Goal: Task Accomplishment & Management: Use online tool/utility

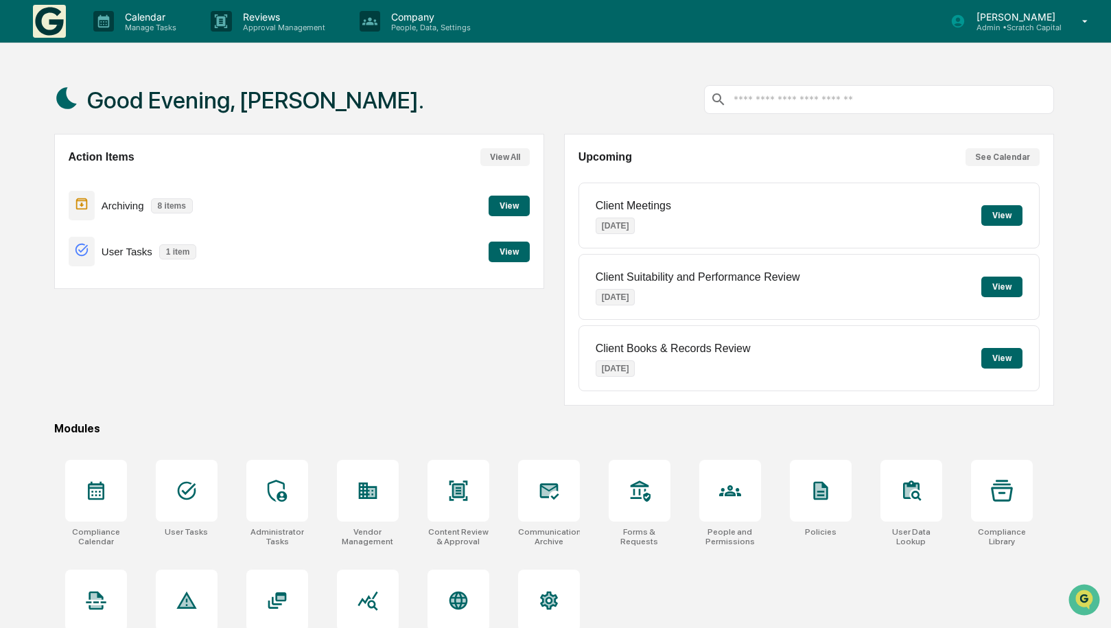
click at [511, 254] on button "View" at bounding box center [509, 252] width 41 height 21
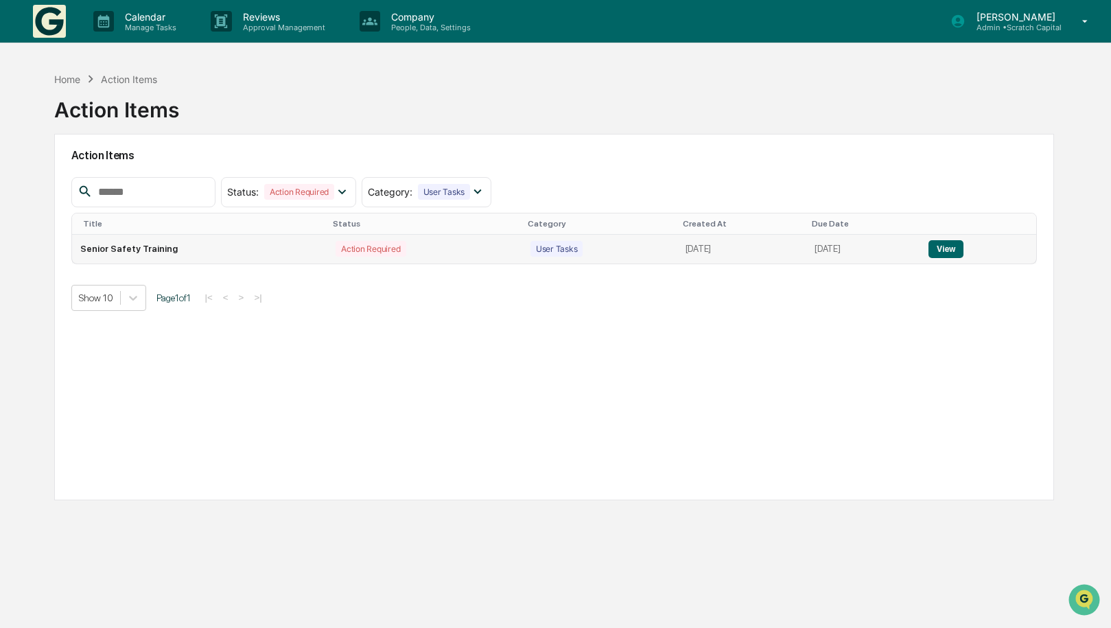
click at [961, 249] on button "View" at bounding box center [945, 249] width 35 height 18
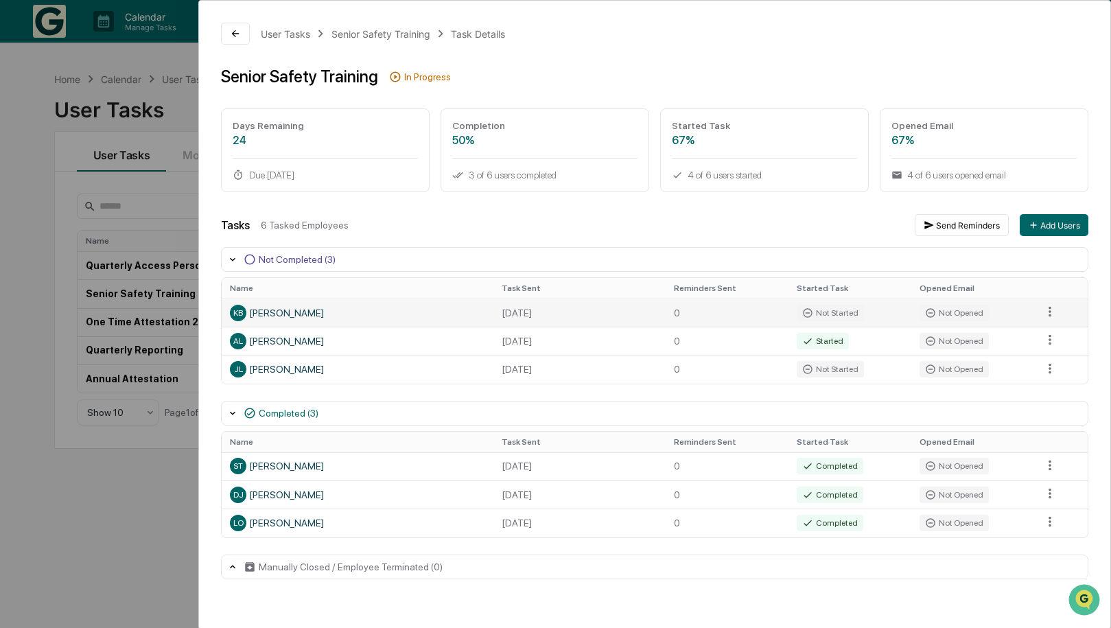
click at [861, 309] on div "Not Started" at bounding box center [830, 313] width 67 height 16
click at [432, 311] on div "KB Kinsley Bonfilio" at bounding box center [357, 313] width 255 height 16
click at [296, 33] on div "User Tasks" at bounding box center [285, 34] width 49 height 12
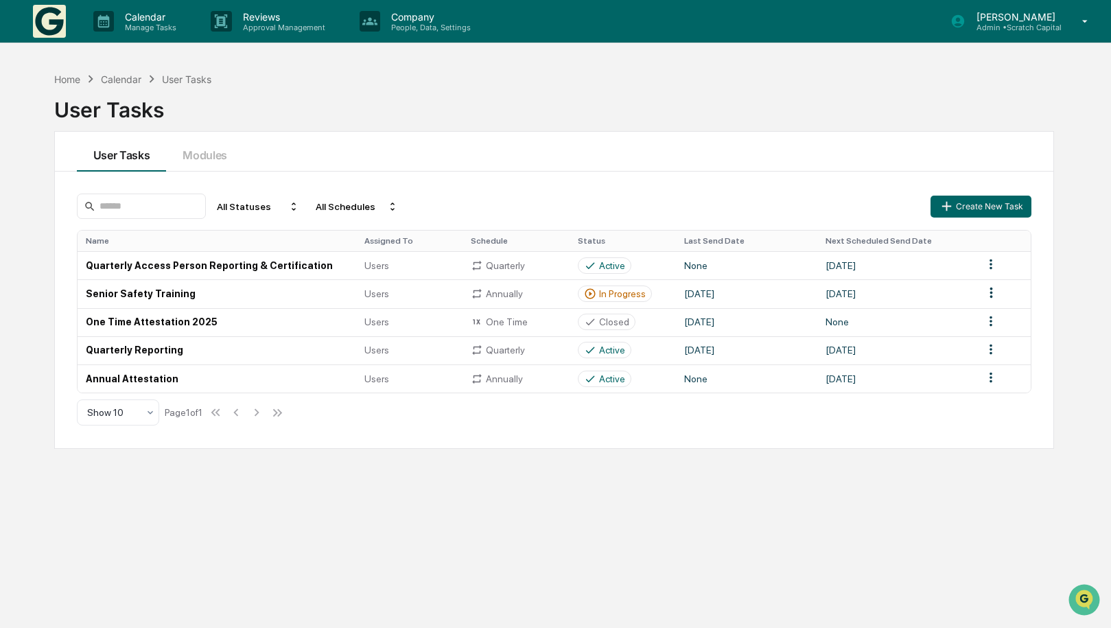
click at [1064, 15] on div "Kinsley Bonfilio Admin • Scratch Capital" at bounding box center [1024, 21] width 174 height 43
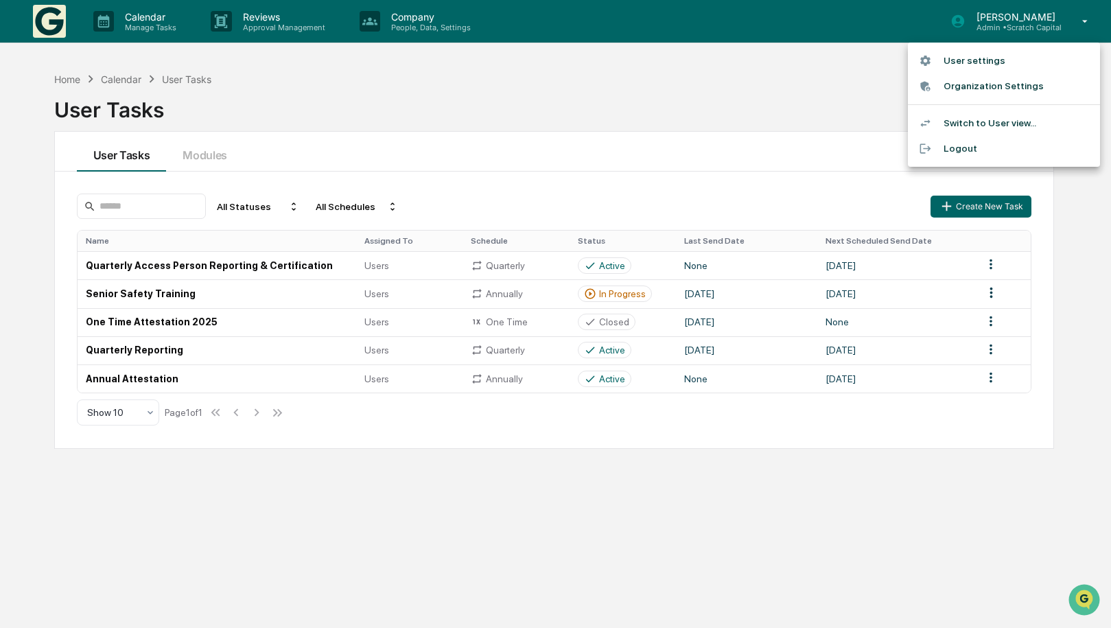
click at [998, 120] on li "Switch to User view..." at bounding box center [1004, 122] width 192 height 25
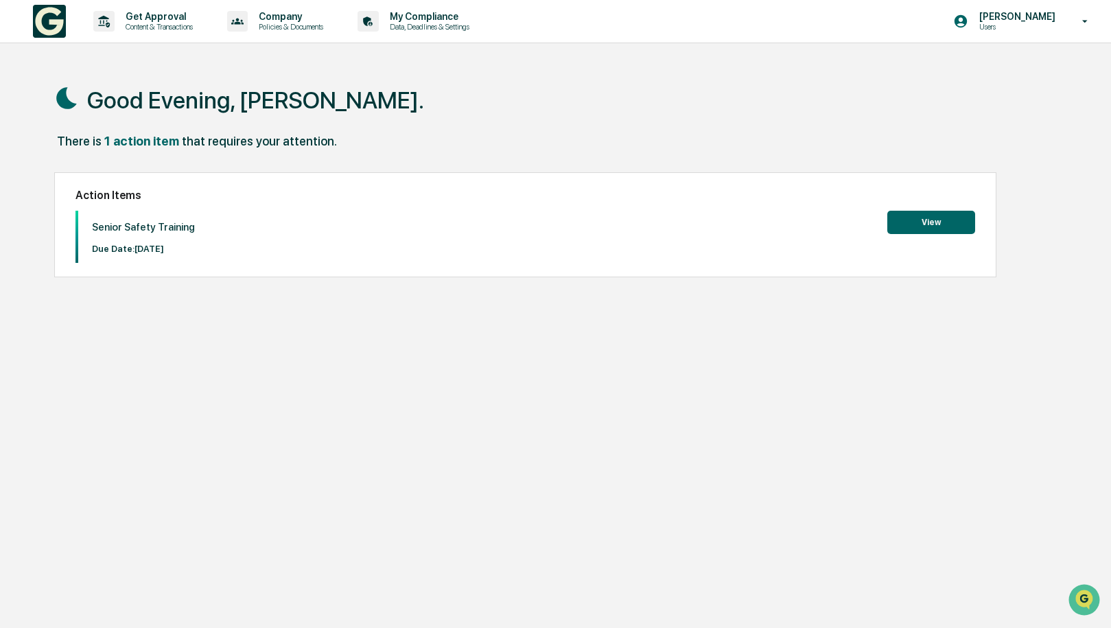
click at [937, 215] on button "View" at bounding box center [931, 222] width 88 height 23
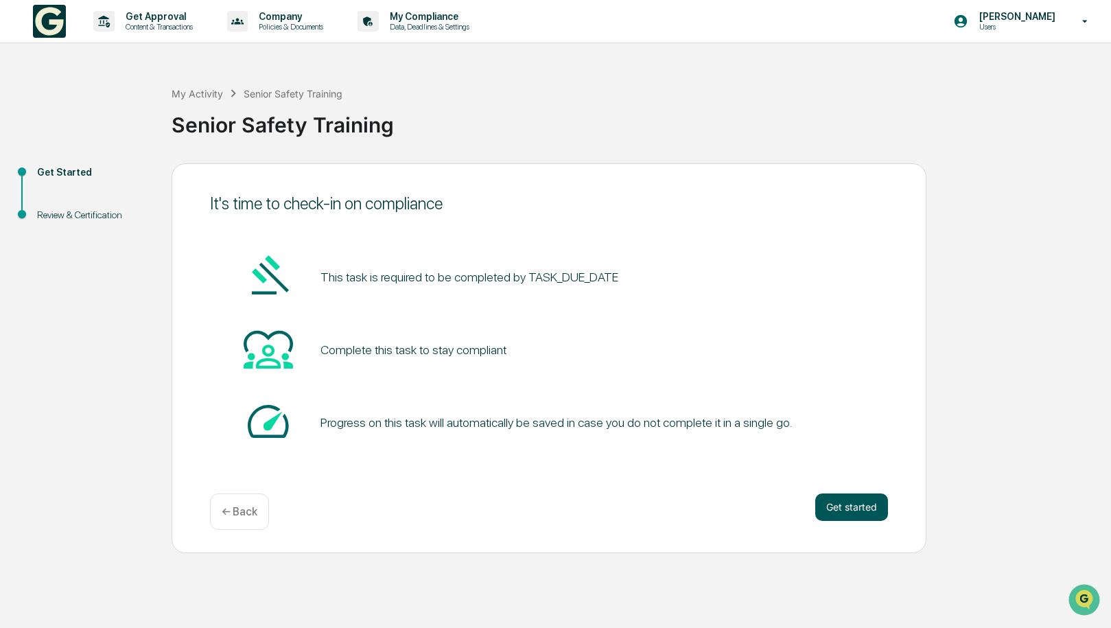
click at [838, 514] on button "Get started" at bounding box center [851, 506] width 73 height 27
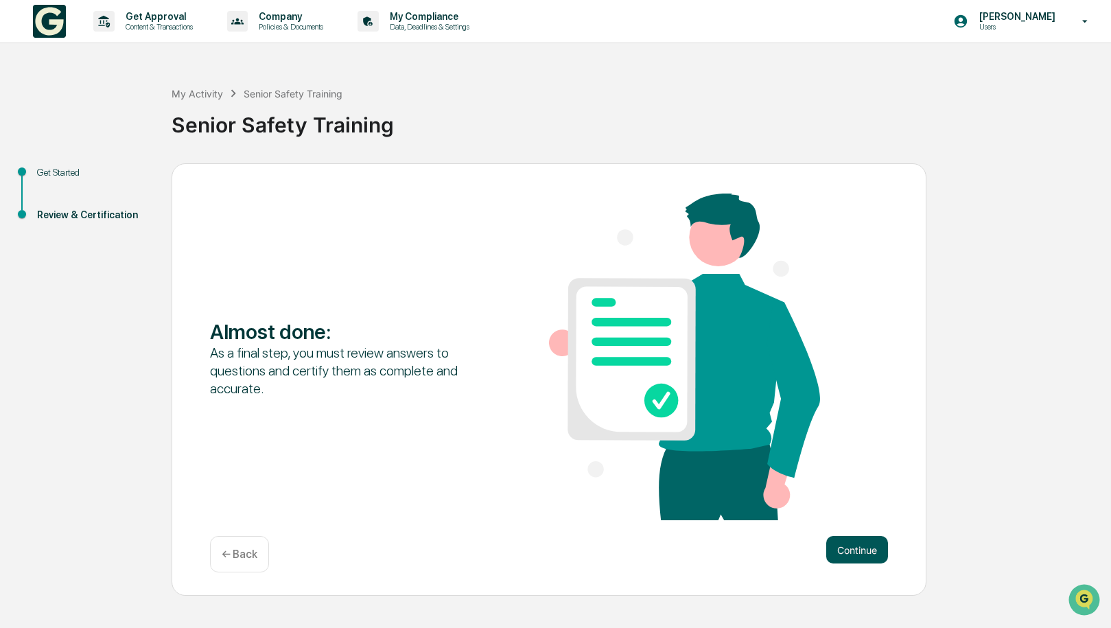
click at [842, 543] on button "Continue" at bounding box center [857, 549] width 62 height 27
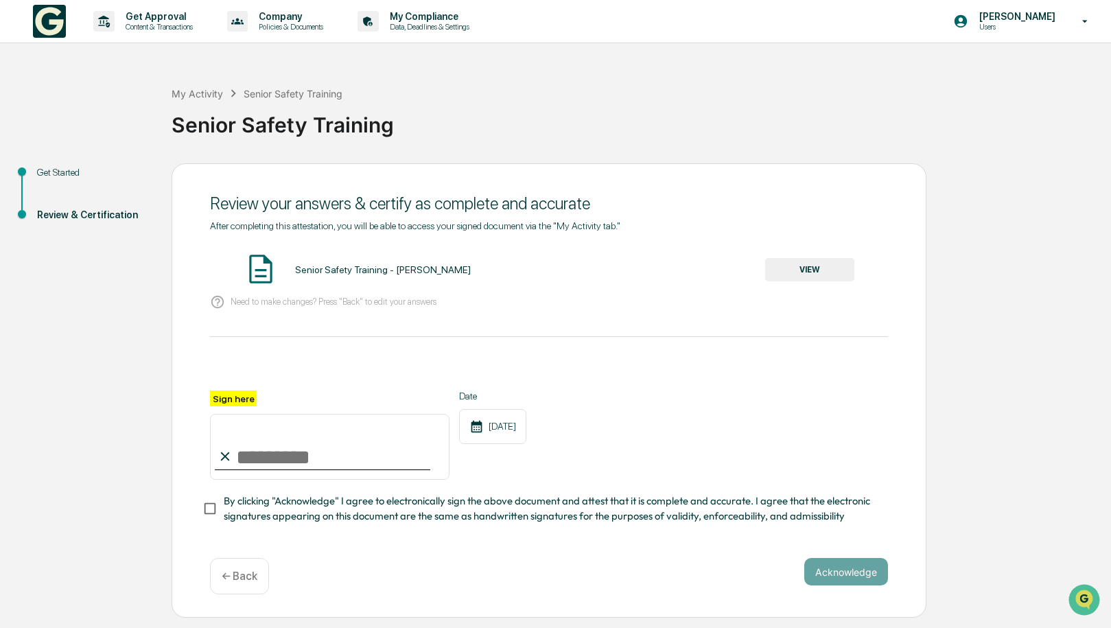
click at [338, 441] on input "Sign here" at bounding box center [329, 447] width 239 height 66
type input "**********"
click at [862, 570] on button "Acknowledge" at bounding box center [846, 571] width 84 height 27
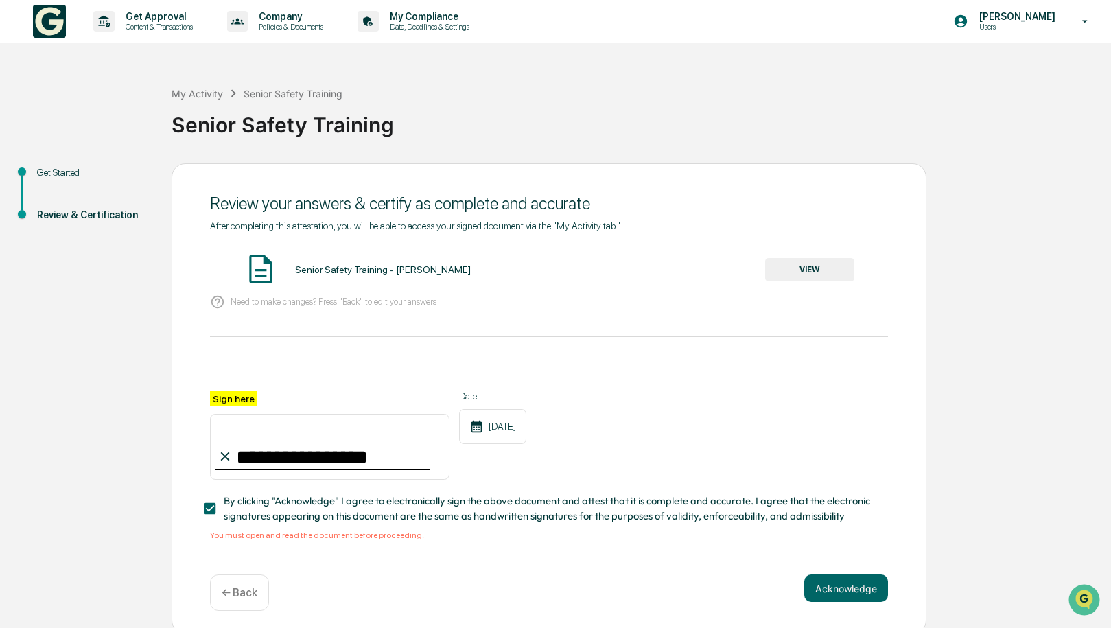
click at [827, 266] on button "VIEW" at bounding box center [809, 269] width 89 height 23
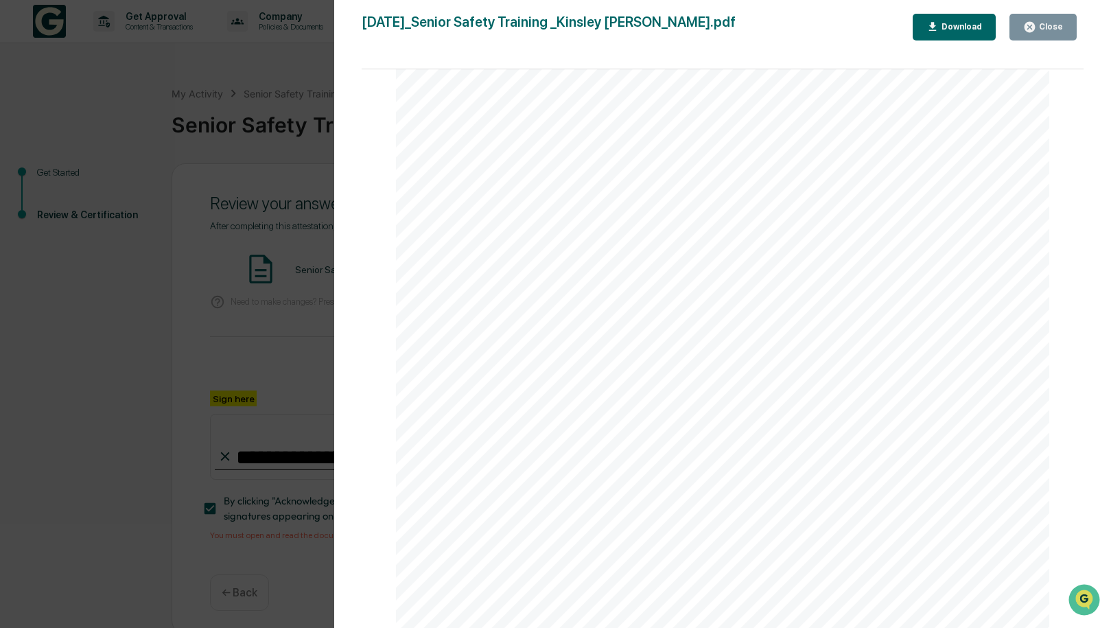
scroll to position [397, 0]
click at [1040, 21] on div "Close" at bounding box center [1043, 27] width 40 height 13
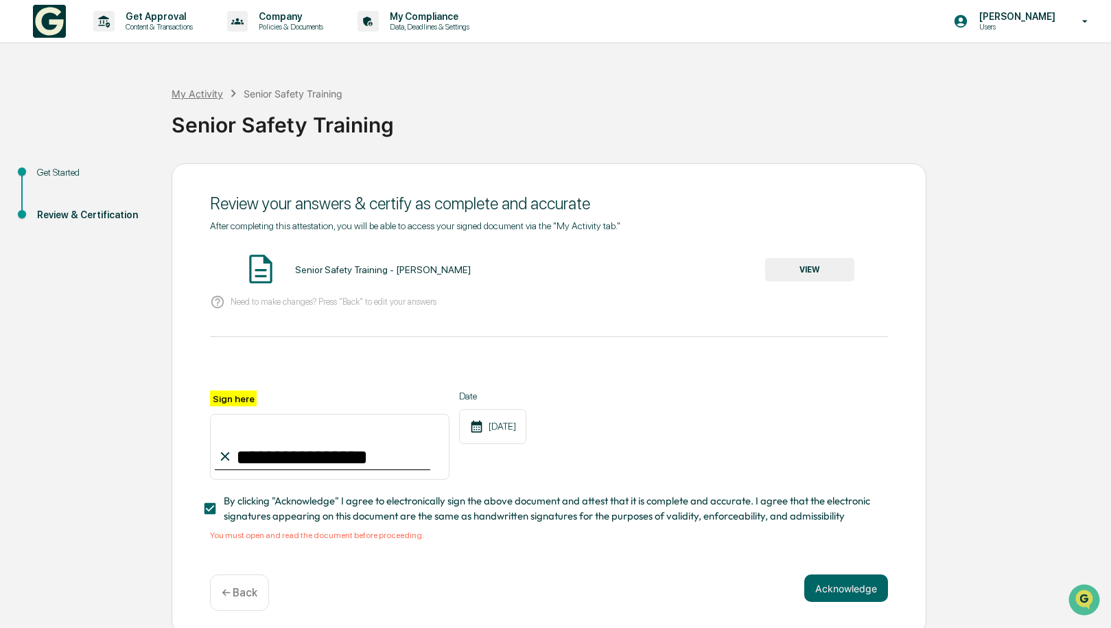
click at [214, 98] on div "My Activity" at bounding box center [197, 94] width 51 height 12
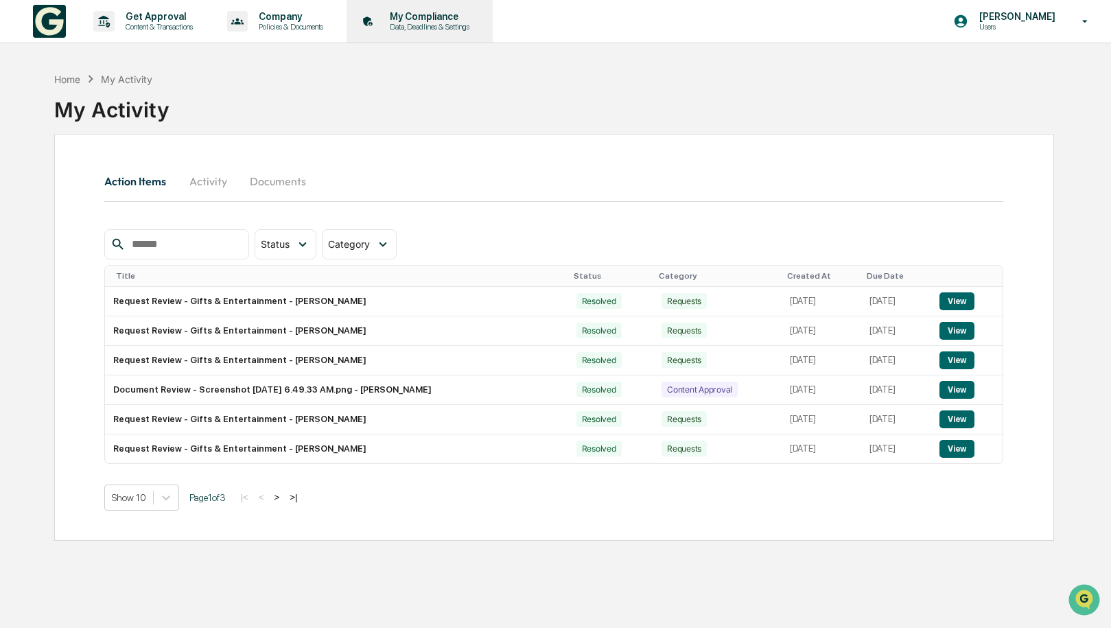
click at [416, 10] on div "My Compliance Data, Deadlines & Settings" at bounding box center [418, 21] width 132 height 43
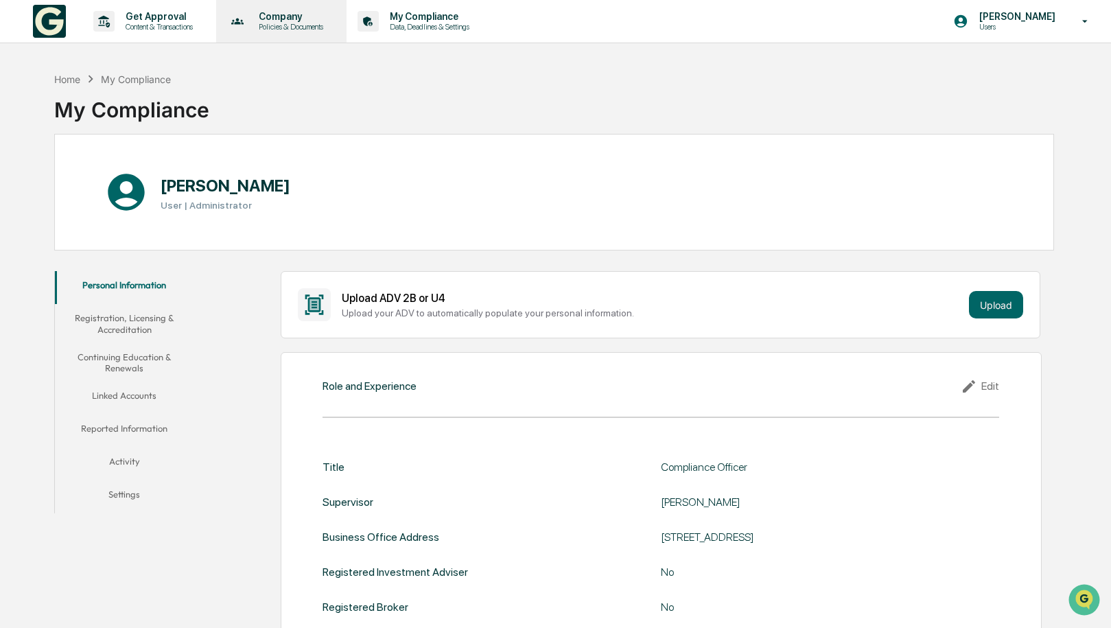
click at [316, 33] on div "Company Policies & Documents" at bounding box center [280, 21] width 117 height 43
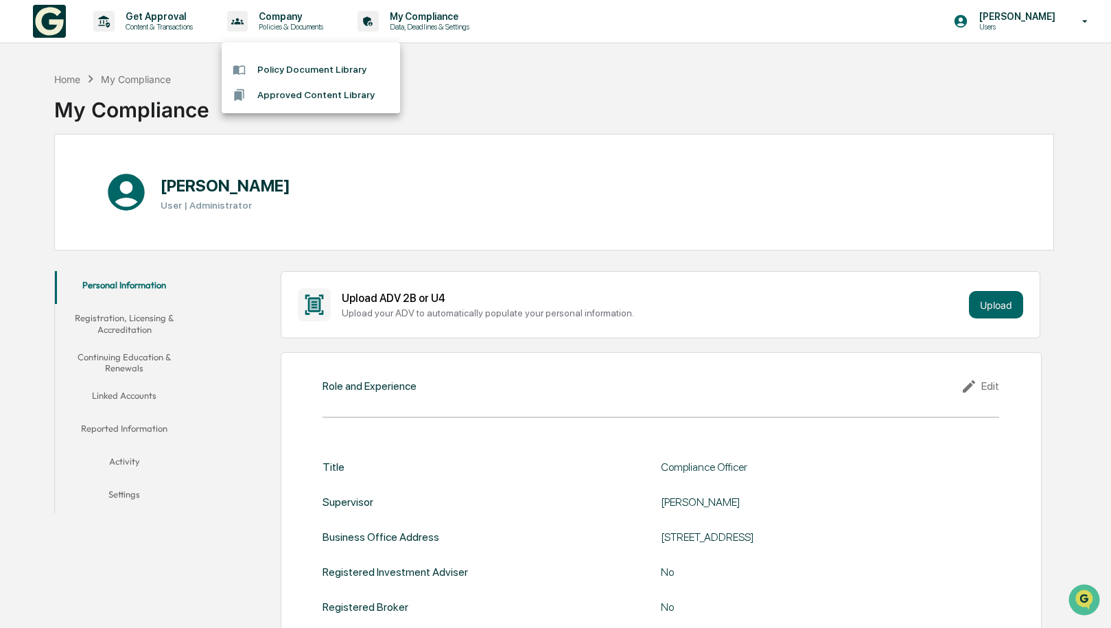
click at [143, 40] on div at bounding box center [555, 314] width 1111 height 628
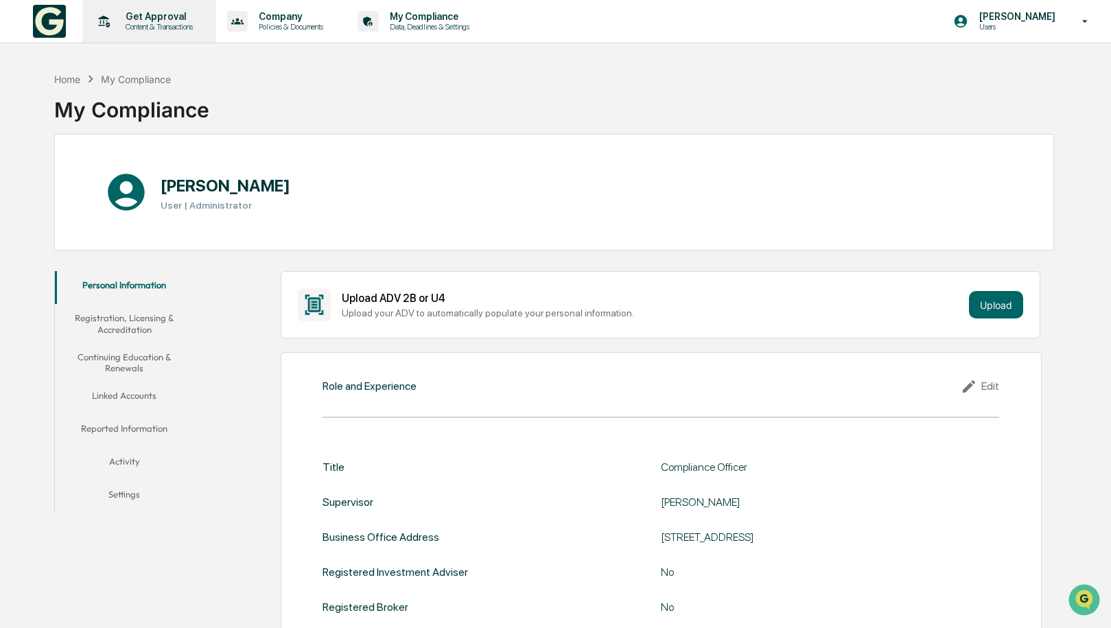
click at [180, 27] on p "Content & Transactions" at bounding box center [157, 27] width 85 height 10
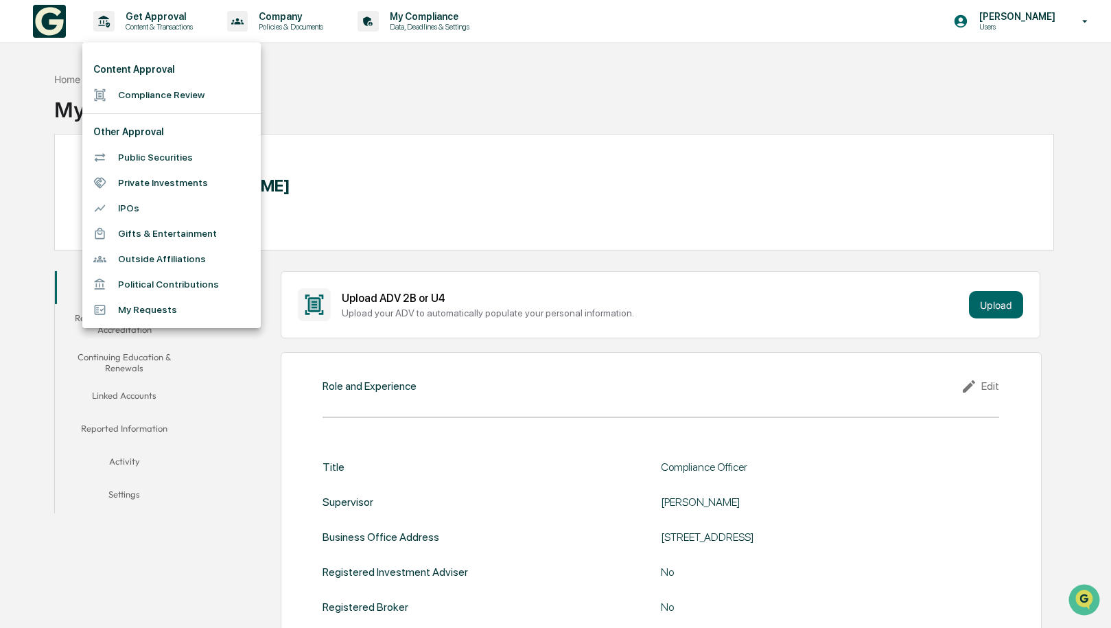
click at [1067, 24] on div at bounding box center [555, 314] width 1111 height 628
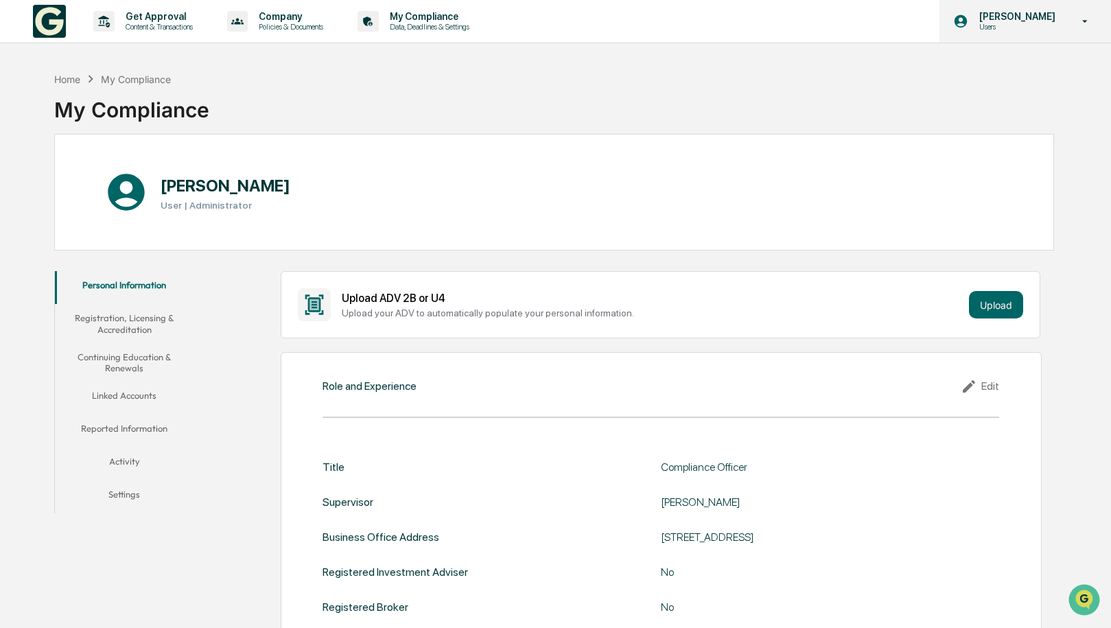
click at [996, 36] on div "Kinsley Bonfilio Users" at bounding box center [1025, 21] width 172 height 43
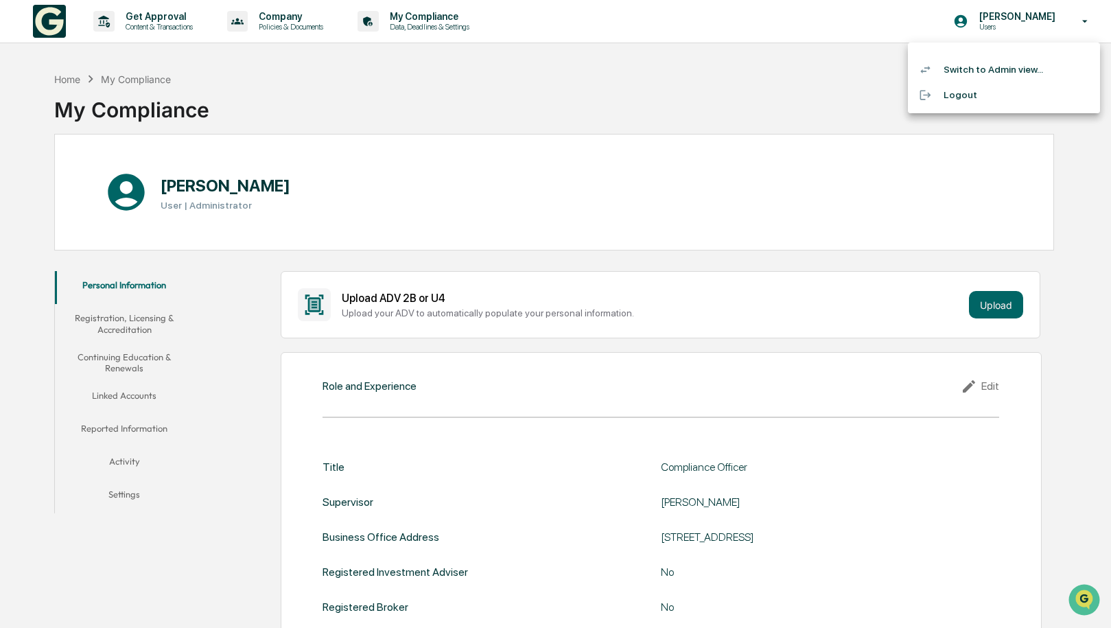
click at [1003, 73] on li "Switch to Admin view..." at bounding box center [1004, 69] width 192 height 25
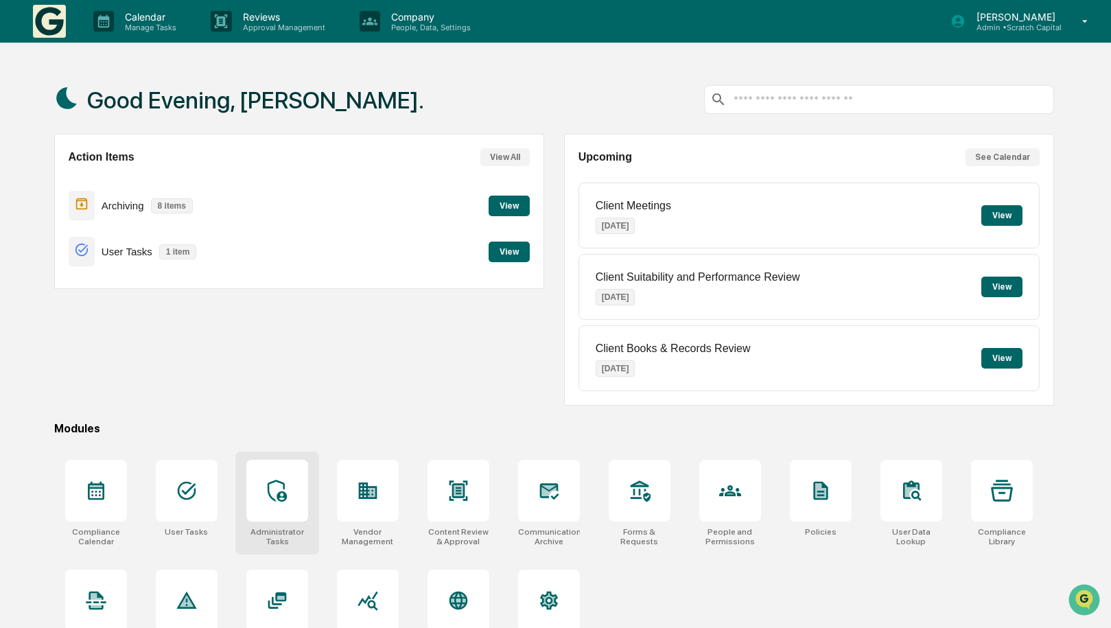
scroll to position [75, 0]
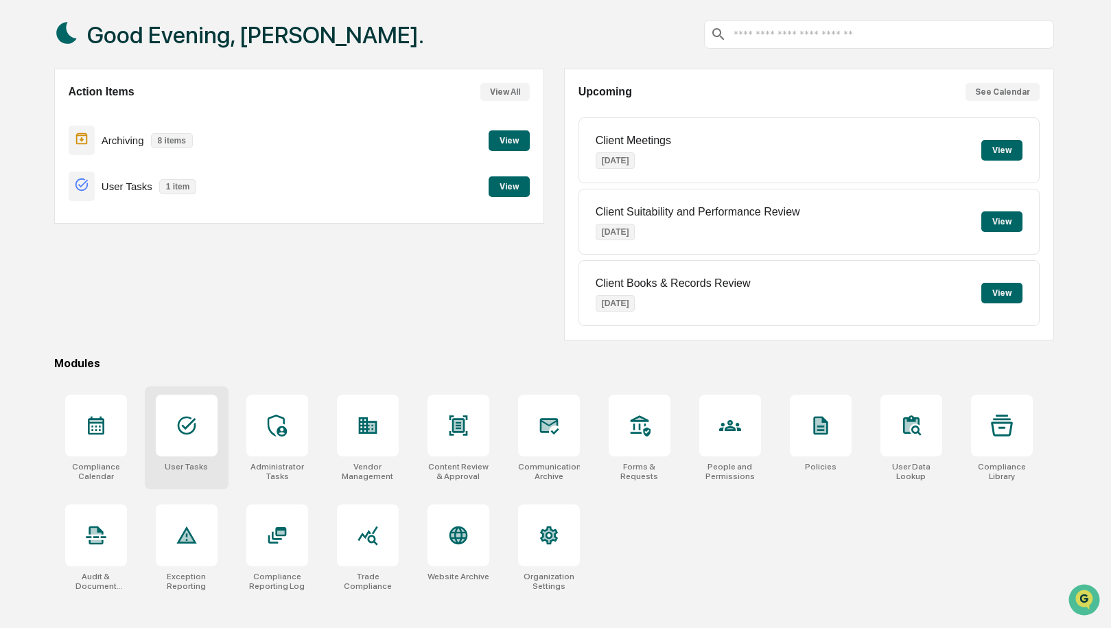
click at [191, 434] on div at bounding box center [187, 426] width 62 height 62
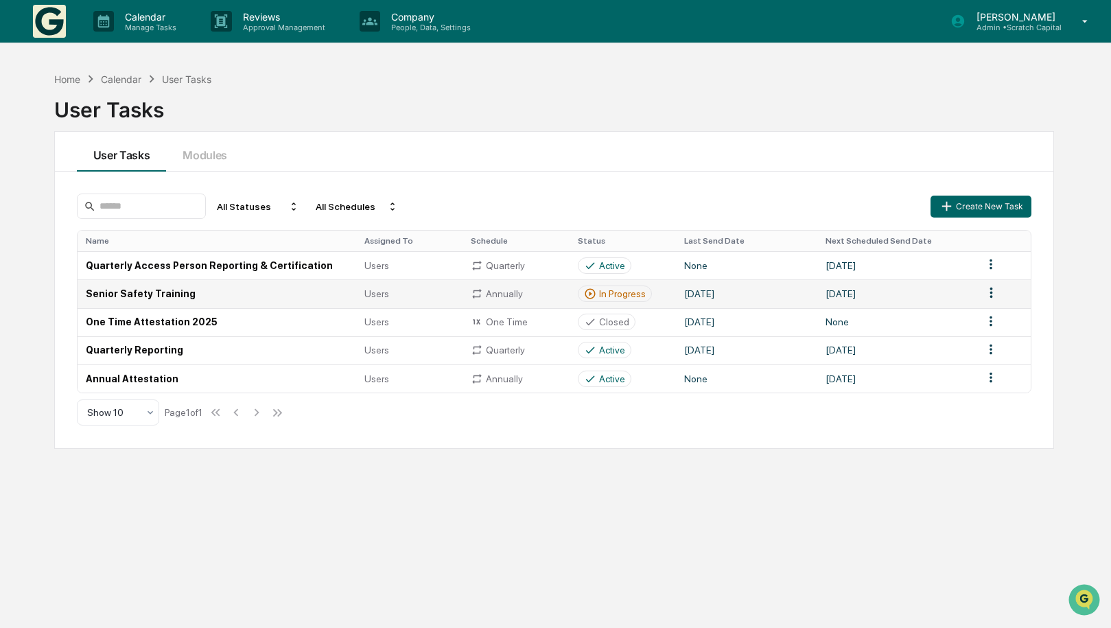
click at [633, 298] on div "In Progress" at bounding box center [622, 293] width 47 height 11
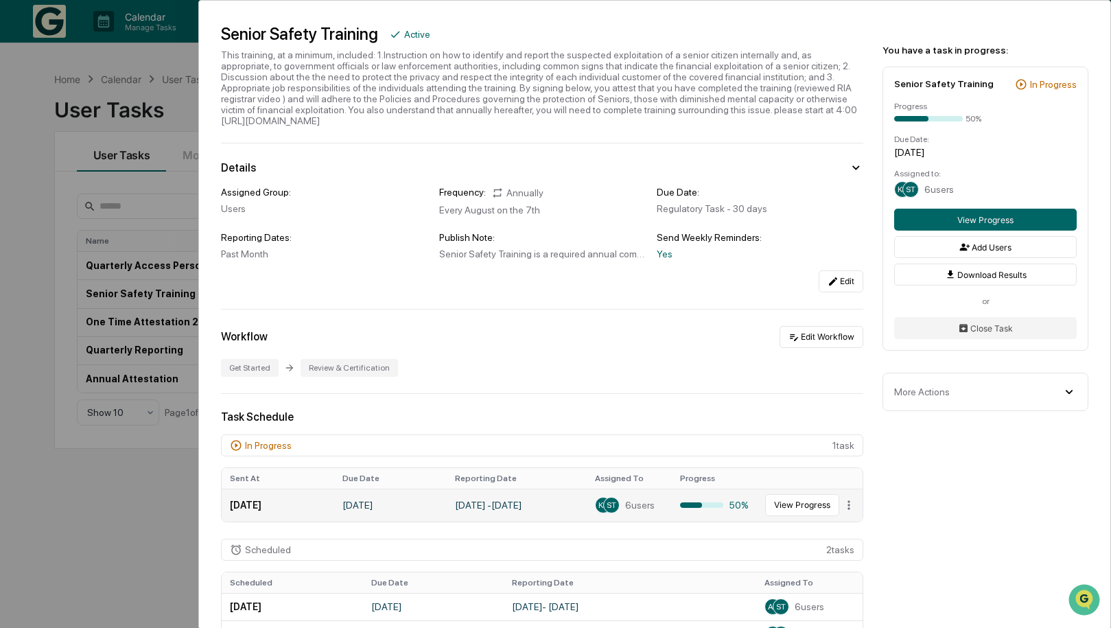
scroll to position [27, 0]
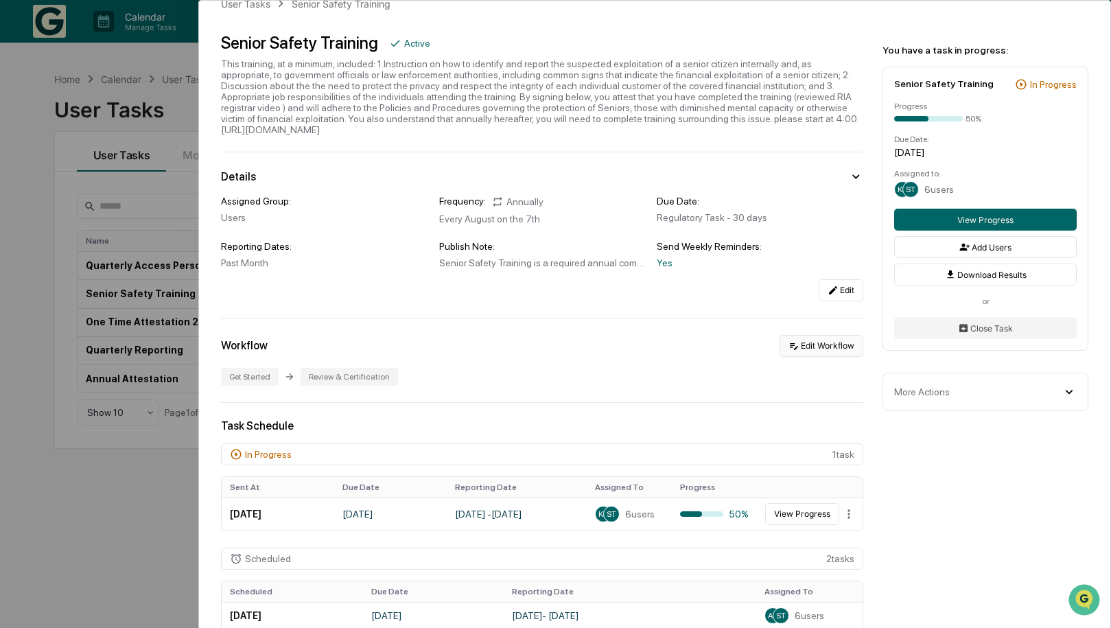
click at [800, 340] on button "Edit Workflow" at bounding box center [821, 346] width 84 height 22
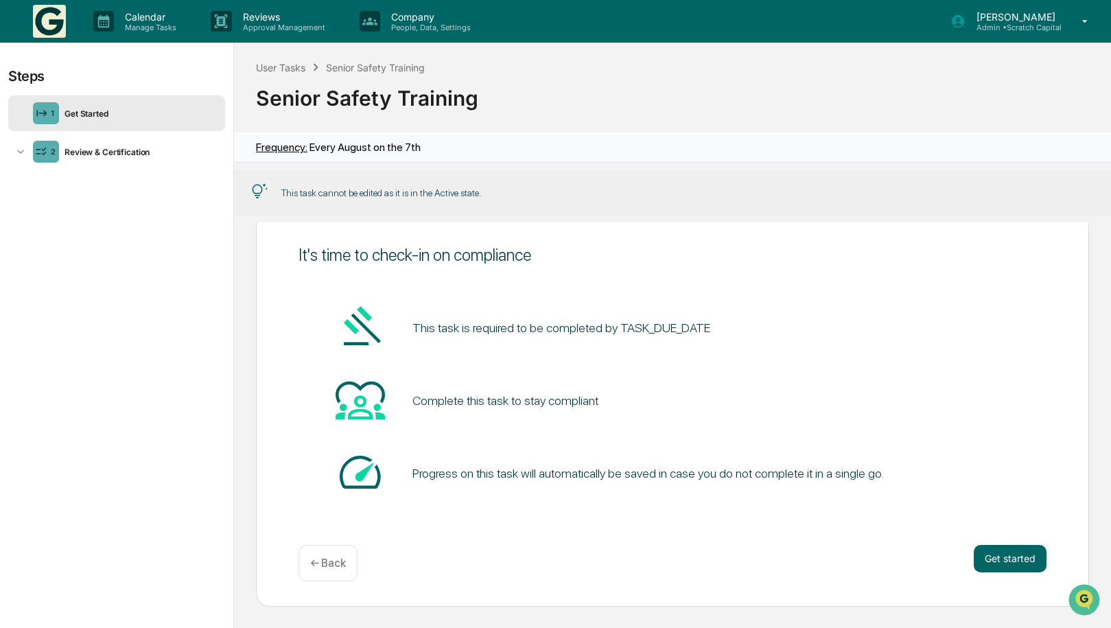
scroll to position [32, 0]
click at [1009, 557] on button "Get started" at bounding box center [1010, 558] width 73 height 27
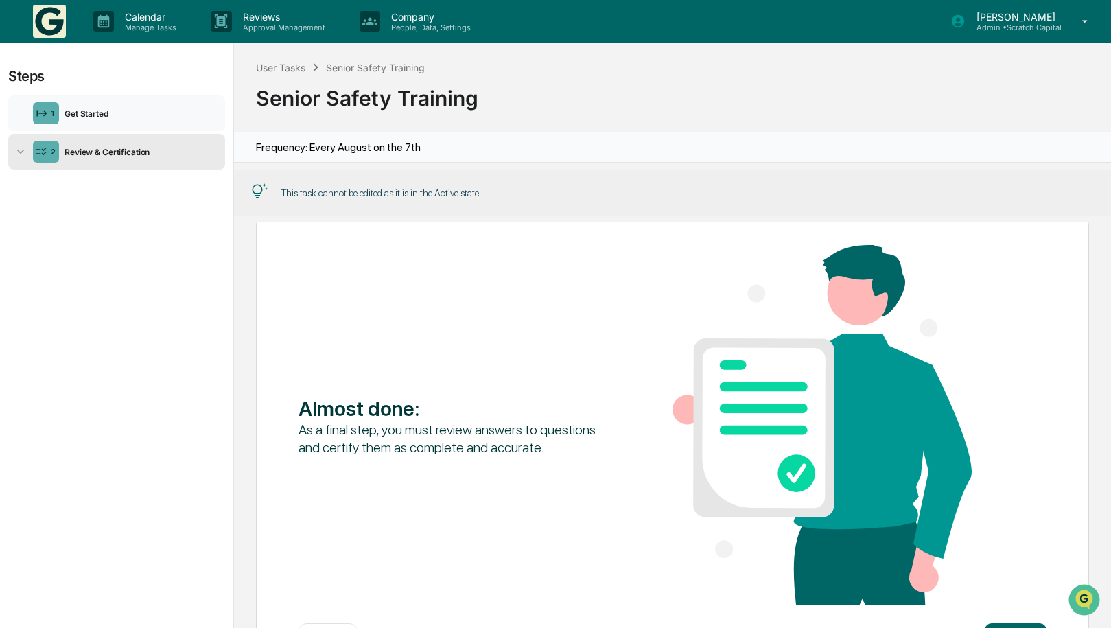
click at [123, 114] on div "Get Started" at bounding box center [139, 113] width 161 height 10
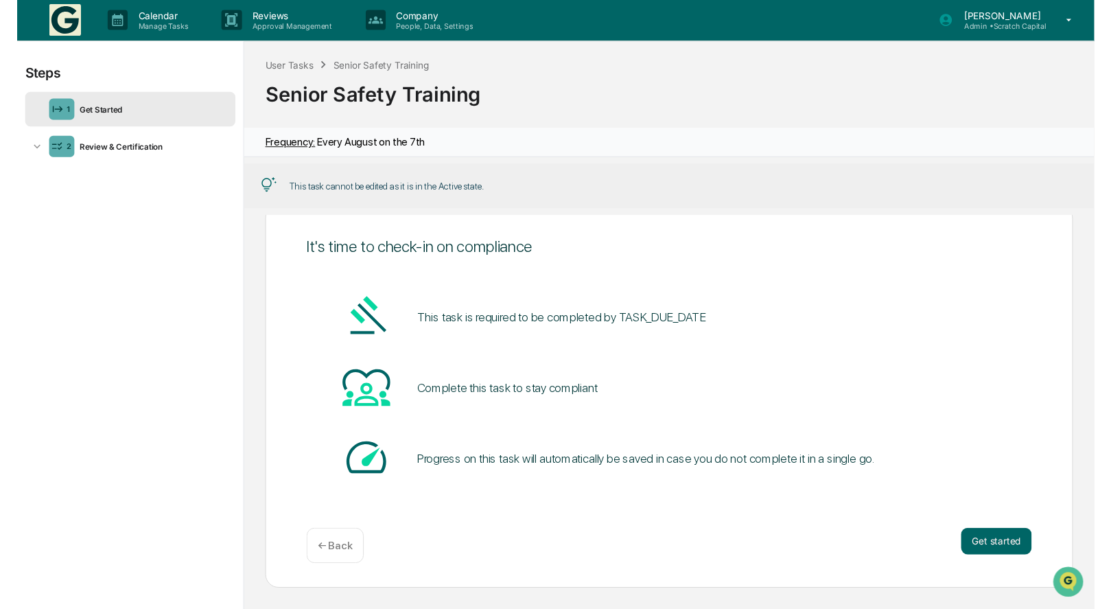
scroll to position [1, 0]
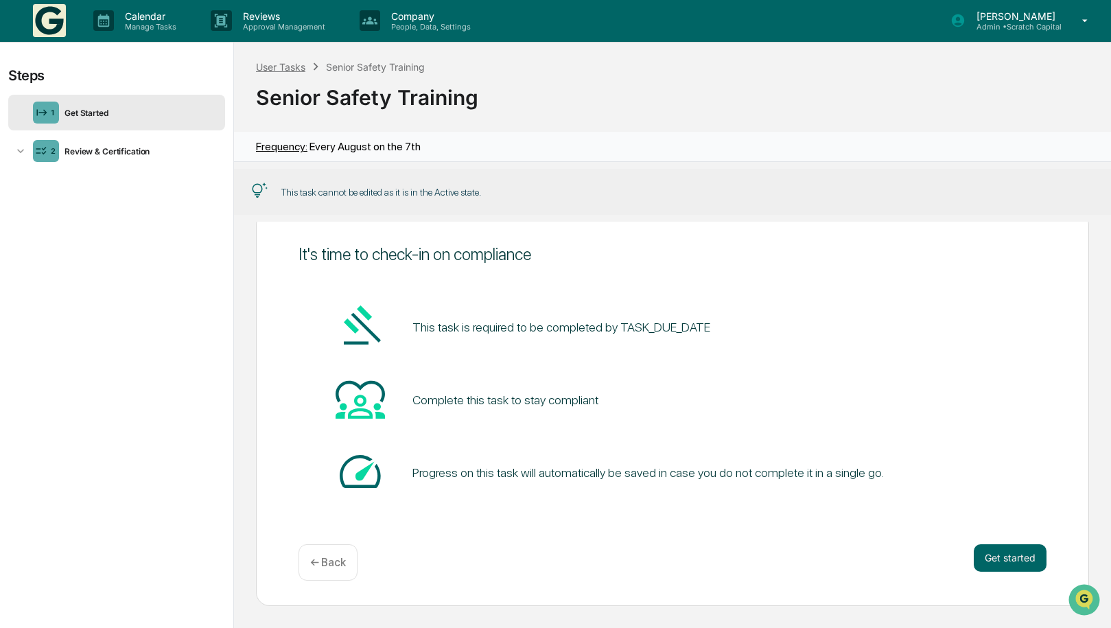
click at [297, 71] on div "User Tasks" at bounding box center [280, 67] width 49 height 12
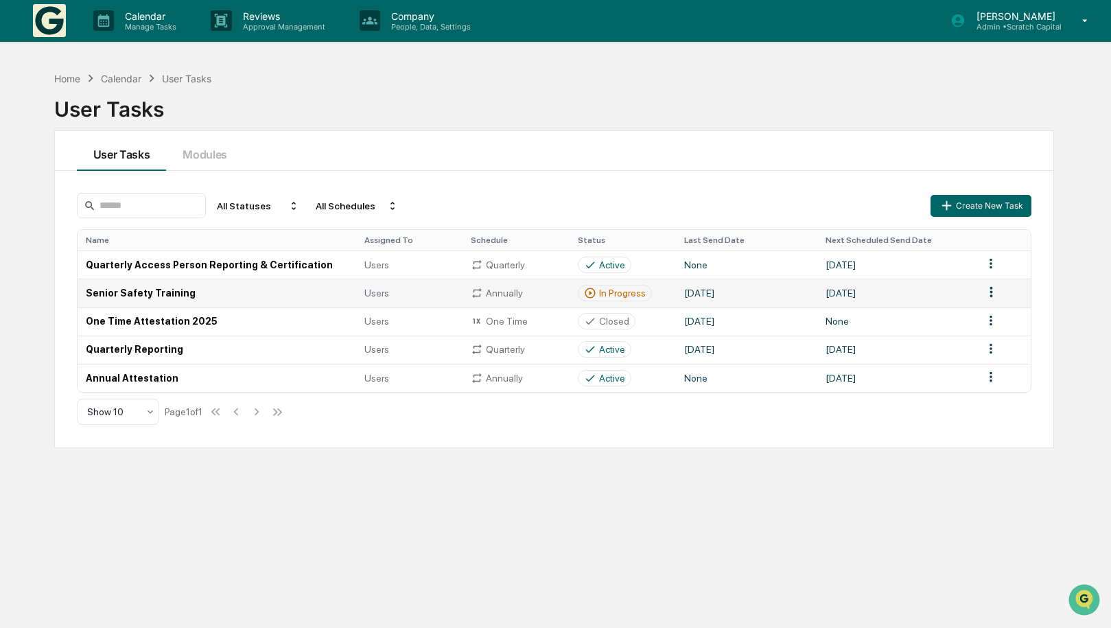
click at [987, 287] on html "Calendar Manage Tasks Reviews Approval Management Company People, Data, Setting…" at bounding box center [555, 313] width 1111 height 628
click at [972, 340] on div "Delete" at bounding box center [992, 340] width 88 height 22
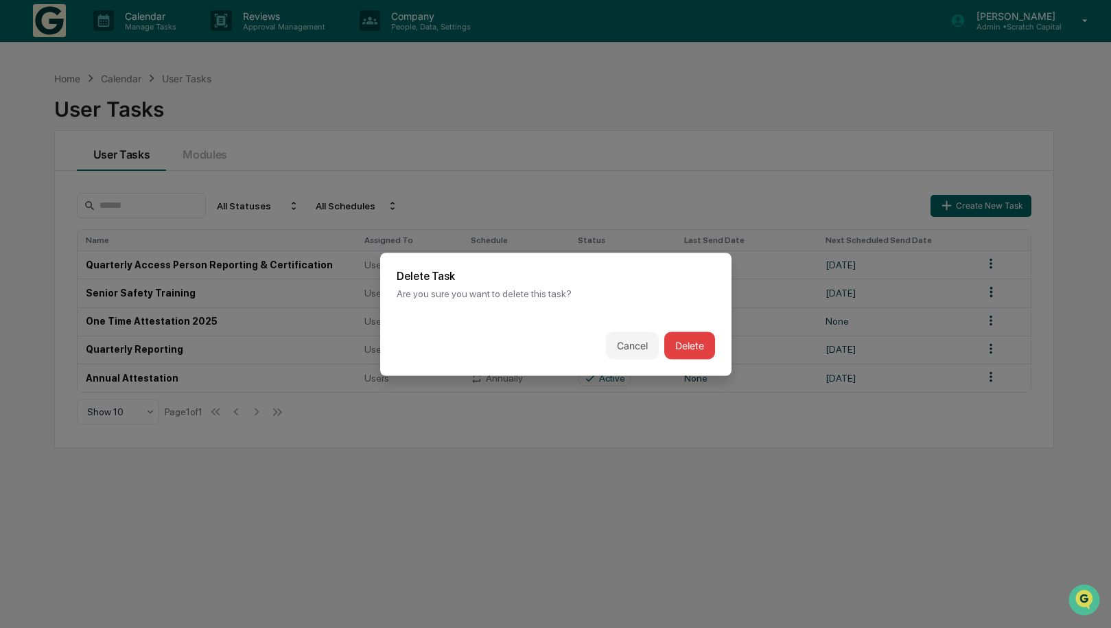
click at [694, 344] on button "Delete" at bounding box center [689, 344] width 51 height 27
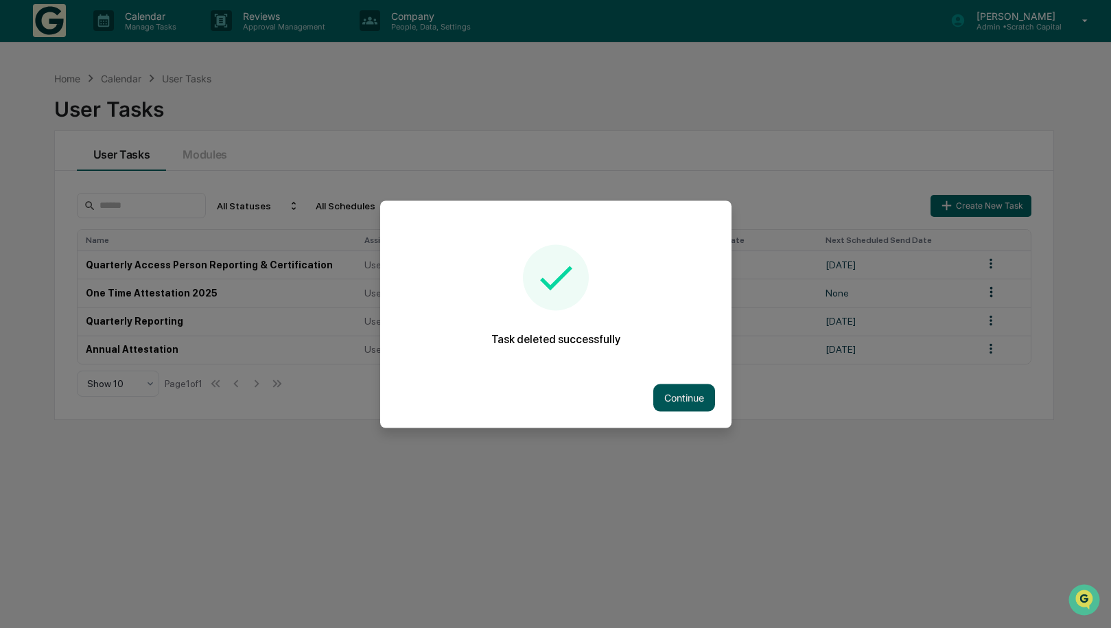
click at [678, 396] on button "Continue" at bounding box center [684, 397] width 62 height 27
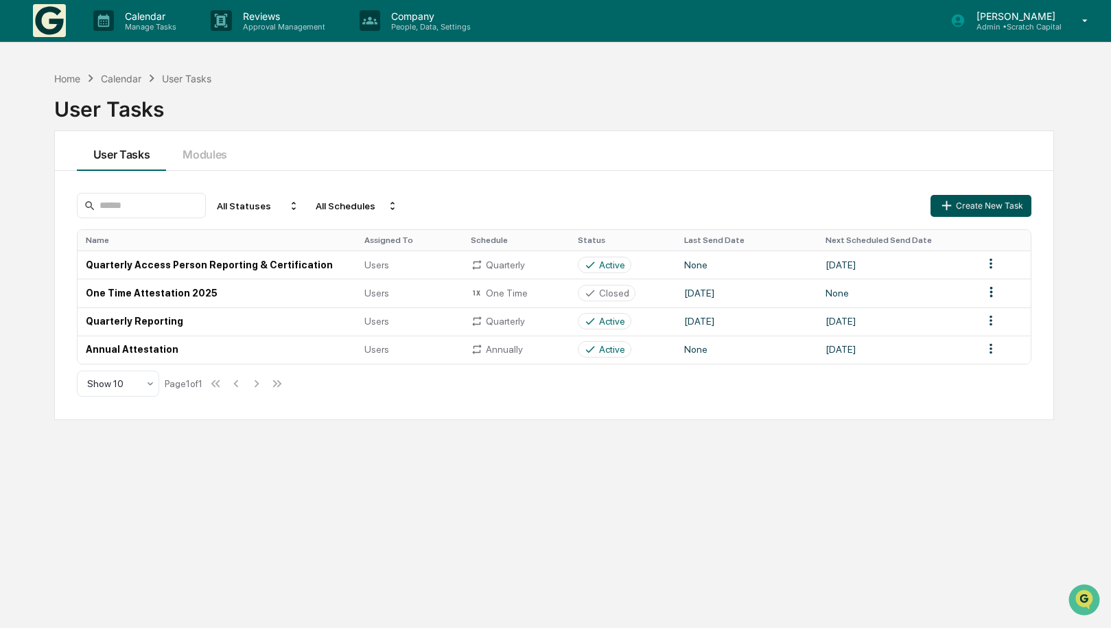
click at [967, 203] on button "Create New Task" at bounding box center [980, 206] width 100 height 22
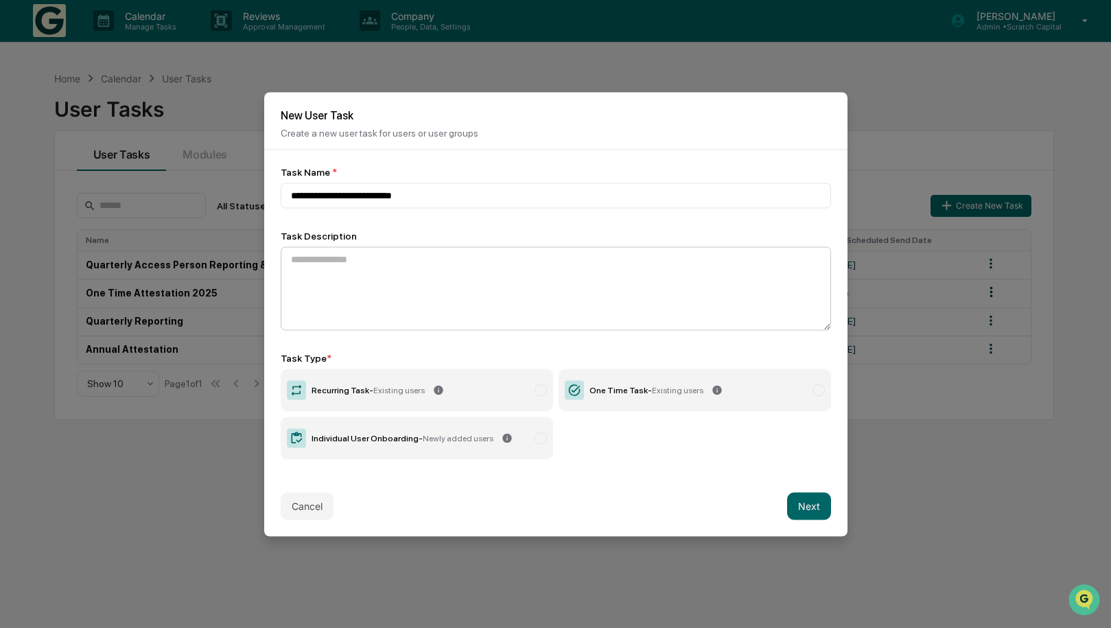
type input "**********"
click at [513, 291] on textarea at bounding box center [556, 288] width 550 height 84
click at [803, 501] on button "Next" at bounding box center [809, 505] width 44 height 27
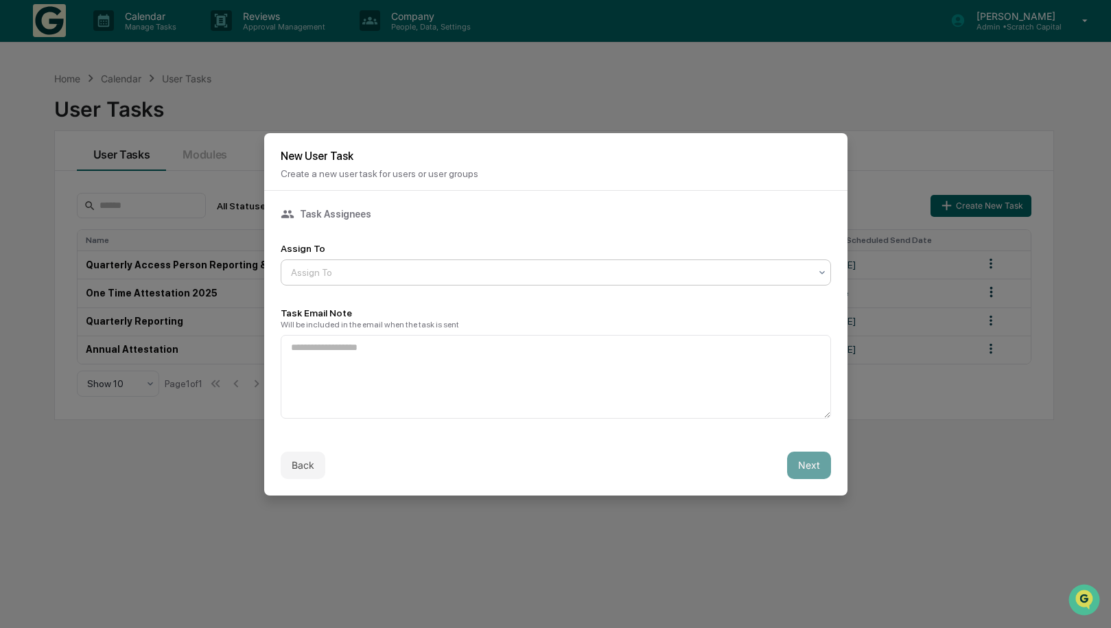
click at [434, 277] on div at bounding box center [550, 273] width 519 height 14
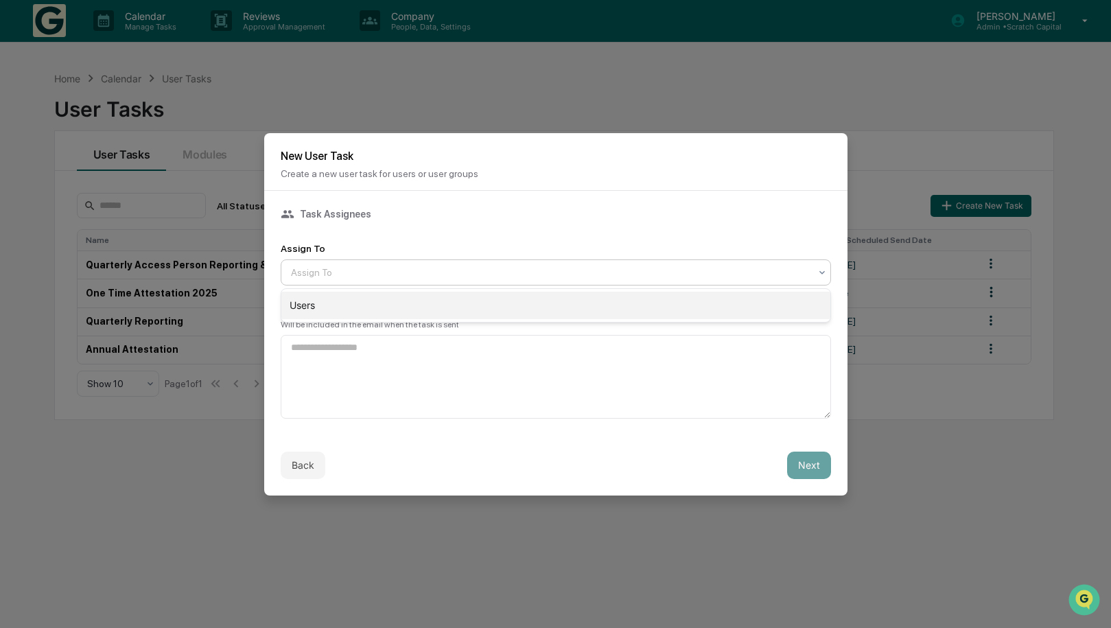
click at [413, 308] on div "Users" at bounding box center [555, 305] width 549 height 27
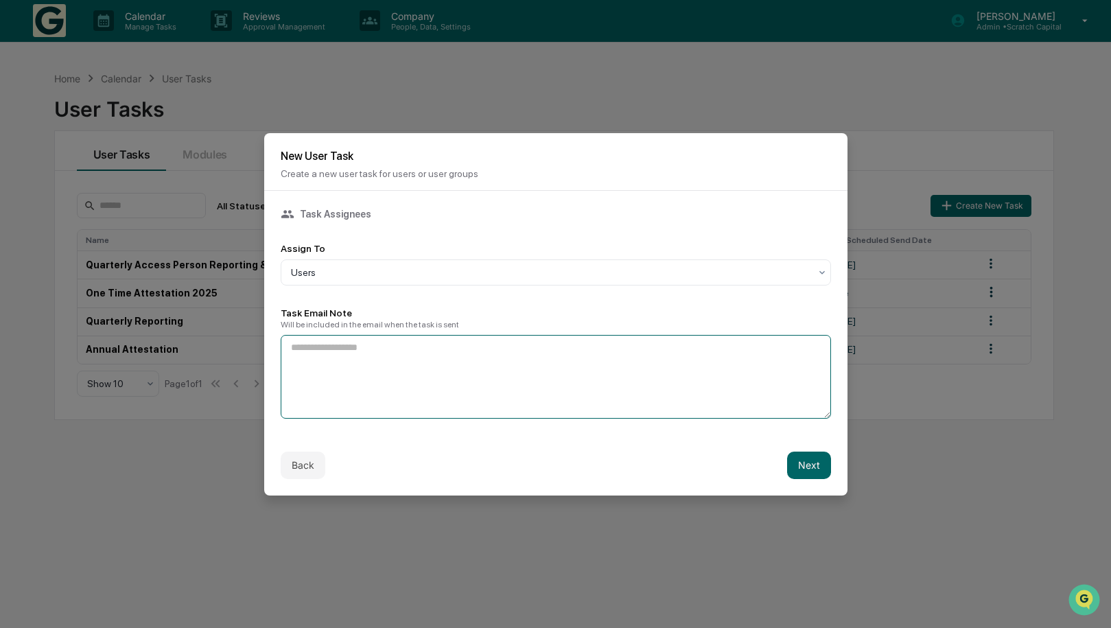
click at [405, 348] on textarea at bounding box center [556, 377] width 550 height 84
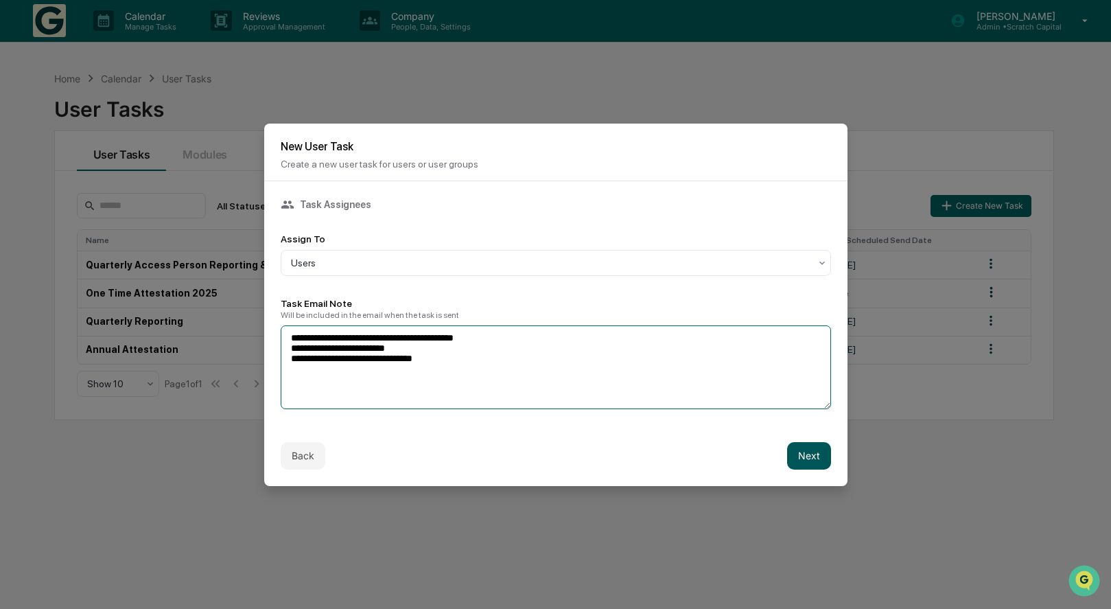
type textarea "**********"
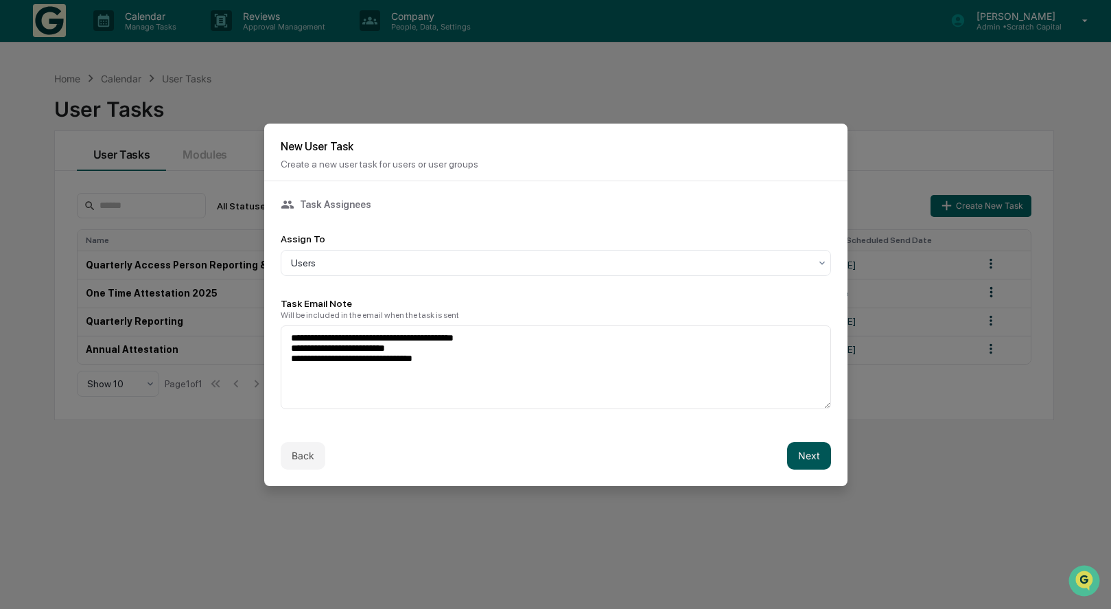
click at [815, 453] on button "Next" at bounding box center [809, 455] width 44 height 27
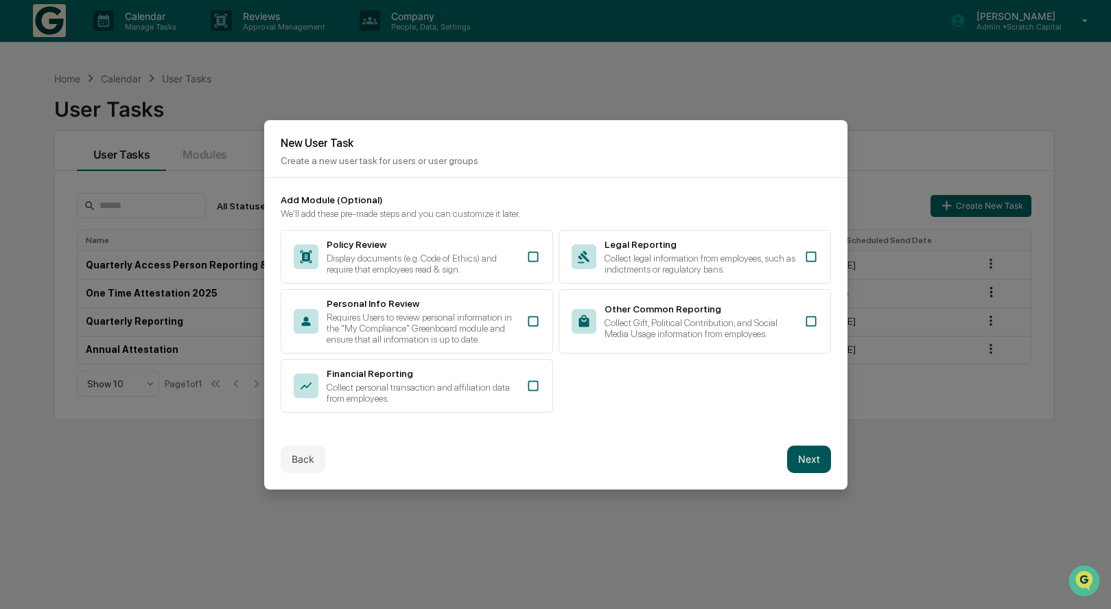
click at [806, 467] on button "Next" at bounding box center [809, 458] width 44 height 27
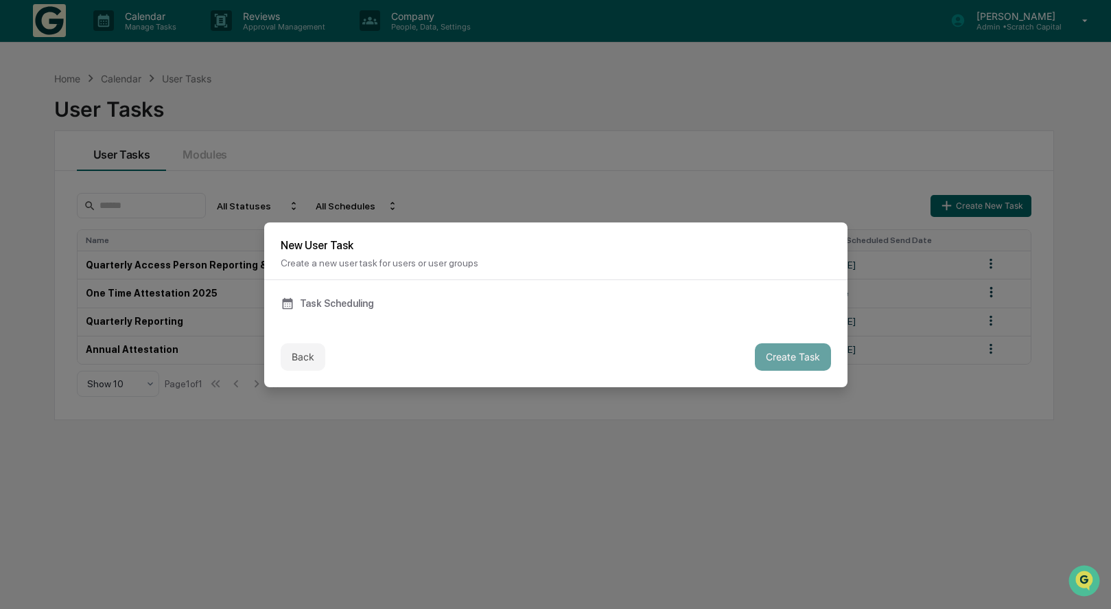
click at [332, 303] on div "Task Scheduling" at bounding box center [556, 303] width 550 height 14
click at [316, 301] on div "Task Scheduling" at bounding box center [556, 303] width 550 height 14
click at [377, 242] on h2 "New User Task" at bounding box center [556, 245] width 550 height 13
click at [318, 239] on h2 "New User Task" at bounding box center [556, 245] width 550 height 13
click at [318, 307] on div "Task Scheduling" at bounding box center [556, 303] width 550 height 14
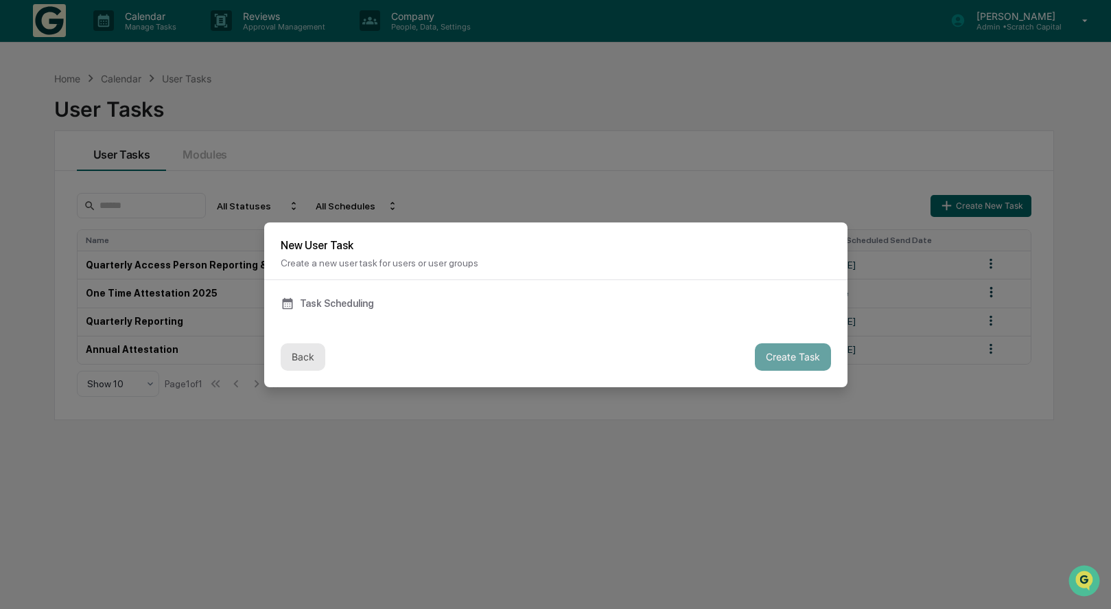
click at [307, 344] on button "Back" at bounding box center [303, 356] width 45 height 27
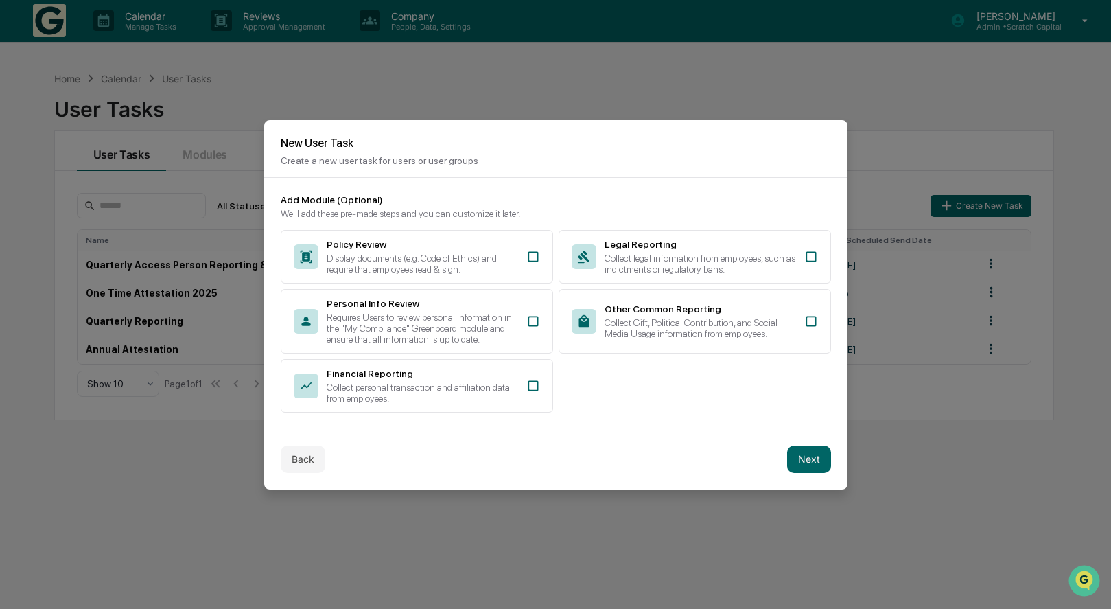
click at [419, 158] on p "Create a new user task for users or user groups" at bounding box center [556, 160] width 550 height 11
click at [824, 463] on button "Next" at bounding box center [809, 458] width 44 height 27
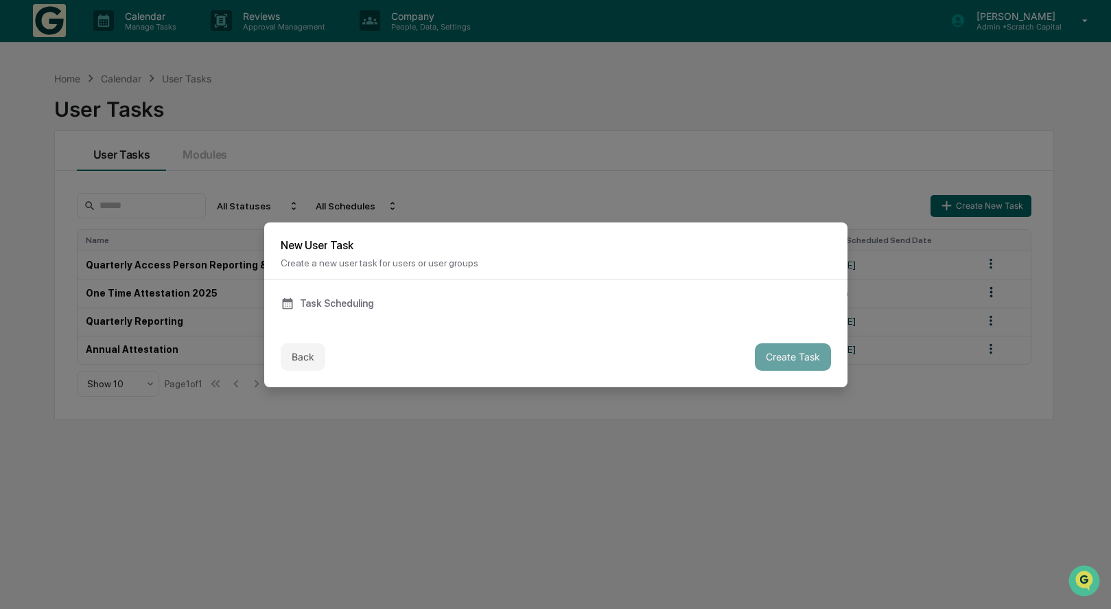
click at [355, 315] on div "Task Scheduling" at bounding box center [555, 303] width 583 height 47
click at [306, 336] on div "Back Create Task" at bounding box center [555, 357] width 583 height 60
click at [306, 346] on button "Back" at bounding box center [303, 356] width 45 height 27
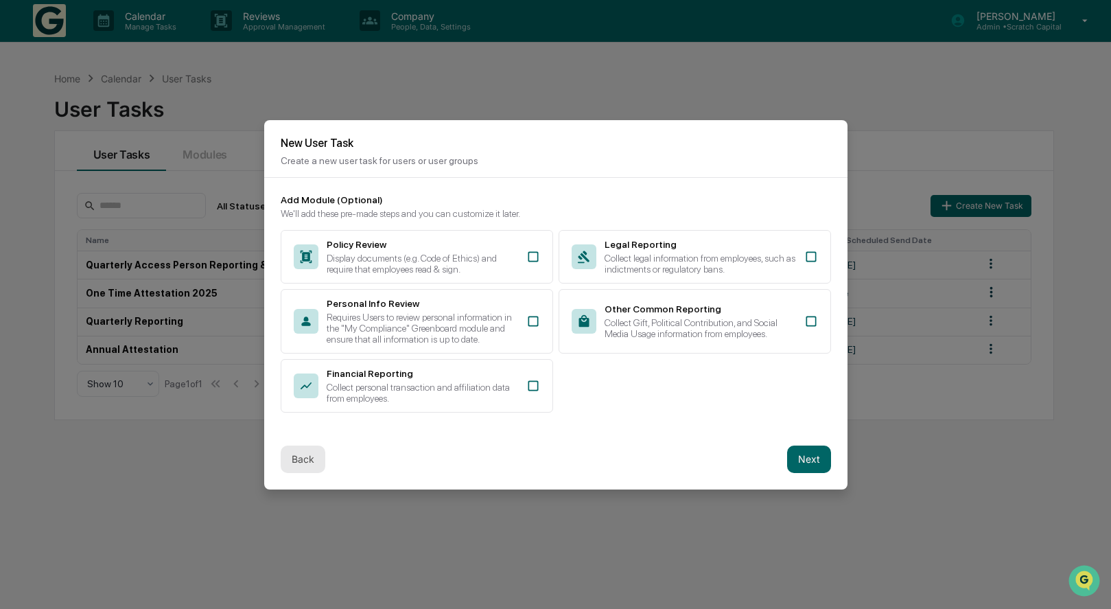
click at [306, 346] on div "Personal Info Review Requires Users to review personal information in the "My C…" at bounding box center [417, 321] width 272 height 64
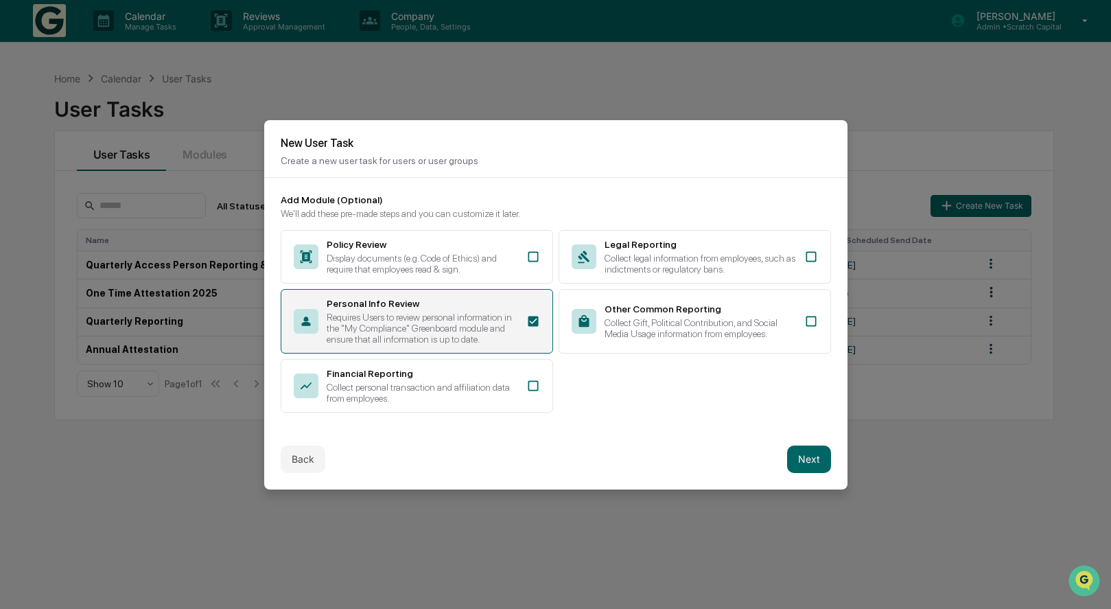
click at [350, 310] on div "Personal Info Review Requires Users to review personal information in the "My C…" at bounding box center [422, 321] width 191 height 47
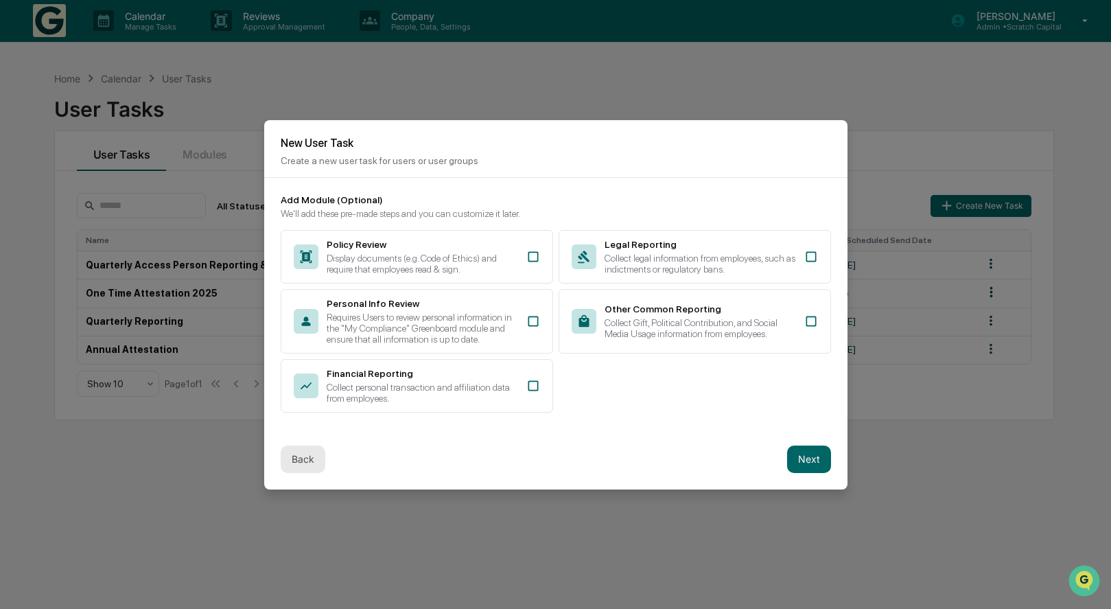
click at [298, 445] on button "Back" at bounding box center [303, 458] width 45 height 27
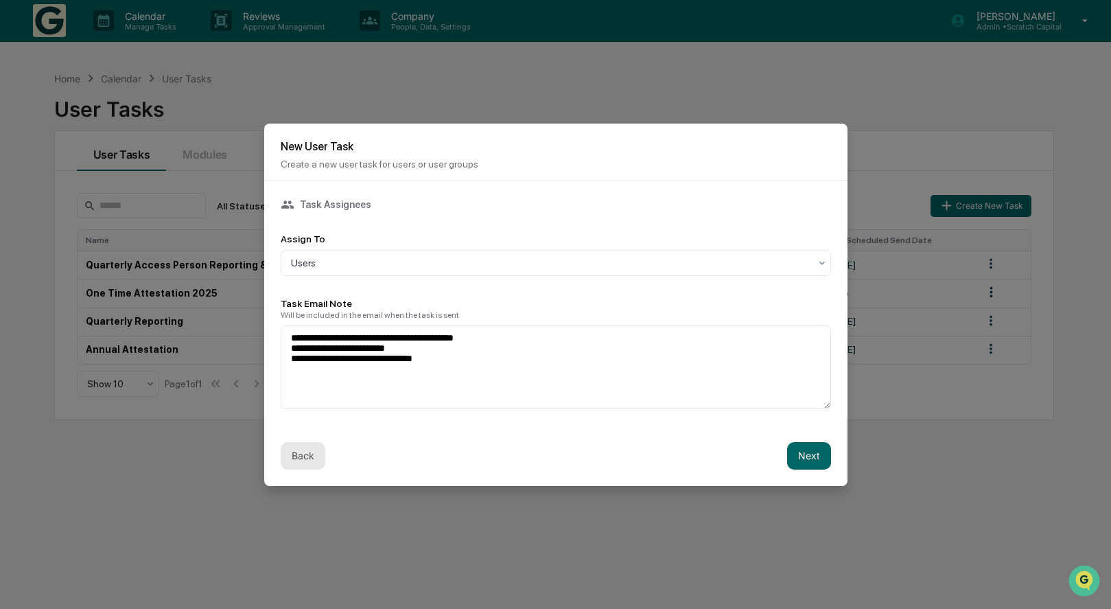
click at [301, 462] on button "Back" at bounding box center [303, 455] width 45 height 27
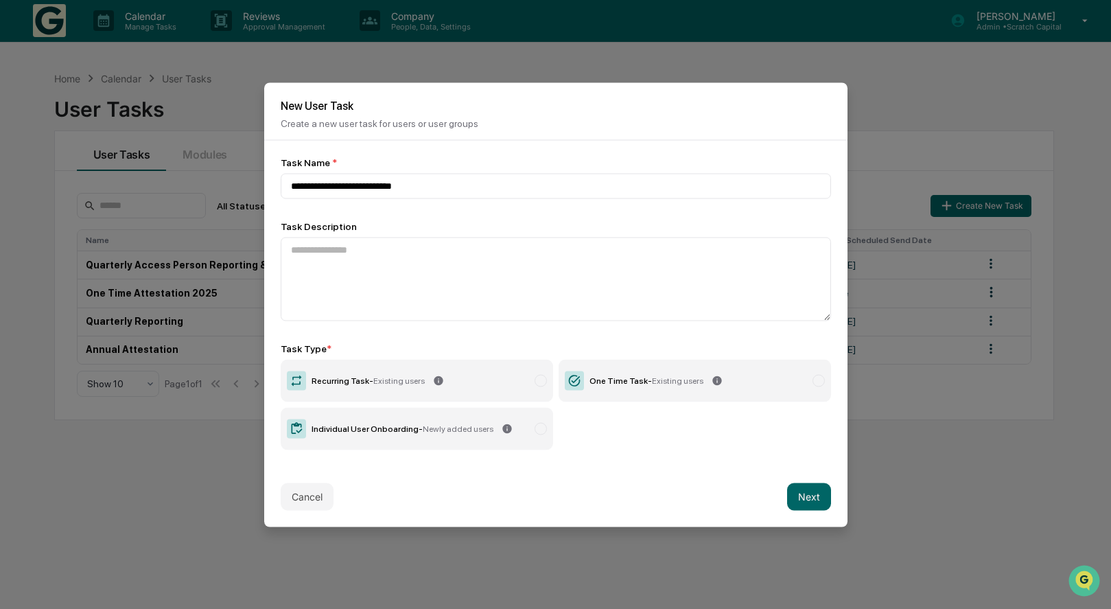
click at [481, 388] on label "Recurring Task - Existing users" at bounding box center [417, 380] width 272 height 43
click at [810, 496] on button "Next" at bounding box center [809, 495] width 44 height 27
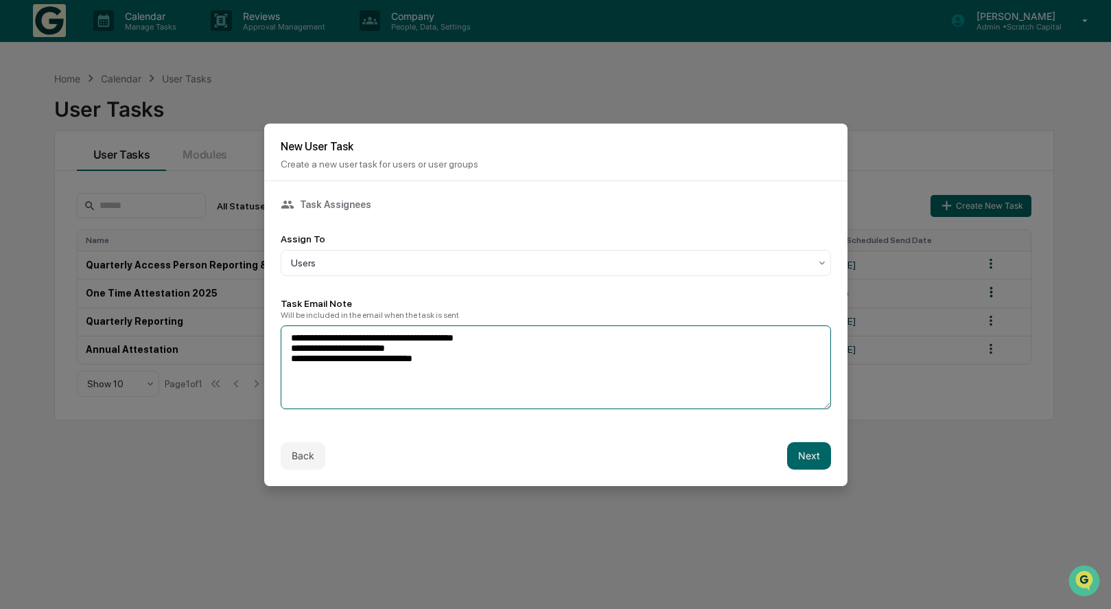
click at [531, 354] on textarea "**********" at bounding box center [556, 367] width 550 height 84
click at [508, 334] on textarea "**********" at bounding box center [556, 367] width 550 height 84
paste textarea "**********"
type textarea "**********"
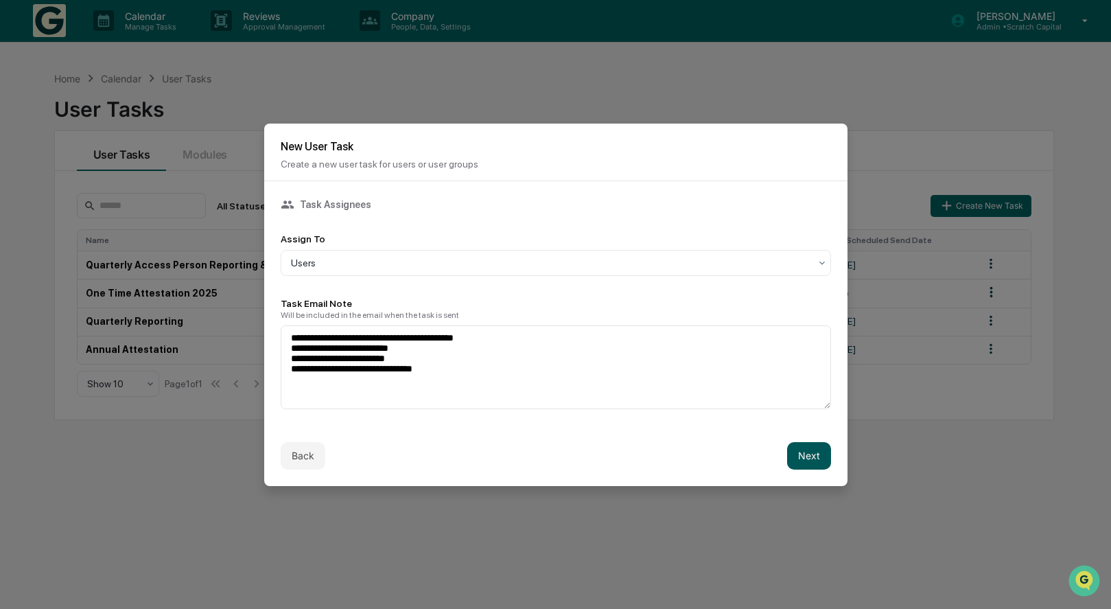
click at [798, 459] on button "Next" at bounding box center [809, 455] width 44 height 27
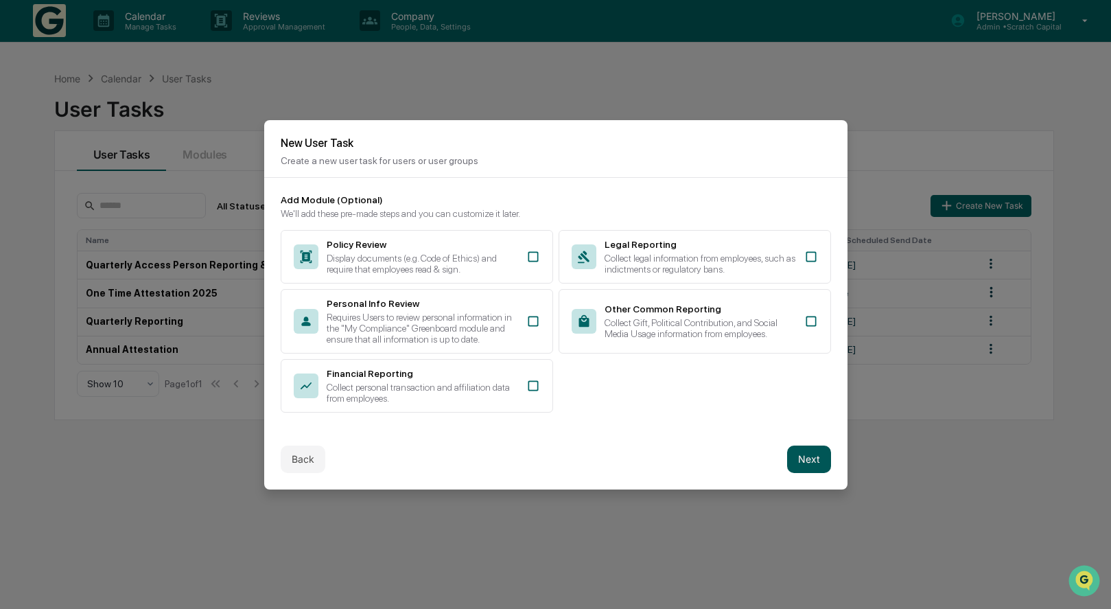
click at [798, 459] on button "Next" at bounding box center [809, 458] width 44 height 27
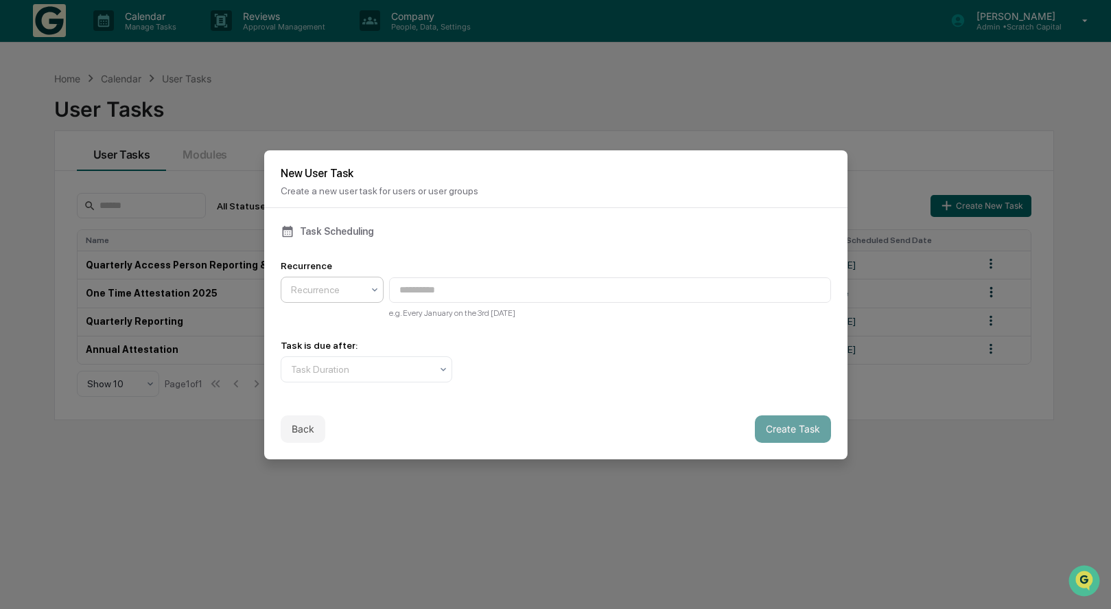
click at [363, 282] on div "Recurrence" at bounding box center [326, 289] width 85 height 19
click at [339, 376] on div "Annually" at bounding box center [332, 377] width 102 height 27
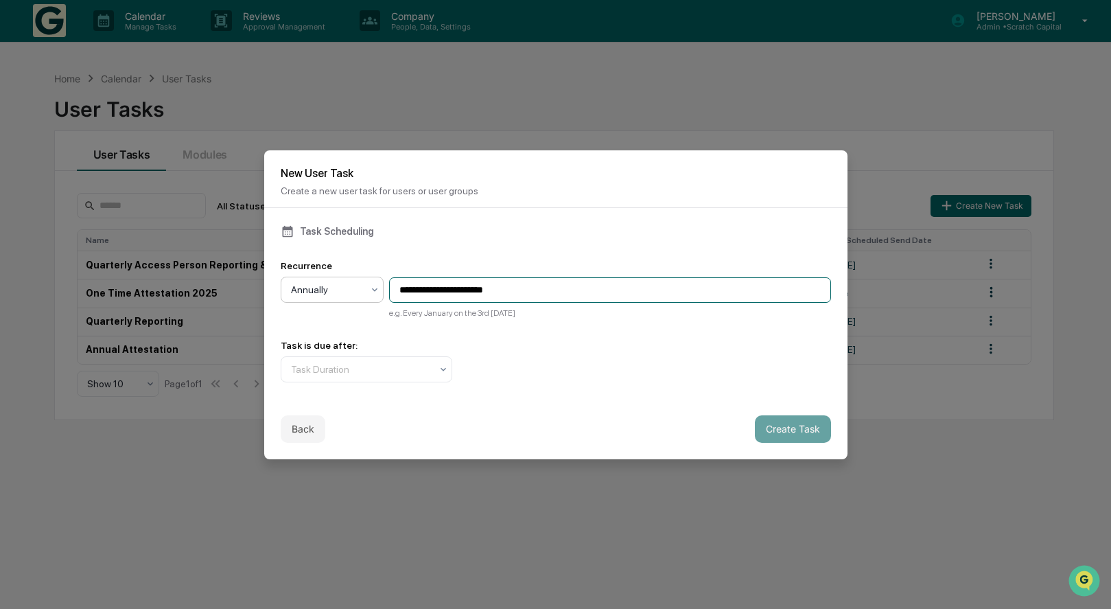
click at [528, 290] on input "**********" at bounding box center [610, 289] width 442 height 25
drag, startPoint x: 528, startPoint y: 290, endPoint x: 322, endPoint y: 285, distance: 206.6
click at [322, 285] on div "**********" at bounding box center [556, 289] width 550 height 58
click at [511, 292] on input "**********" at bounding box center [610, 289] width 442 height 25
type input "**********"
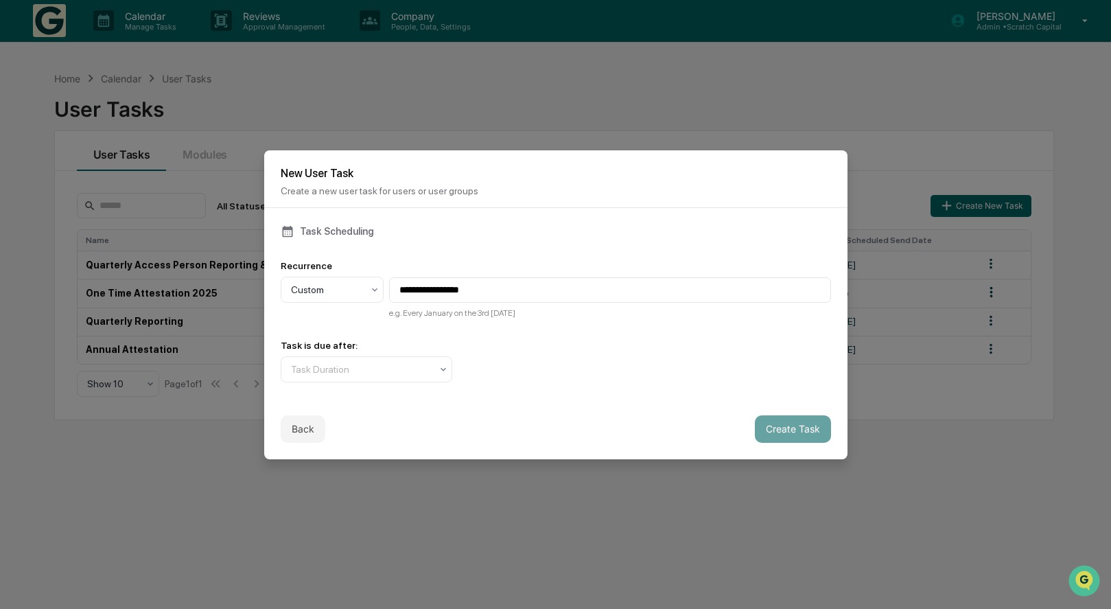
click at [394, 384] on div "**********" at bounding box center [555, 303] width 583 height 191
click at [410, 367] on div at bounding box center [361, 369] width 140 height 14
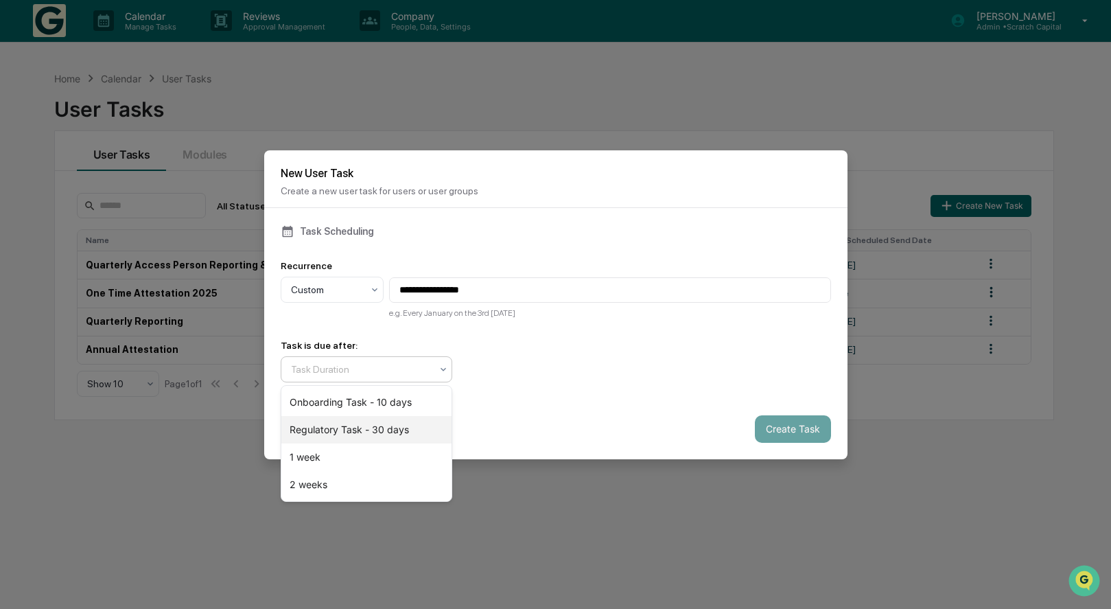
click at [397, 428] on div "Regulatory Task - 30 days" at bounding box center [366, 429] width 170 height 27
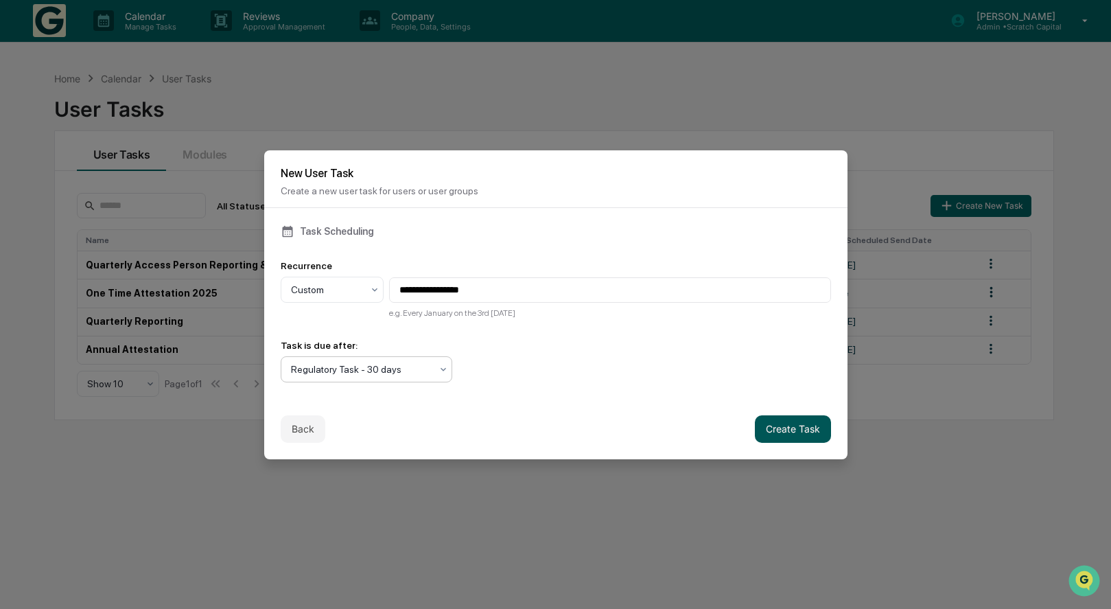
click at [827, 434] on button "Create Task" at bounding box center [793, 428] width 76 height 27
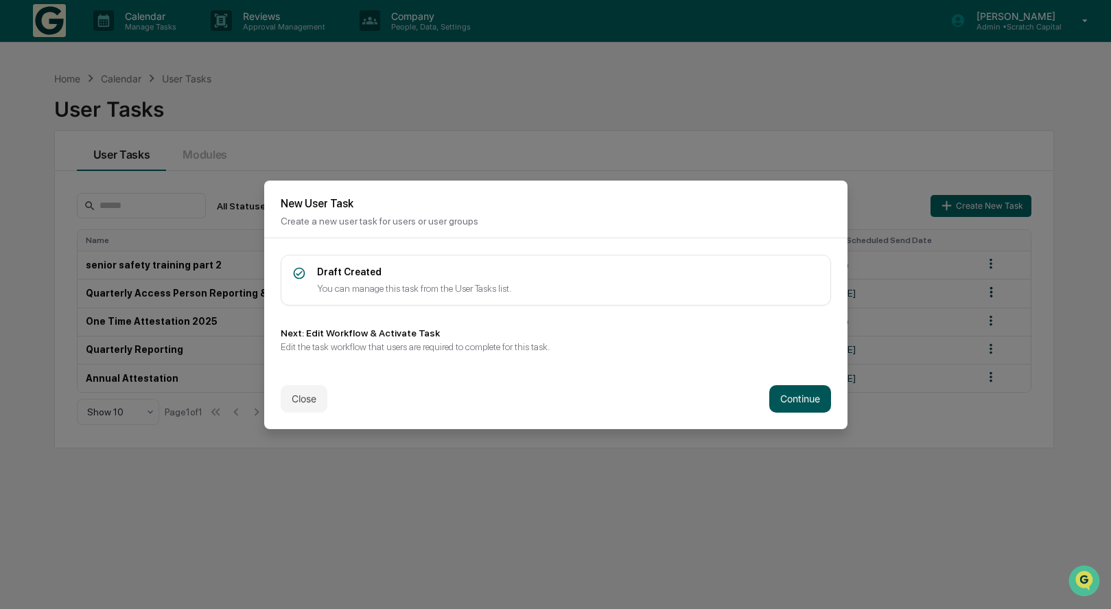
click at [815, 403] on button "Continue" at bounding box center [800, 398] width 62 height 27
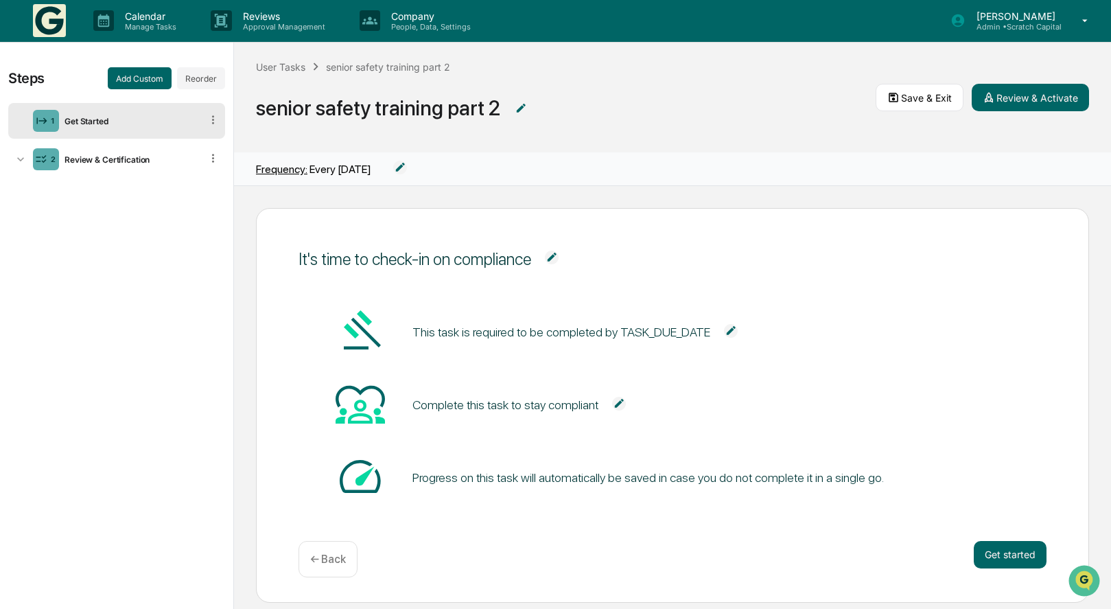
click at [548, 257] on img at bounding box center [552, 257] width 14 height 14
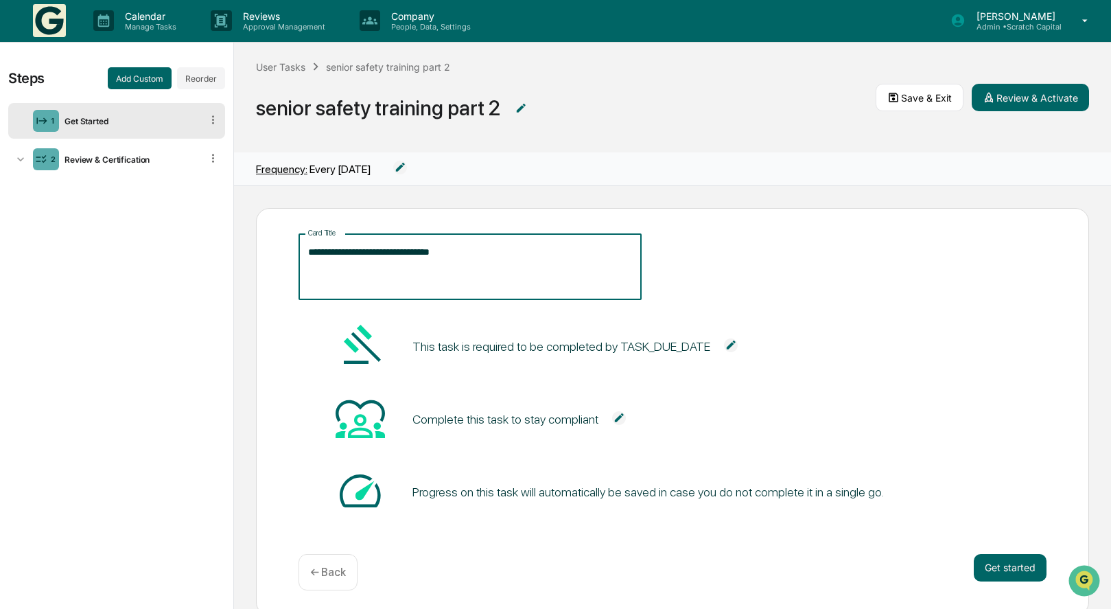
click at [532, 270] on textarea "**********" at bounding box center [470, 266] width 324 height 43
drag, startPoint x: 532, startPoint y: 270, endPoint x: 159, endPoint y: 283, distance: 373.5
click at [159, 283] on div "**********" at bounding box center [555, 326] width 1111 height 566
click at [514, 106] on img at bounding box center [521, 109] width 14 height 14
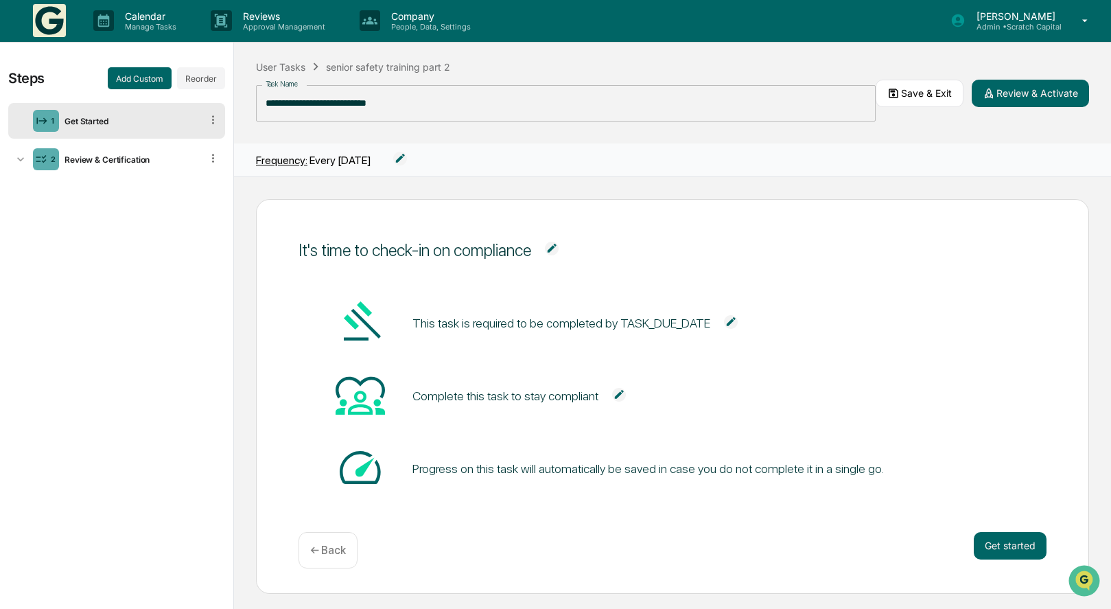
click at [455, 104] on input "**********" at bounding box center [566, 103] width 620 height 36
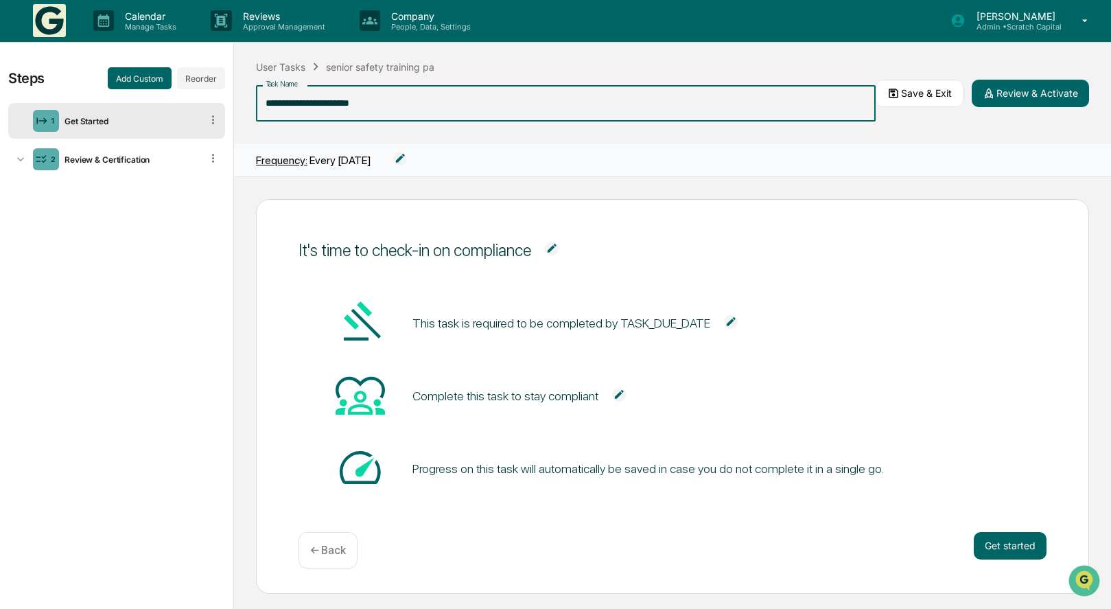
type input "**********"
click at [941, 93] on button "Save & Exit" at bounding box center [919, 93] width 88 height 27
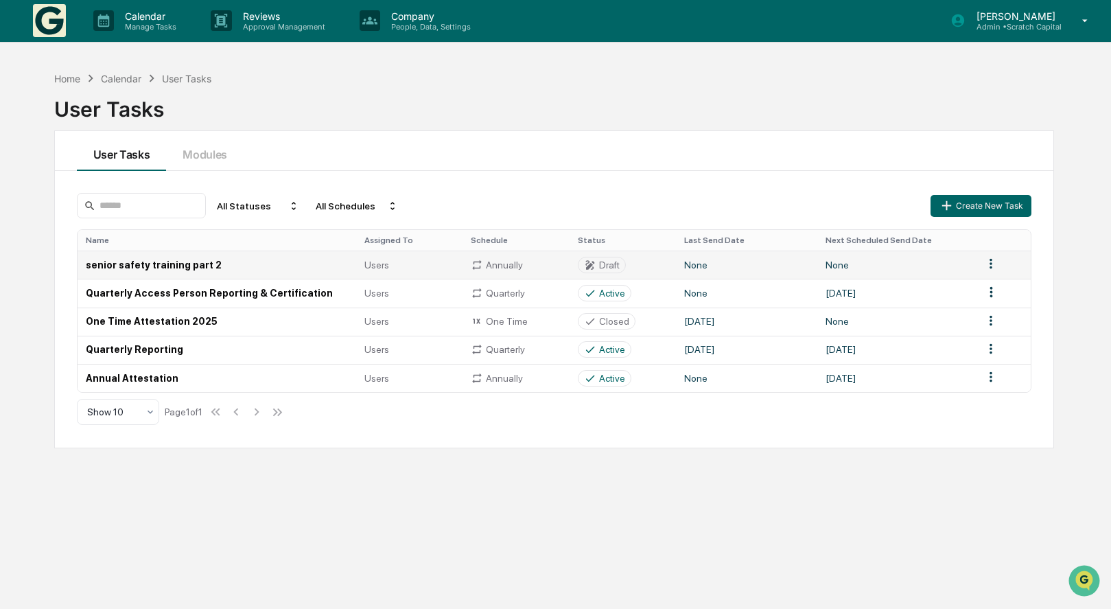
click at [993, 263] on html "Calendar Manage Tasks Reviews Approval Management Company People, Data, Setting…" at bounding box center [555, 303] width 1111 height 609
click at [989, 287] on div "Edit" at bounding box center [992, 290] width 88 height 22
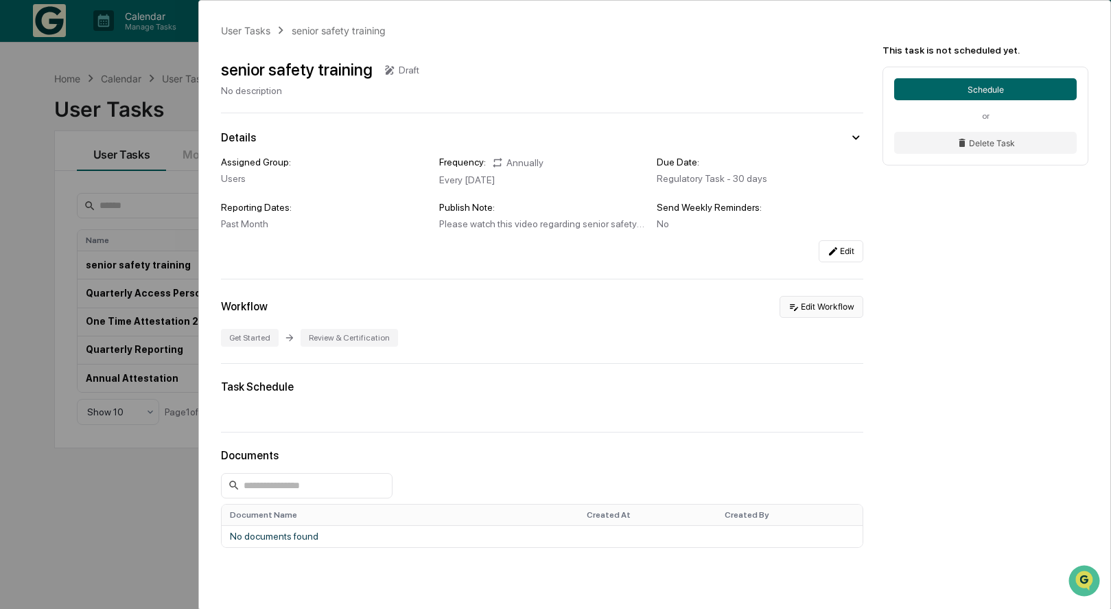
click at [822, 309] on button "Edit Workflow" at bounding box center [821, 307] width 84 height 22
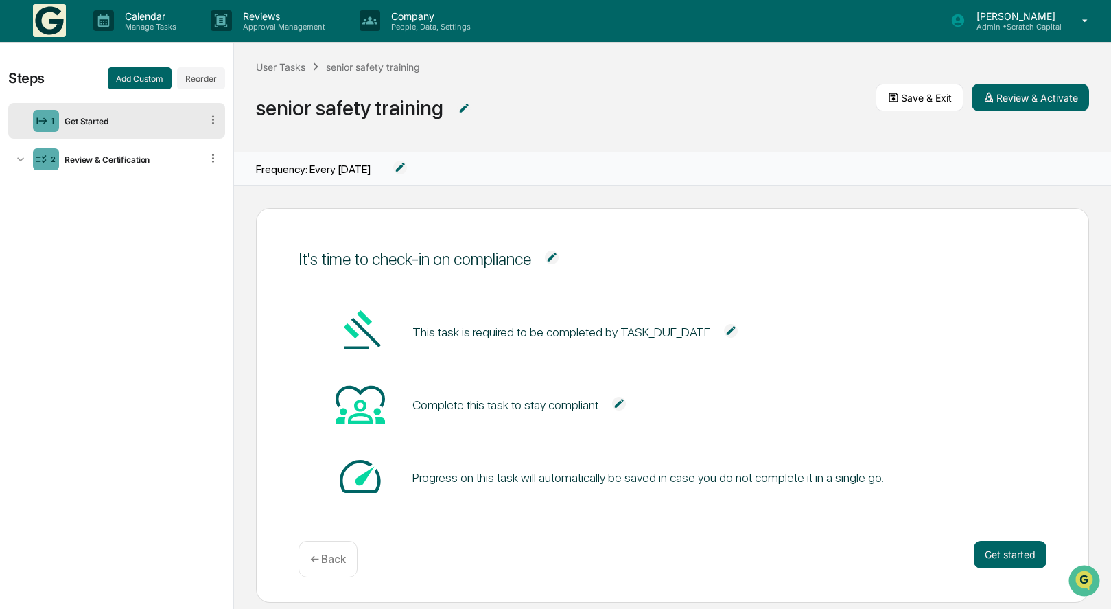
click at [555, 257] on img at bounding box center [552, 257] width 14 height 14
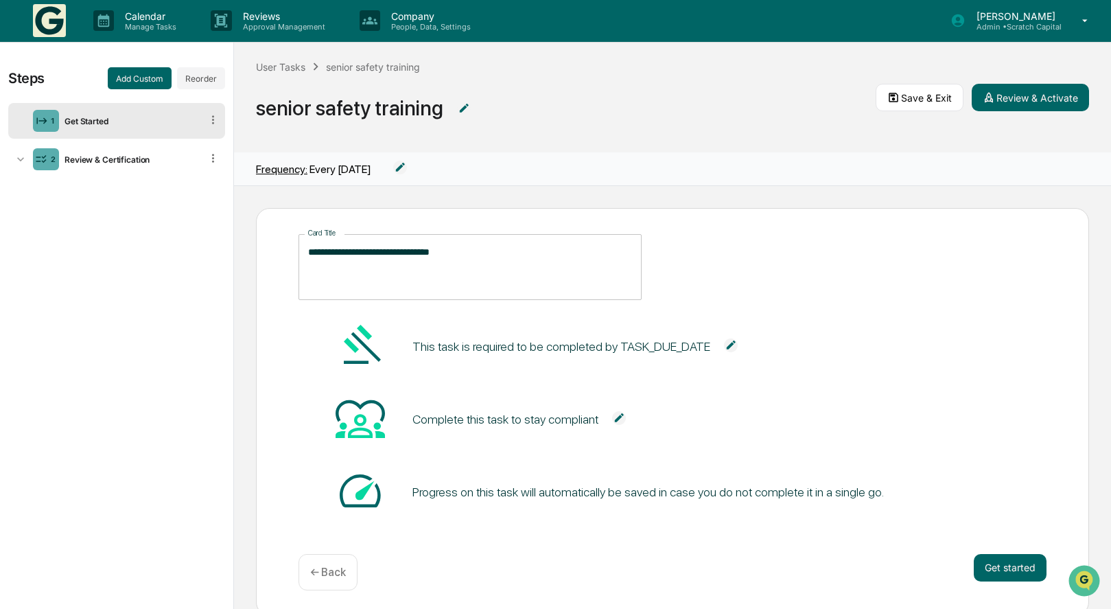
click at [529, 259] on textarea "**********" at bounding box center [470, 266] width 324 height 43
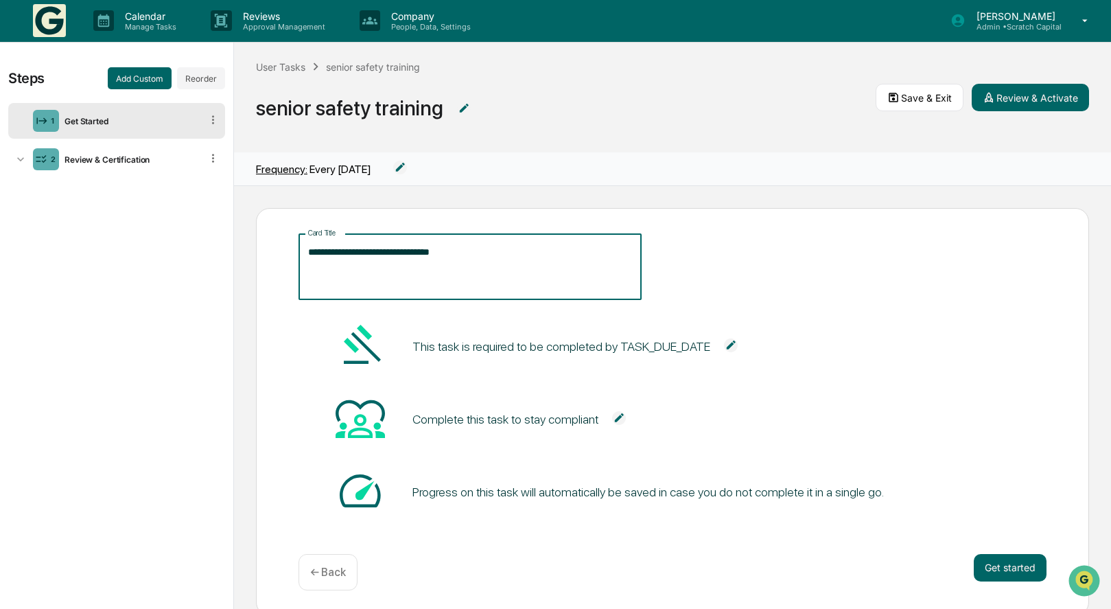
click at [529, 259] on textarea "**********" at bounding box center [470, 266] width 324 height 43
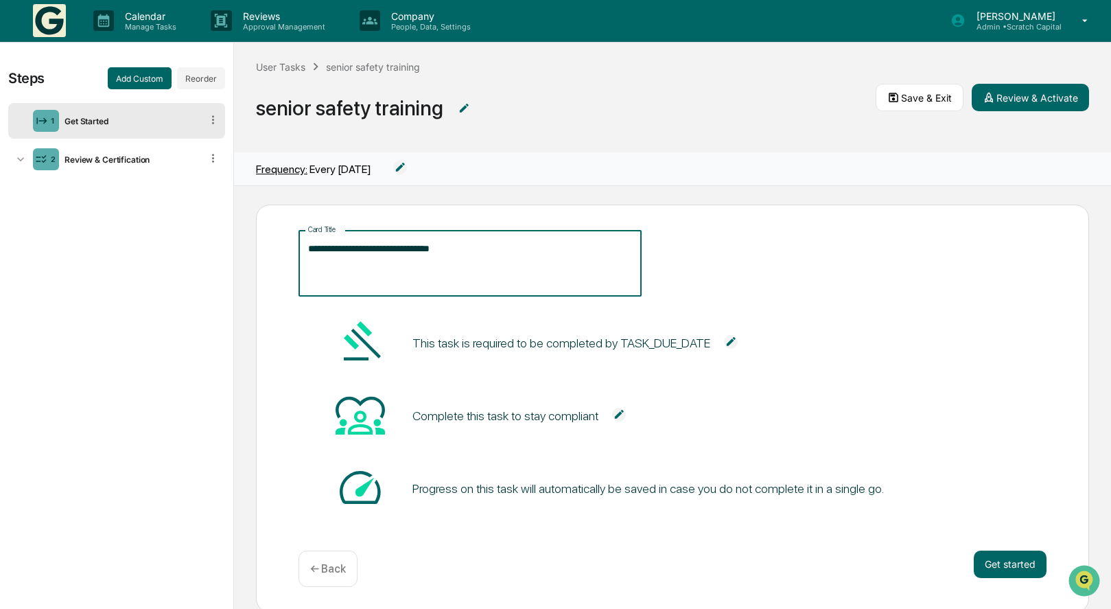
scroll to position [3, 0]
type textarea "**********"
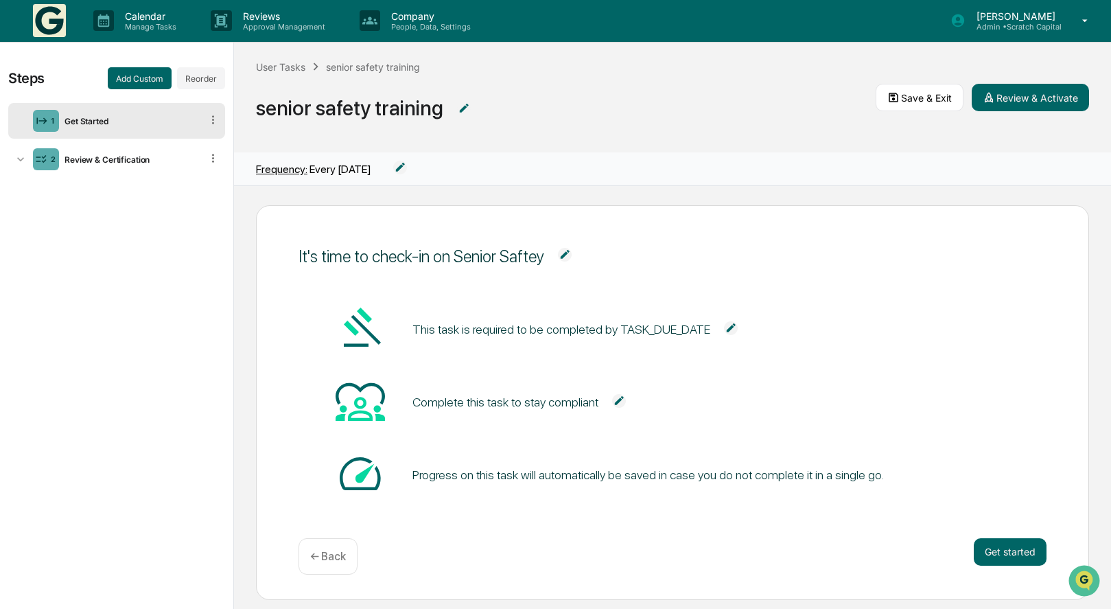
click at [724, 330] on img at bounding box center [731, 328] width 14 height 14
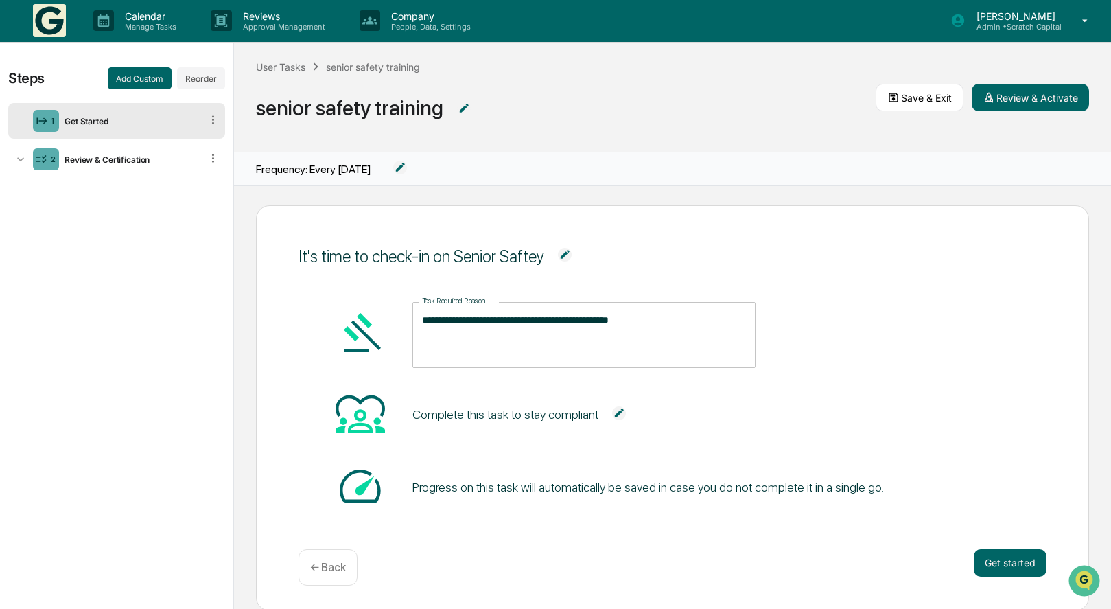
click at [653, 315] on textarea "**********" at bounding box center [584, 334] width 324 height 43
type textarea "**********"
click at [611, 412] on span "Complete this task to stay compliant" at bounding box center [525, 414] width 227 height 27
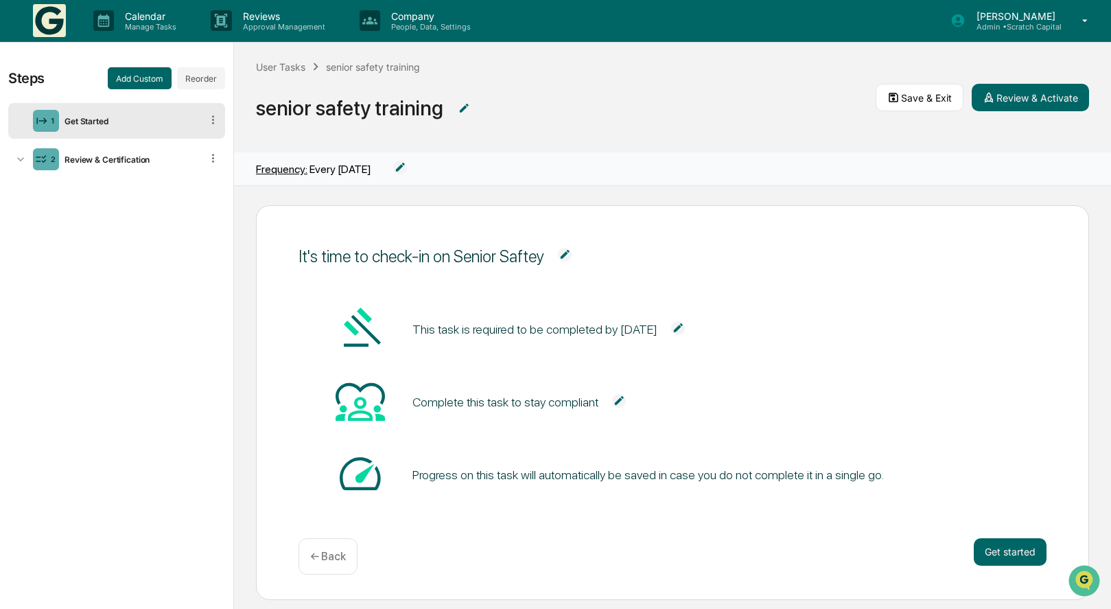
click at [614, 405] on img at bounding box center [619, 401] width 14 height 14
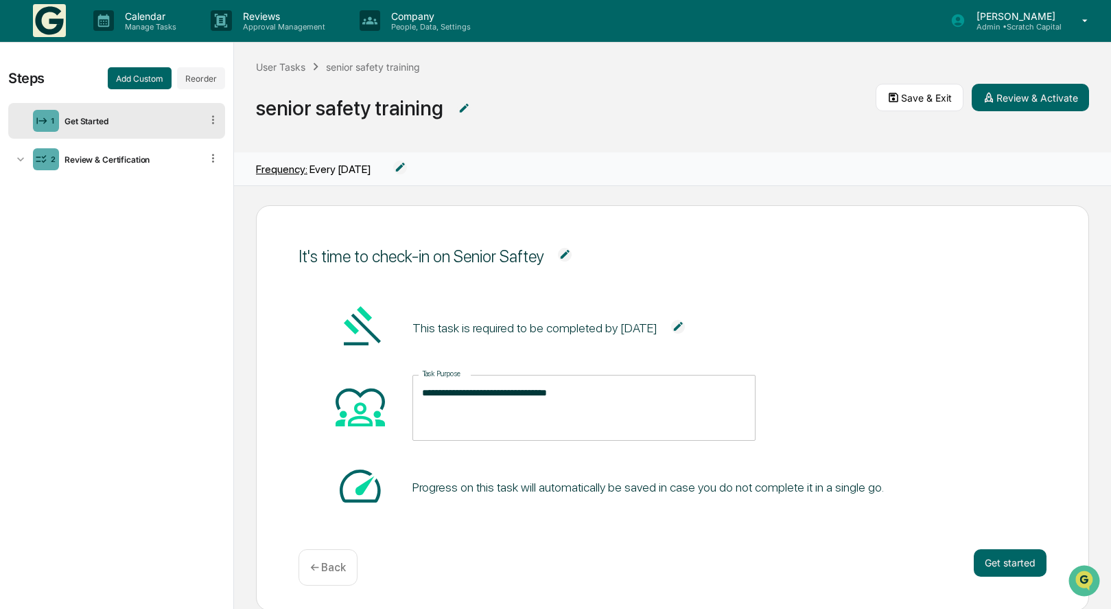
click at [628, 403] on textarea "**********" at bounding box center [584, 407] width 324 height 43
click at [729, 484] on div "Progress on this task will automatically be saved in case you do not complete i…" at bounding box center [672, 487] width 749 height 52
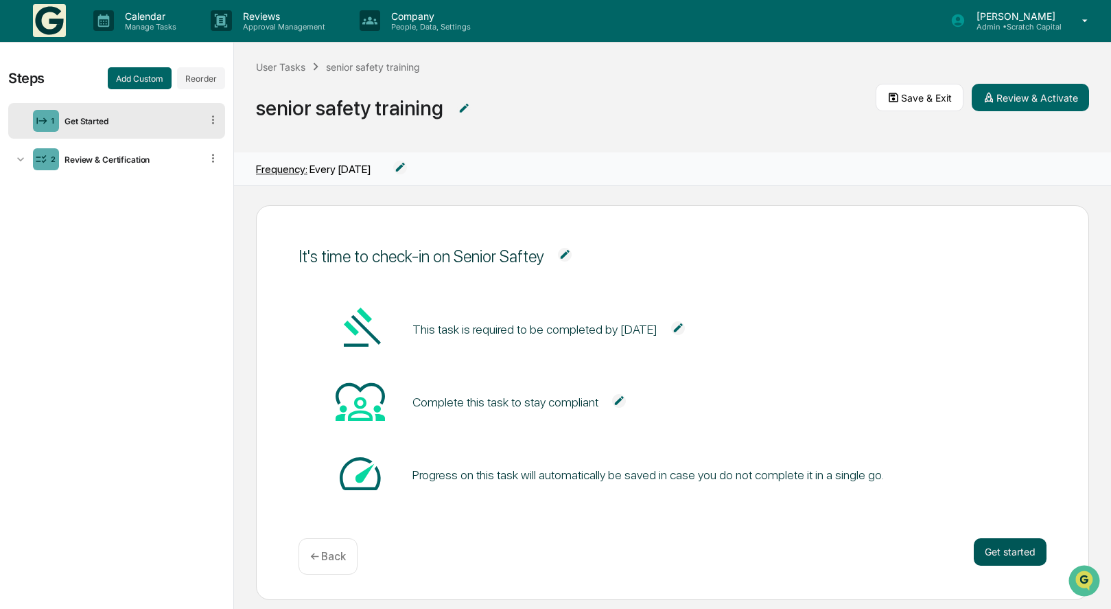
click at [1013, 562] on button "Get started" at bounding box center [1010, 551] width 73 height 27
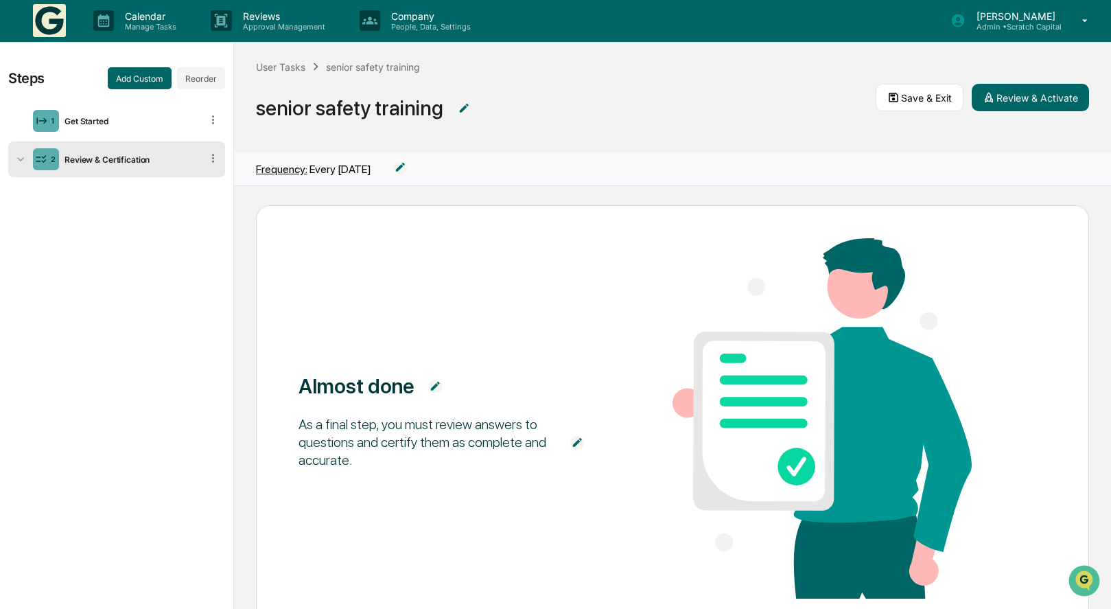
click at [434, 386] on img at bounding box center [435, 386] width 14 height 14
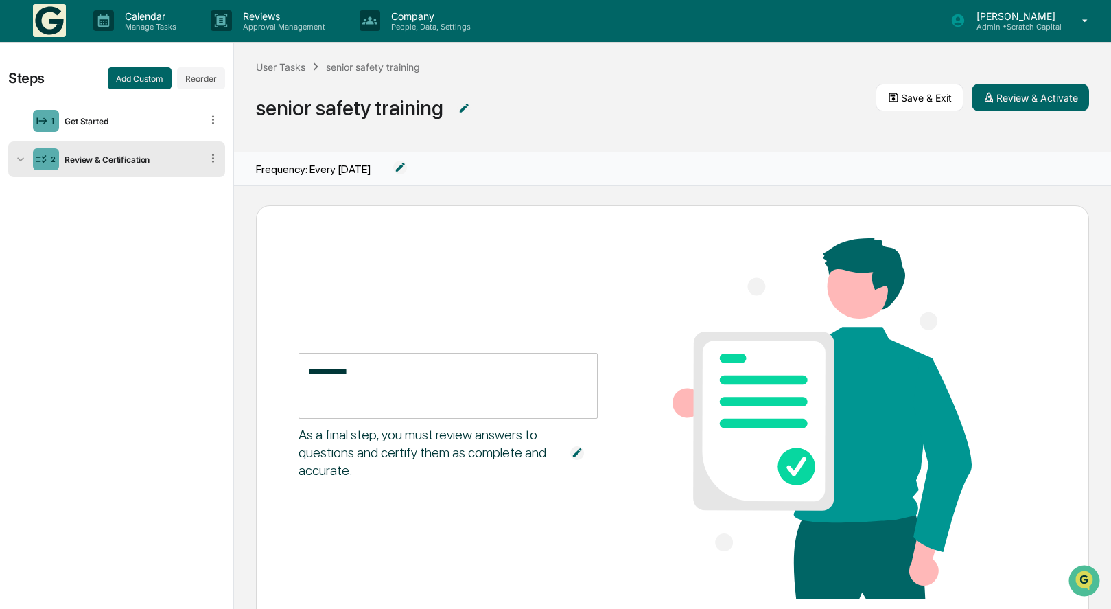
click at [434, 386] on textarea "**********" at bounding box center [448, 385] width 280 height 43
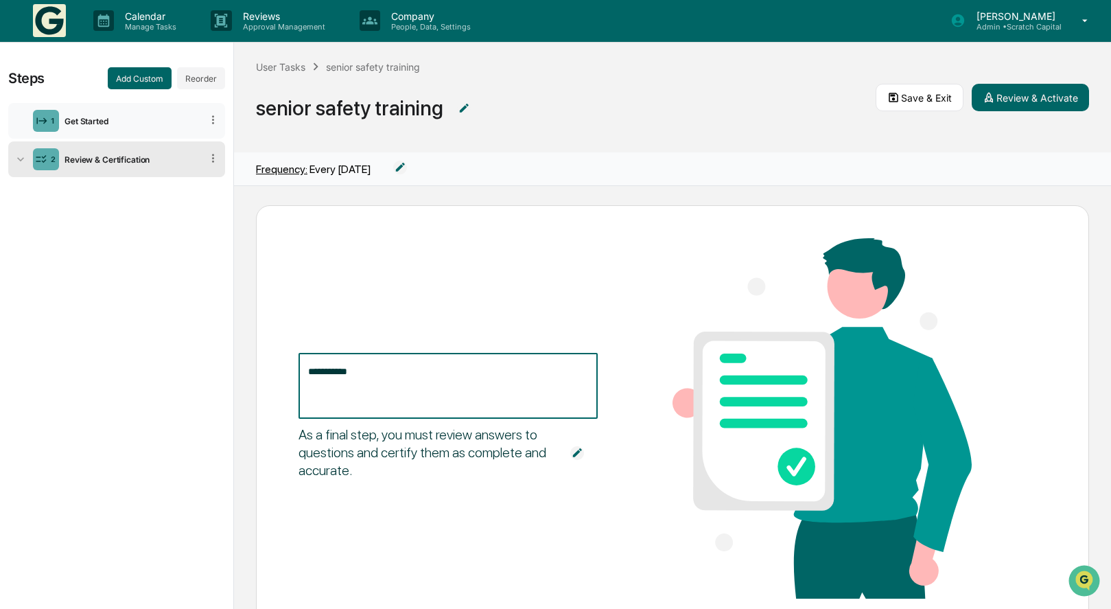
click at [130, 122] on div "Get Started" at bounding box center [130, 121] width 142 height 10
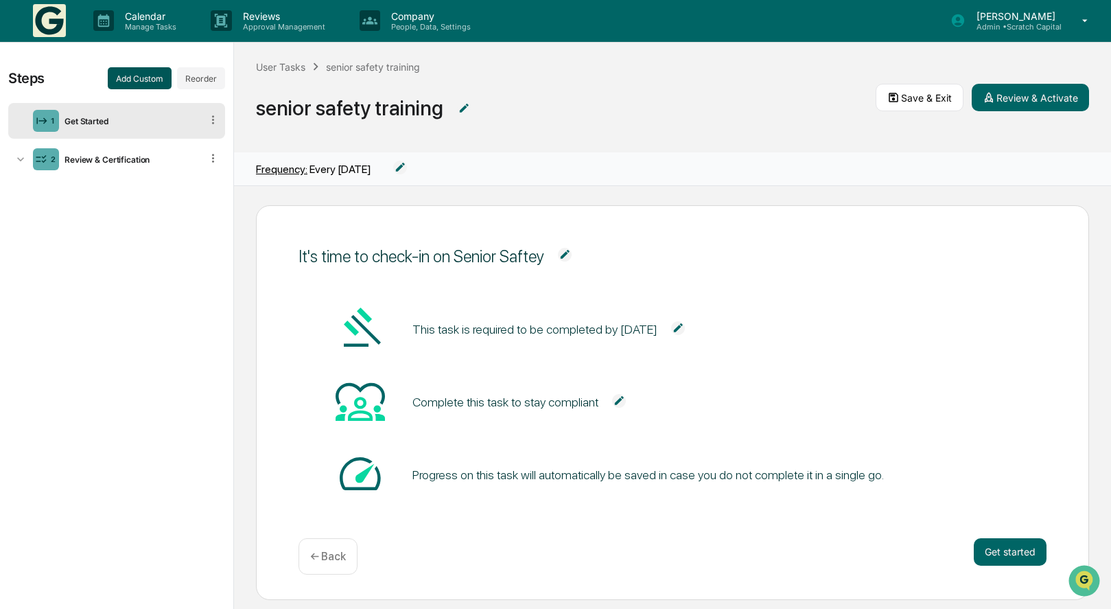
click at [149, 74] on button "Add Custom" at bounding box center [140, 78] width 64 height 22
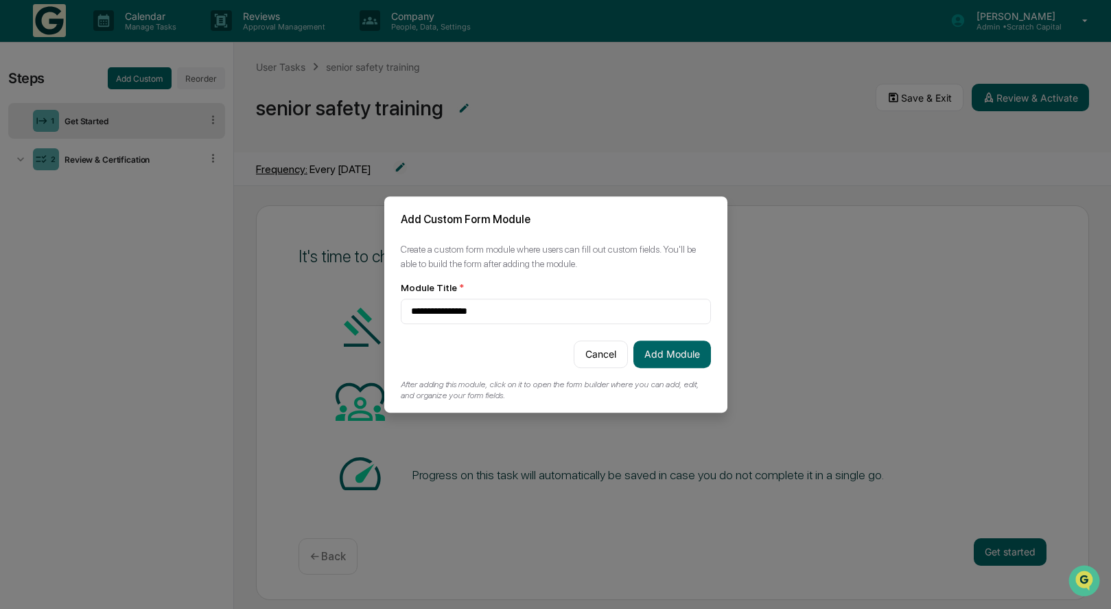
type input "**********"
click at [716, 360] on div "**********" at bounding box center [555, 327] width 343 height 171
click at [679, 360] on button "Add Module" at bounding box center [672, 353] width 78 height 27
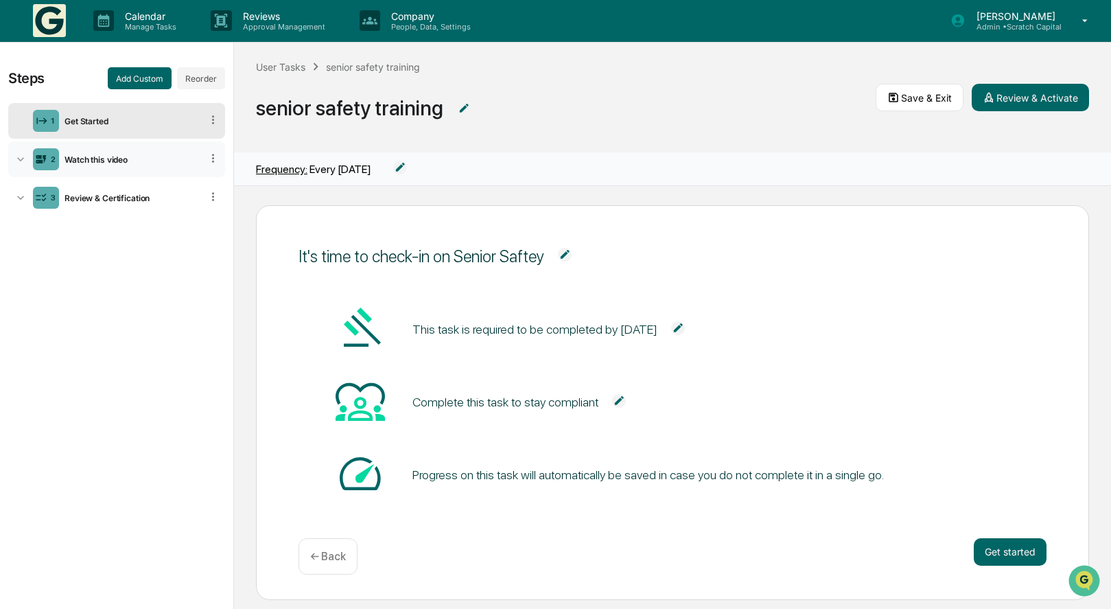
click at [178, 160] on div "Watch this video" at bounding box center [130, 159] width 142 height 10
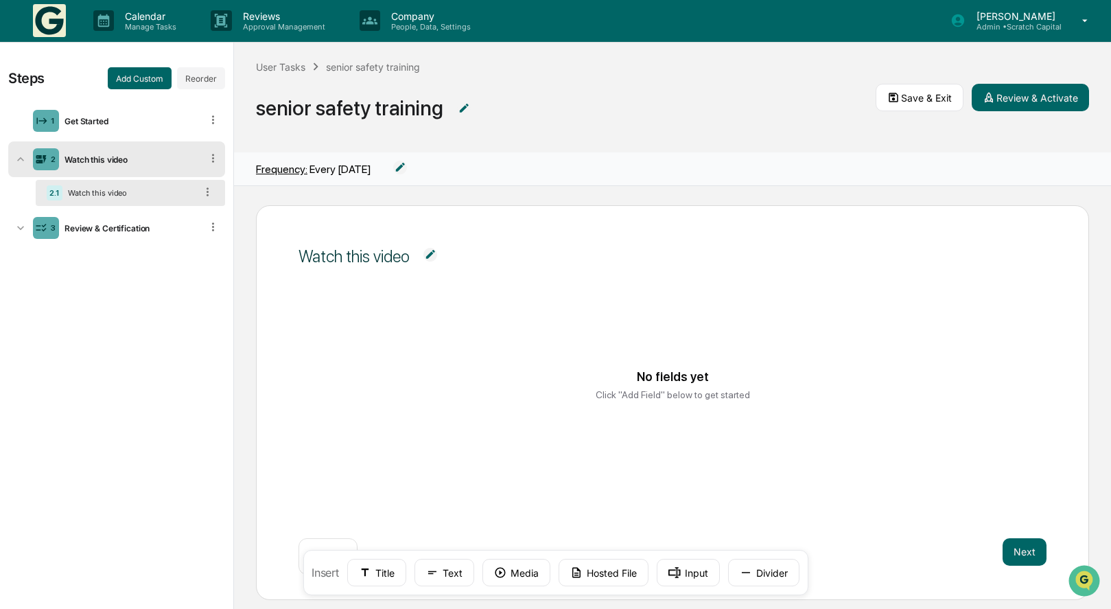
click at [432, 255] on img at bounding box center [430, 255] width 14 height 14
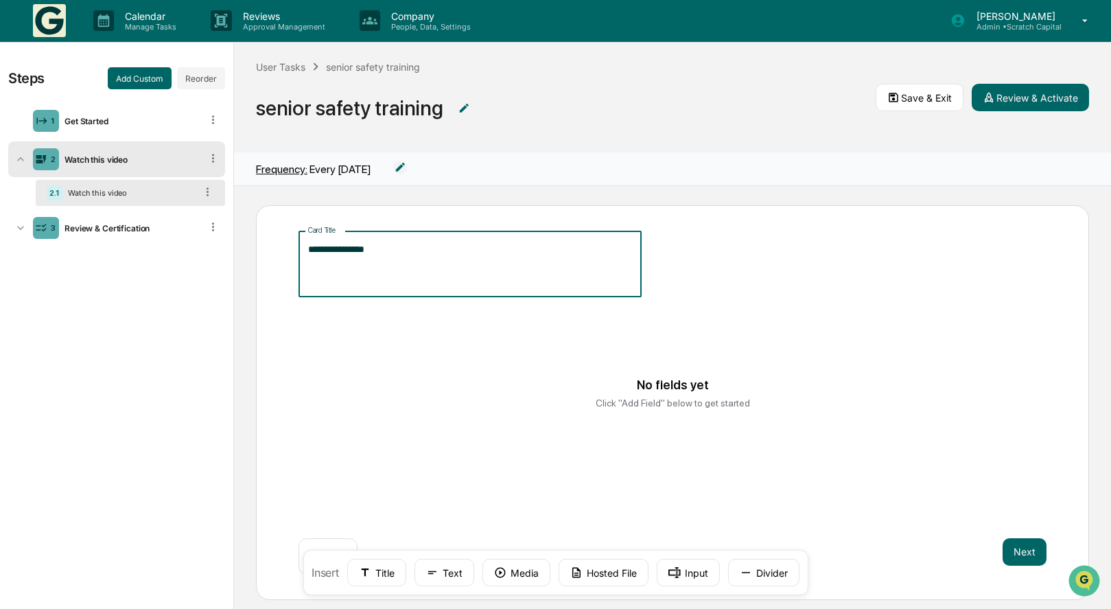
click at [451, 263] on textarea "**********" at bounding box center [470, 263] width 324 height 43
type textarea "*"
paste textarea "**********"
type textarea "**********"
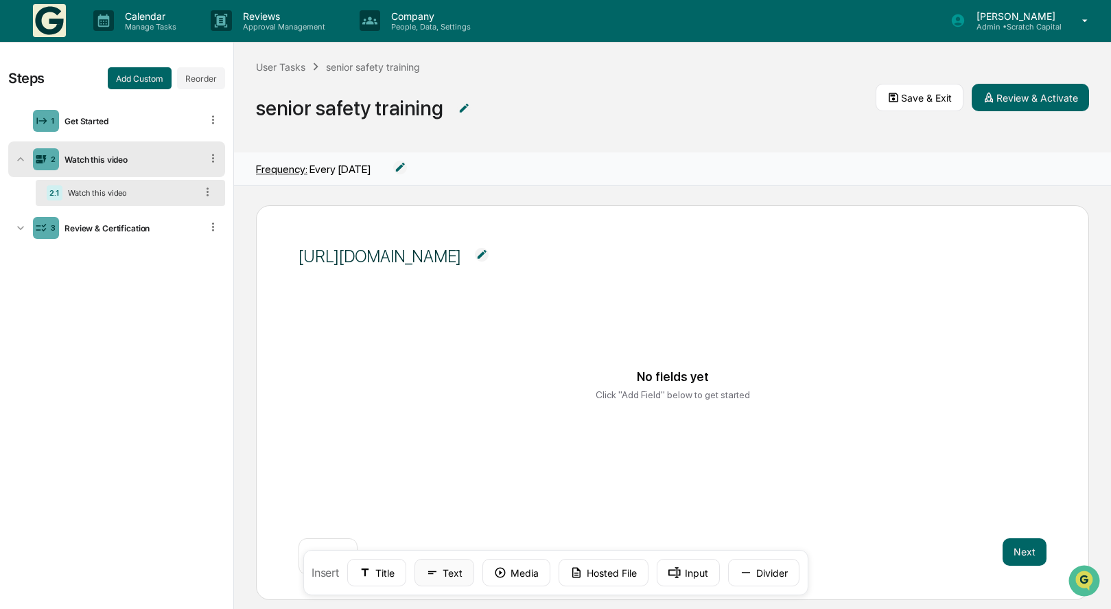
click at [468, 572] on button "Text" at bounding box center [444, 571] width 60 height 27
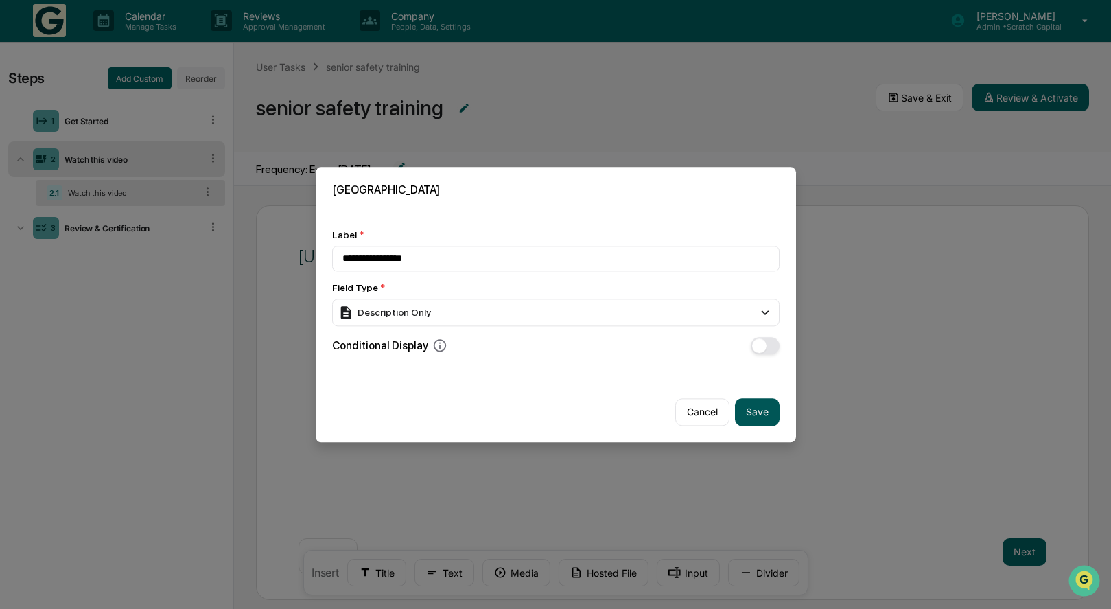
type input "**********"
click at [767, 412] on button "Save" at bounding box center [757, 411] width 45 height 27
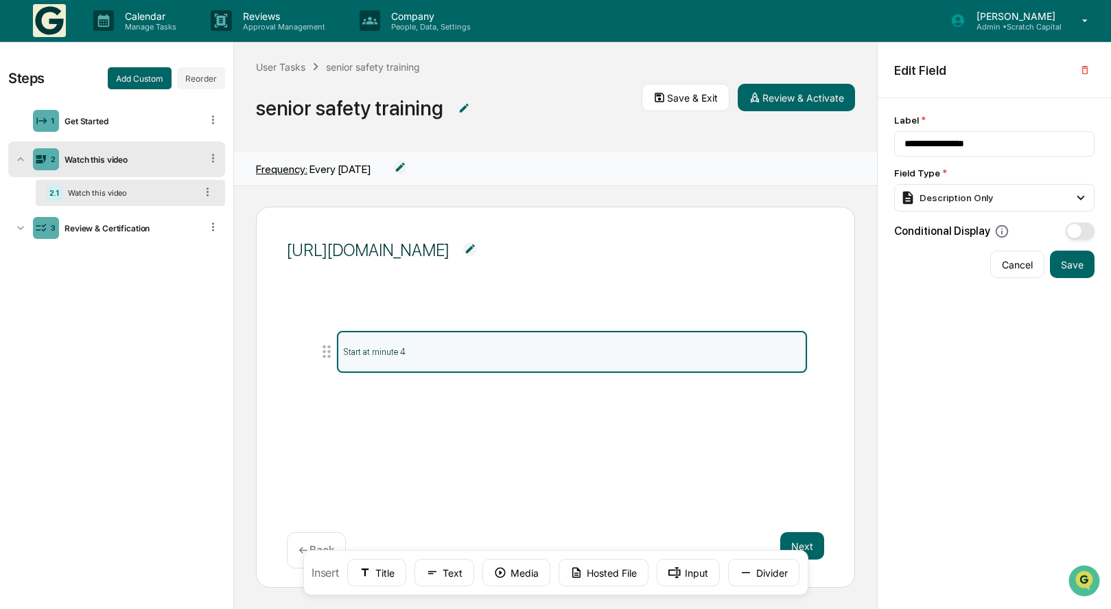
scroll to position [1, 0]
click at [518, 577] on button "Media" at bounding box center [516, 571] width 68 height 27
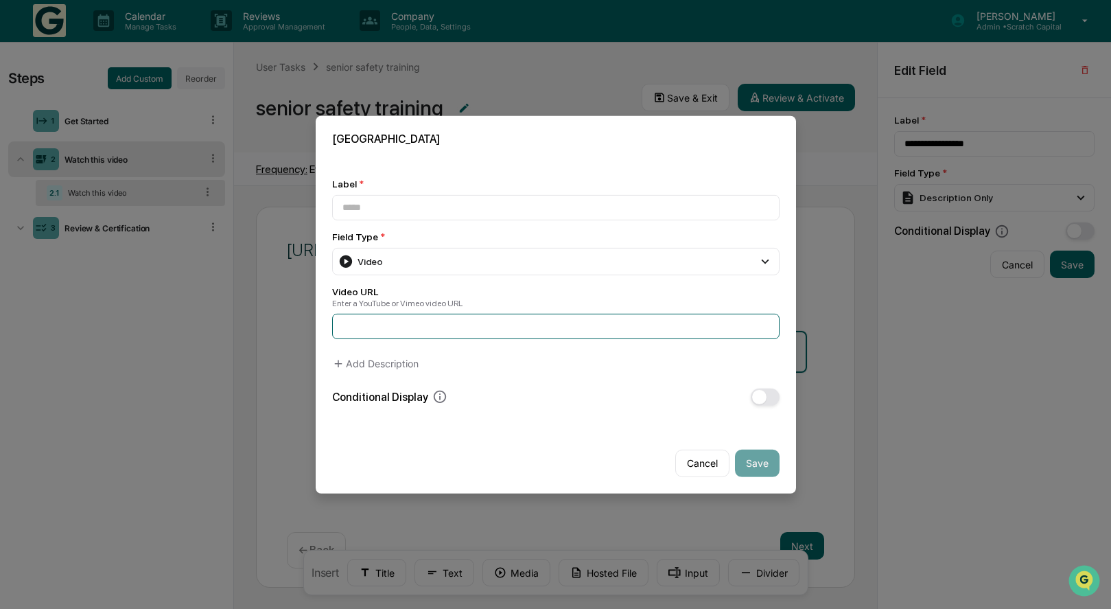
click at [485, 325] on input at bounding box center [555, 326] width 447 height 25
paste input "**********"
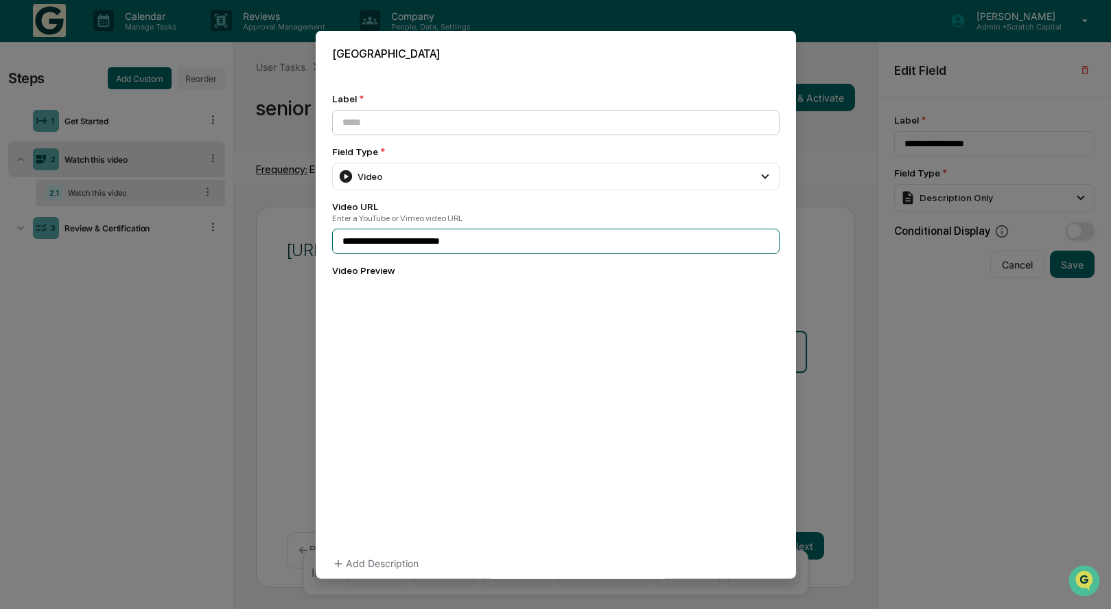
type input "**********"
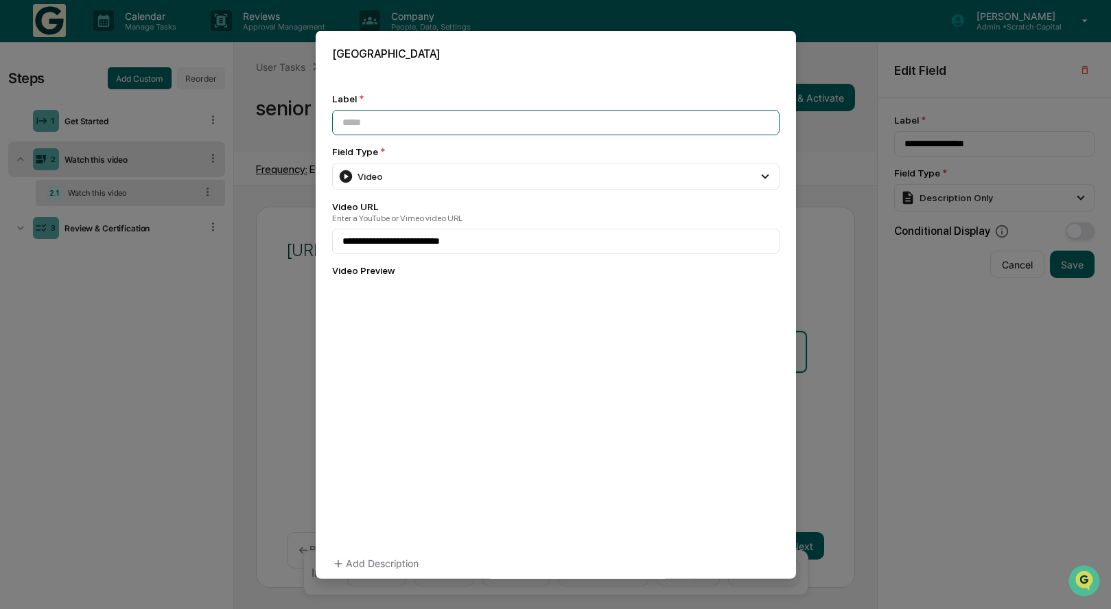
click at [457, 122] on input at bounding box center [555, 121] width 447 height 25
type input "*"
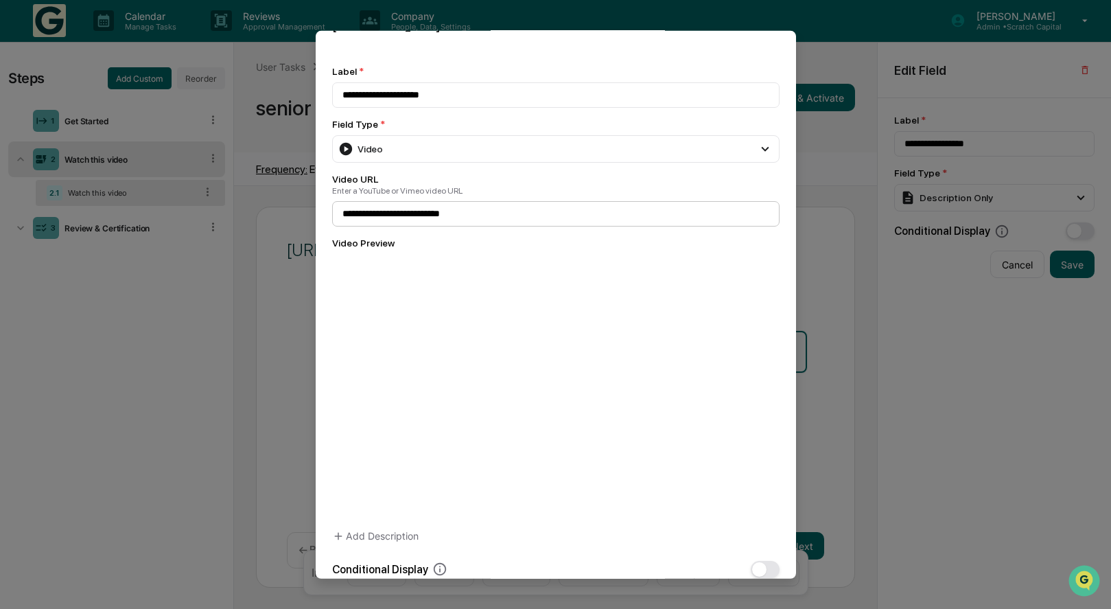
scroll to position [18, 0]
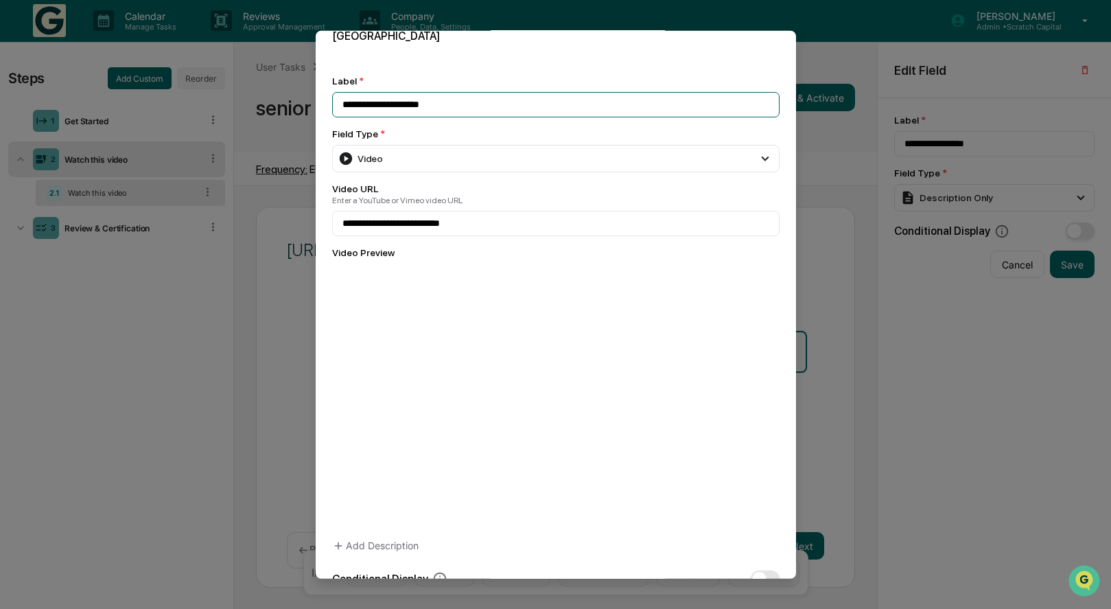
click at [545, 110] on input "**********" at bounding box center [555, 103] width 447 height 25
type input "*"
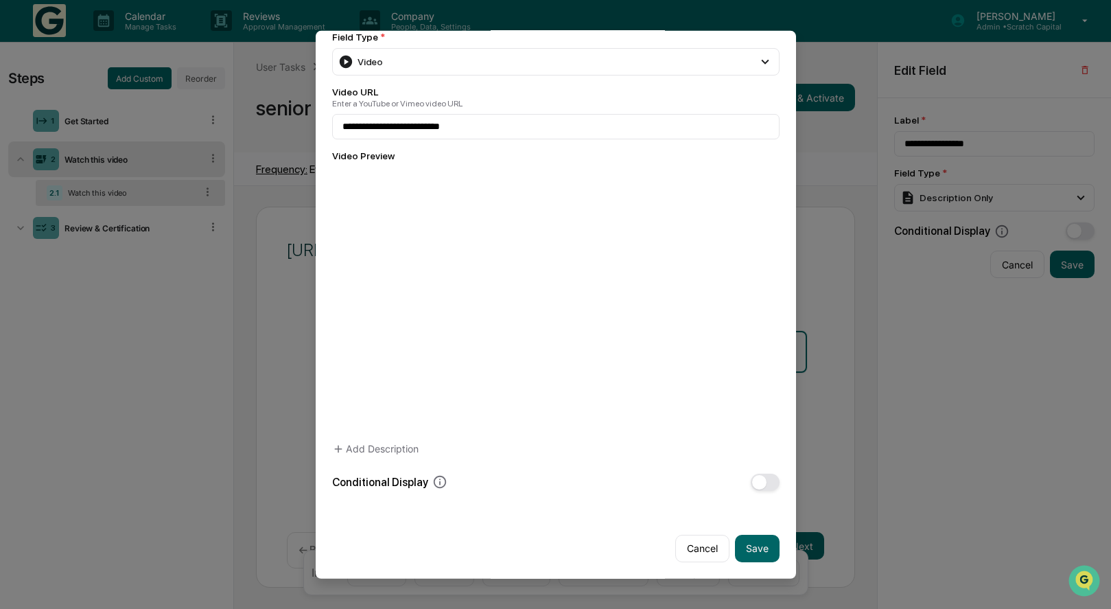
scroll to position [117, 0]
type input "**********"
click at [760, 556] on button "Save" at bounding box center [757, 547] width 45 height 27
type input "**********"
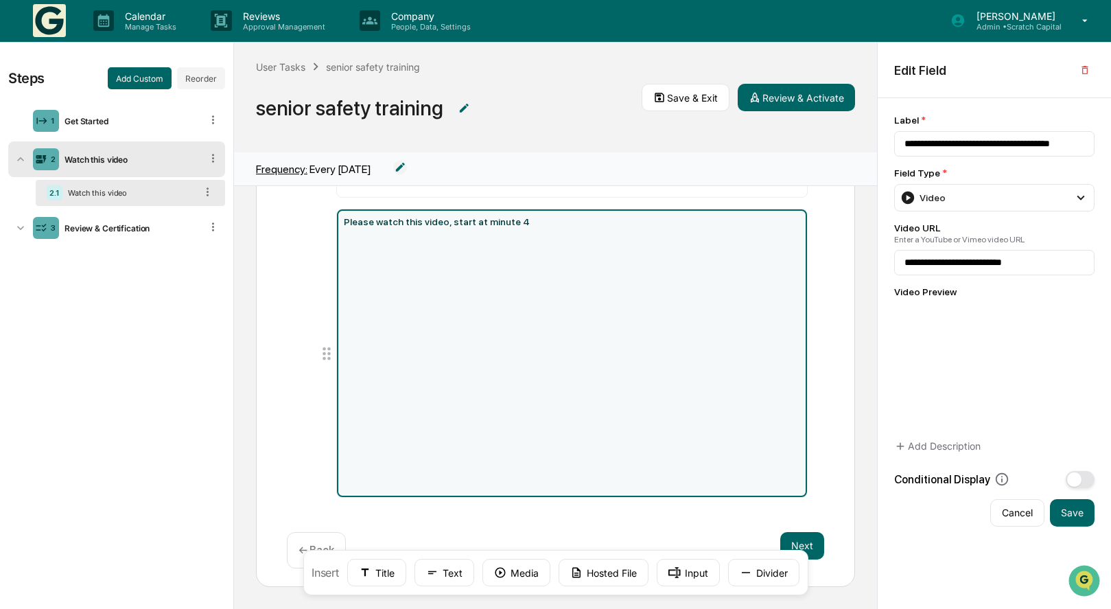
scroll to position [139, 0]
click at [813, 542] on button "Next" at bounding box center [802, 545] width 44 height 27
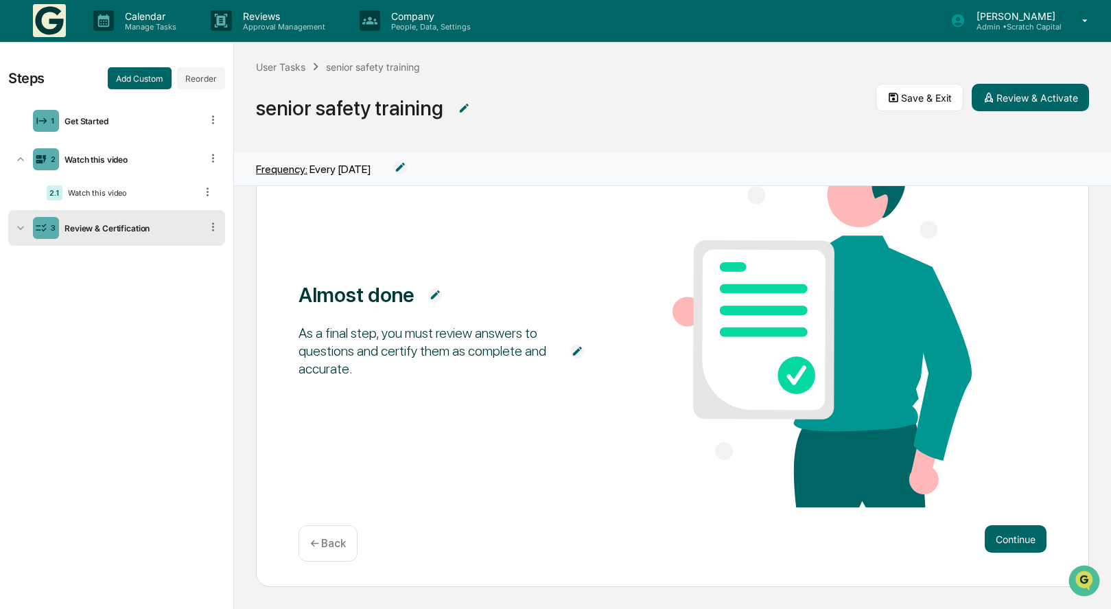
scroll to position [95, 0]
click at [578, 348] on img at bounding box center [577, 351] width 14 height 14
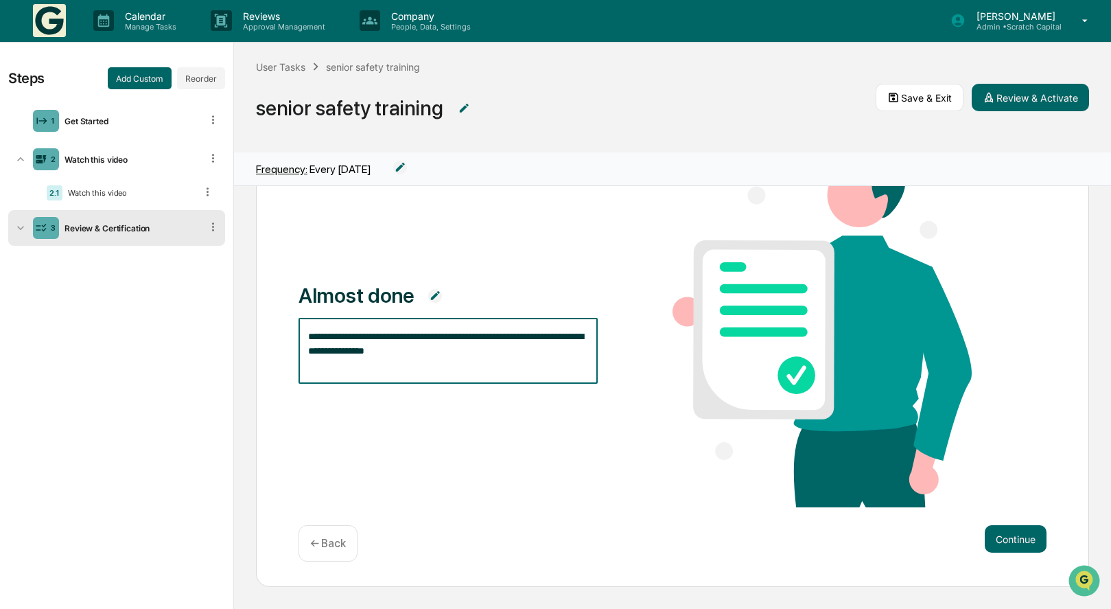
click at [532, 351] on textarea "**********" at bounding box center [448, 350] width 280 height 43
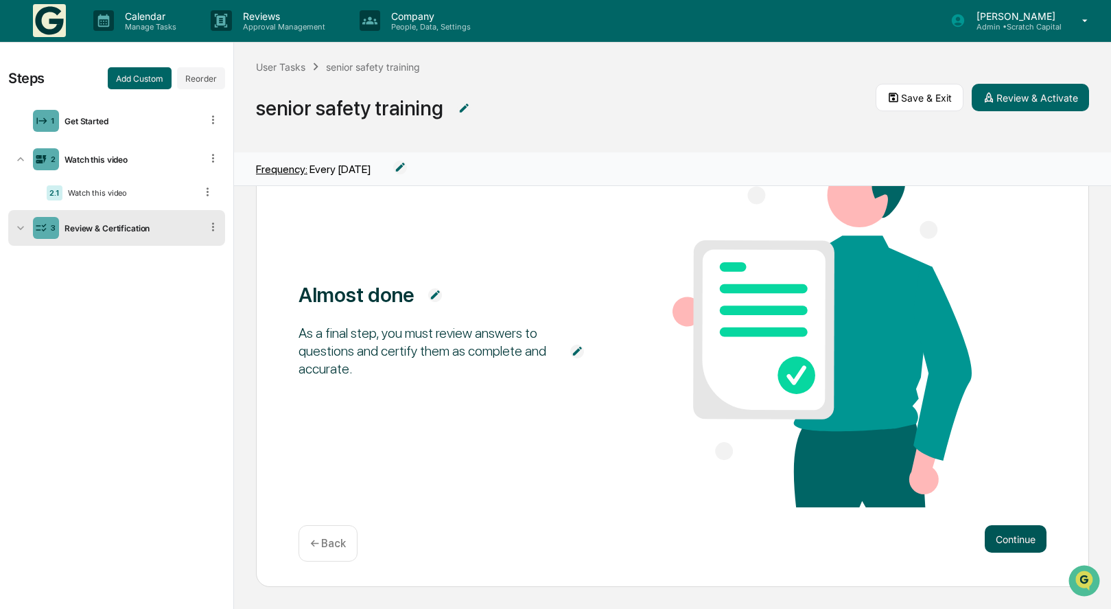
click at [1007, 539] on button "Continue" at bounding box center [1016, 538] width 62 height 27
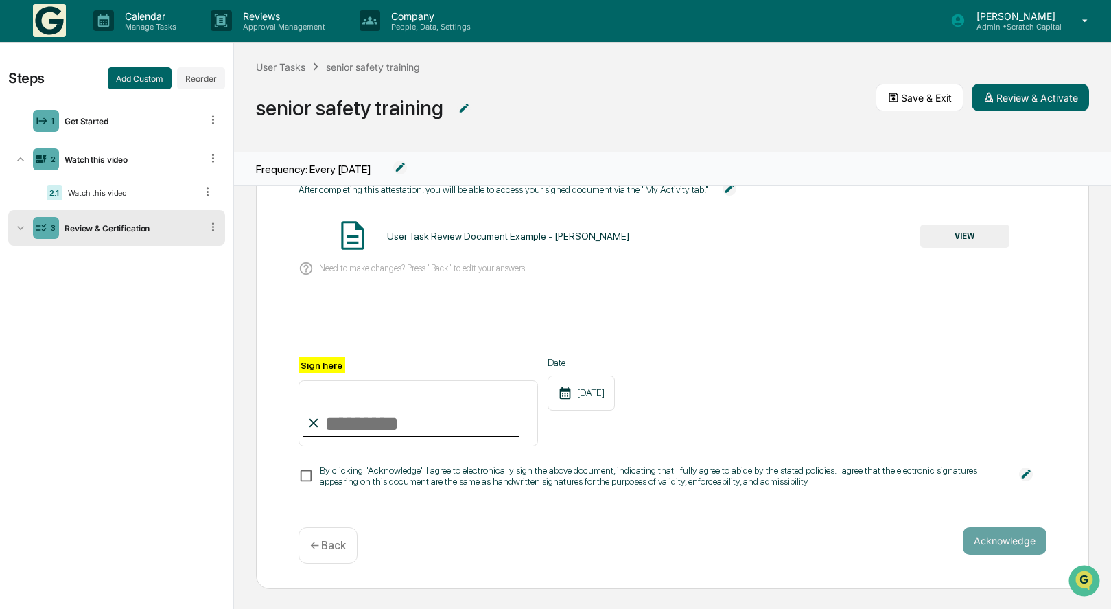
click at [974, 237] on button "VIEW" at bounding box center [964, 235] width 89 height 23
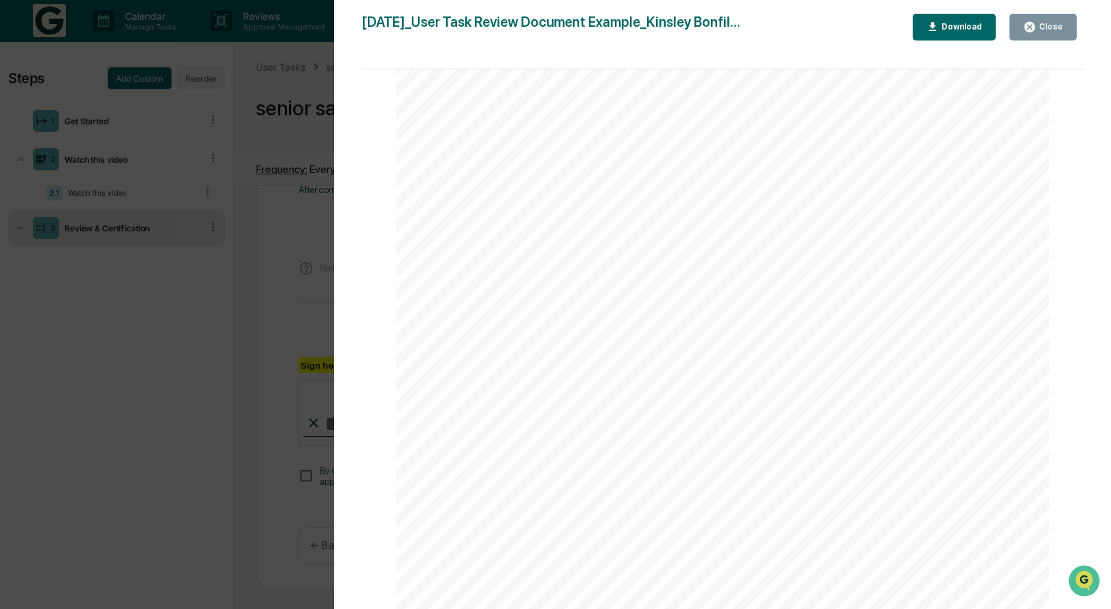
scroll to position [199, 0]
click at [1058, 21] on div "Close" at bounding box center [1043, 27] width 40 height 13
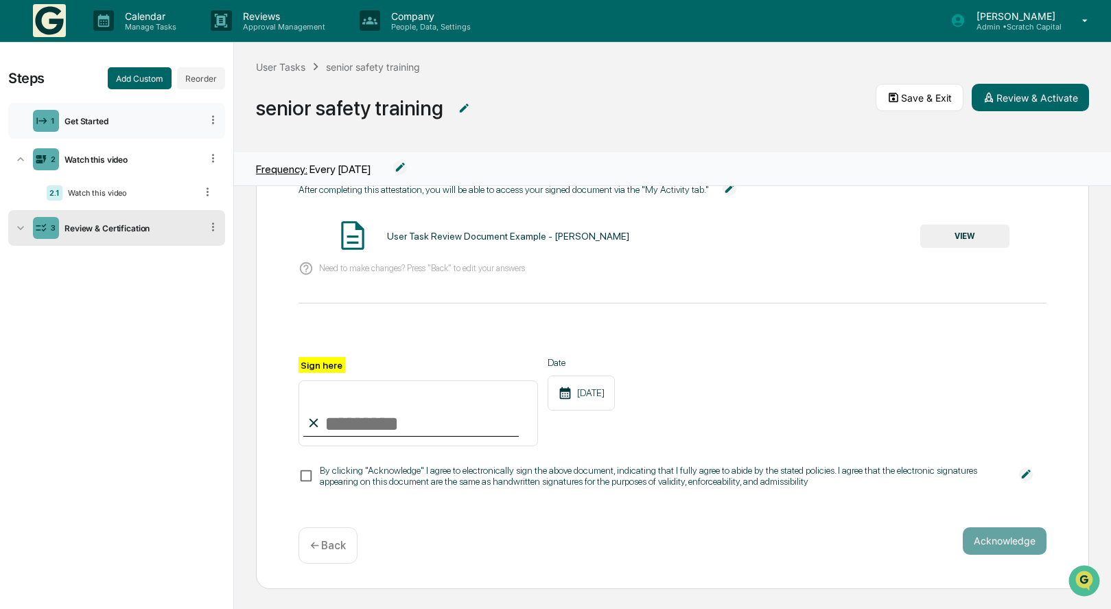
click at [154, 125] on div "Get Started" at bounding box center [130, 121] width 142 height 10
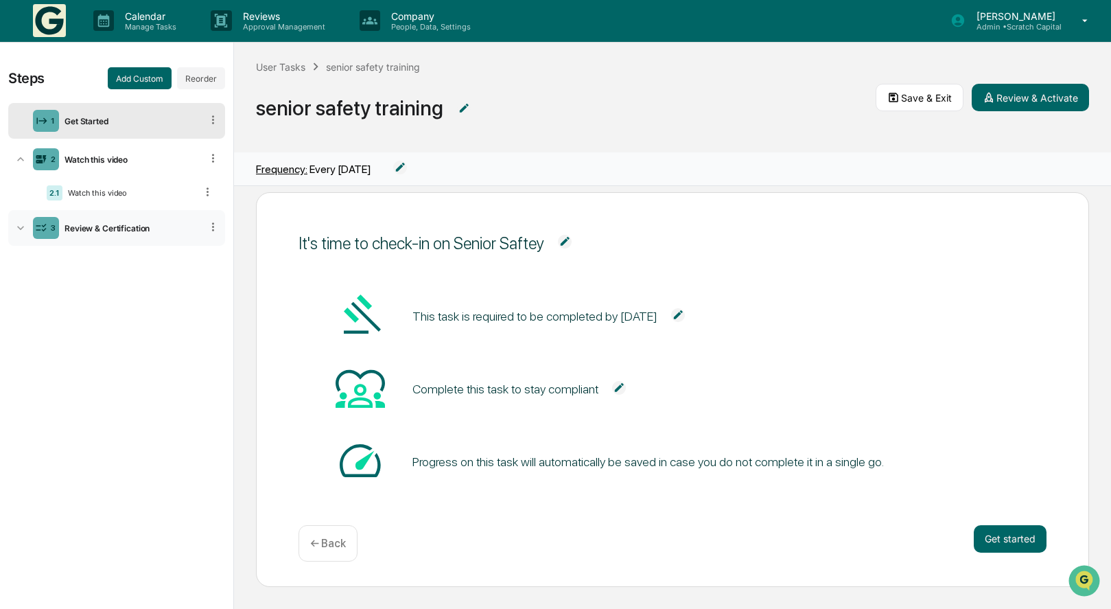
click at [141, 225] on div "Review & Certification" at bounding box center [130, 228] width 142 height 10
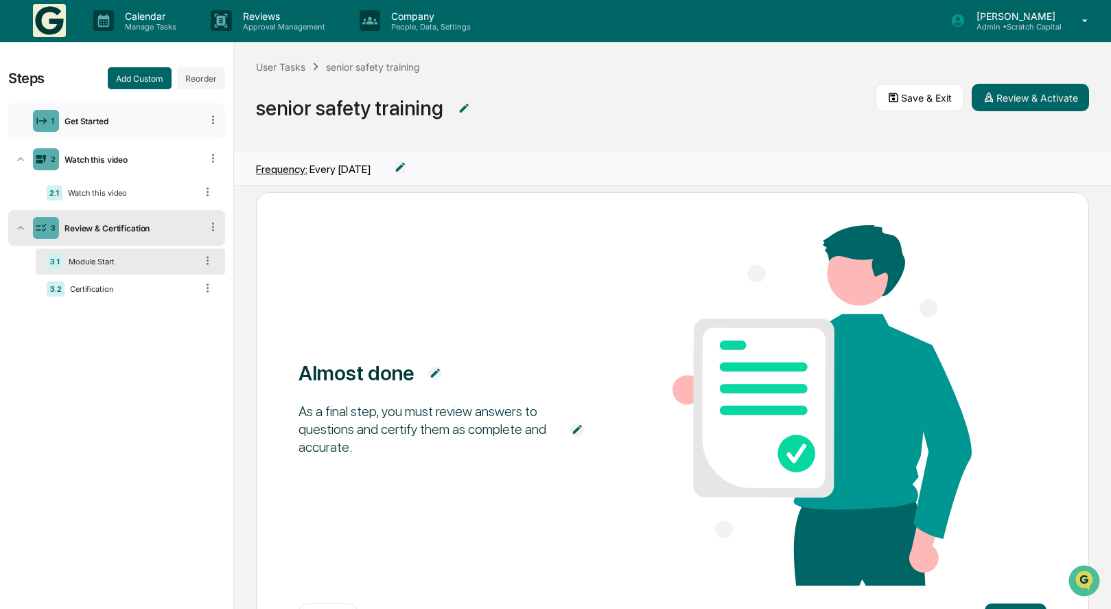
click at [110, 116] on div "Get Started" at bounding box center [130, 121] width 142 height 10
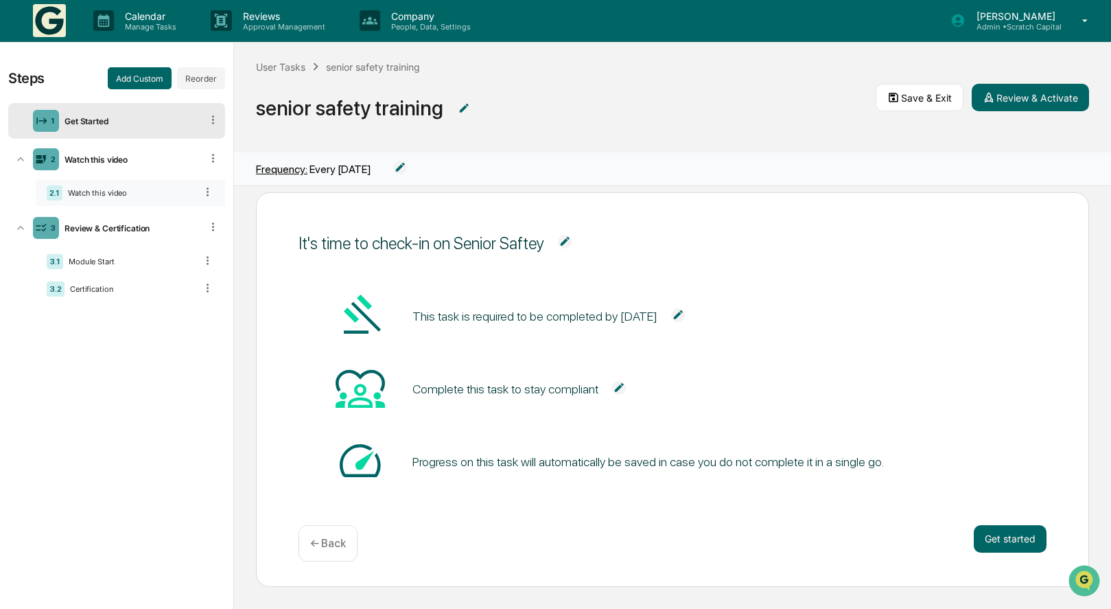
click at [165, 192] on div "Watch this video" at bounding box center [128, 193] width 133 height 10
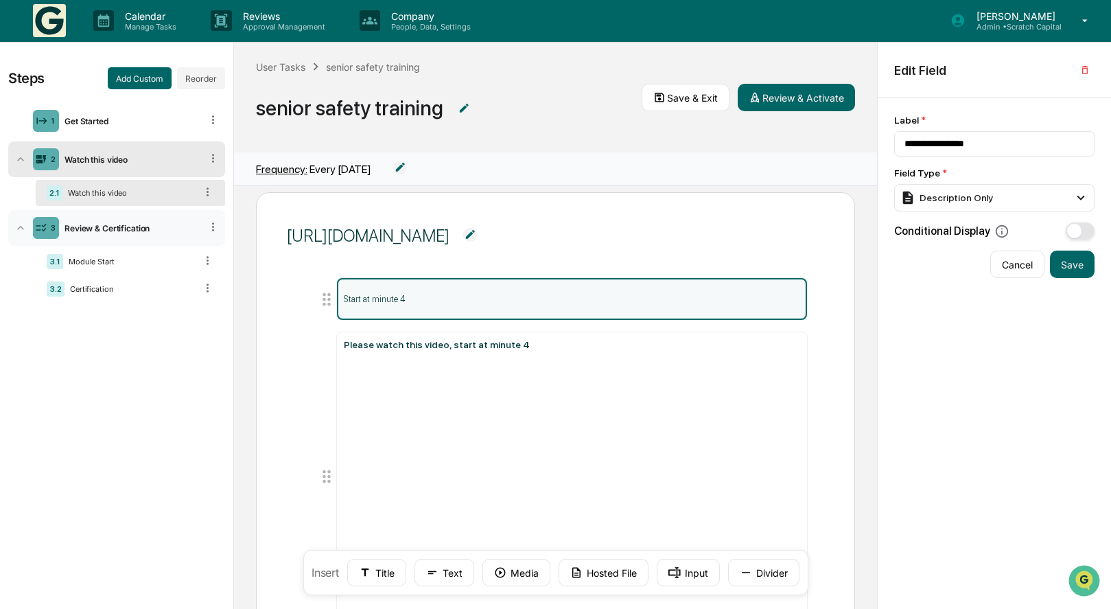
click at [152, 234] on div "3 Review & Certification" at bounding box center [116, 228] width 217 height 36
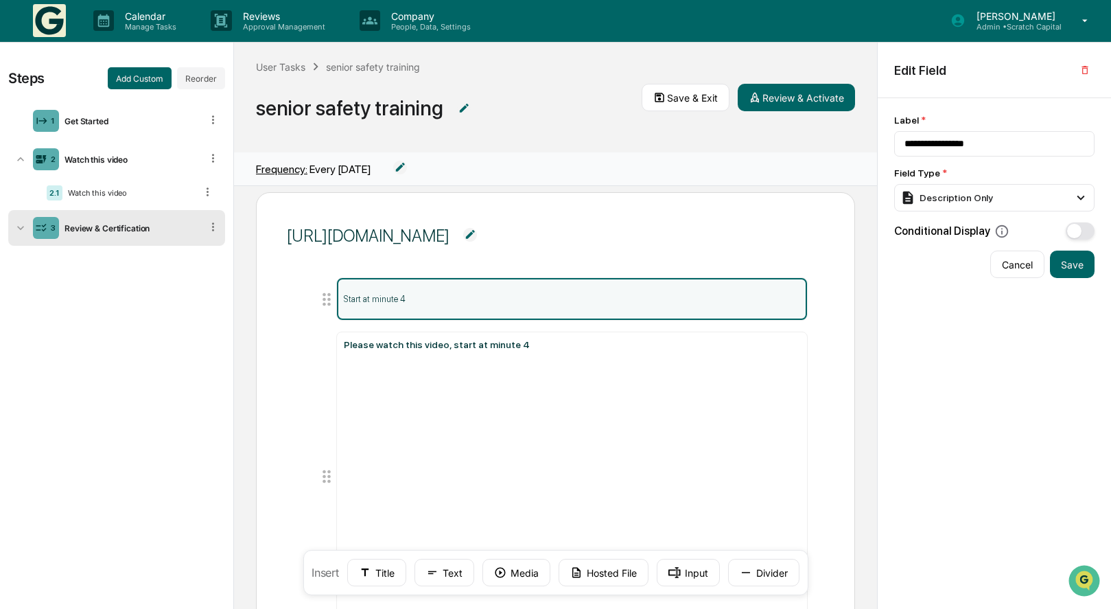
scroll to position [1, 0]
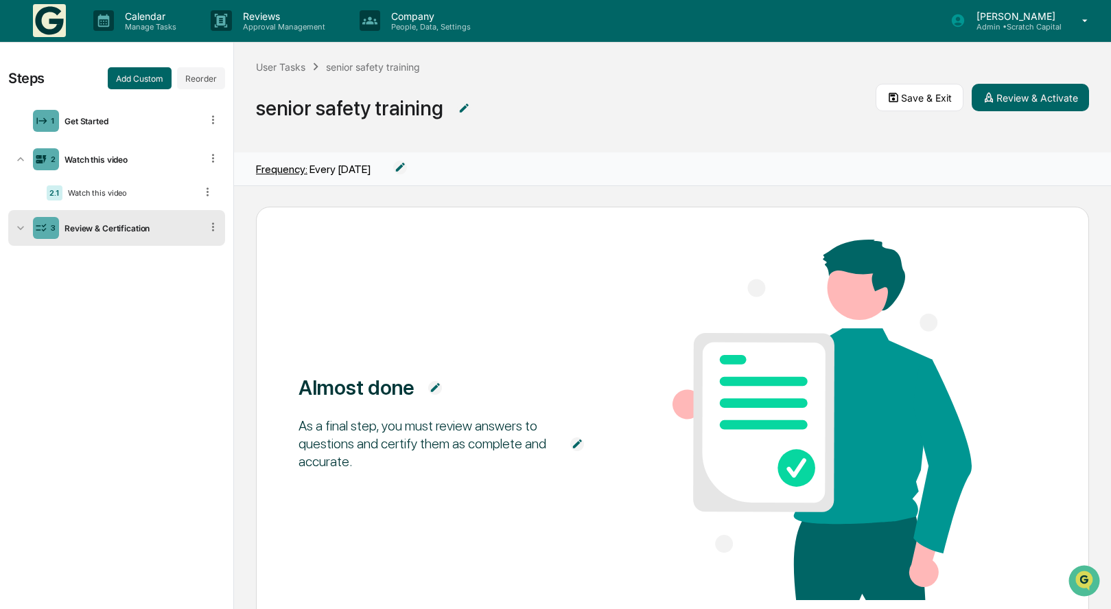
click at [152, 234] on div "3 Review & Certification" at bounding box center [116, 228] width 217 height 36
click at [140, 263] on div "Module Start" at bounding box center [129, 262] width 132 height 10
click at [575, 449] on img at bounding box center [577, 444] width 14 height 14
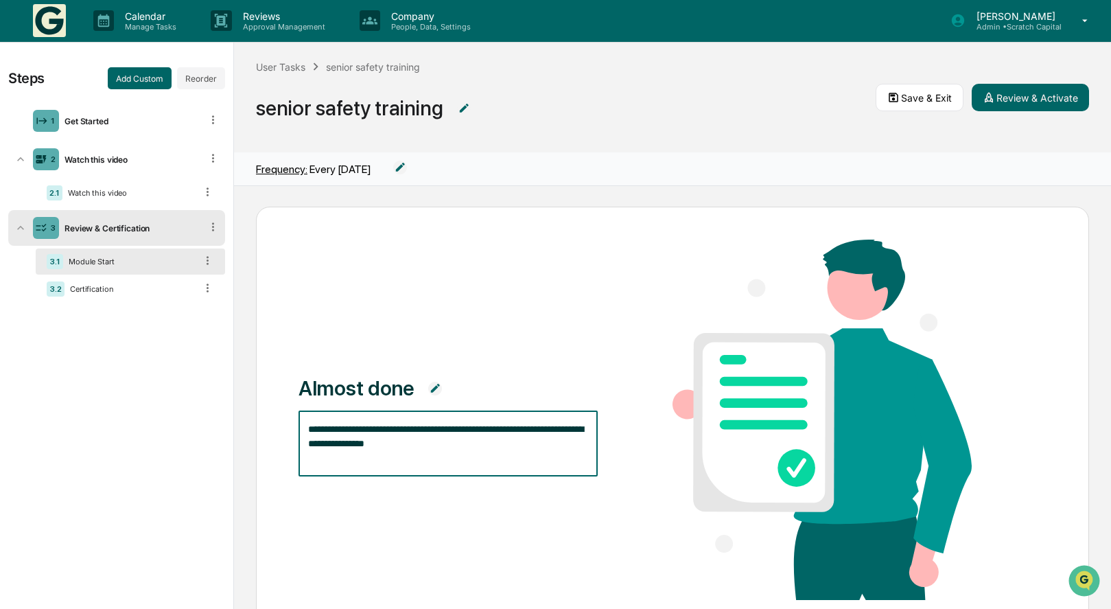
drag, startPoint x: 445, startPoint y: 452, endPoint x: 246, endPoint y: 410, distance: 203.5
click at [246, 410] on div "**********" at bounding box center [672, 397] width 877 height 423
type textarea "*"
paste textarea "**********"
type textarea "**********"
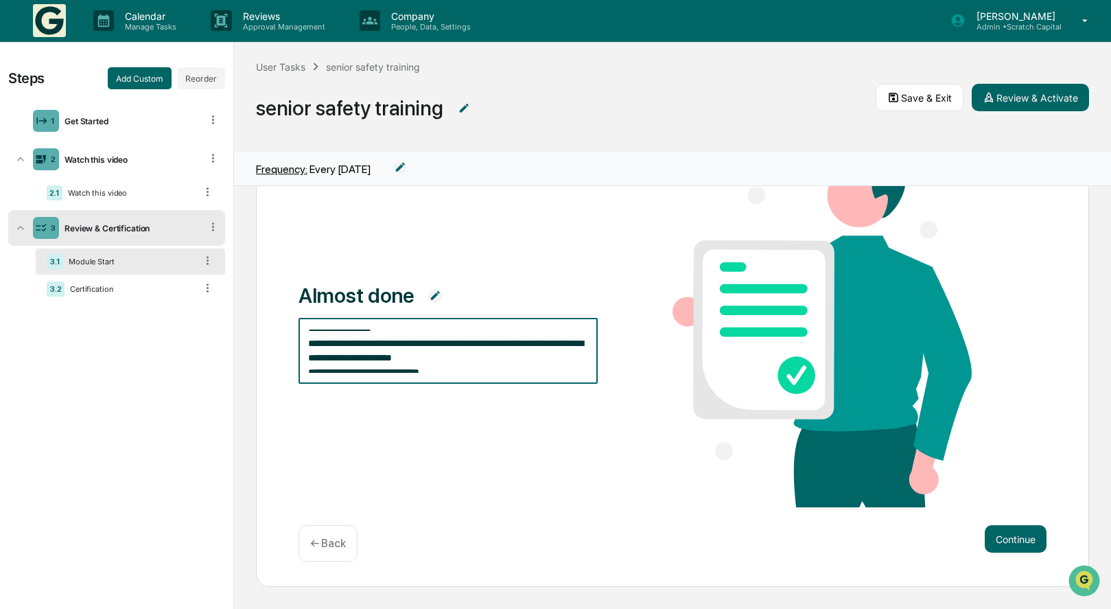
scroll to position [95, 0]
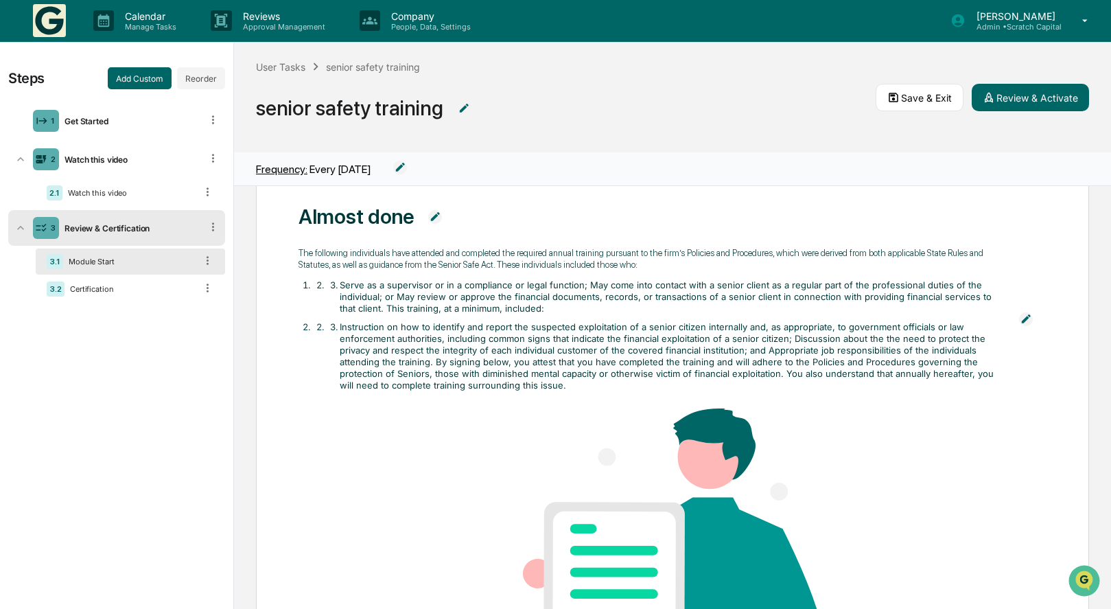
scroll to position [60, 0]
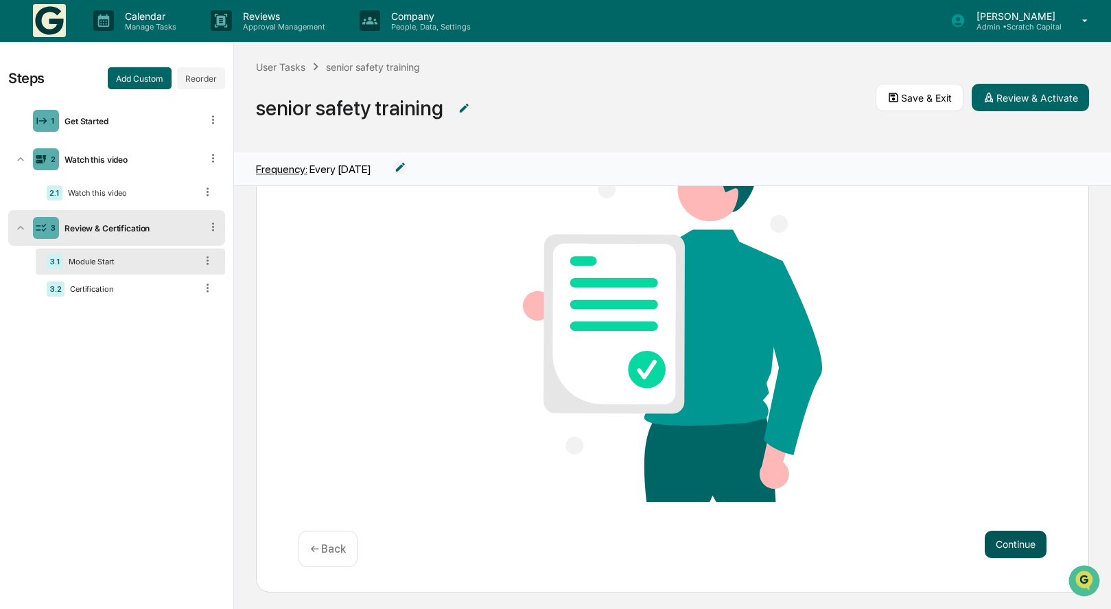
click at [1006, 541] on button "Continue" at bounding box center [1016, 543] width 62 height 27
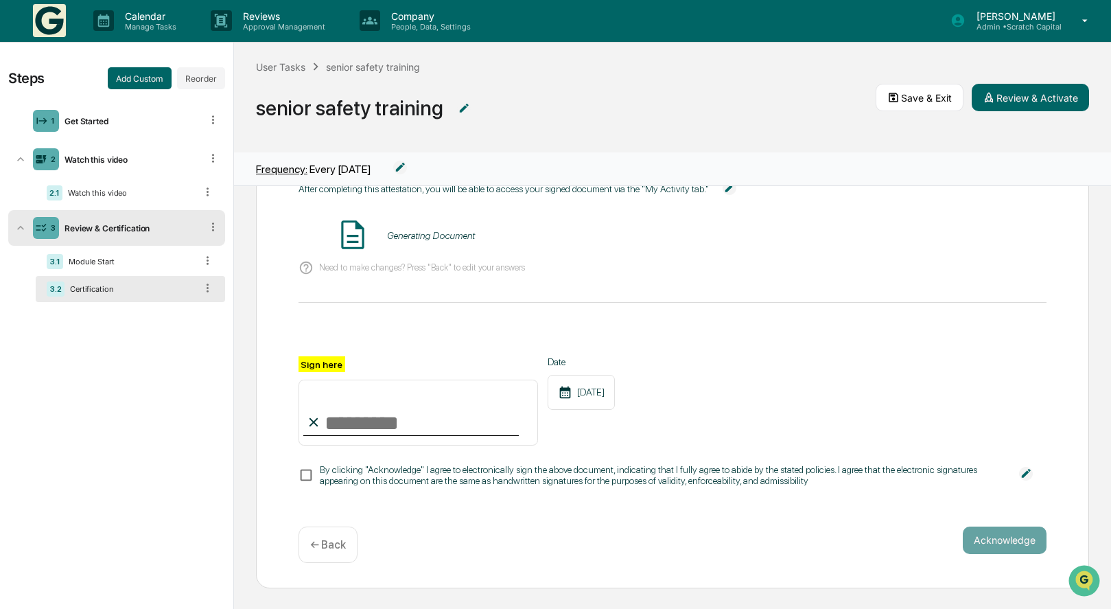
click at [475, 489] on div "After completing this attestation, you will be able to access your signed docum…" at bounding box center [672, 346] width 749 height 330
click at [731, 186] on img at bounding box center [729, 188] width 14 height 14
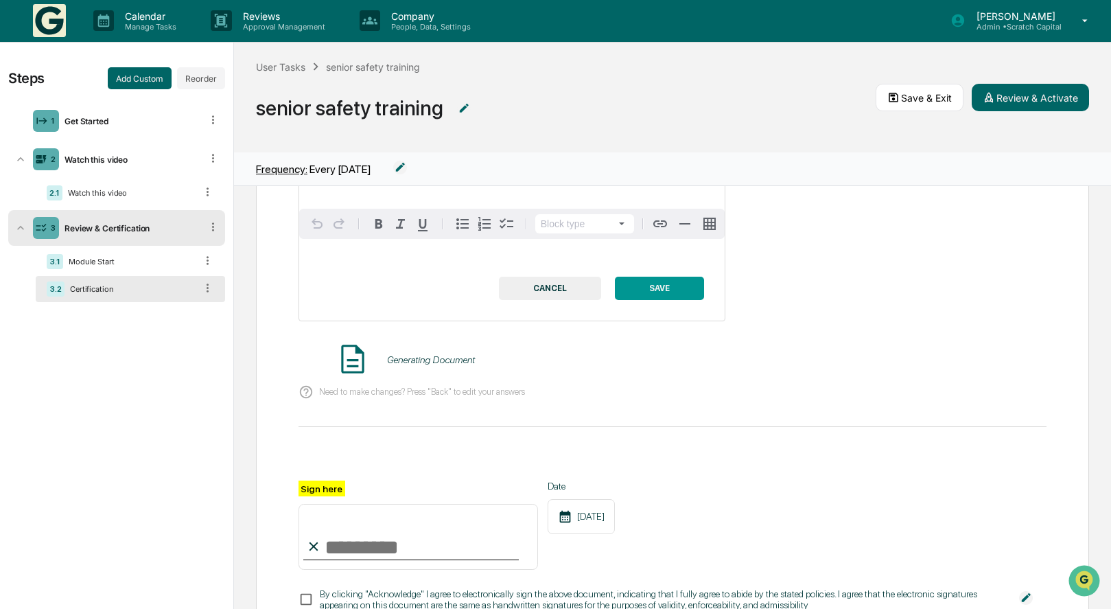
click at [551, 279] on button "CANCEL" at bounding box center [550, 288] width 102 height 23
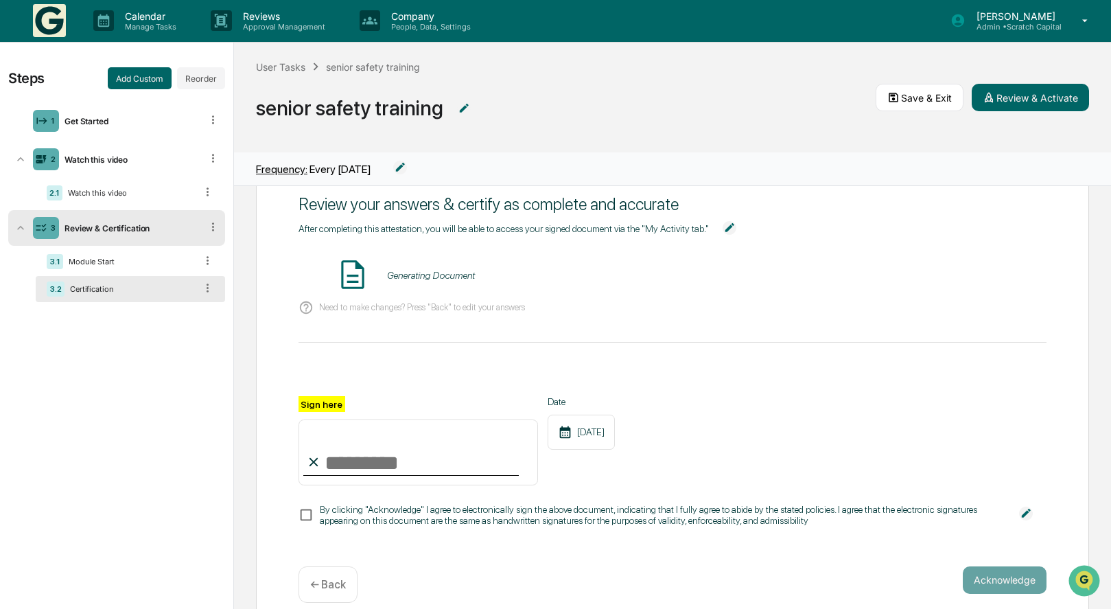
scroll to position [44, 0]
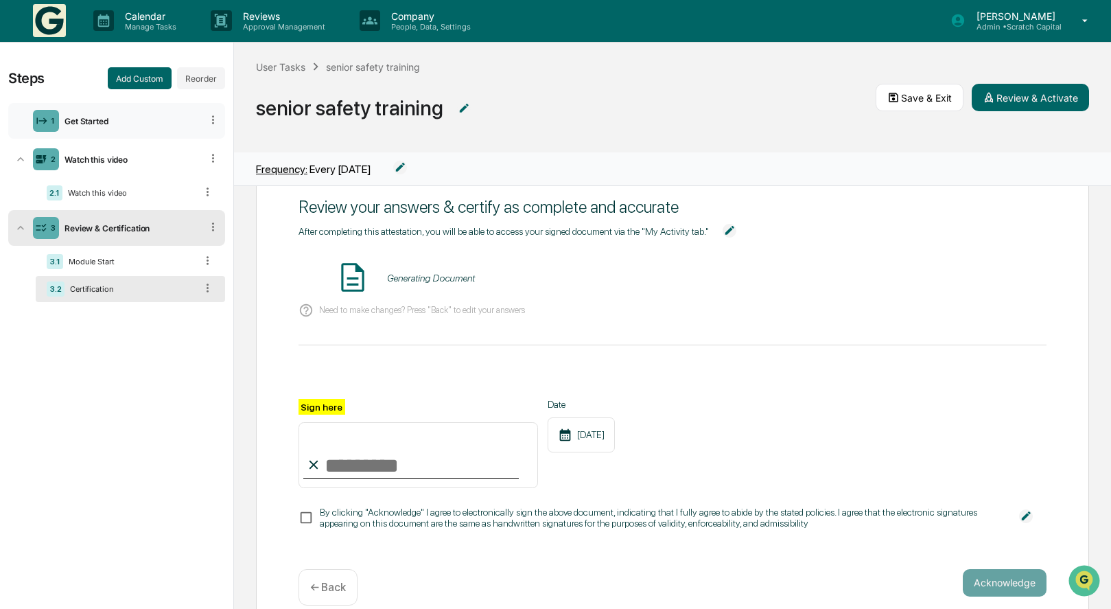
click at [117, 119] on div "Get Started" at bounding box center [130, 121] width 142 height 10
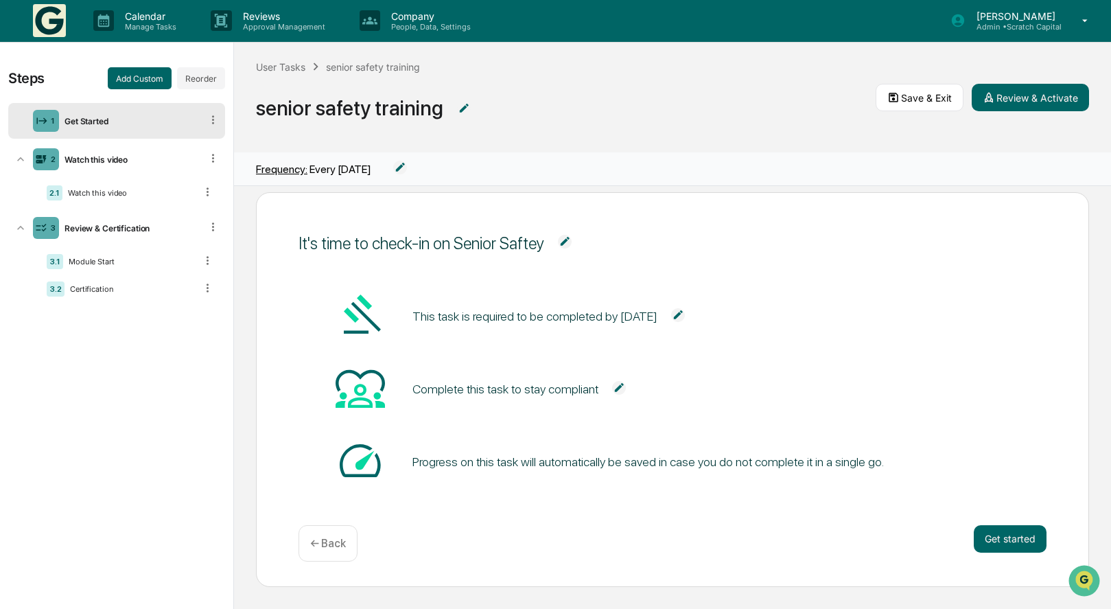
scroll to position [16, 0]
click at [102, 158] on div "Watch this video" at bounding box center [130, 159] width 142 height 10
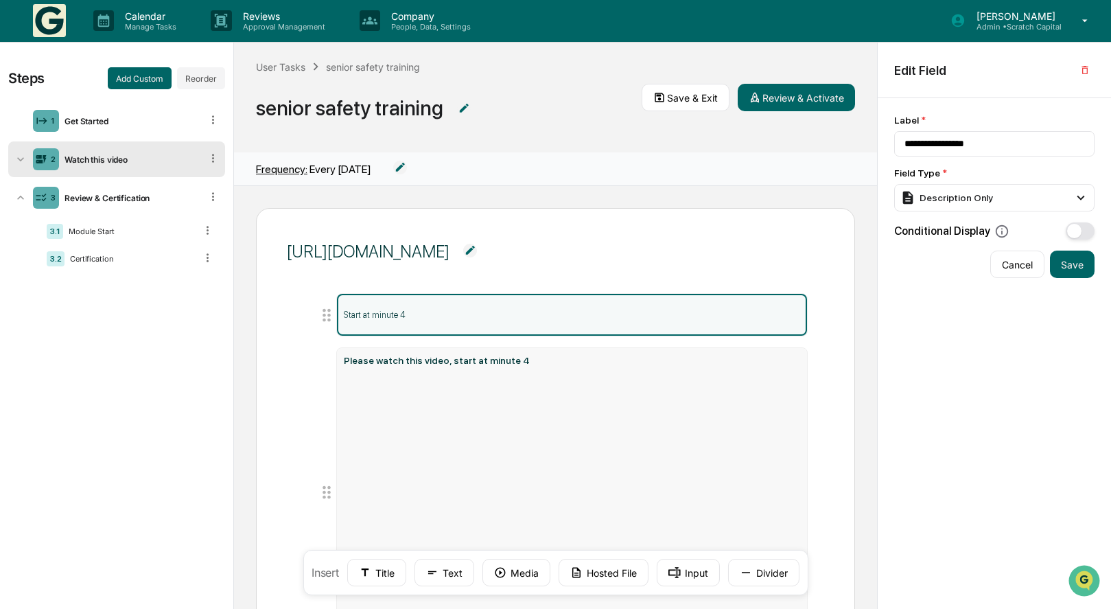
scroll to position [0, 0]
click at [449, 308] on div "Start at minute 4" at bounding box center [572, 315] width 471 height 42
click at [420, 322] on div "Start at minute 4" at bounding box center [572, 315] width 471 height 42
click at [377, 317] on p "Start at minute 4" at bounding box center [572, 314] width 457 height 10
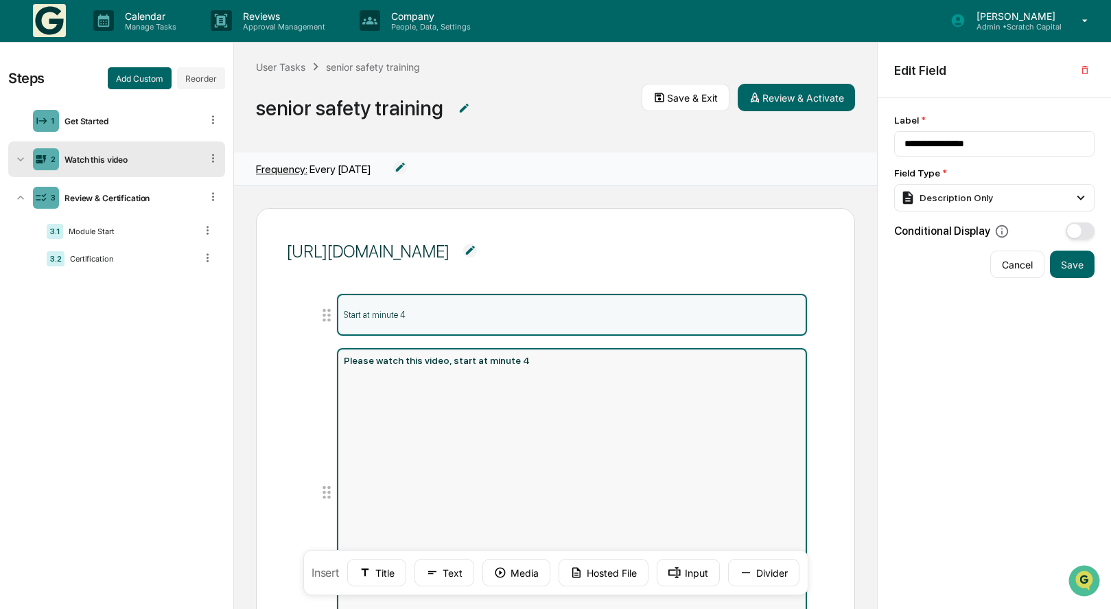
click at [418, 353] on div "Please watch this video, start at minute 4" at bounding box center [572, 491] width 471 height 287
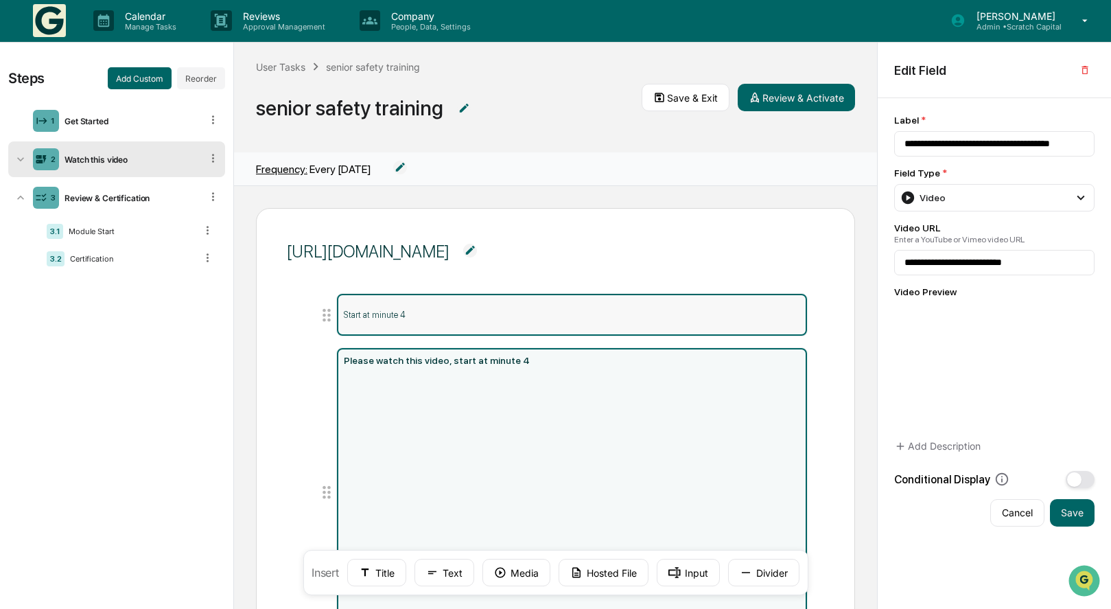
click at [413, 322] on div "Start at minute 4" at bounding box center [572, 315] width 471 height 42
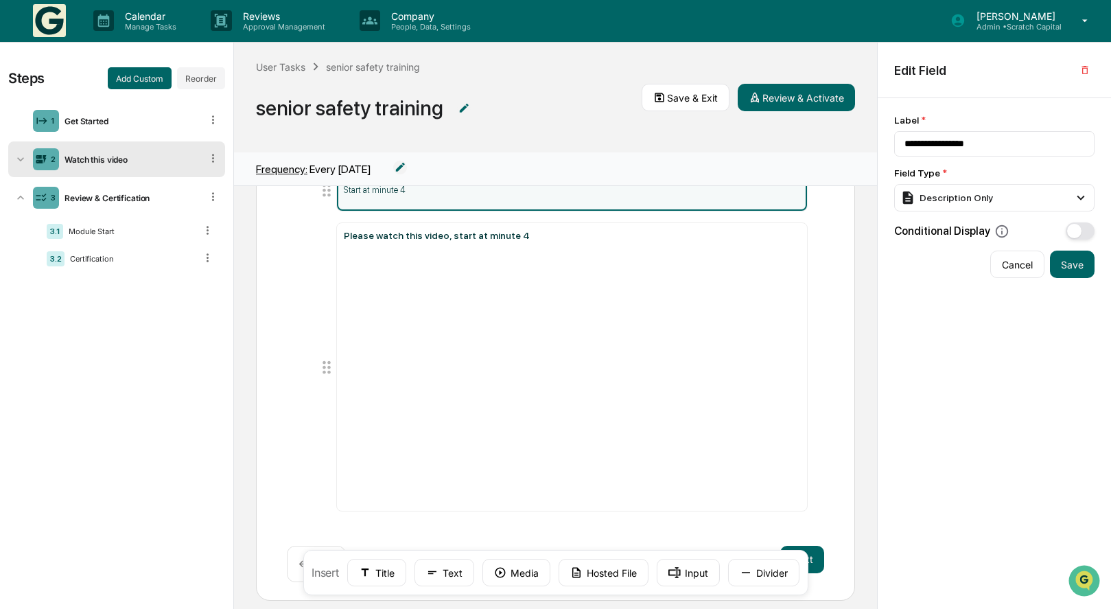
scroll to position [117, 0]
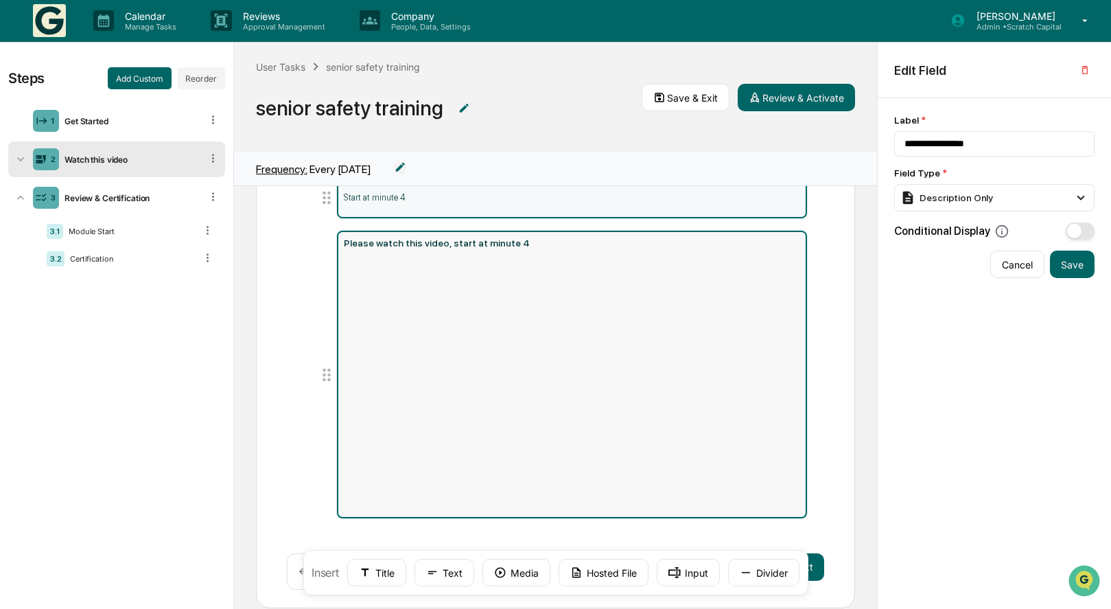
click at [528, 244] on div "Please watch this video, start at minute 4" at bounding box center [572, 242] width 457 height 11
type input "**********"
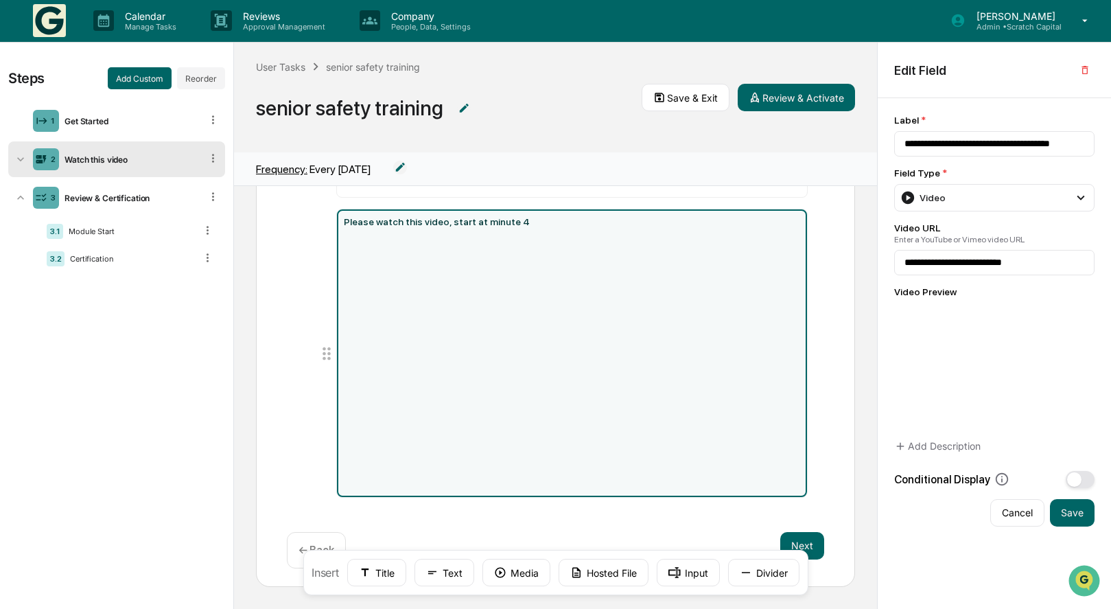
scroll to position [139, 0]
click at [1023, 451] on div "**********" at bounding box center [994, 301] width 200 height 373
click at [904, 452] on icon at bounding box center [900, 446] width 12 height 12
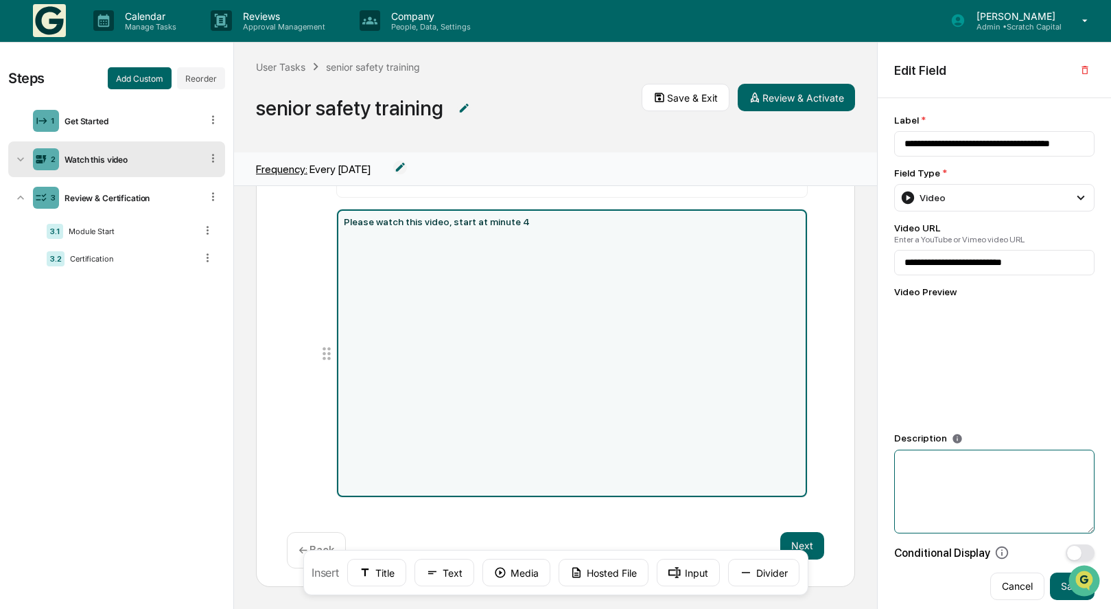
click at [928, 489] on textarea at bounding box center [994, 491] width 200 height 84
type textarea "*"
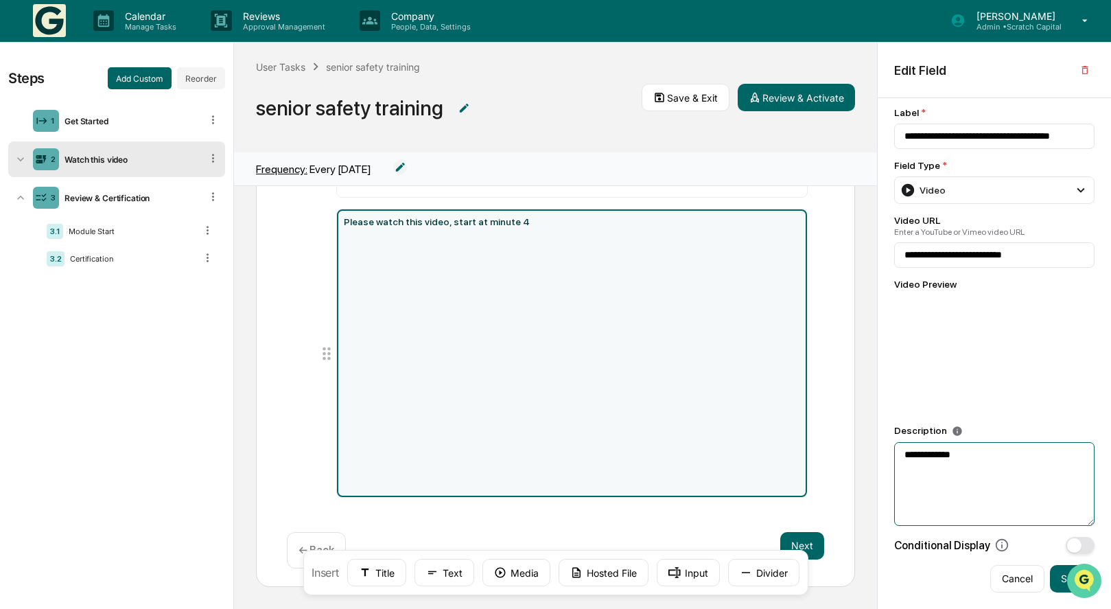
scroll to position [10, 0]
type textarea "**********"
click at [1062, 585] on button "Save" at bounding box center [1072, 578] width 45 height 27
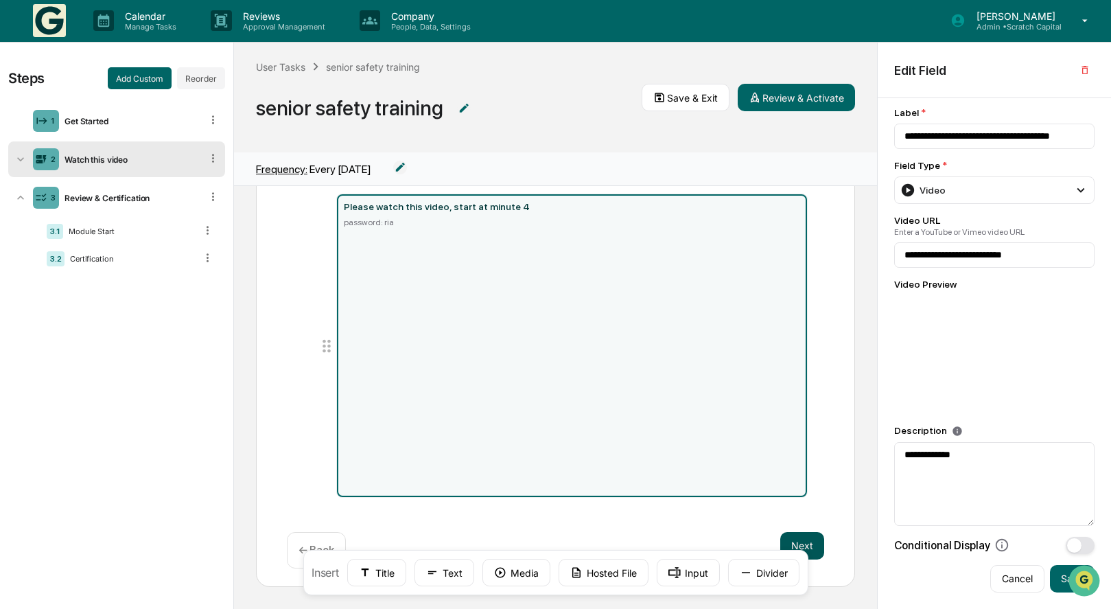
click at [817, 552] on button "Next" at bounding box center [802, 545] width 44 height 27
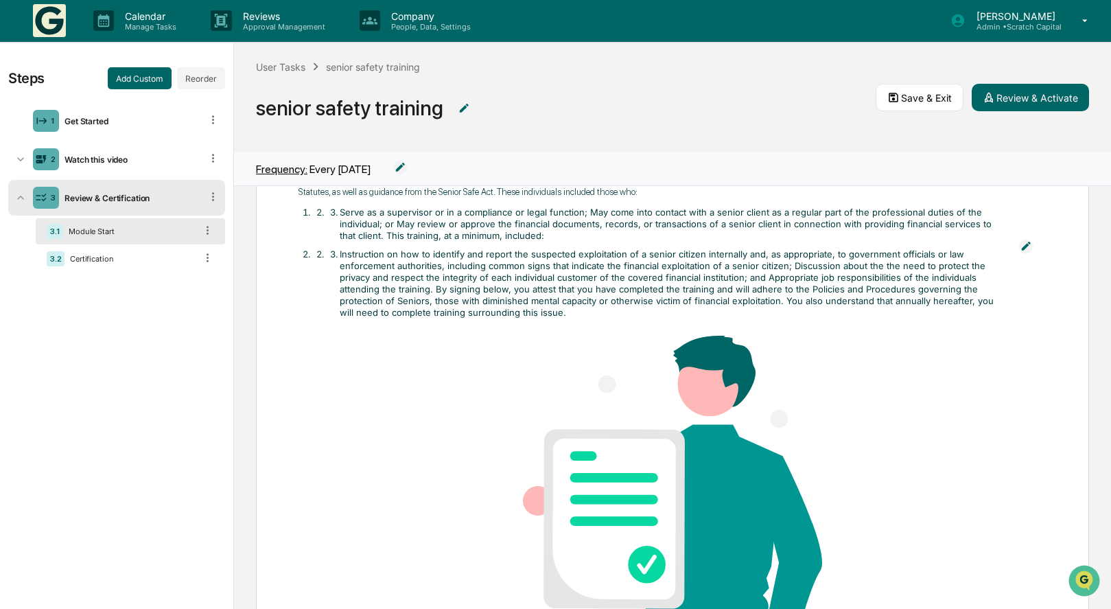
scroll to position [45, 0]
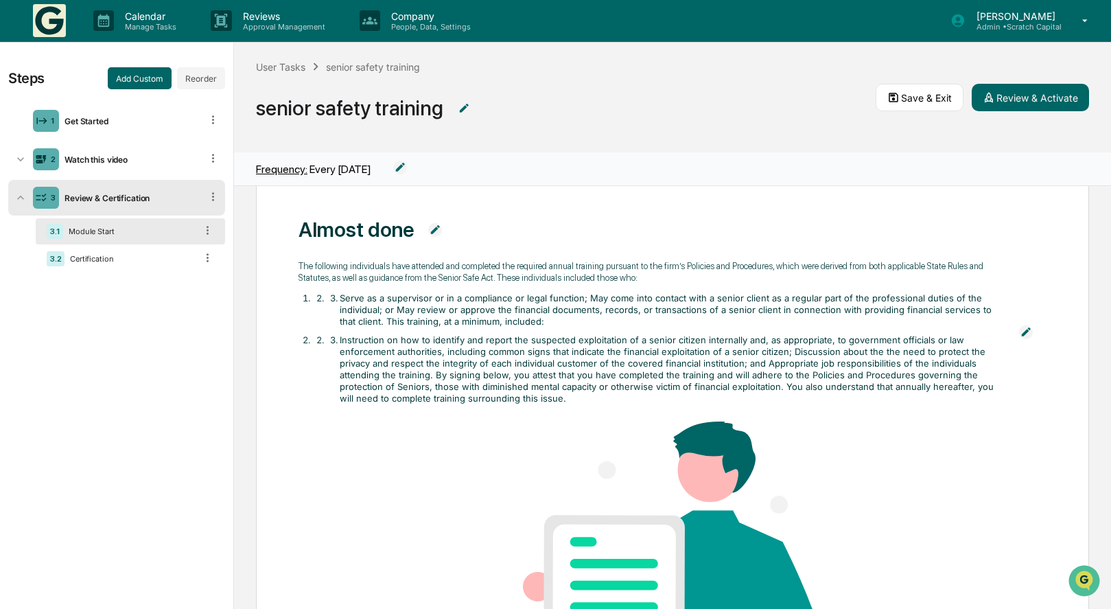
click at [440, 226] on span at bounding box center [434, 229] width 41 height 25
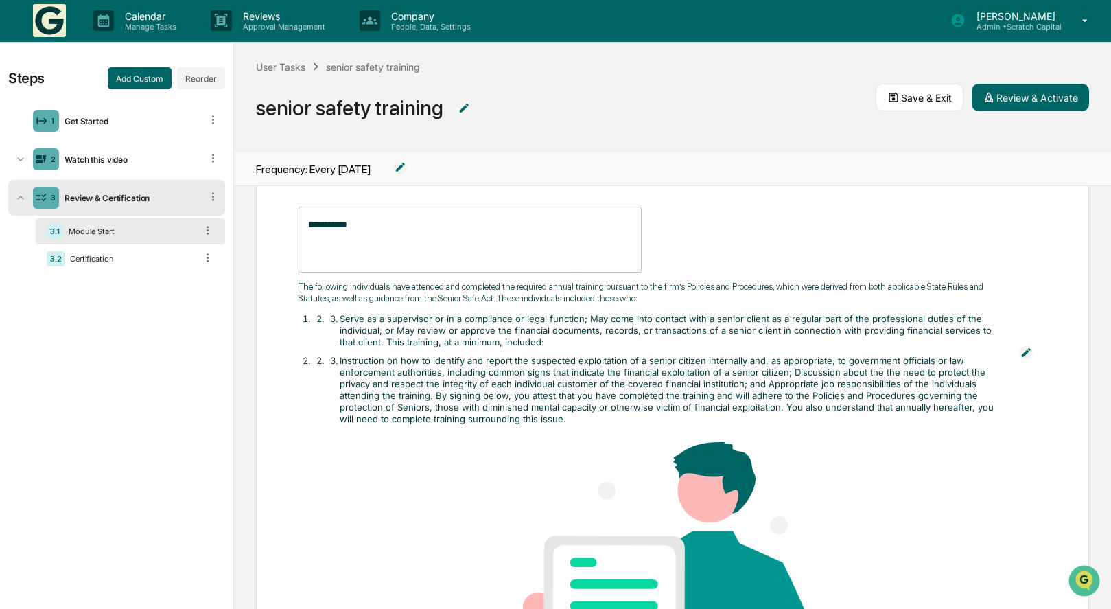
click at [428, 237] on textarea "**********" at bounding box center [470, 238] width 324 height 43
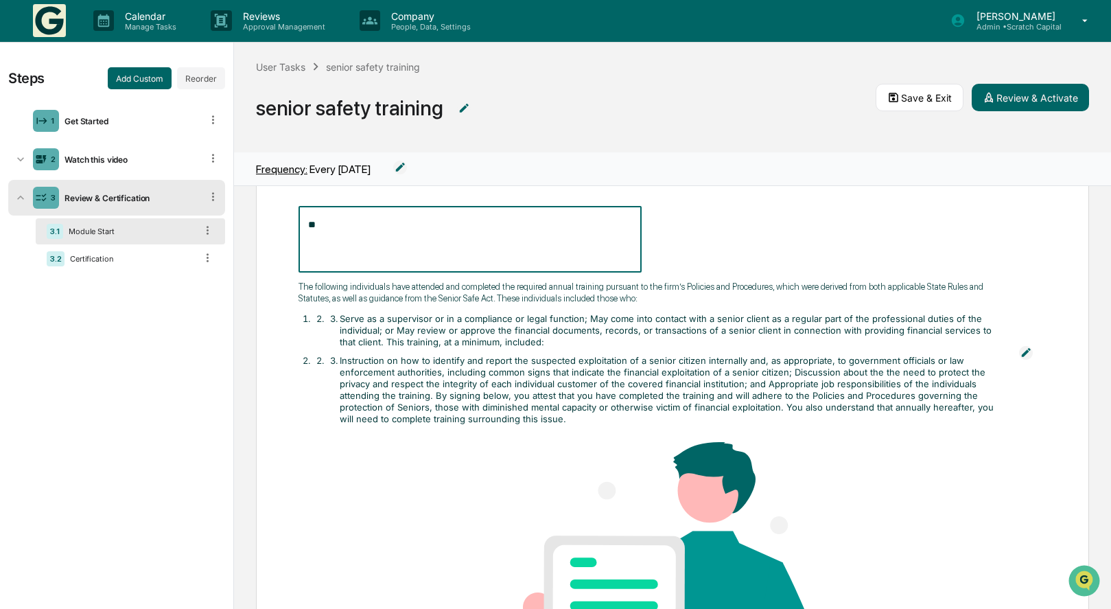
type textarea "*"
type textarea "**********"
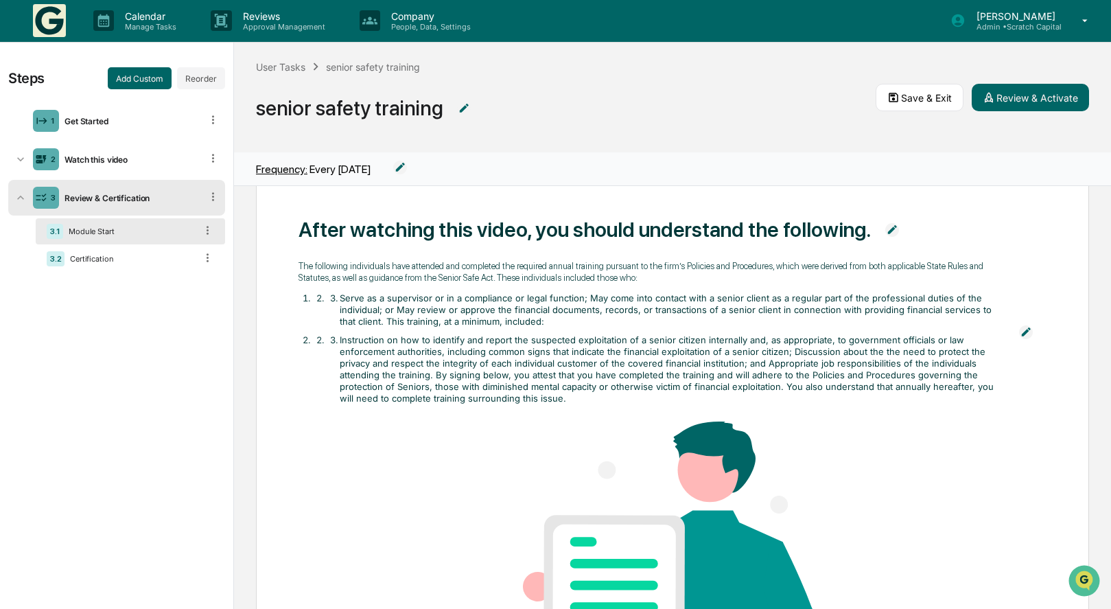
click at [889, 227] on img at bounding box center [892, 230] width 14 height 14
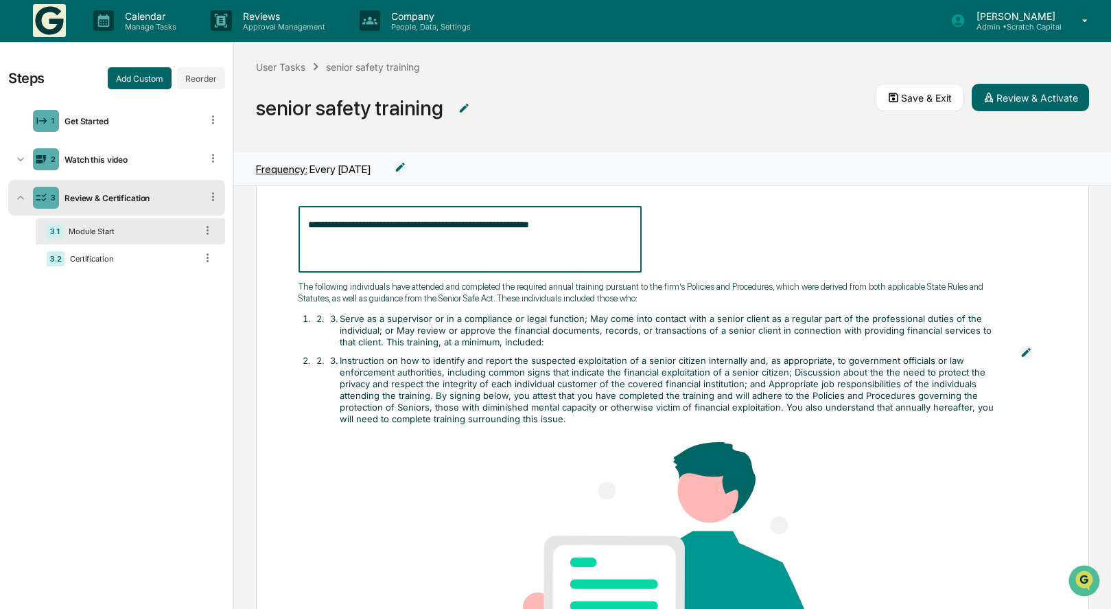
click at [585, 232] on textarea "**********" at bounding box center [470, 238] width 324 height 43
type textarea "*"
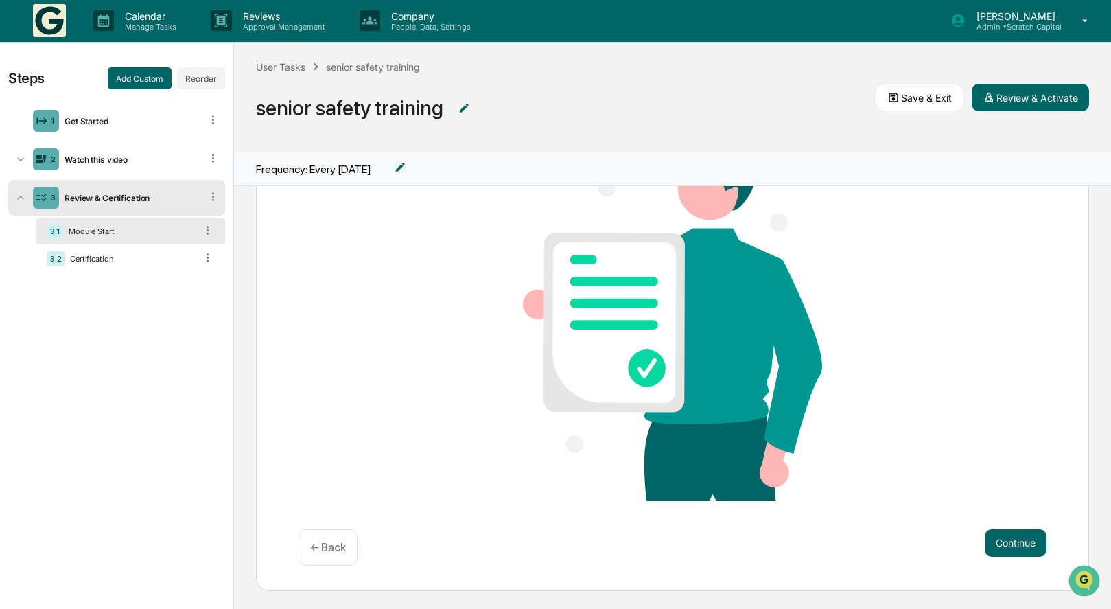
scroll to position [346, 0]
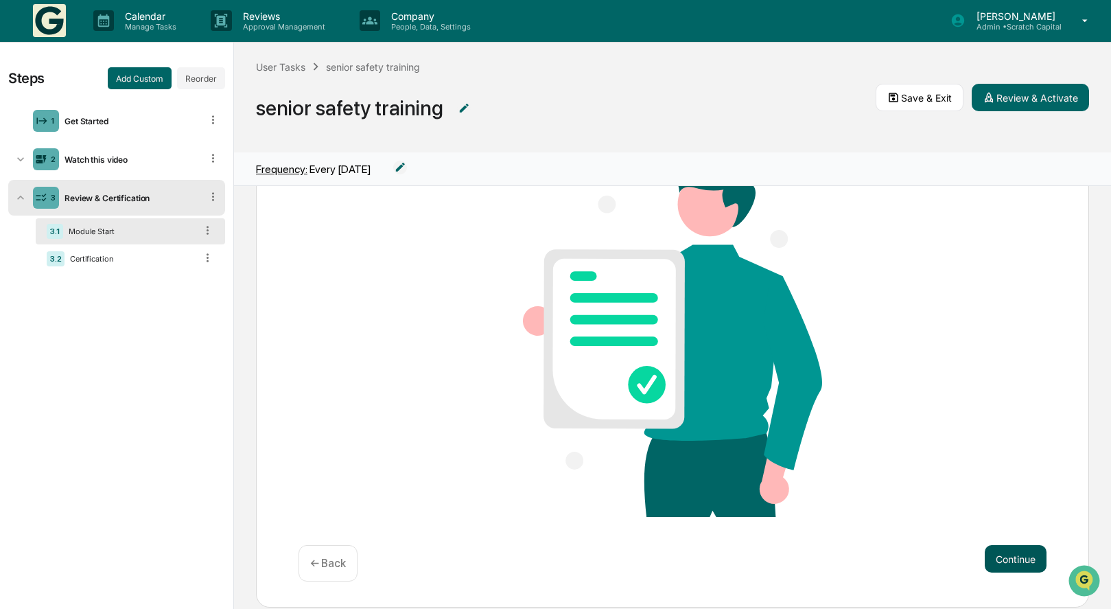
click at [1027, 530] on div "* ​ undefined cannot be empty The following individuals have attended and compl…" at bounding box center [672, 233] width 833 height 745
click at [1027, 554] on button "Continue" at bounding box center [1016, 558] width 62 height 27
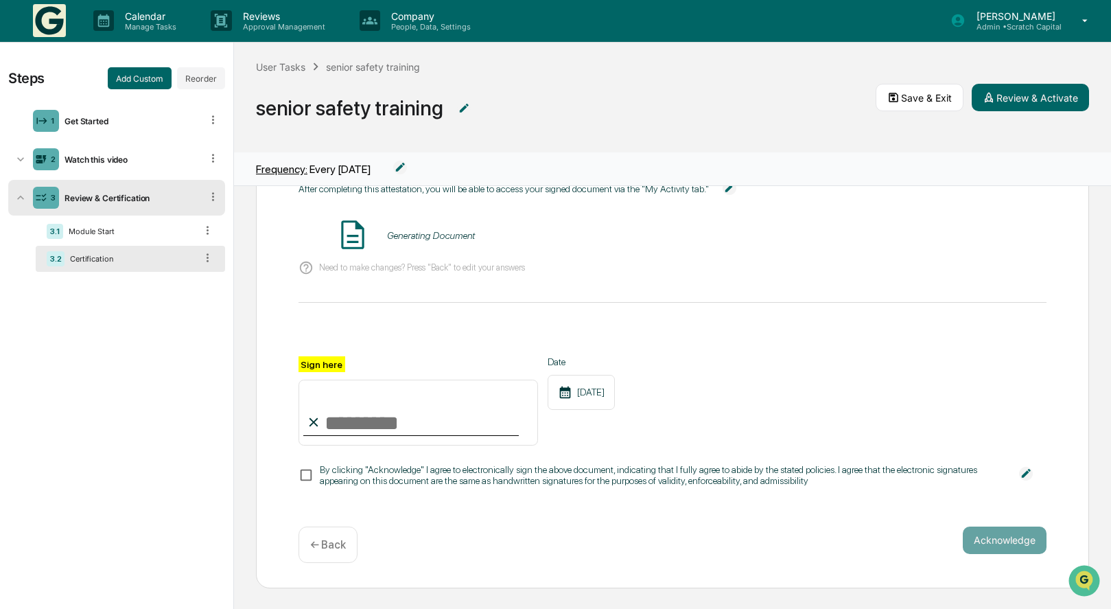
scroll to position [54, 0]
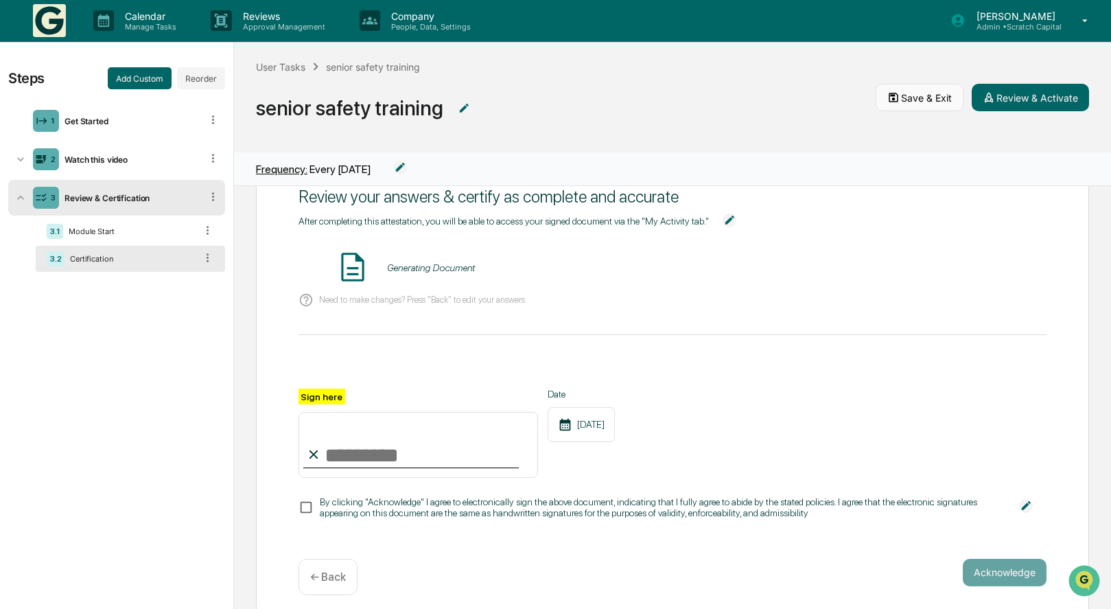
click at [930, 88] on button "Save & Exit" at bounding box center [919, 97] width 88 height 27
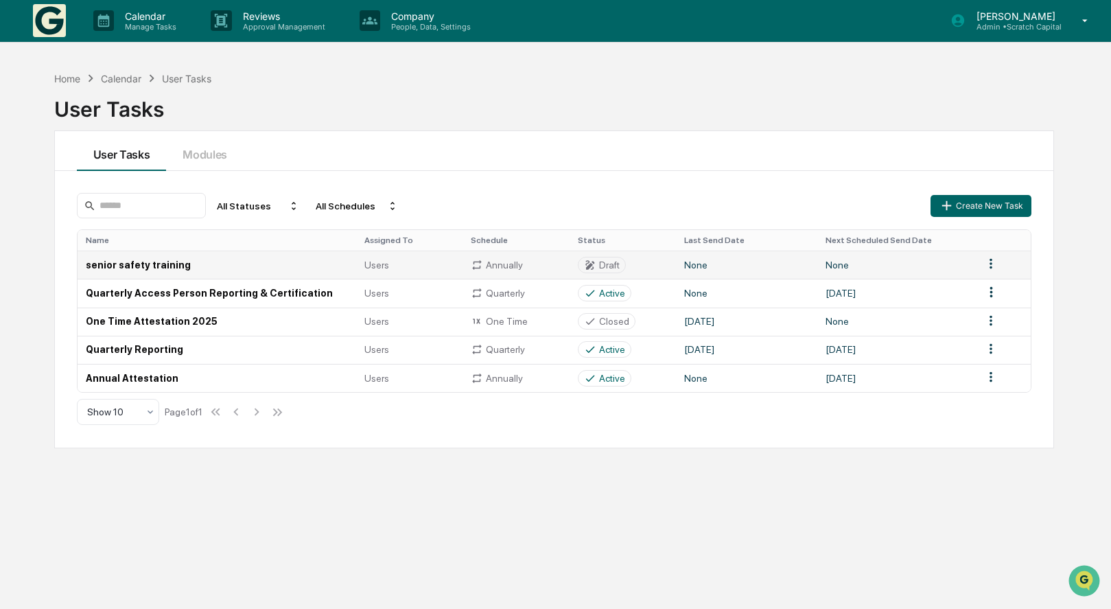
click at [699, 269] on td "None" at bounding box center [746, 264] width 141 height 28
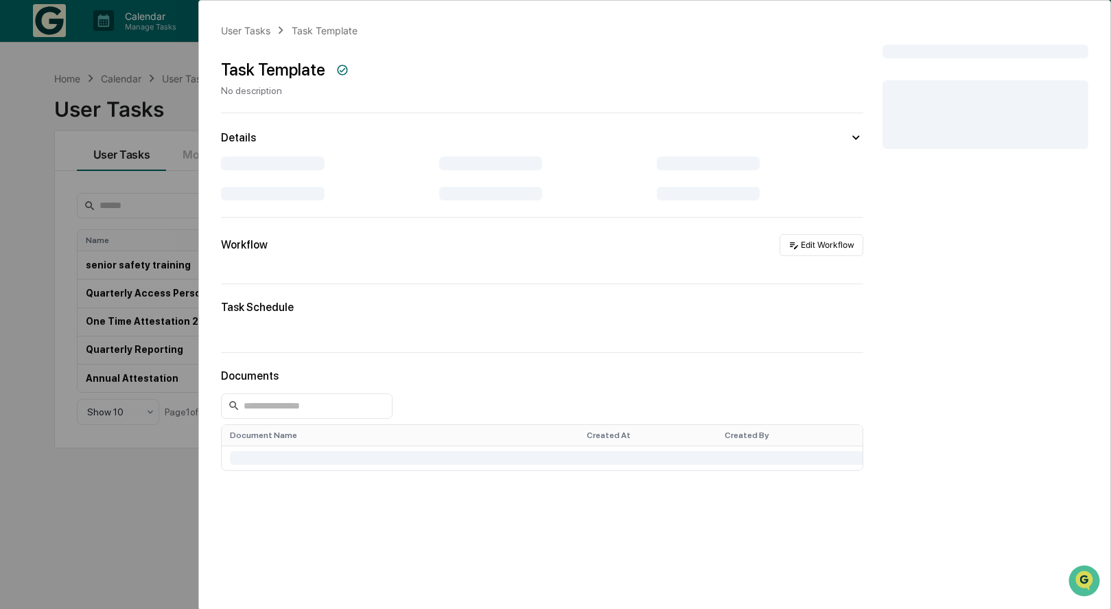
click at [699, 269] on div "User Tasks Task Template Task Template No description Details Workflow Edit Wor…" at bounding box center [555, 304] width 1111 height 609
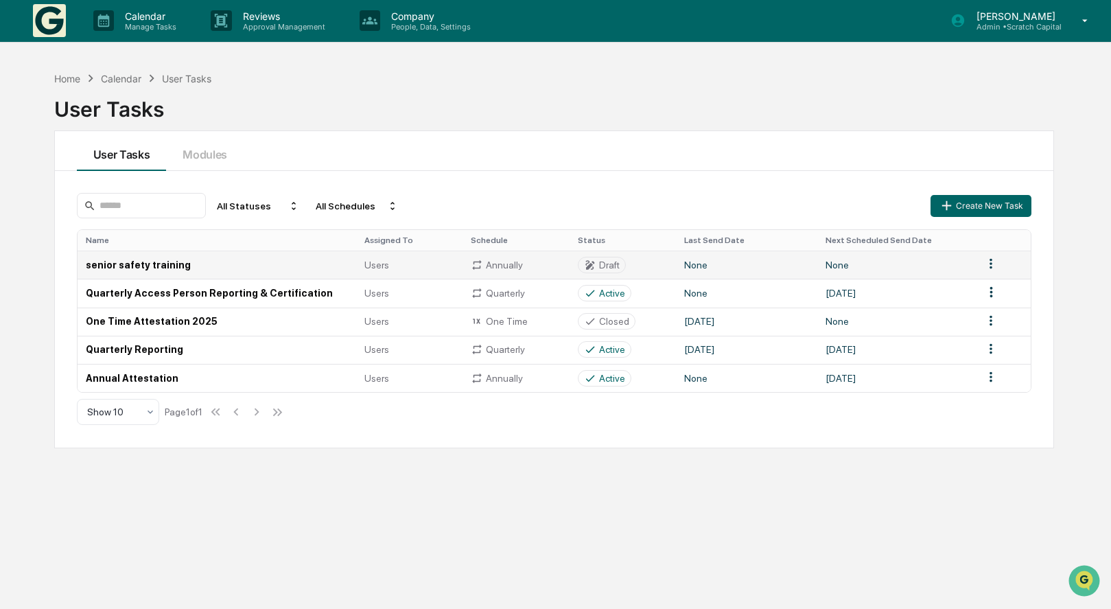
click at [762, 271] on td "None" at bounding box center [746, 264] width 141 height 28
click at [992, 273] on td at bounding box center [1002, 264] width 55 height 28
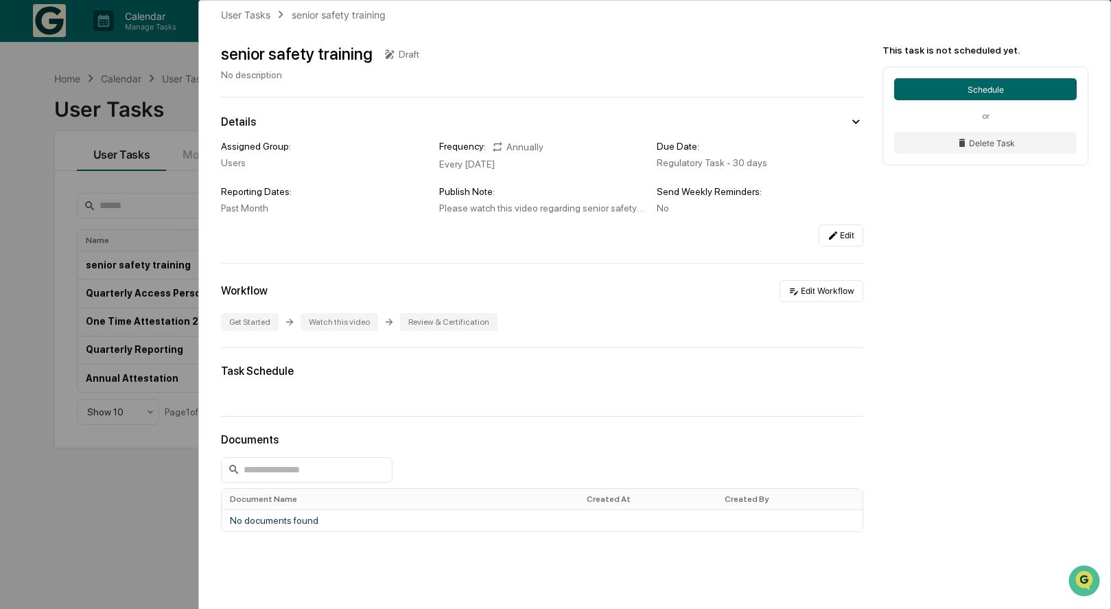
scroll to position [14, 0]
click at [999, 86] on button "Schedule" at bounding box center [985, 89] width 183 height 22
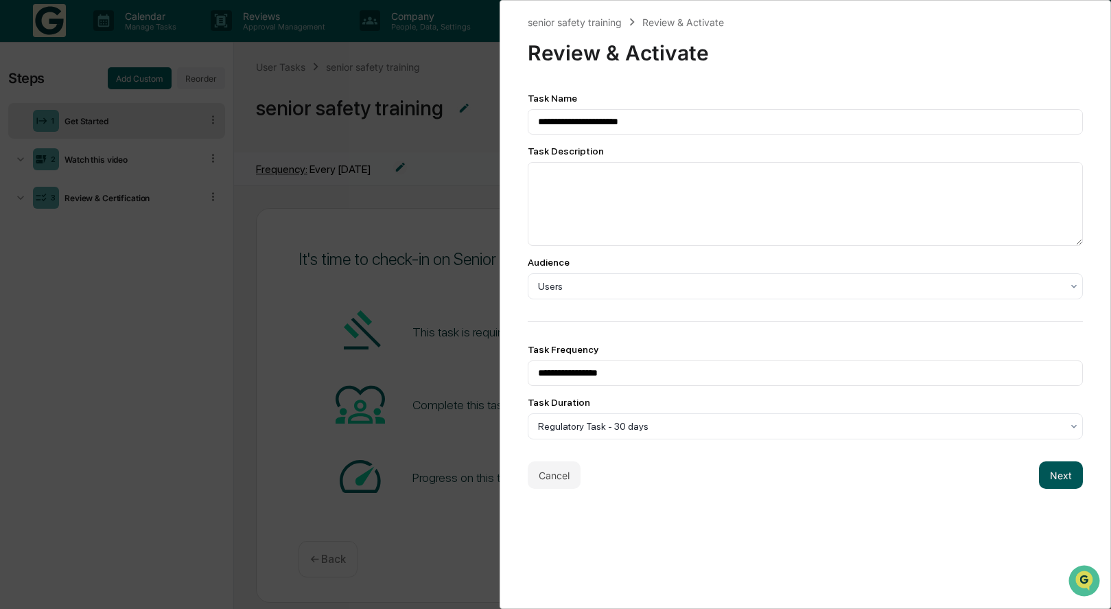
click at [1055, 483] on button "Next" at bounding box center [1061, 474] width 44 height 27
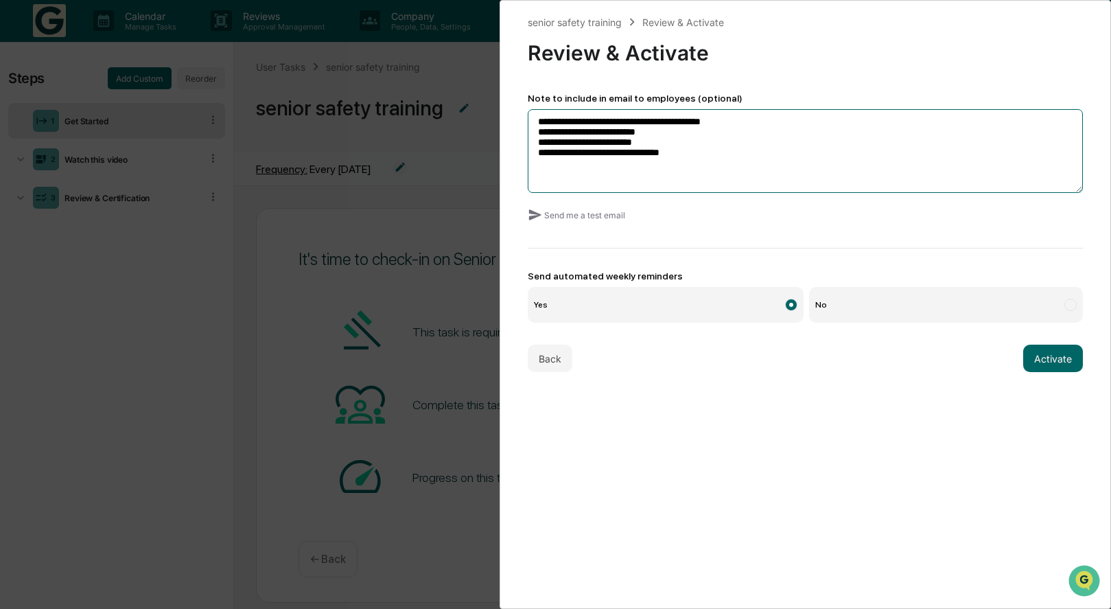
click at [732, 123] on textarea "**********" at bounding box center [806, 151] width 556 height 84
type textarea "**********"
click at [1047, 359] on button "Activate" at bounding box center [1053, 357] width 60 height 27
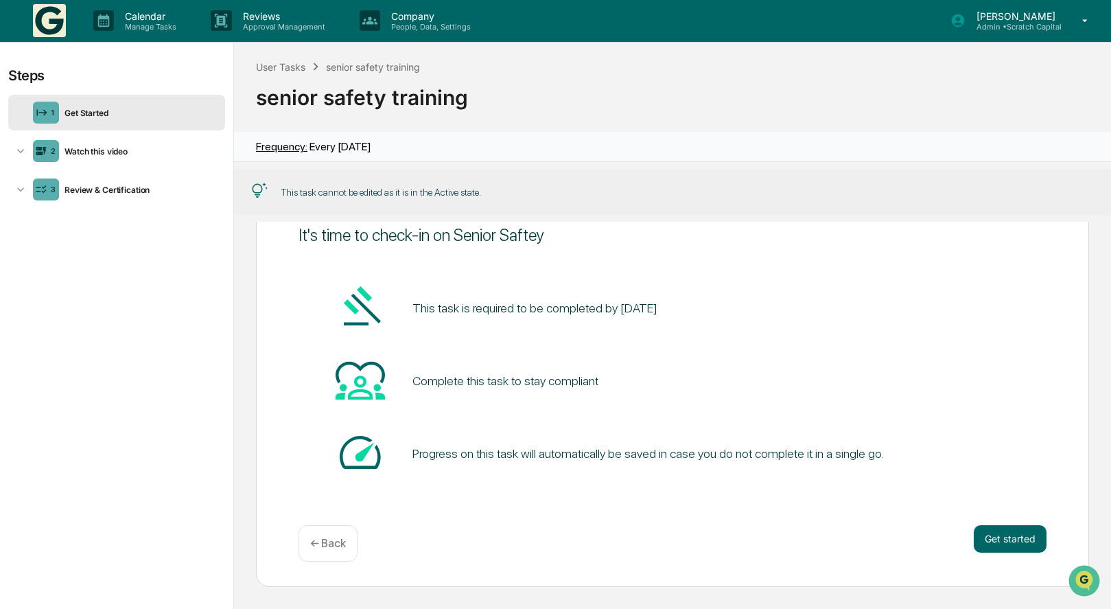
scroll to position [51, 0]
click at [998, 545] on button "Get started" at bounding box center [1010, 538] width 73 height 27
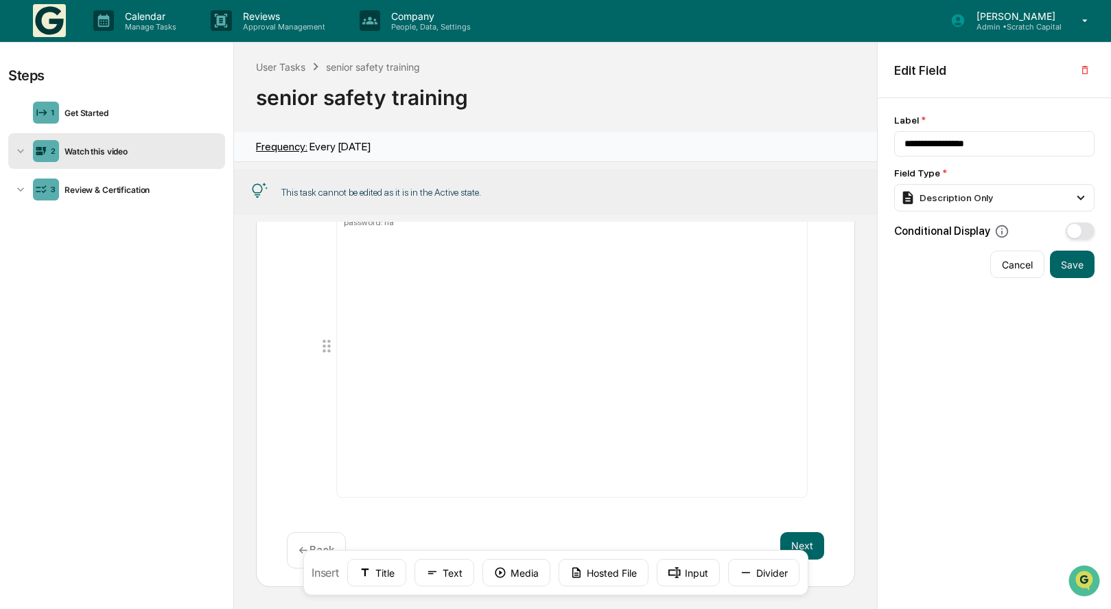
scroll to position [173, 0]
click at [811, 539] on button "Next" at bounding box center [802, 545] width 44 height 27
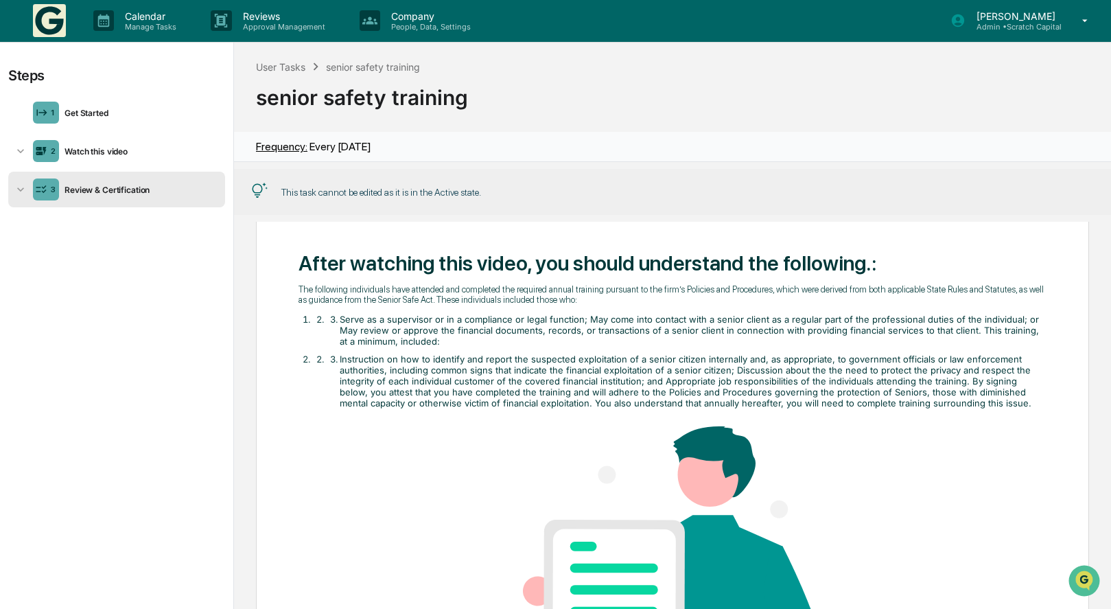
click at [811, 539] on img at bounding box center [672, 606] width 299 height 361
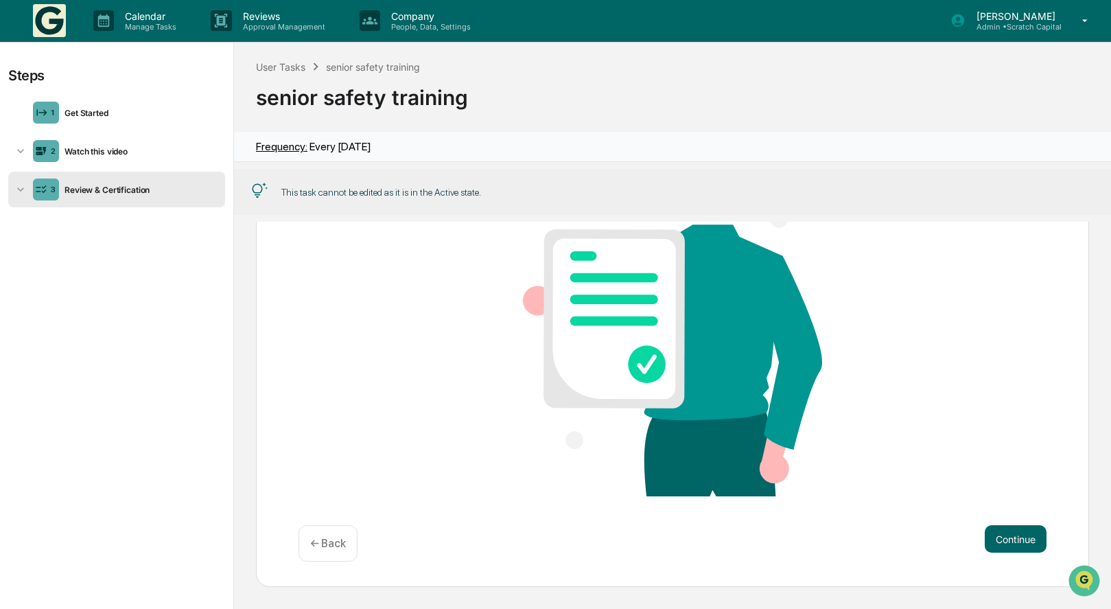
scroll to position [328, 0]
click at [1025, 550] on button "Continue" at bounding box center [1016, 538] width 62 height 27
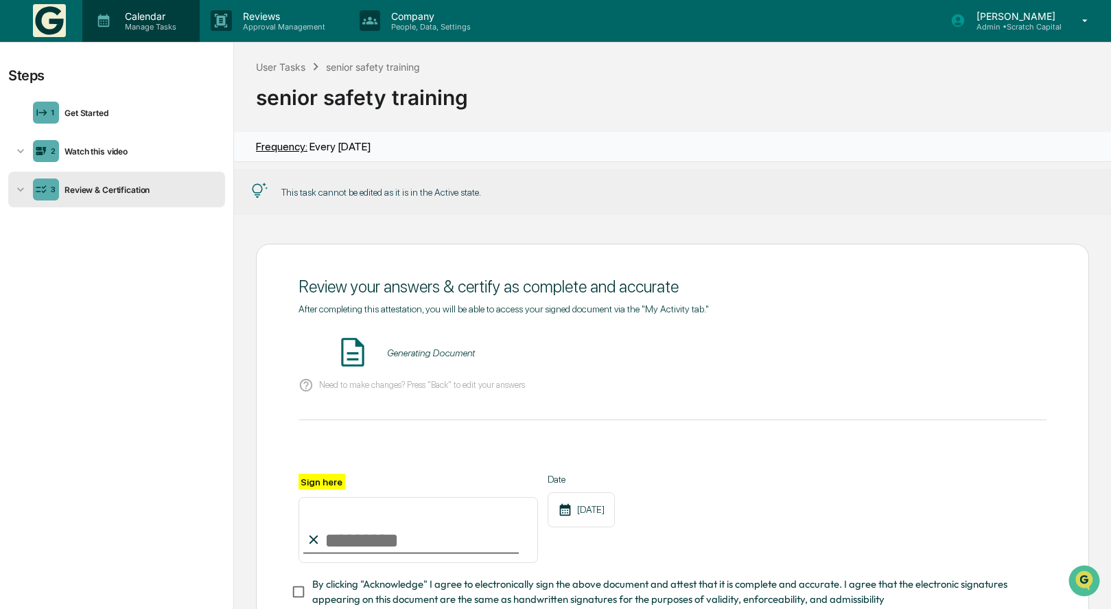
scroll to position [0, 0]
click at [62, 12] on img at bounding box center [49, 20] width 33 height 33
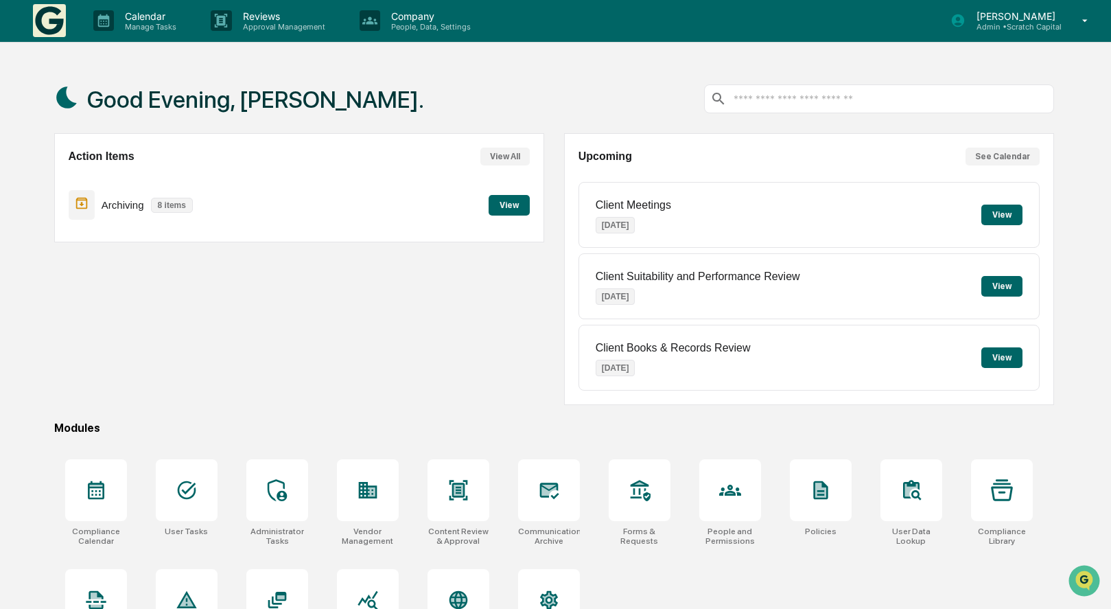
click at [507, 204] on button "View" at bounding box center [509, 205] width 41 height 21
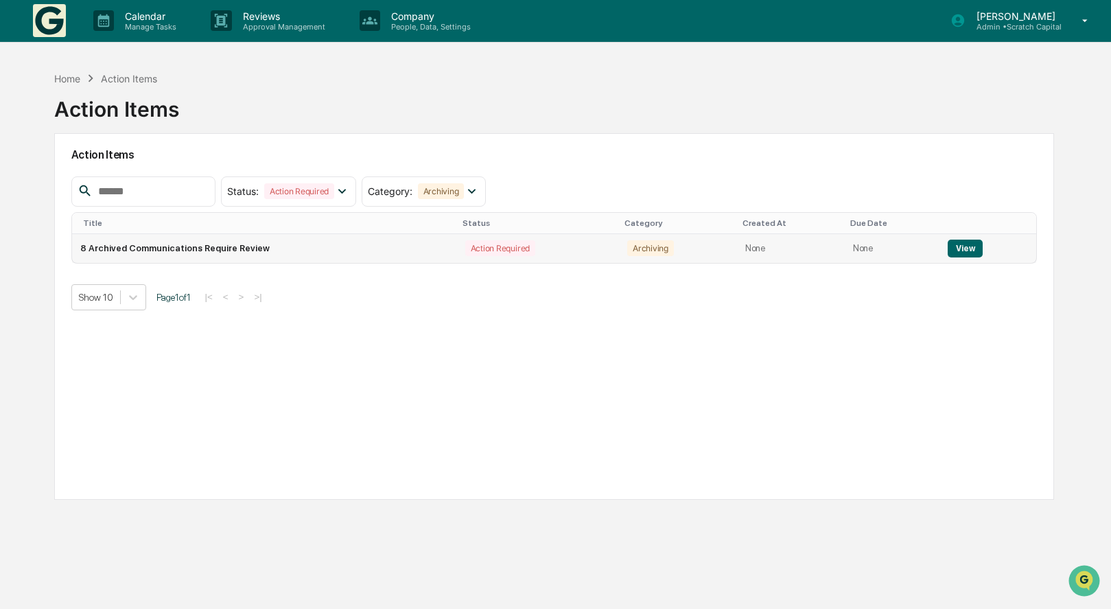
click at [952, 250] on button "View" at bounding box center [965, 248] width 35 height 18
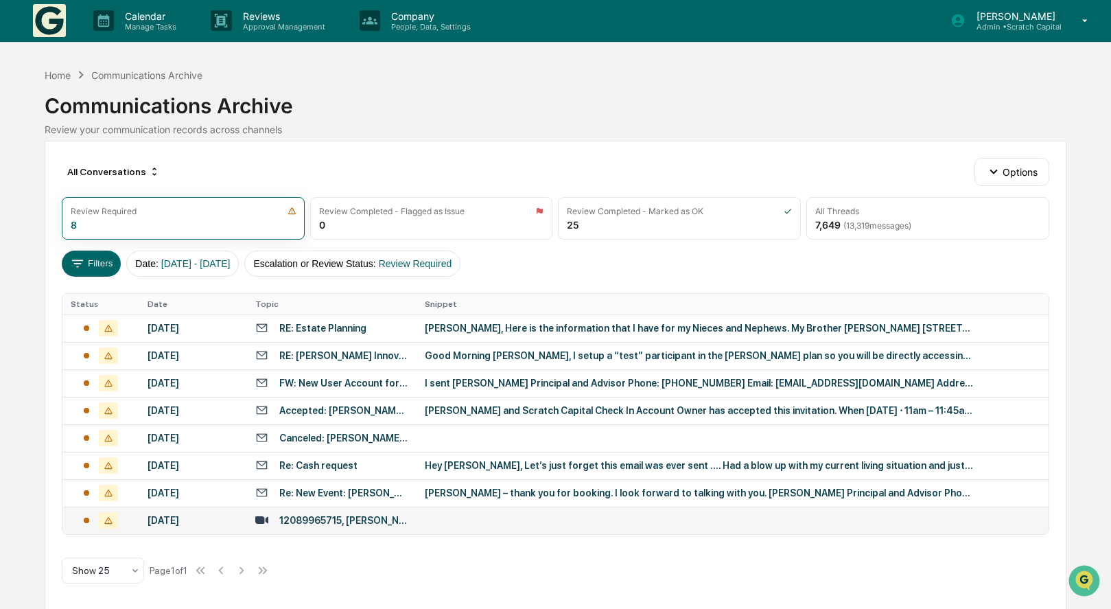
click at [533, 517] on td at bounding box center [732, 519] width 632 height 27
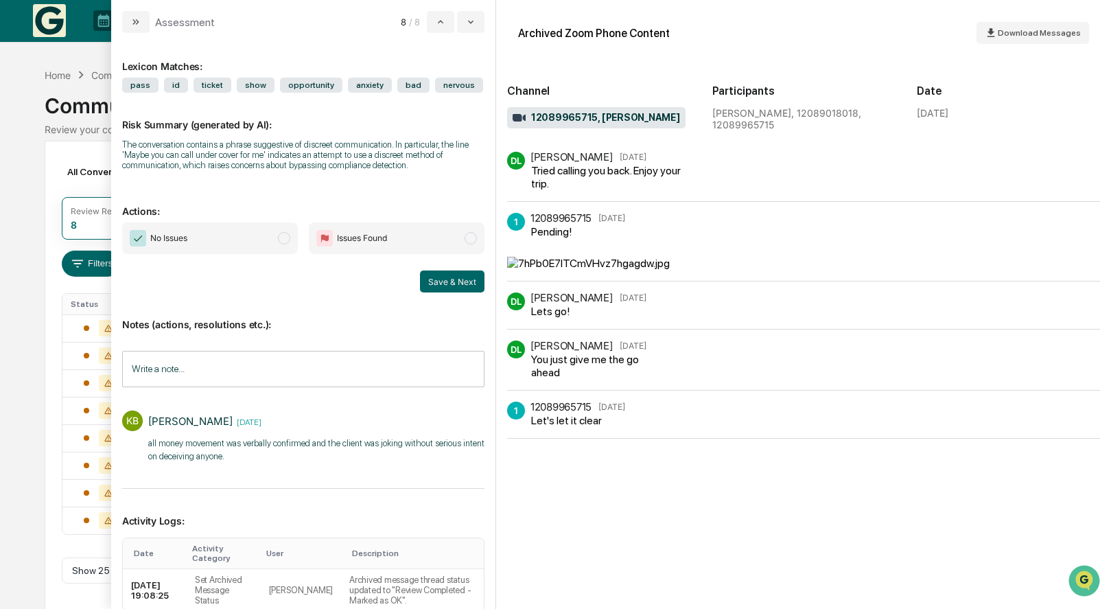
click at [200, 237] on span "No Issues" at bounding box center [210, 238] width 176 height 32
click at [445, 278] on button "Save & Next" at bounding box center [452, 281] width 64 height 22
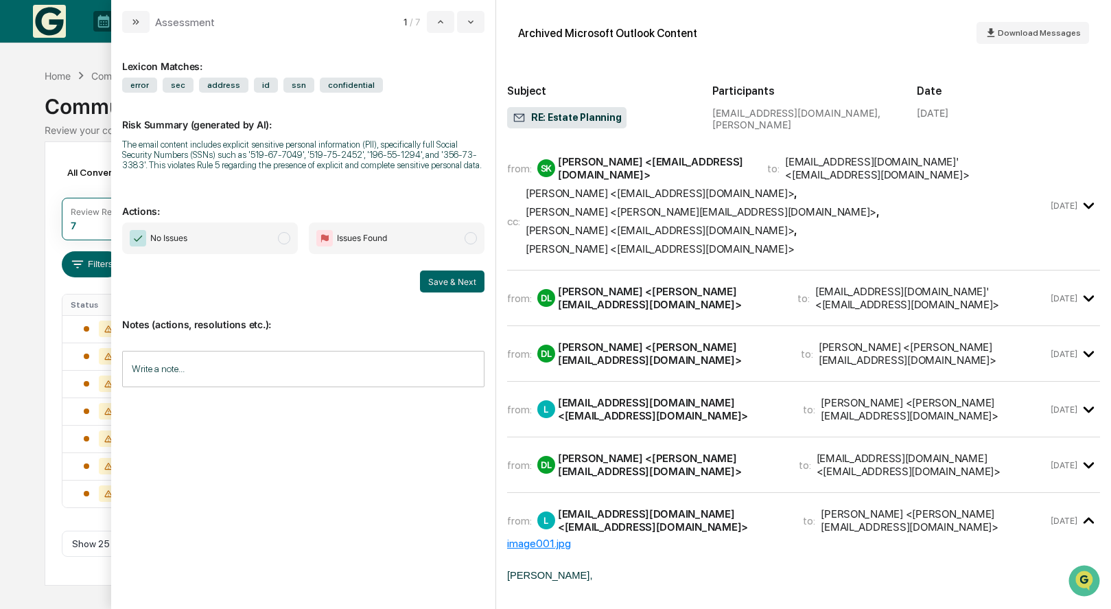
click at [655, 448] on div "from: DL Drew Lunt <drew@scratch-capital.com> to: lorijones@fiberpipe.net <lori…" at bounding box center [803, 464] width 593 height 33
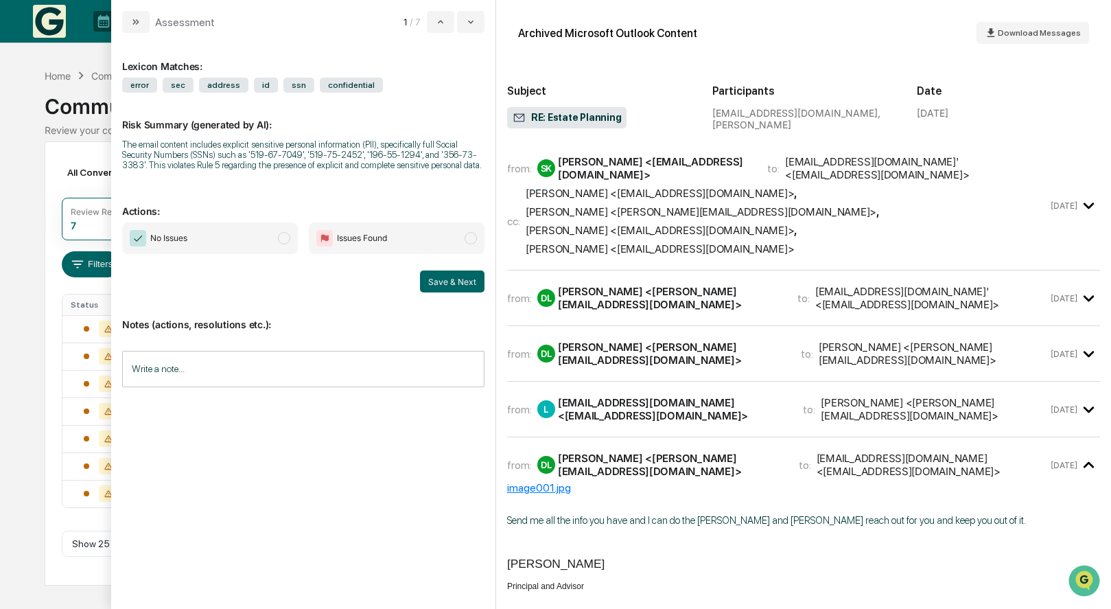
click at [655, 448] on div "from: DL Drew Lunt <drew@scratch-capital.com> to: lorijones@fiberpipe.net <lori…" at bounding box center [803, 464] width 593 height 33
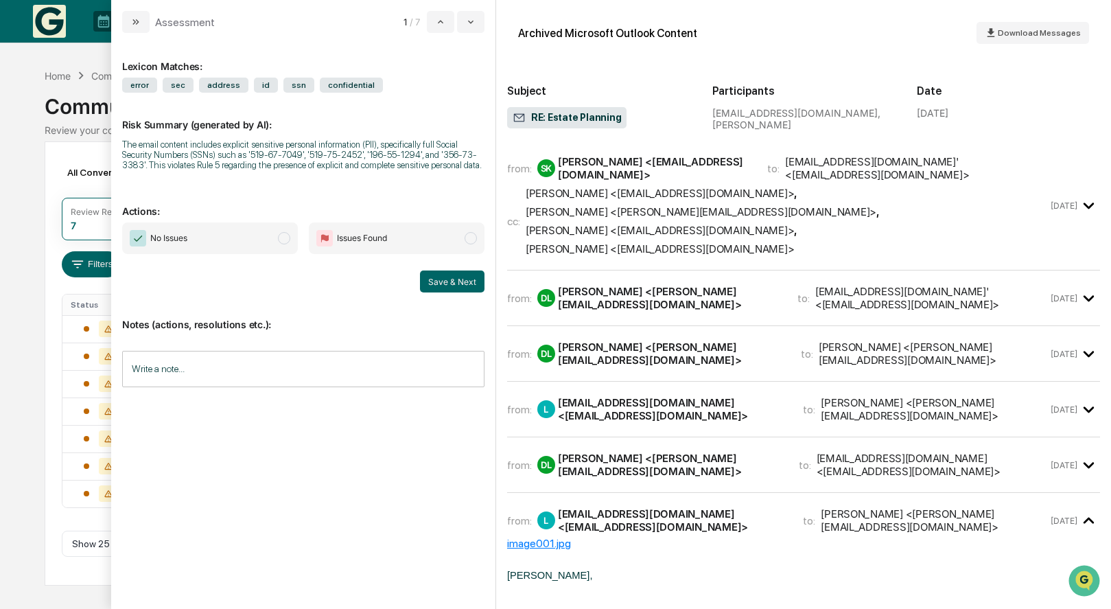
click at [661, 396] on div "lorijones@fiberpipe.net <lorijones@fiberpipe.net>" at bounding box center [672, 409] width 228 height 26
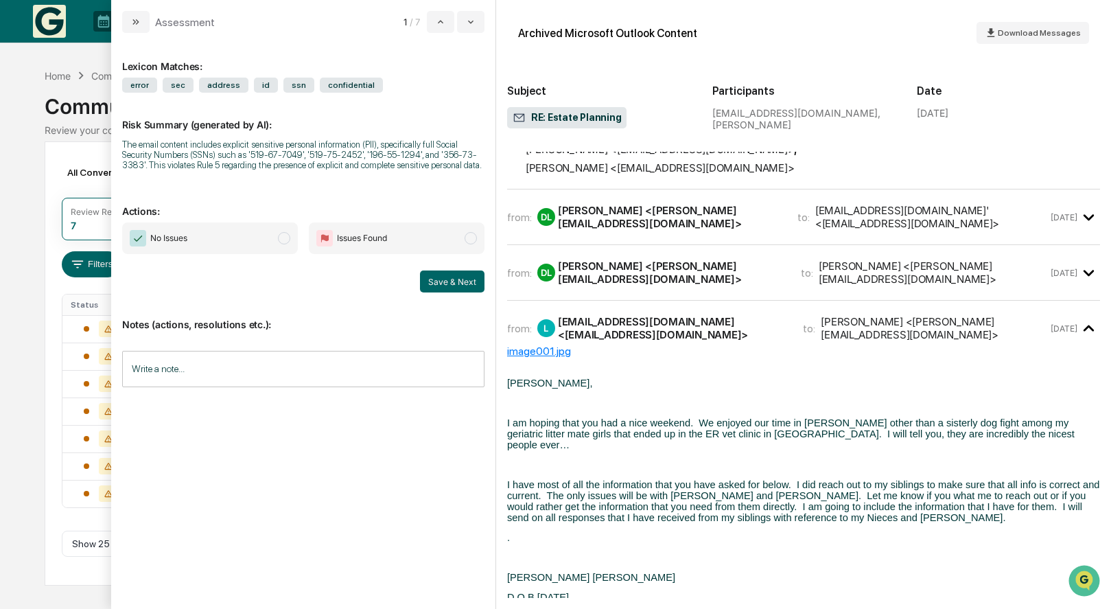
scroll to position [75, 0]
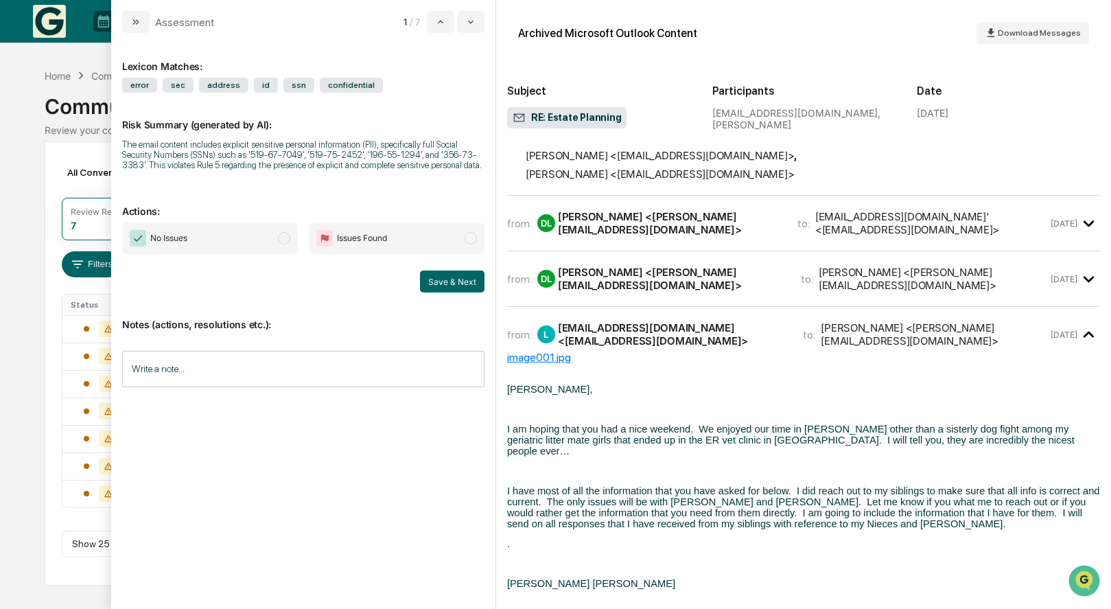
click at [682, 318] on div "from: L lorijones@fiberpipe.net <lorijones@fiberpipe.net> to: Drew Lunt <drew@s…" at bounding box center [803, 334] width 593 height 33
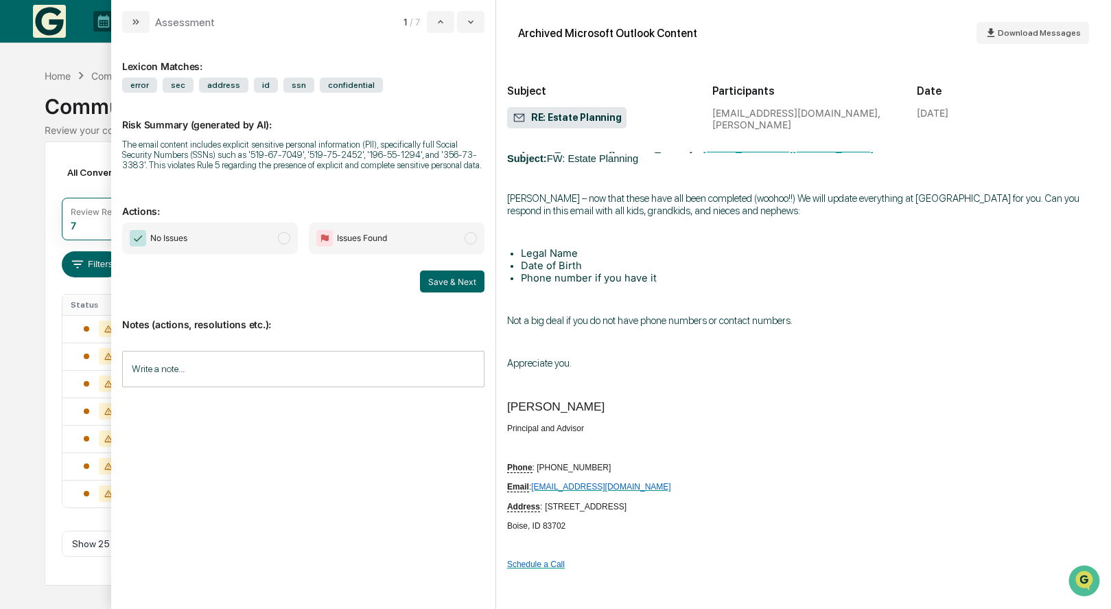
scroll to position [3131, 0]
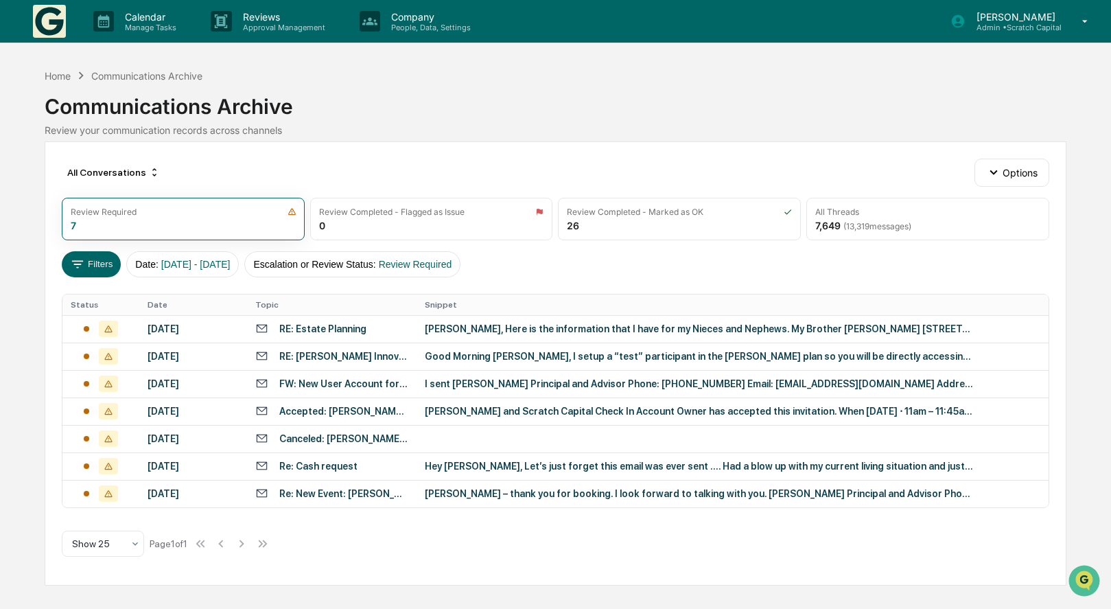
click at [43, 329] on div "Calendar Manage Tasks Reviews Approval Management Company People, Data, Setting…" at bounding box center [555, 304] width 1111 height 609
click at [317, 467] on div "Re: Cash request" at bounding box center [318, 465] width 78 height 11
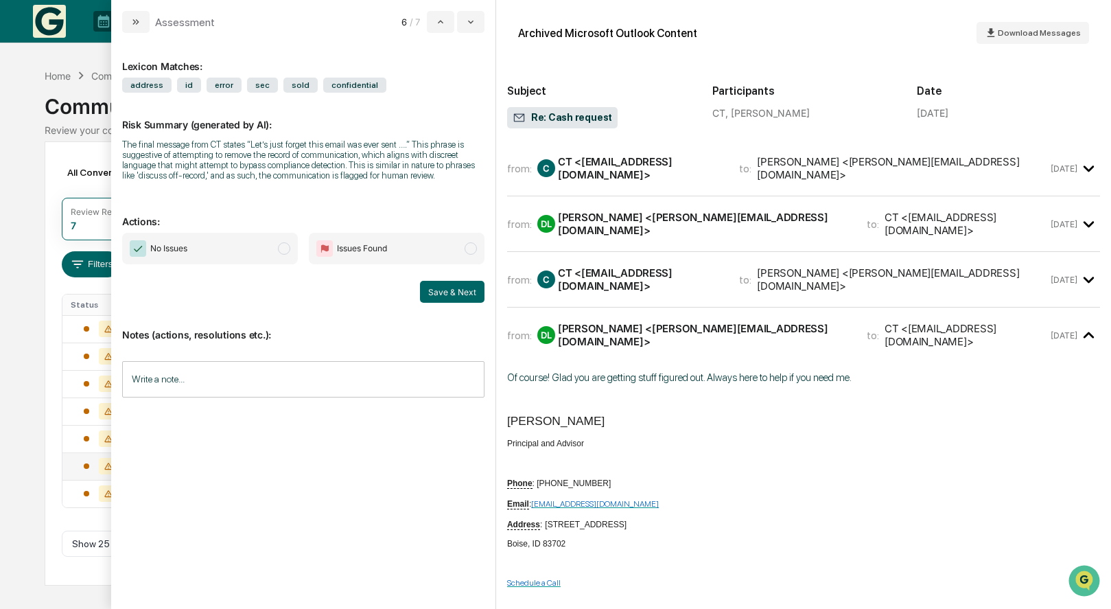
click at [648, 280] on div "from: C CT <cattrax123@gmail.com> to: Drew Lunt <drew@scratch-capital.com> Jul …" at bounding box center [803, 279] width 593 height 33
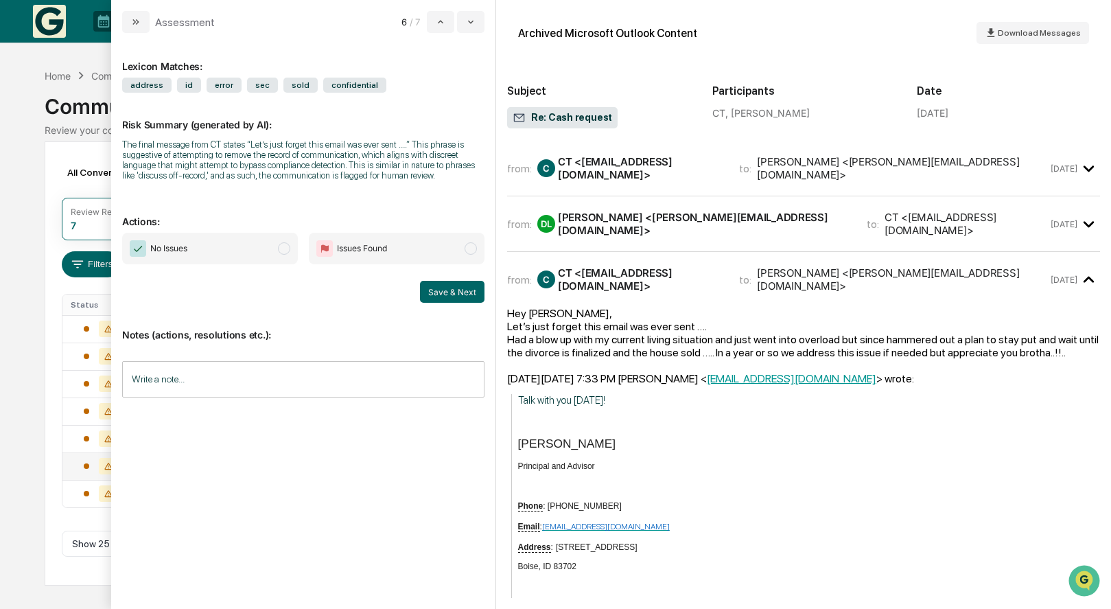
click at [648, 280] on div "from: C CT <cattrax123@gmail.com> to: Drew Lunt <drew@scratch-capital.com> Jul …" at bounding box center [803, 279] width 593 height 33
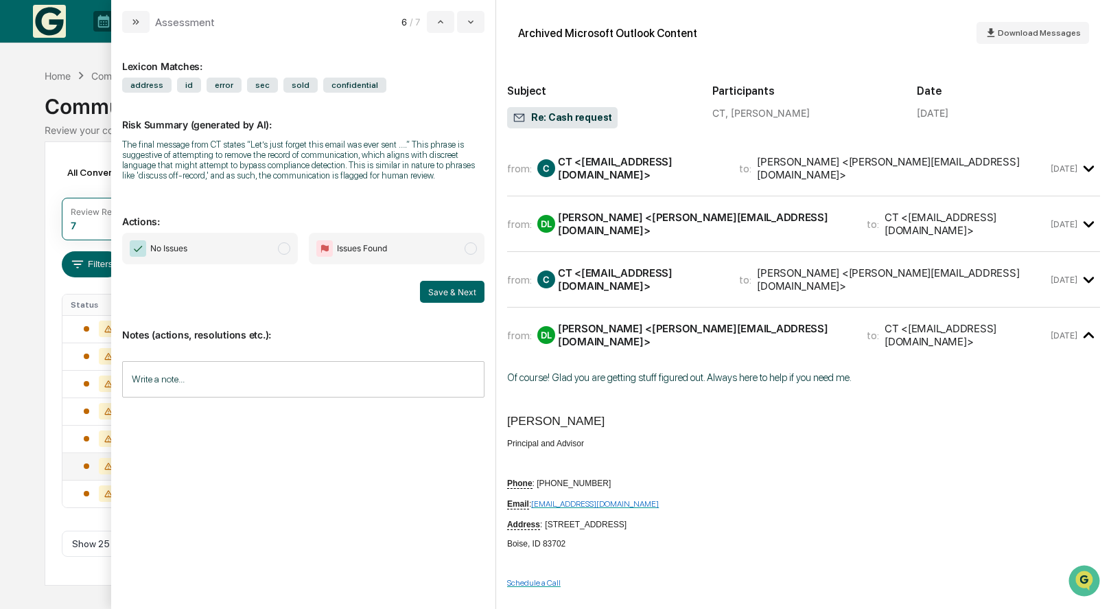
click at [643, 161] on div "CT <cattrax123@gmail.com>" at bounding box center [640, 168] width 165 height 26
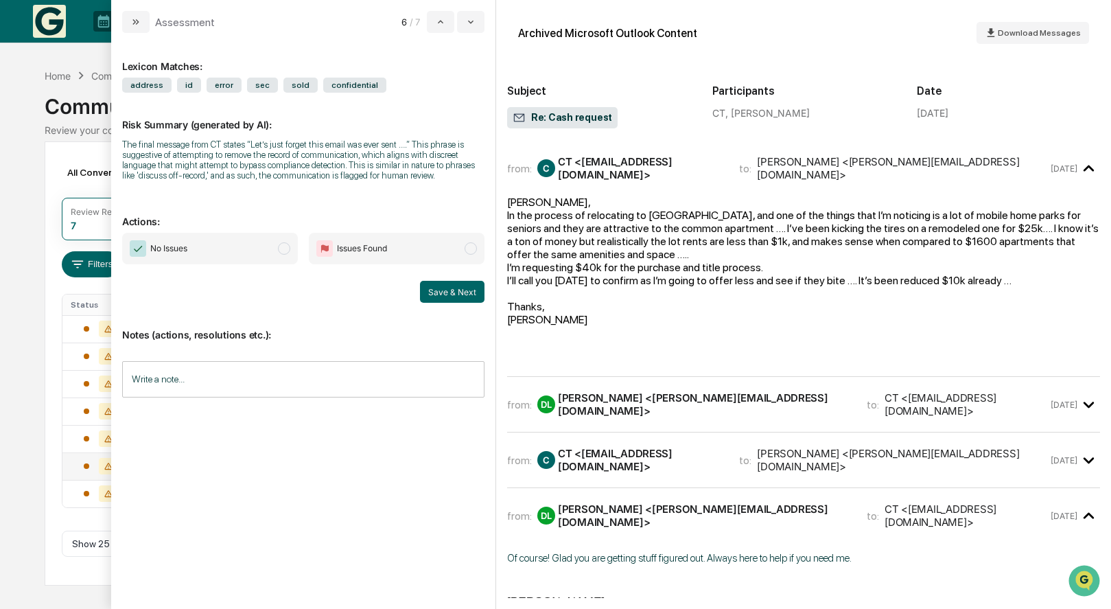
click at [643, 161] on div "CT <cattrax123@gmail.com>" at bounding box center [640, 168] width 165 height 26
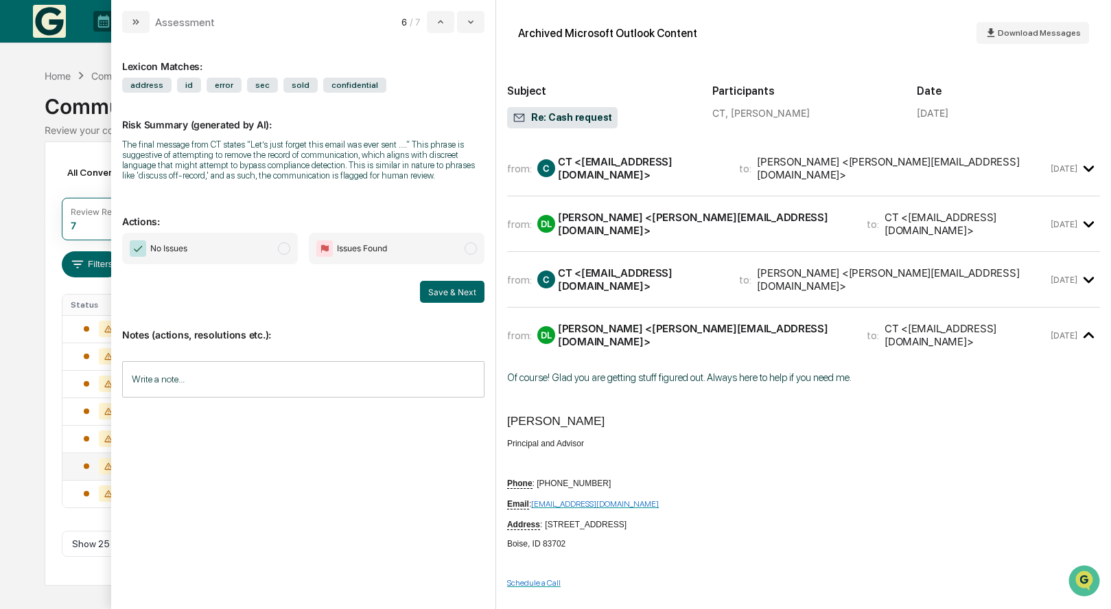
click at [648, 213] on div "Drew Lunt <drew@scratch-capital.com>" at bounding box center [704, 224] width 292 height 26
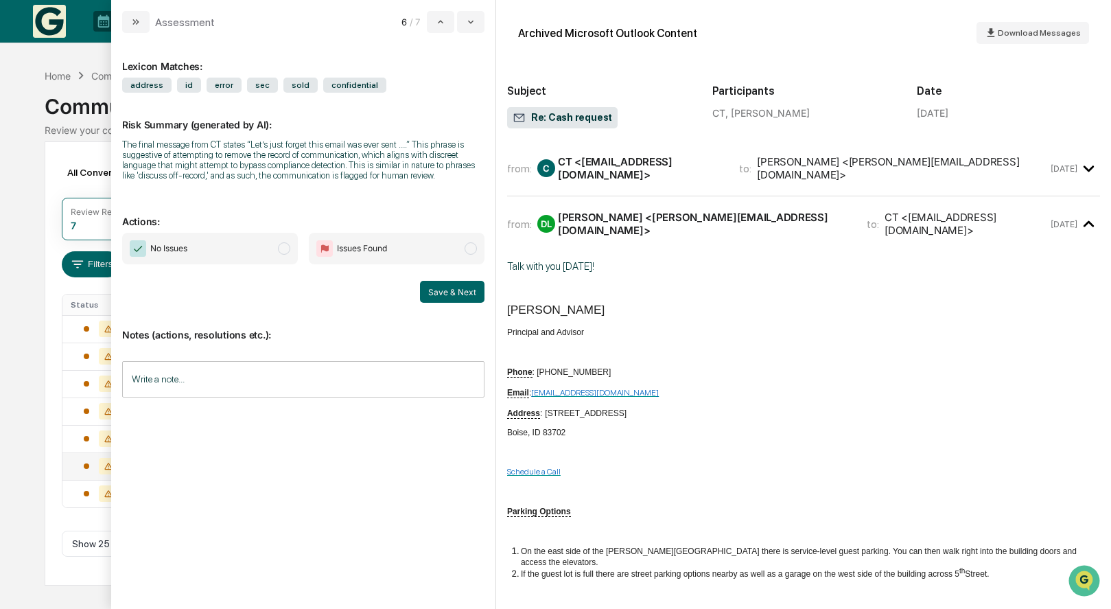
click at [648, 213] on div "Drew Lunt <drew@scratch-capital.com>" at bounding box center [704, 224] width 292 height 26
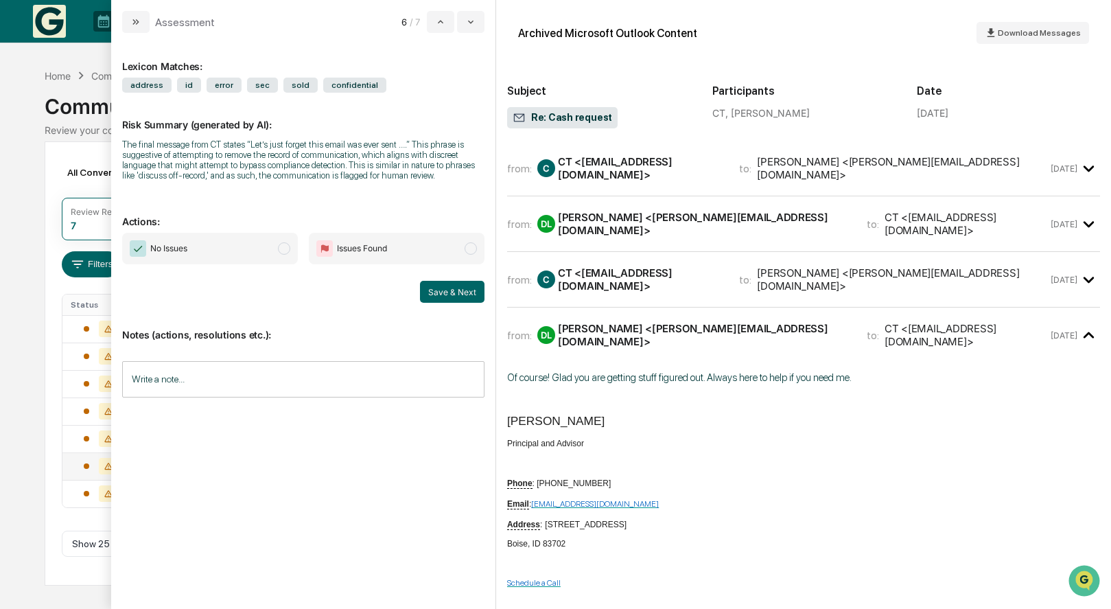
click at [642, 289] on div "from: C CT <cattrax123@gmail.com> to: Drew Lunt <drew@scratch-capital.com> Jul …" at bounding box center [803, 285] width 593 height 45
click at [644, 279] on div "from: C CT <cattrax123@gmail.com> to: Drew Lunt <drew@scratch-capital.com> Jul …" at bounding box center [803, 279] width 593 height 33
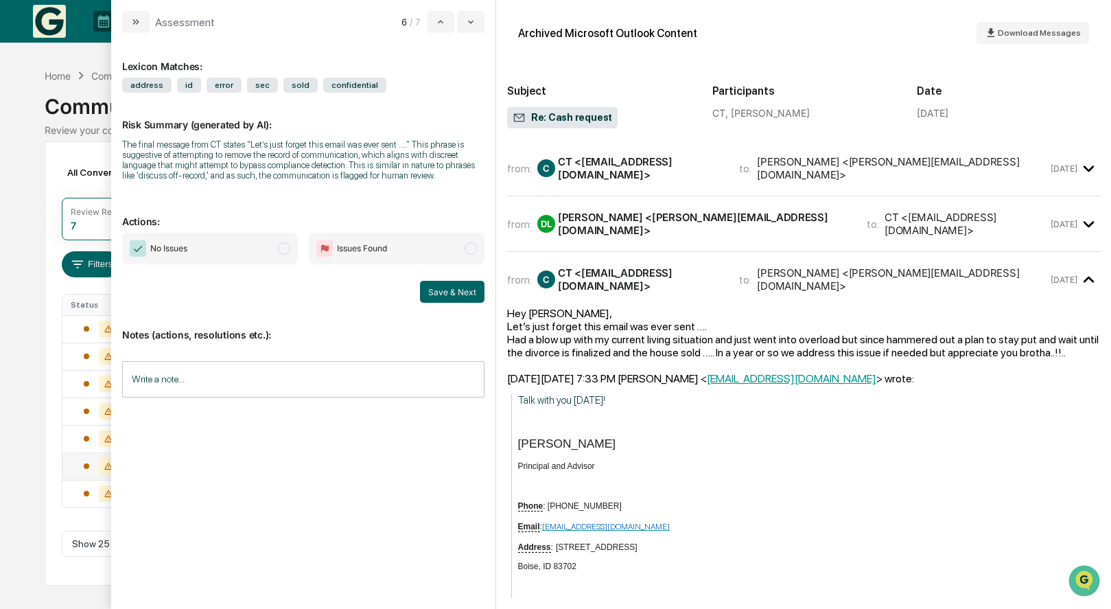
click at [440, 371] on input "Write a note..." at bounding box center [303, 379] width 362 height 36
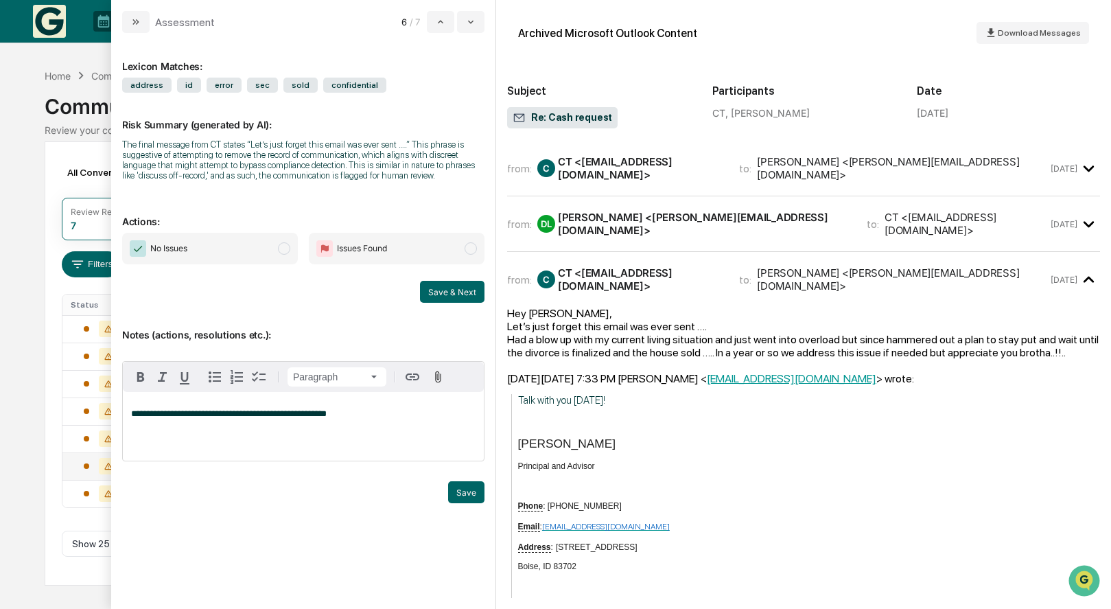
click at [200, 418] on span "**********" at bounding box center [229, 413] width 196 height 9
click at [156, 412] on span "**********" at bounding box center [230, 413] width 199 height 9
click at [405, 423] on div "**********" at bounding box center [303, 426] width 361 height 69
click at [478, 496] on button "Save" at bounding box center [466, 492] width 36 height 22
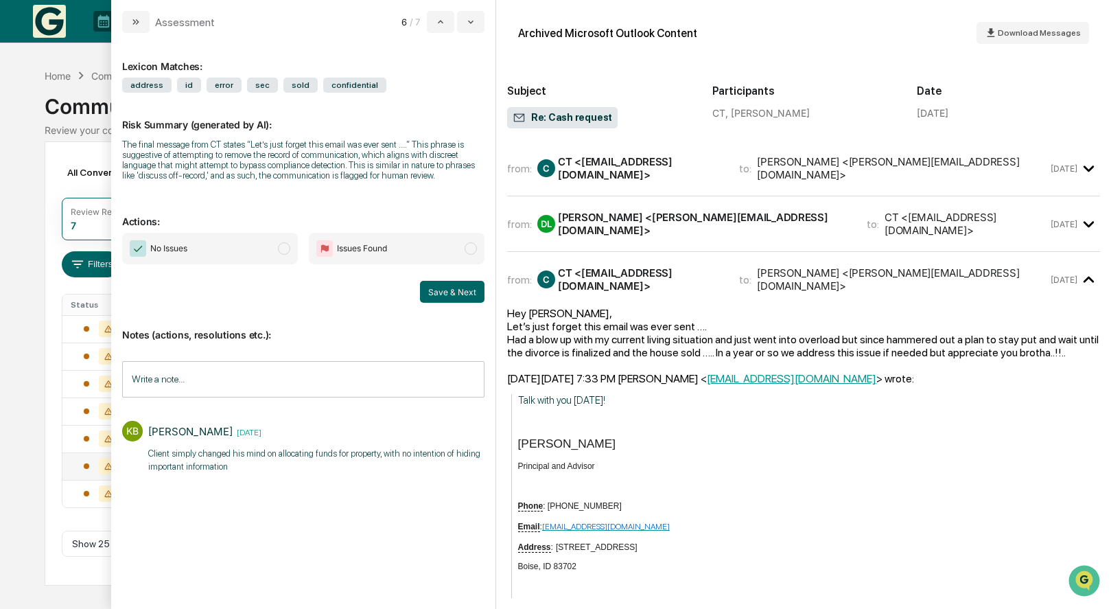
click at [277, 255] on span "No Issues" at bounding box center [210, 249] width 176 height 32
click at [467, 294] on button "Save & Next" at bounding box center [452, 292] width 64 height 22
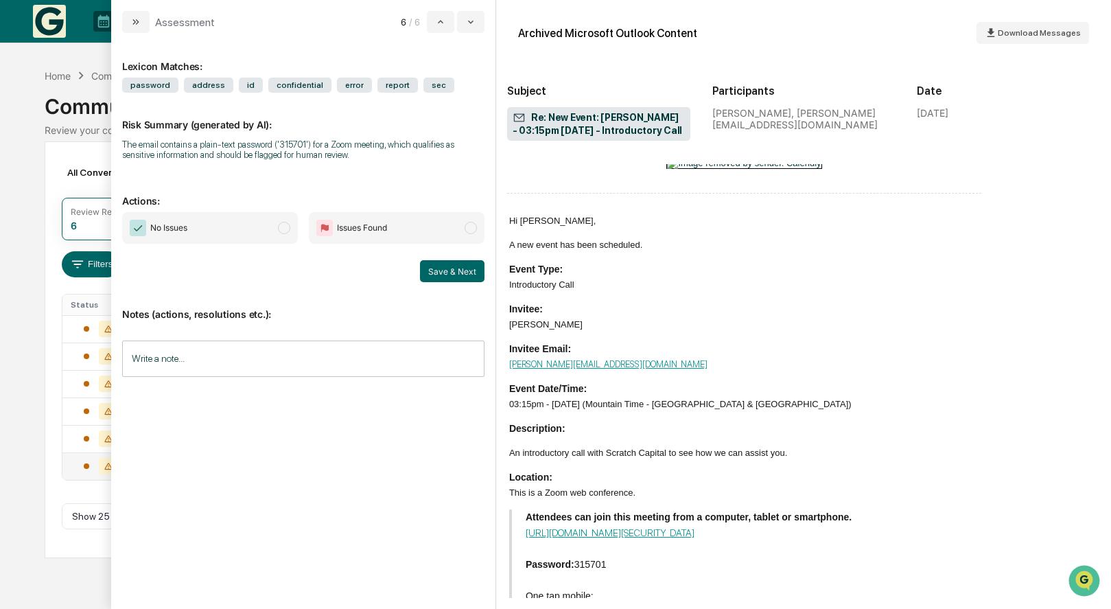
scroll to position [869, 0]
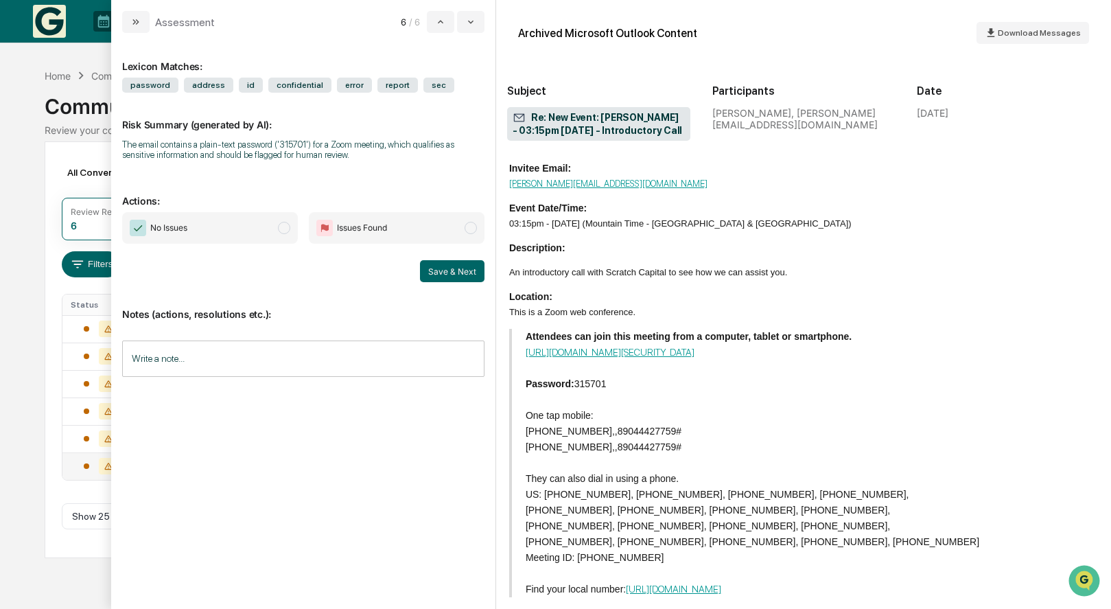
click at [353, 376] on input "Write a note..." at bounding box center [303, 358] width 362 height 36
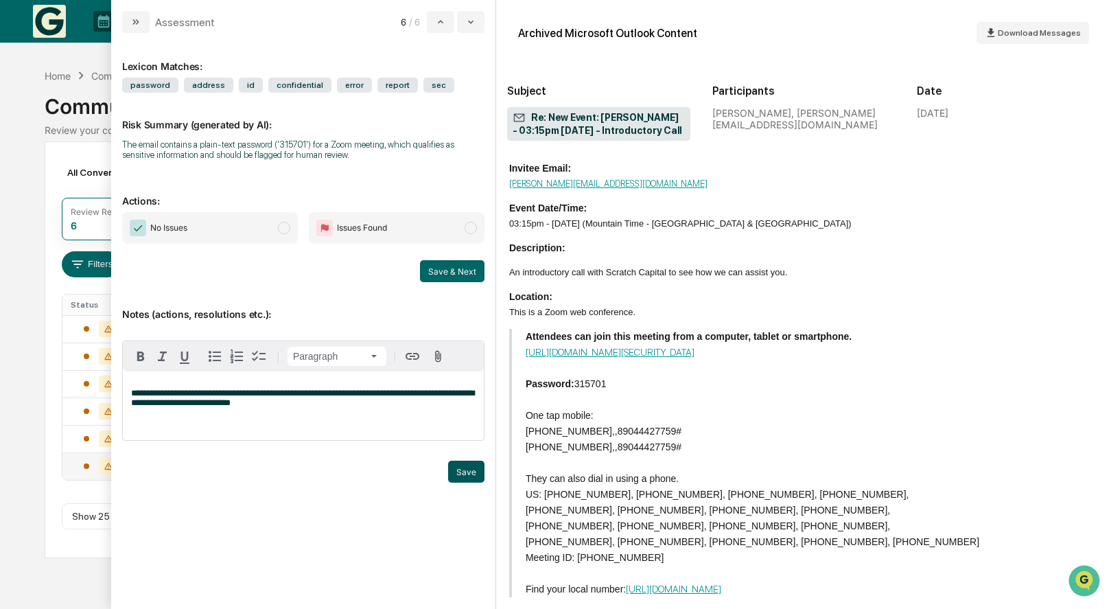
click at [454, 473] on button "Save" at bounding box center [466, 471] width 36 height 22
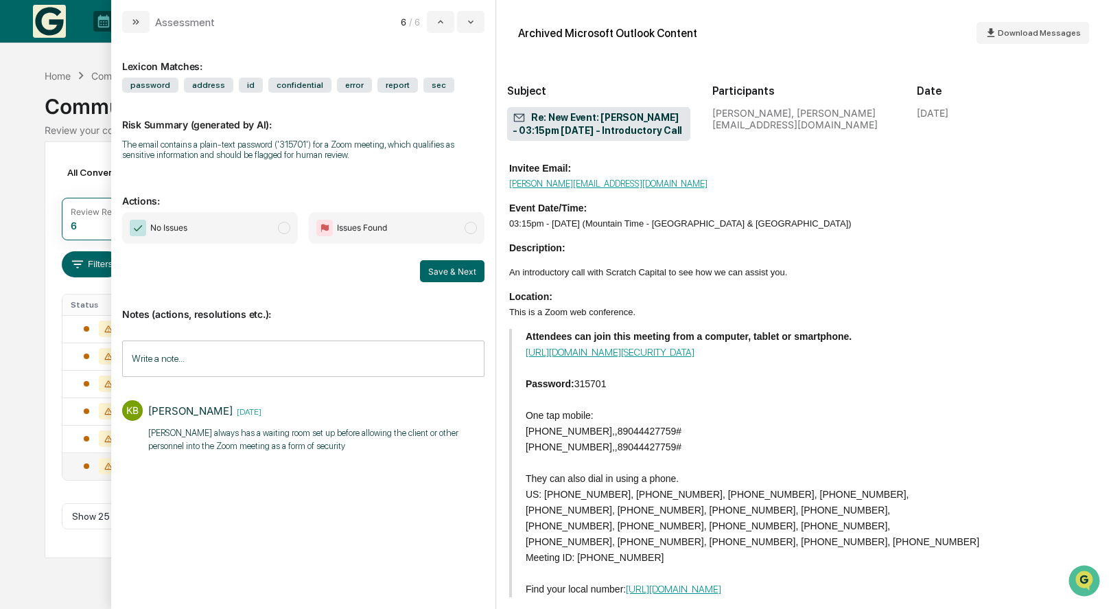
click at [239, 215] on span "No Issues" at bounding box center [210, 228] width 176 height 32
click at [468, 272] on button "Save & Next" at bounding box center [452, 271] width 64 height 22
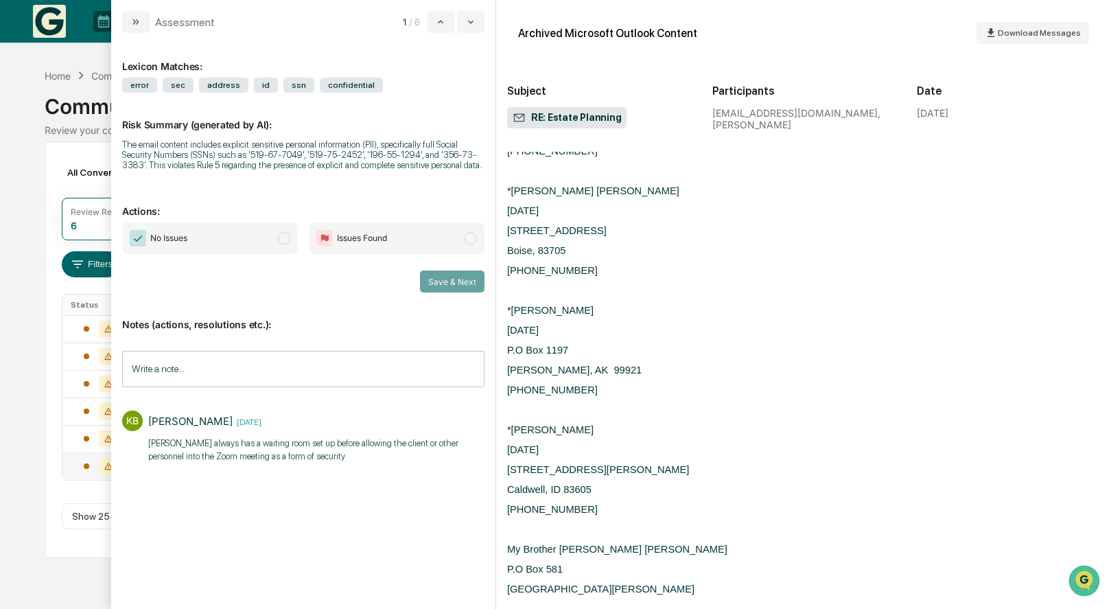
scroll to position [23, 0]
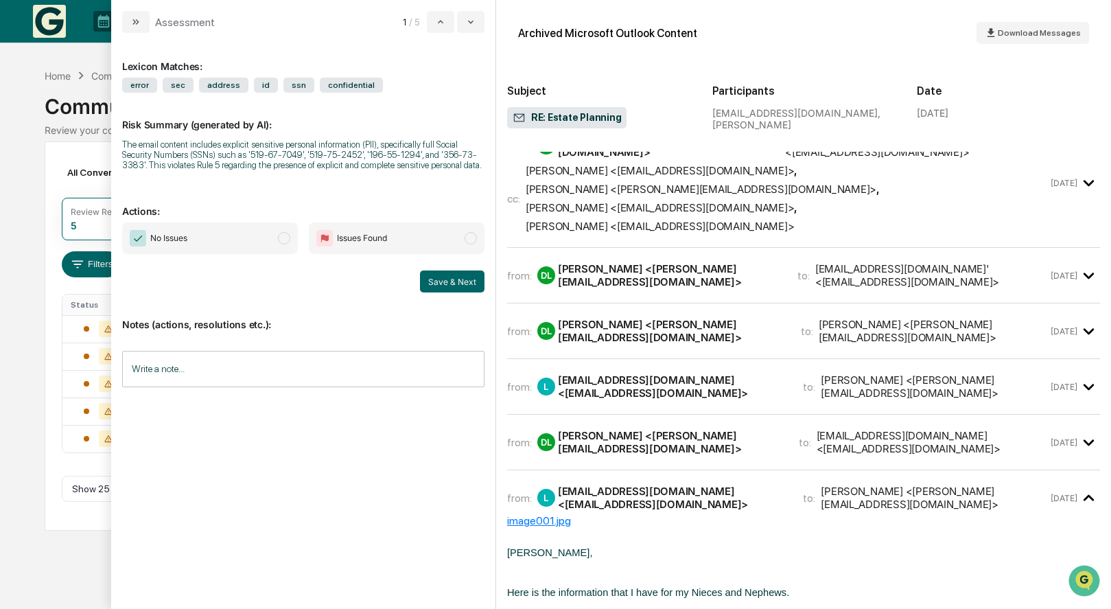
click at [10, 389] on div "Calendar Manage Tasks Reviews Approval Management Company People, Data, Setting…" at bounding box center [555, 304] width 1111 height 609
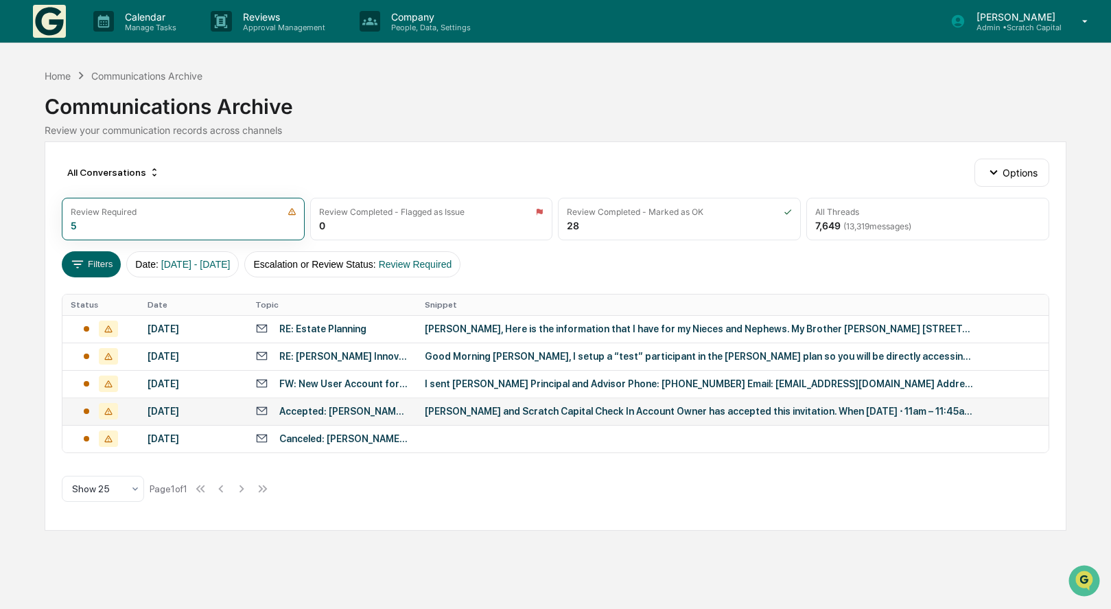
click at [364, 410] on div "Accepted: Dennis Tishko and Scratch Capital Check In @ Tue Jul 29, 2025 11am - …" at bounding box center [343, 410] width 129 height 11
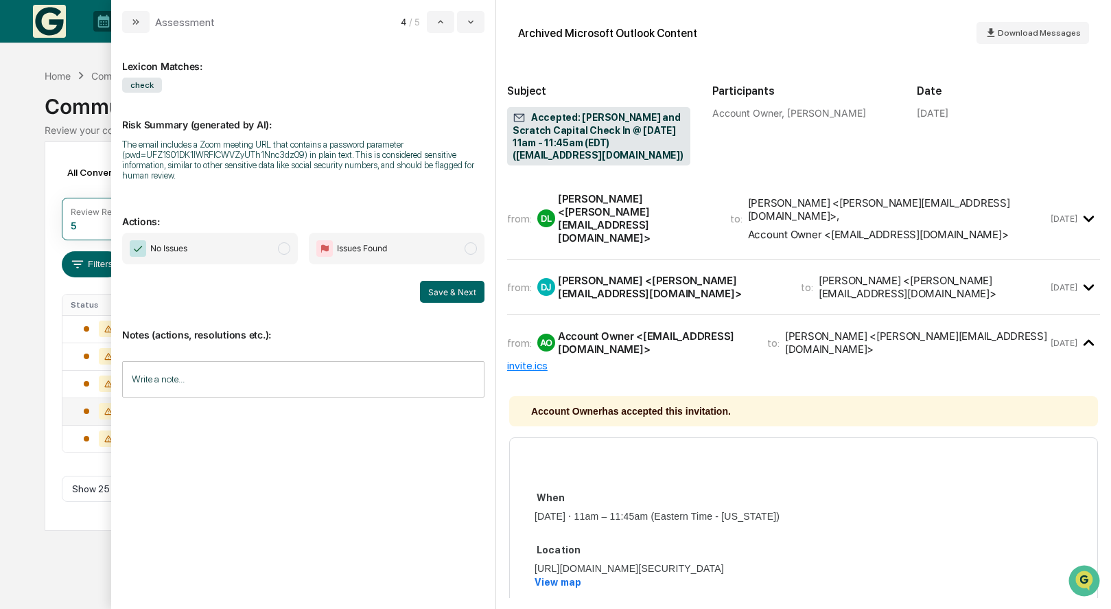
click at [351, 385] on input "Write a note..." at bounding box center [303, 379] width 362 height 36
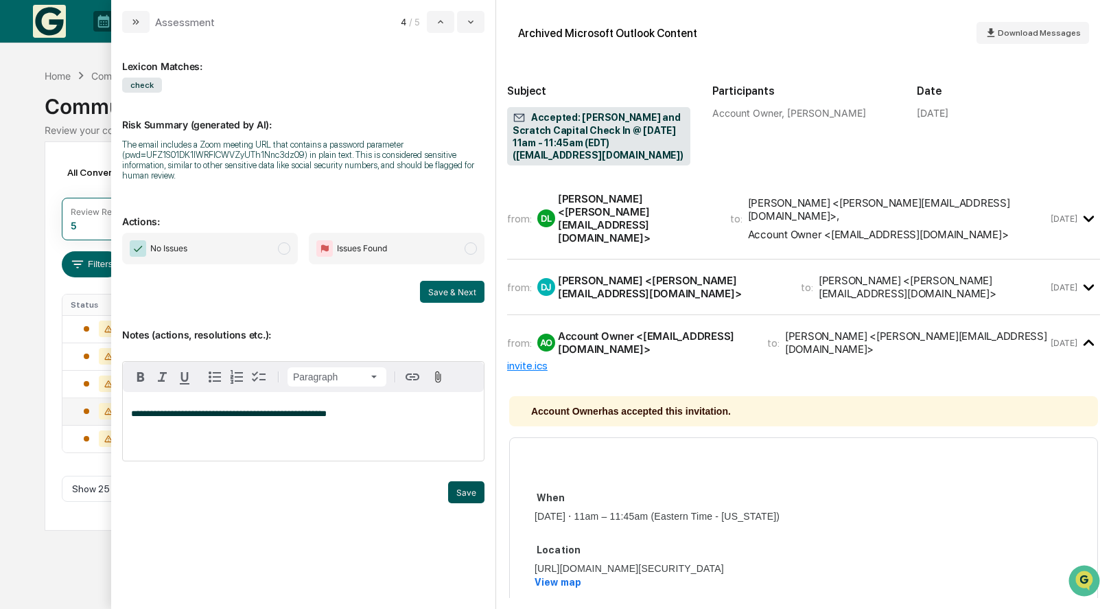
click at [475, 487] on button "Save" at bounding box center [466, 492] width 36 height 22
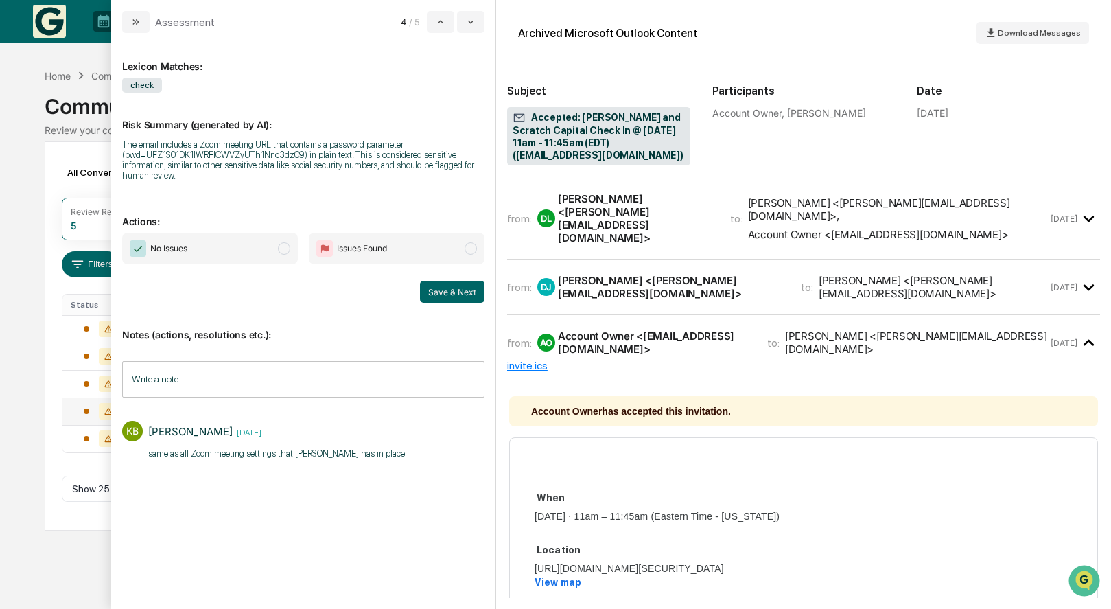
click at [229, 255] on span "No Issues" at bounding box center [210, 249] width 176 height 32
click at [459, 294] on button "Save & Next" at bounding box center [452, 292] width 64 height 22
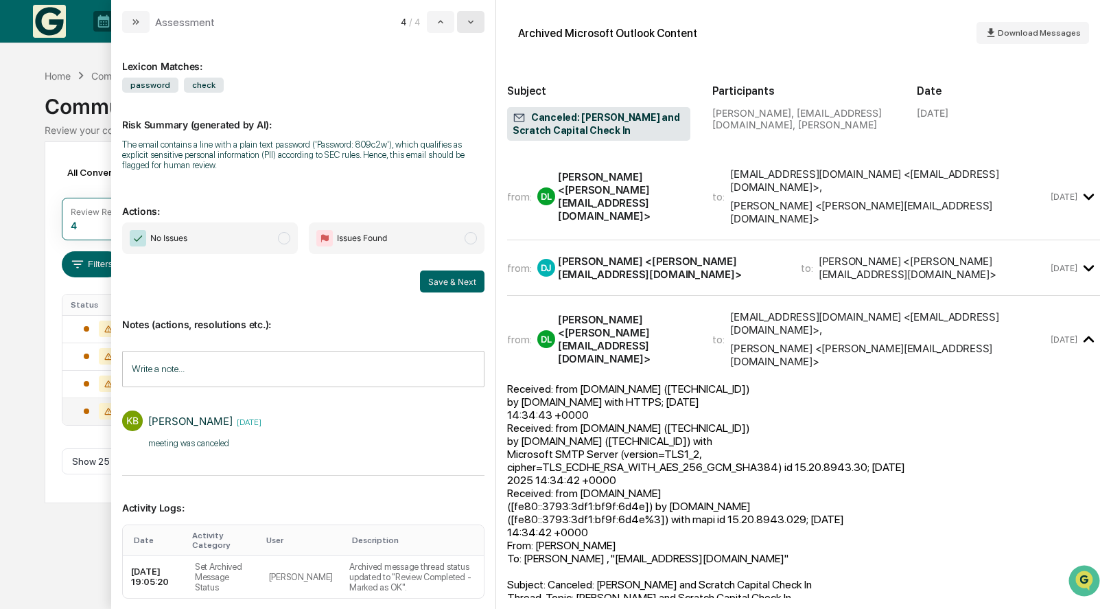
click at [471, 23] on icon "modal" at bounding box center [470, 22] width 5 height 3
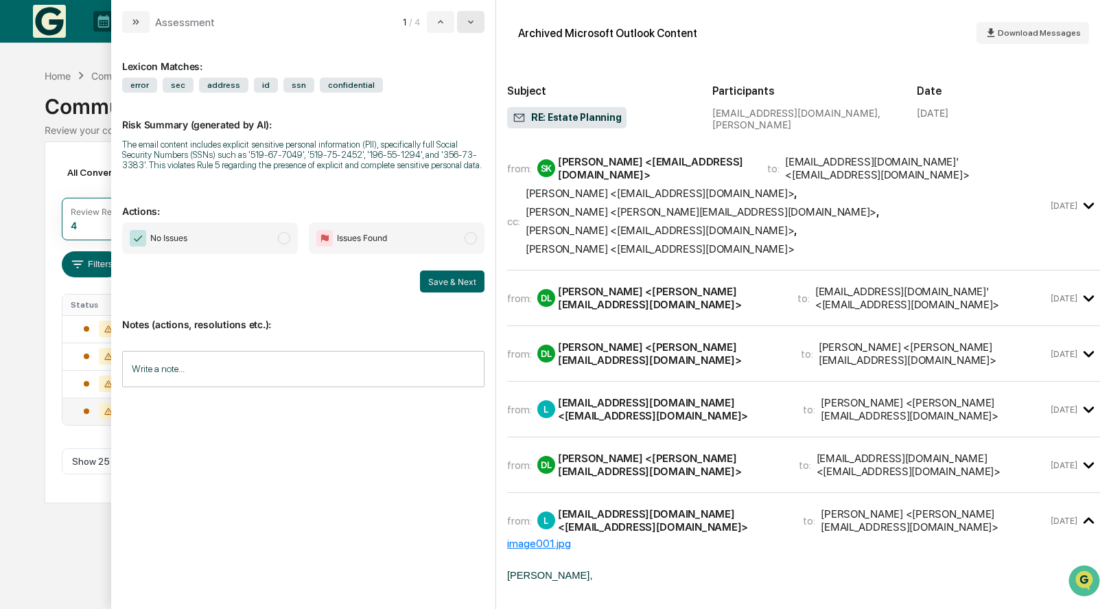
click at [471, 23] on icon "modal" at bounding box center [470, 22] width 5 height 3
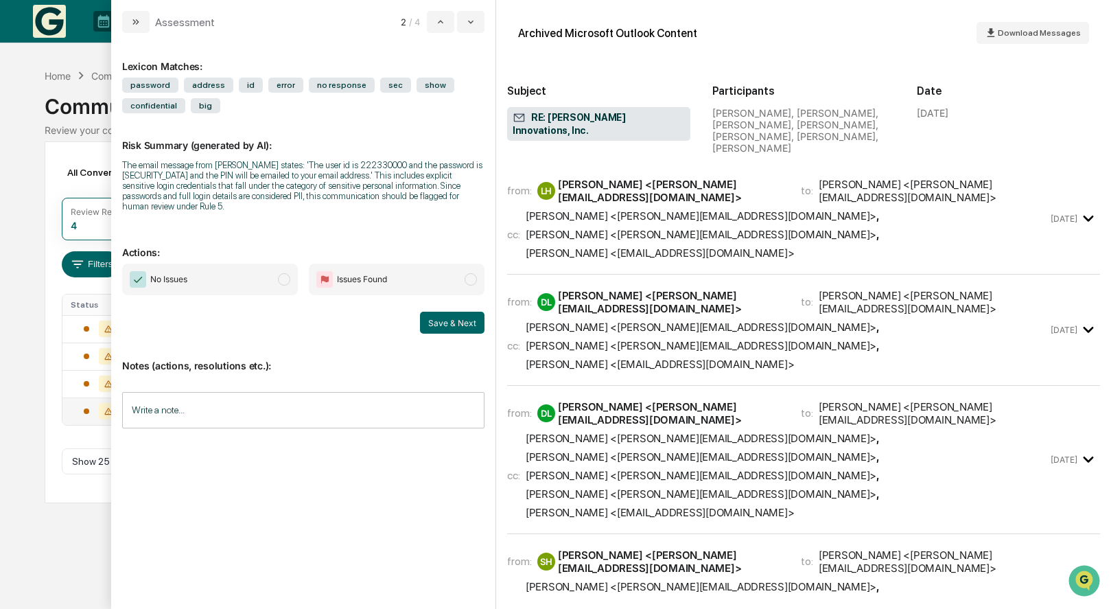
click at [831, 229] on div "from: LH Leanne Huber <leanne@freedomfiduciaries.com> to: Drew Lunt <drew@scrat…" at bounding box center [803, 224] width 593 height 100
click at [1082, 207] on icon "modal" at bounding box center [1088, 218] width 23 height 23
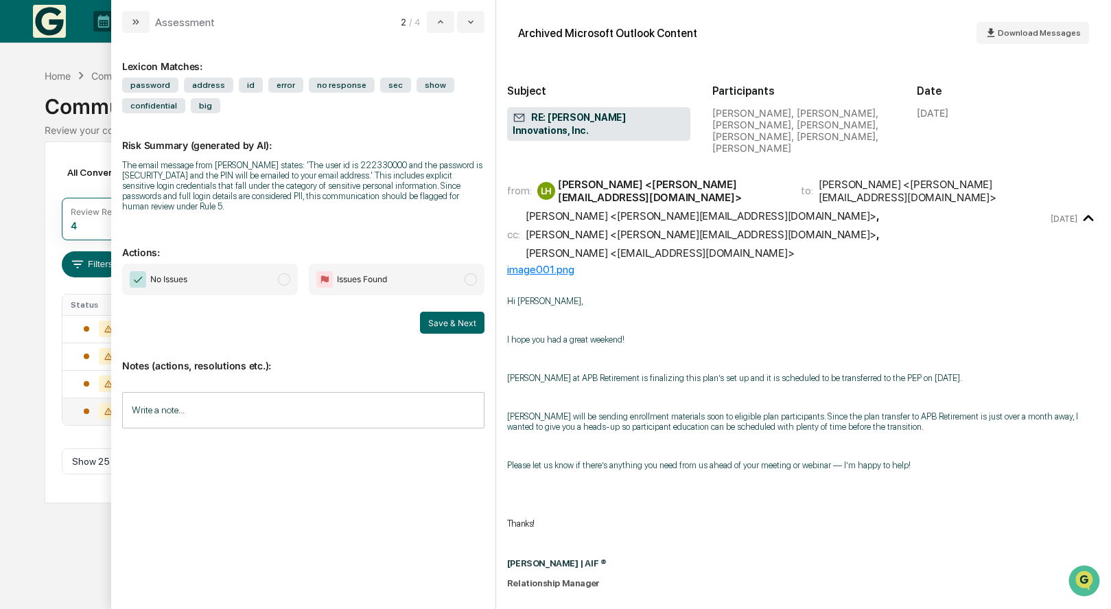
click at [1083, 207] on icon "modal" at bounding box center [1088, 218] width 23 height 23
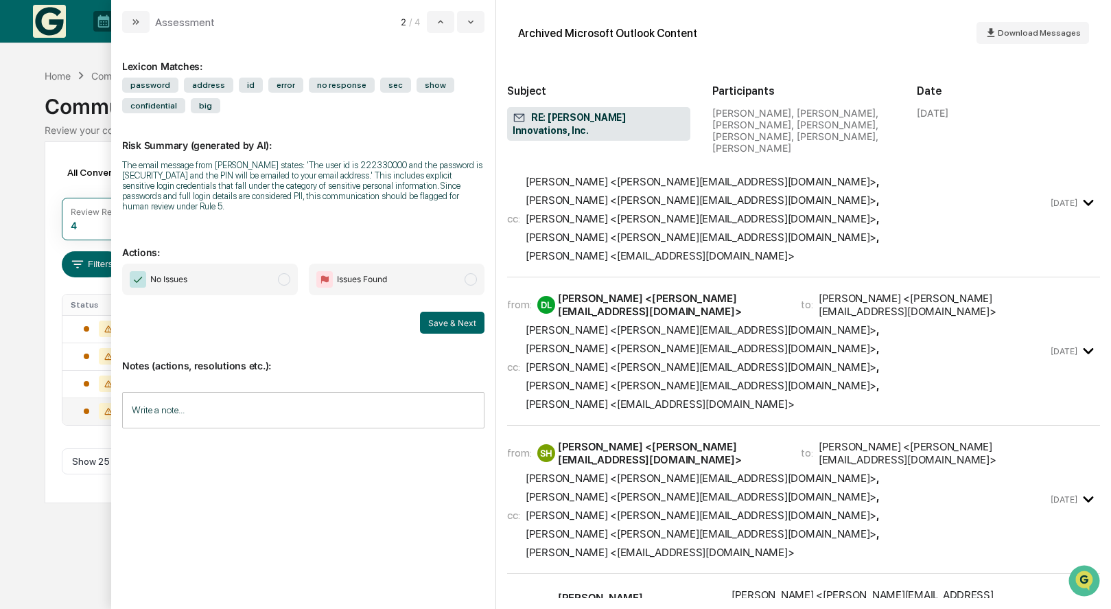
scroll to position [461, 0]
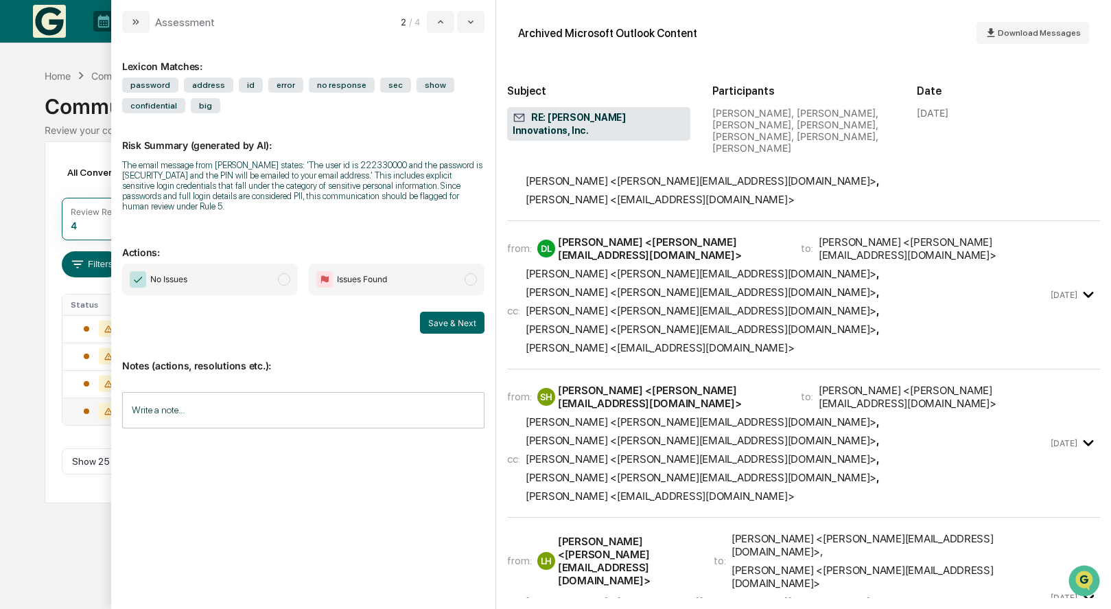
click at [1072, 586] on div "Jul 29" at bounding box center [1074, 597] width 49 height 23
click at [482, 23] on button "modal" at bounding box center [470, 22] width 27 height 22
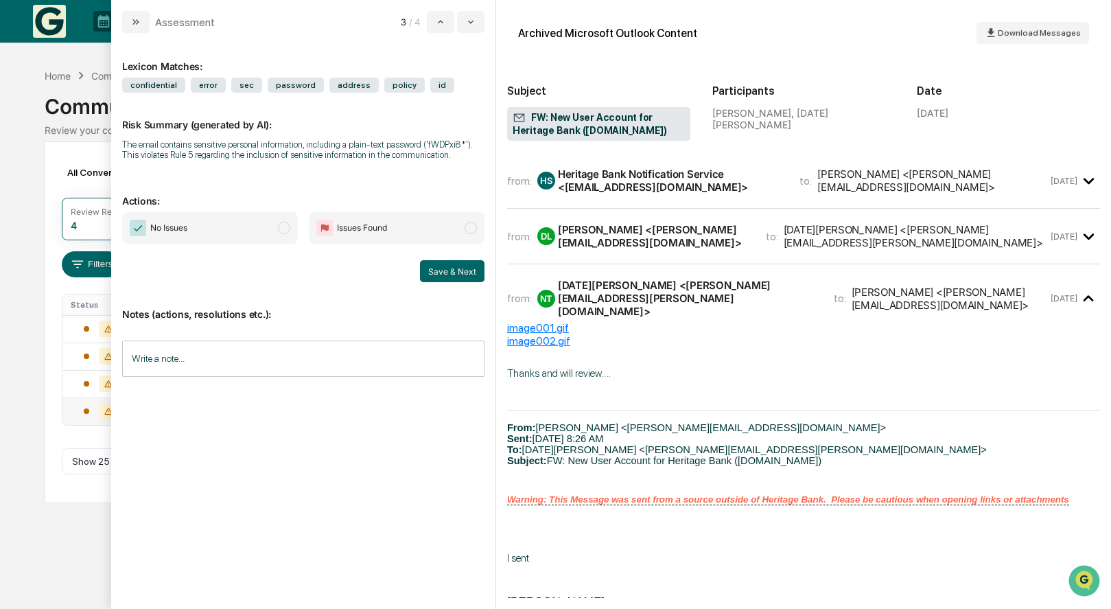
click at [1086, 184] on icon "modal" at bounding box center [1088, 181] width 10 height 6
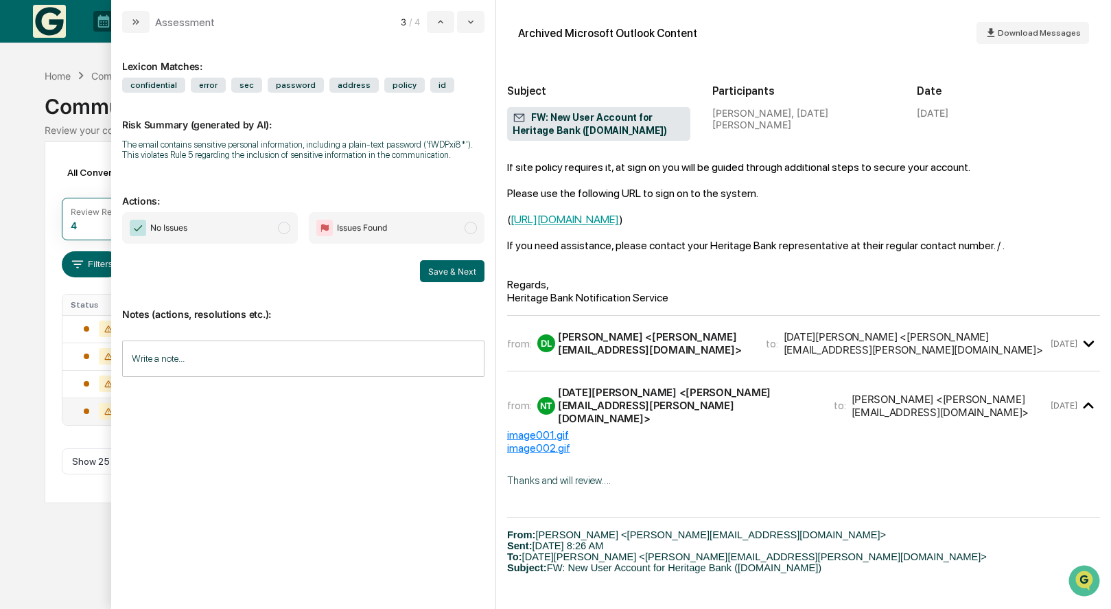
scroll to position [434, 0]
click at [470, 29] on button "modal" at bounding box center [470, 22] width 27 height 22
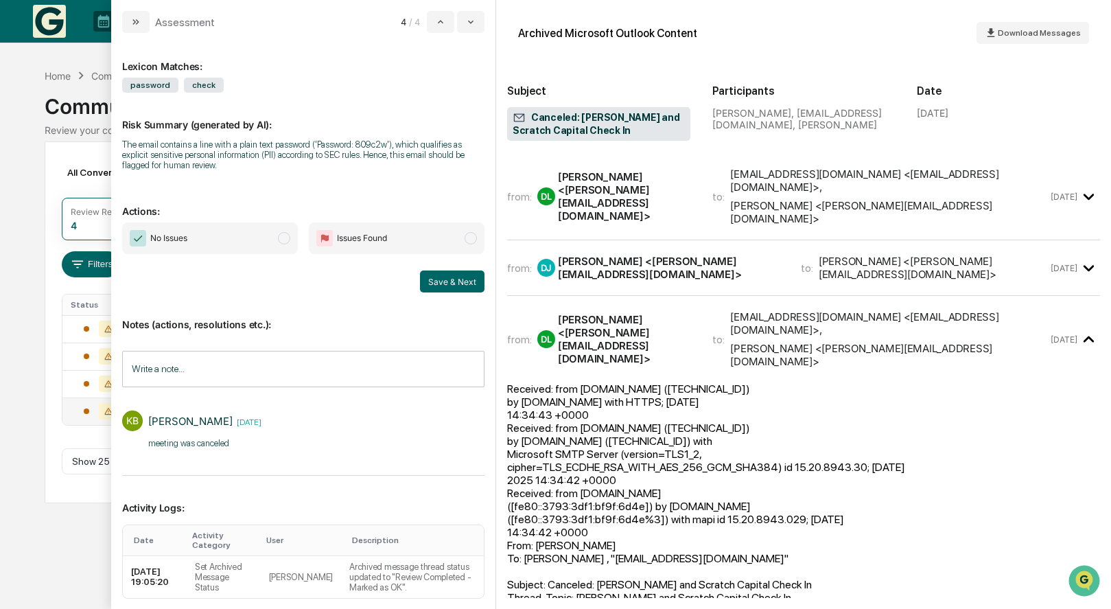
click at [3, 368] on div "Calendar Manage Tasks Reviews Approval Management Company People, Data, Setting…" at bounding box center [555, 304] width 1111 height 609
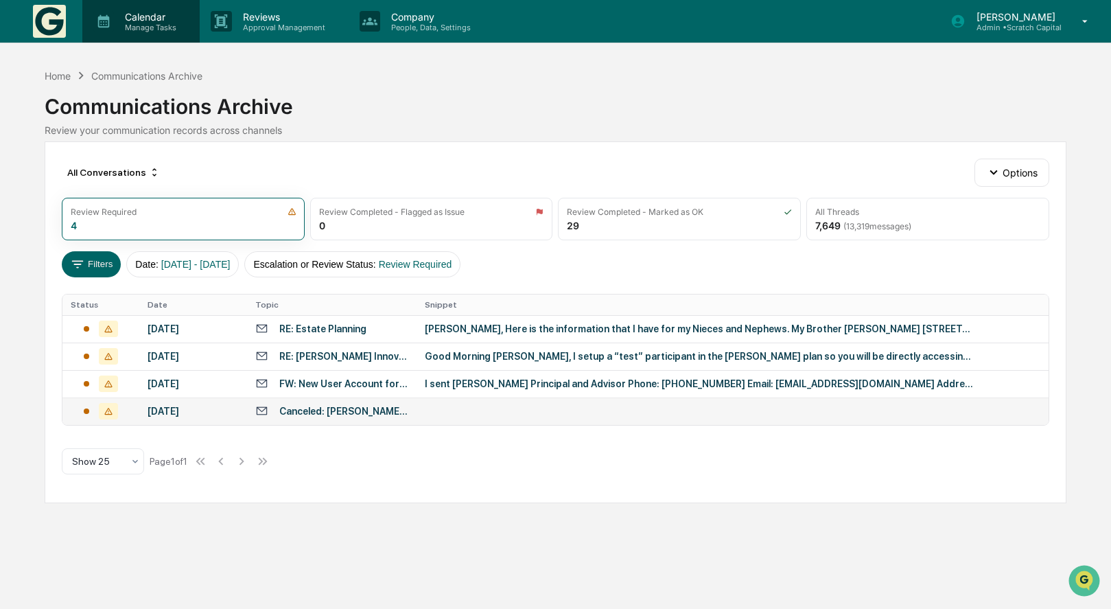
click at [106, 27] on icon at bounding box center [103, 21] width 21 height 21
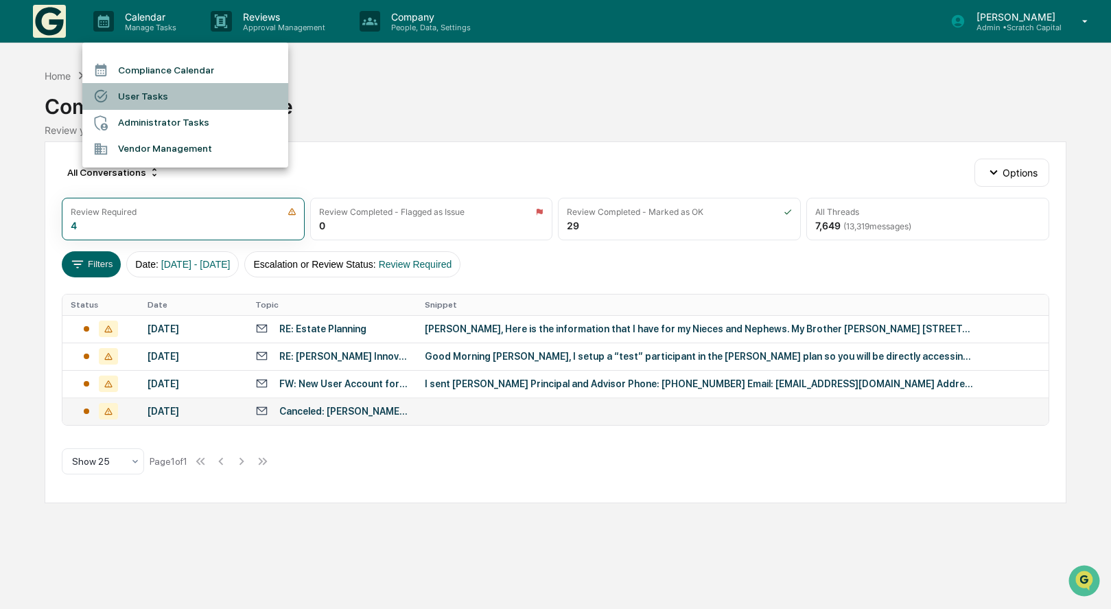
click at [157, 99] on li "User Tasks" at bounding box center [185, 96] width 206 height 26
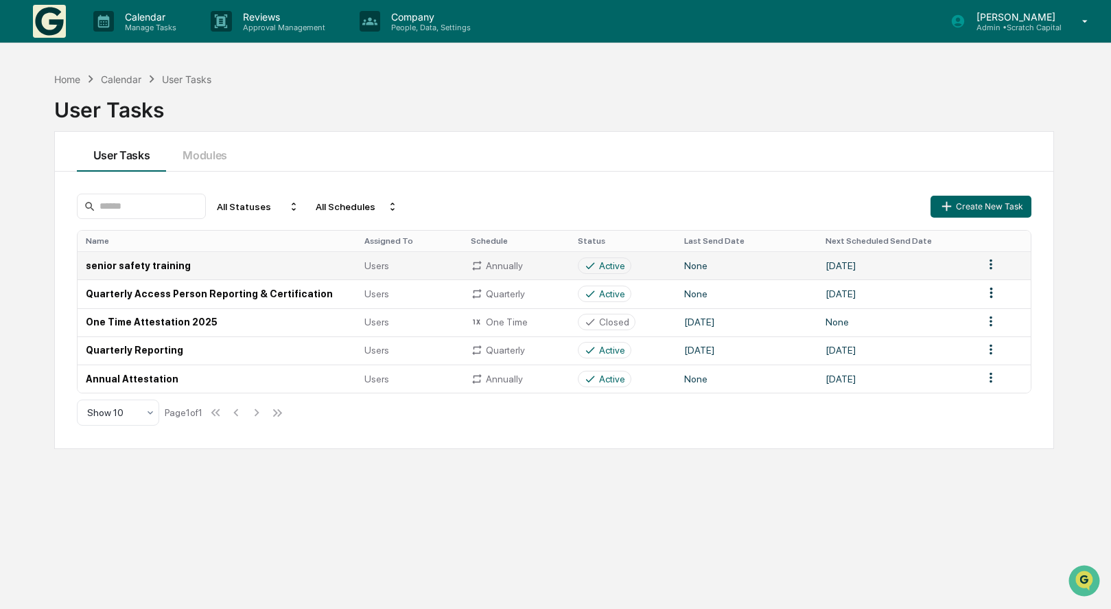
click at [575, 271] on td "Active" at bounding box center [622, 265] width 106 height 28
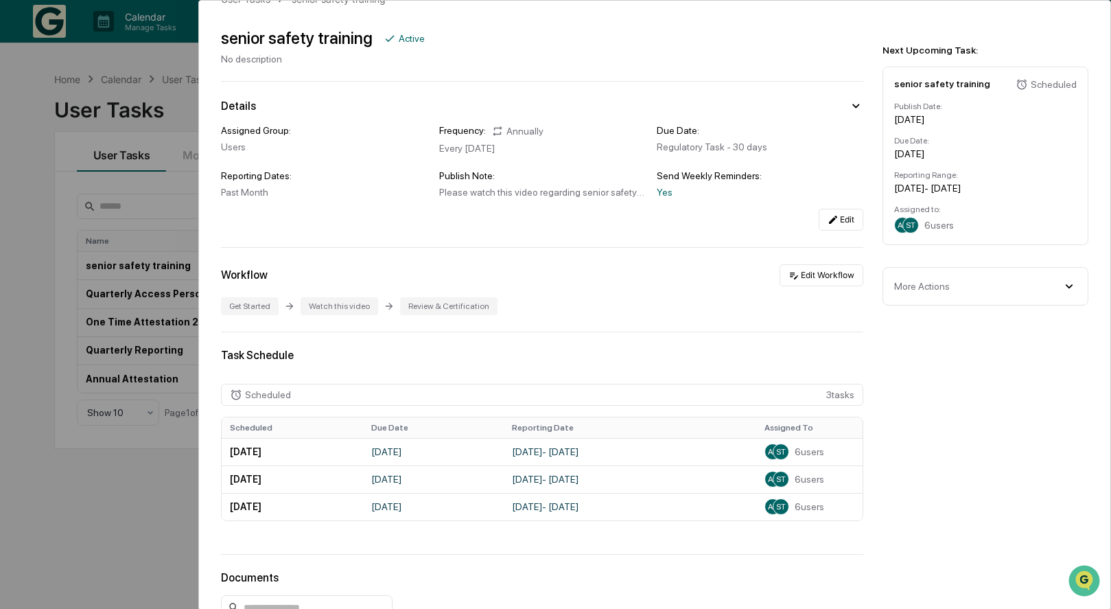
scroll to position [34, 0]
click at [128, 481] on div "User Tasks senior safety training senior safety training Active No description …" at bounding box center [555, 304] width 1111 height 609
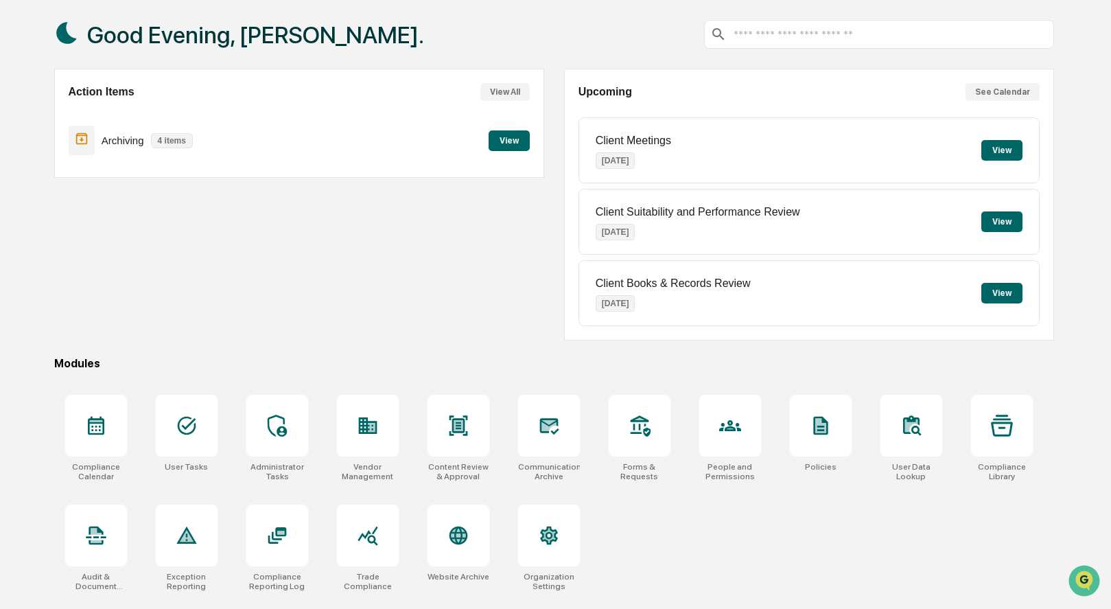
scroll to position [79, 0]
click at [366, 441] on div at bounding box center [368, 426] width 62 height 62
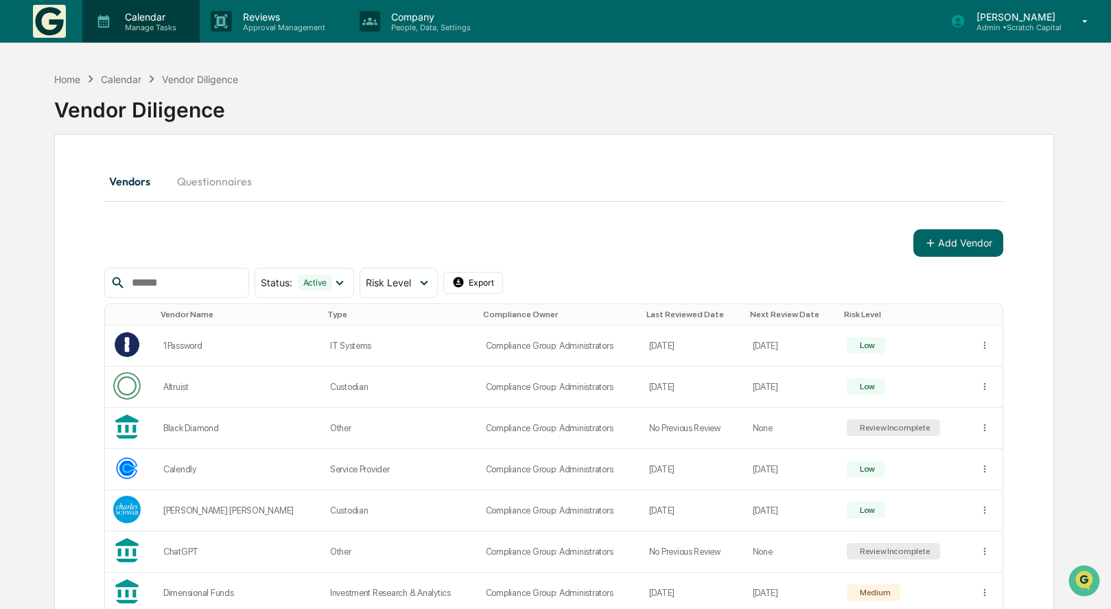
click at [153, 19] on p "Calendar" at bounding box center [148, 17] width 69 height 12
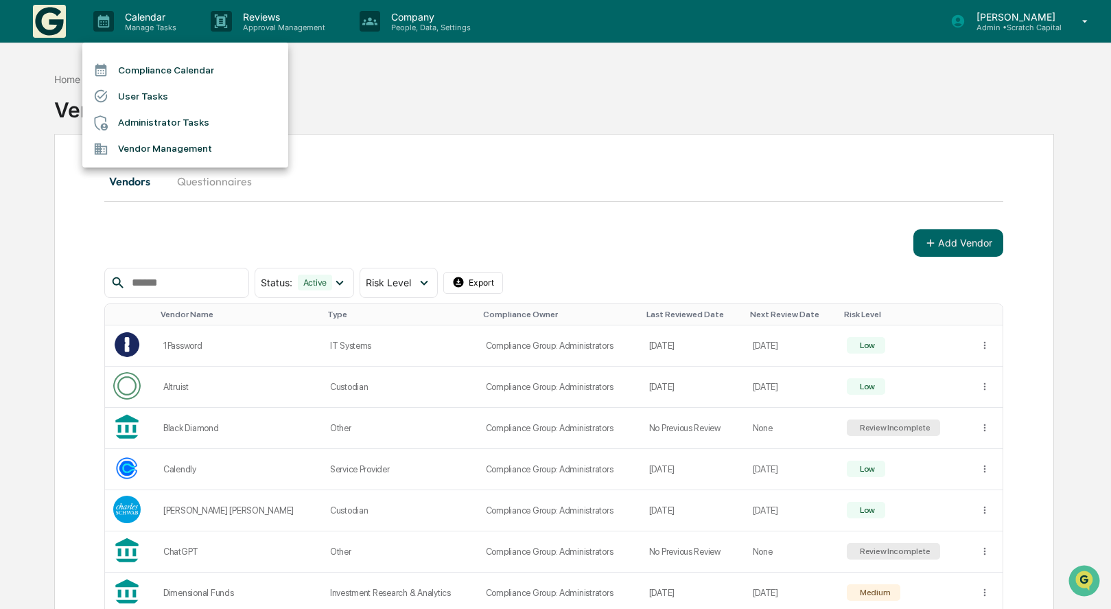
click at [158, 121] on li "Administrator Tasks" at bounding box center [185, 123] width 206 height 26
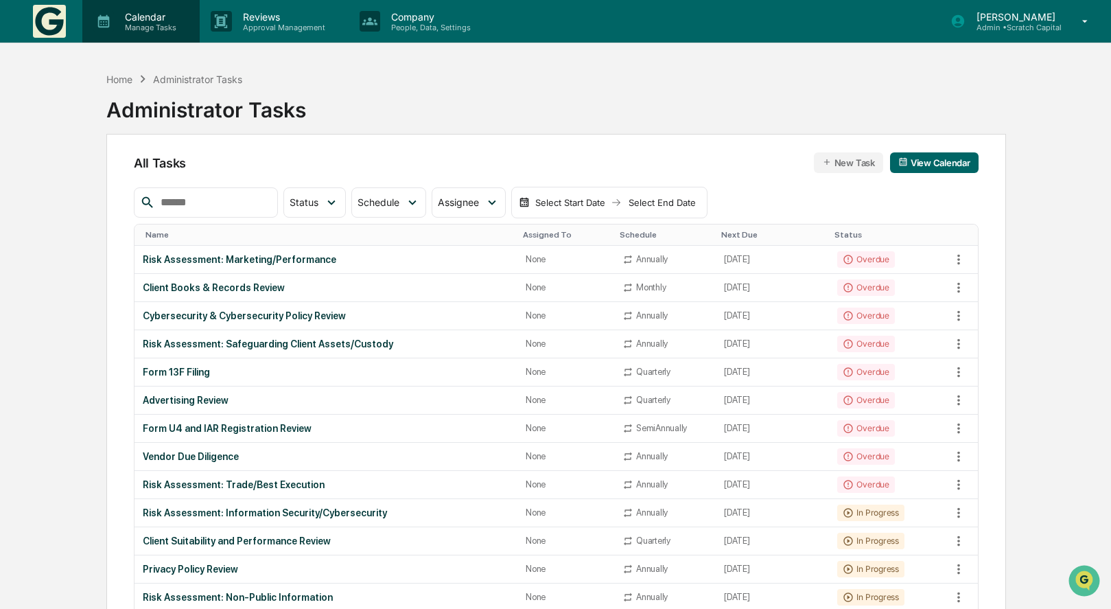
click at [134, 19] on p "Calendar" at bounding box center [148, 17] width 69 height 12
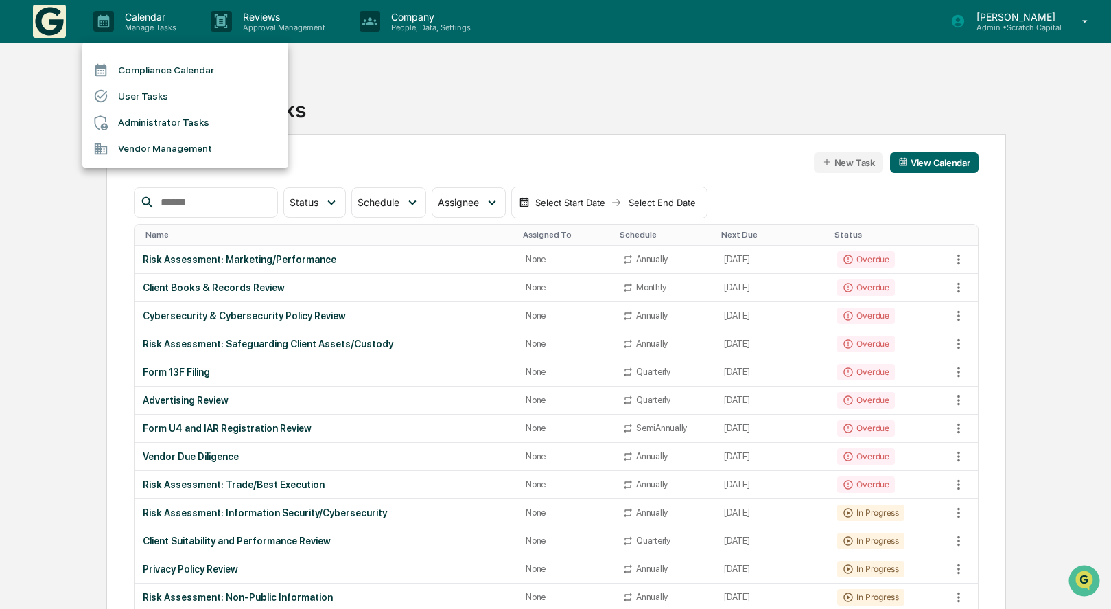
click at [158, 76] on li "Compliance Calendar" at bounding box center [185, 70] width 206 height 26
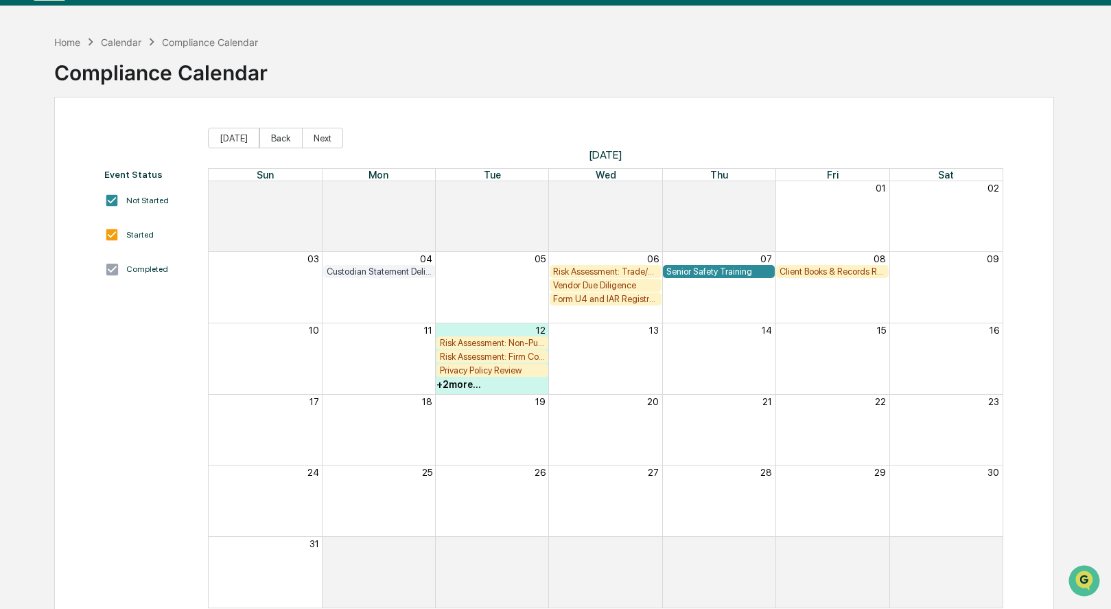
scroll to position [43, 0]
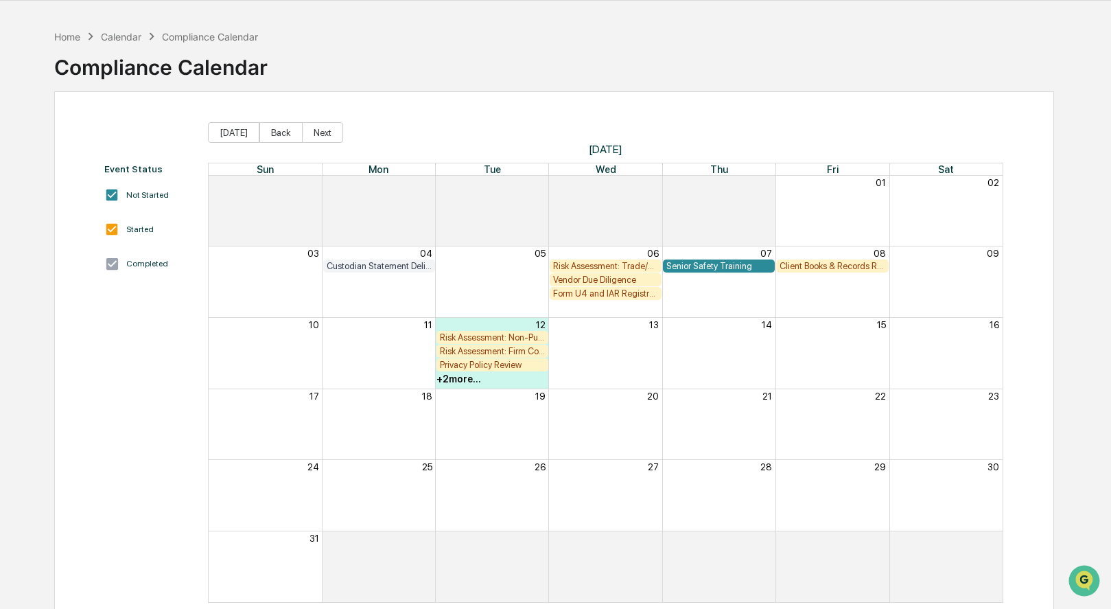
click at [126, 33] on div "Calendar" at bounding box center [121, 37] width 40 height 12
click at [58, 33] on div "Home" at bounding box center [67, 37] width 26 height 12
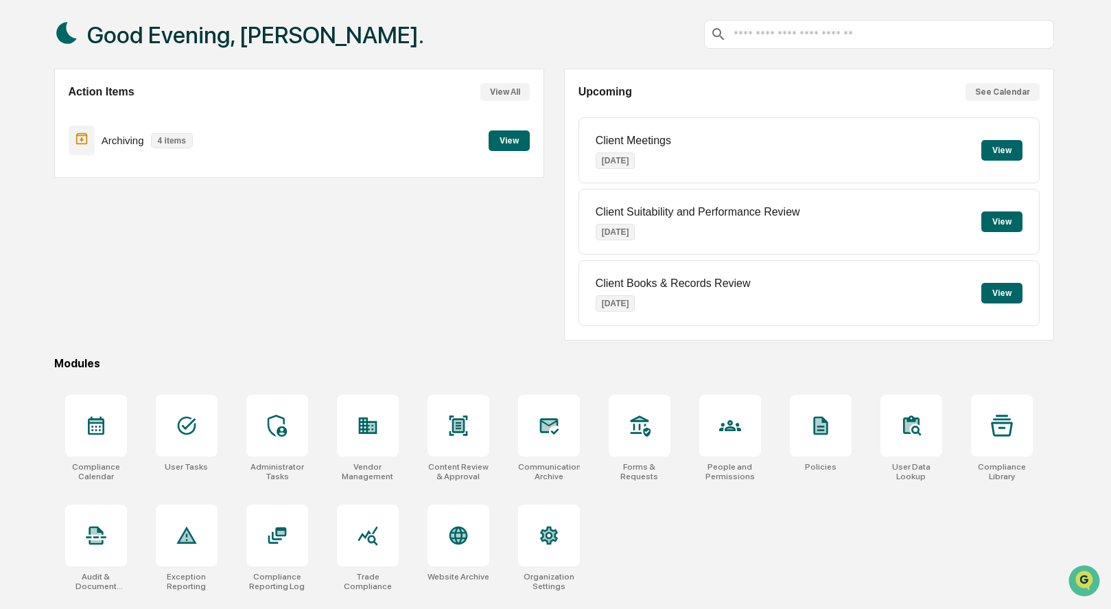
scroll to position [79, 0]
click at [203, 436] on div at bounding box center [187, 426] width 62 height 62
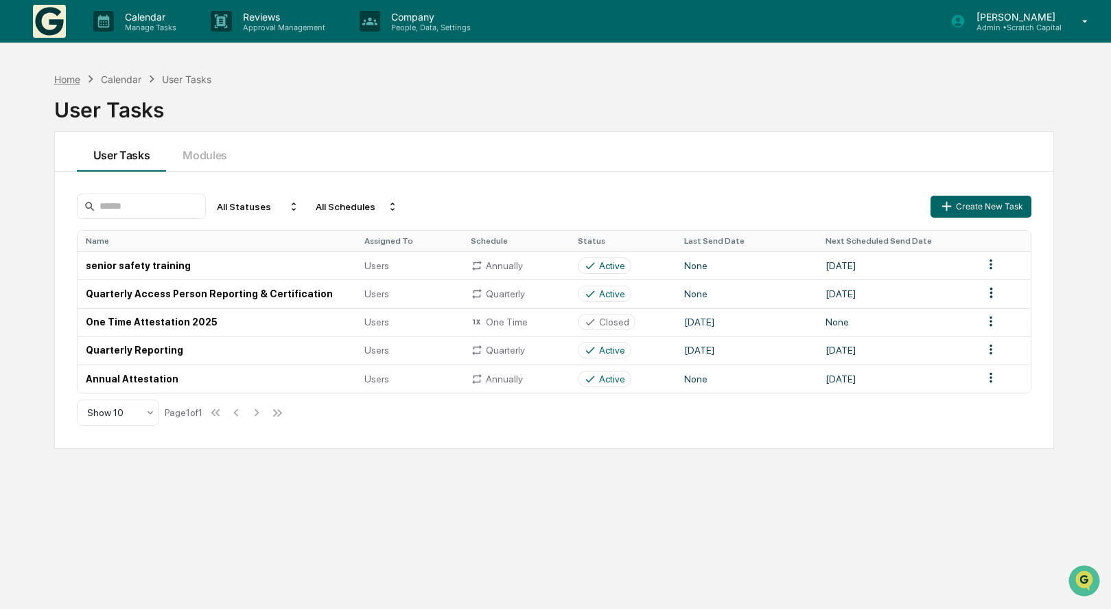
click at [72, 73] on div "Home" at bounding box center [67, 79] width 26 height 12
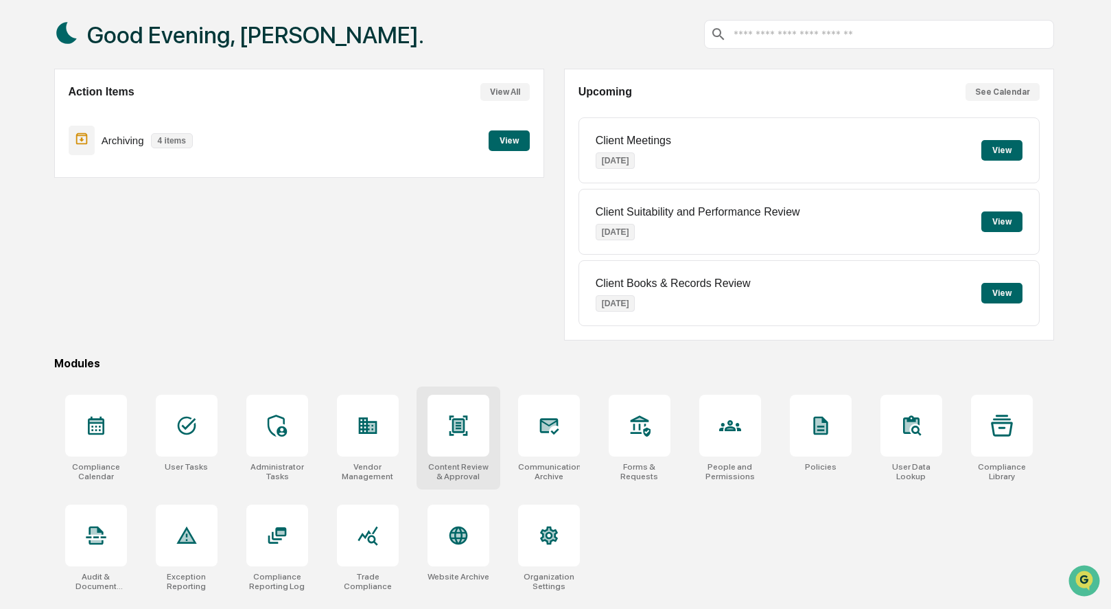
scroll to position [79, 0]
click at [995, 428] on div at bounding box center [1002, 426] width 62 height 62
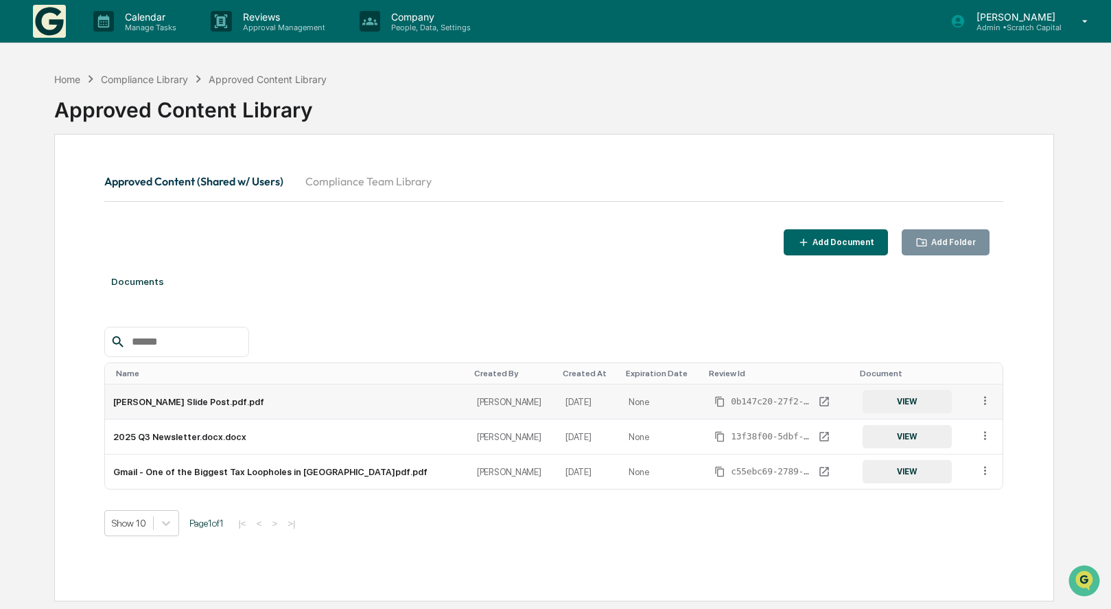
click at [867, 401] on button "VIEW" at bounding box center [906, 401] width 89 height 23
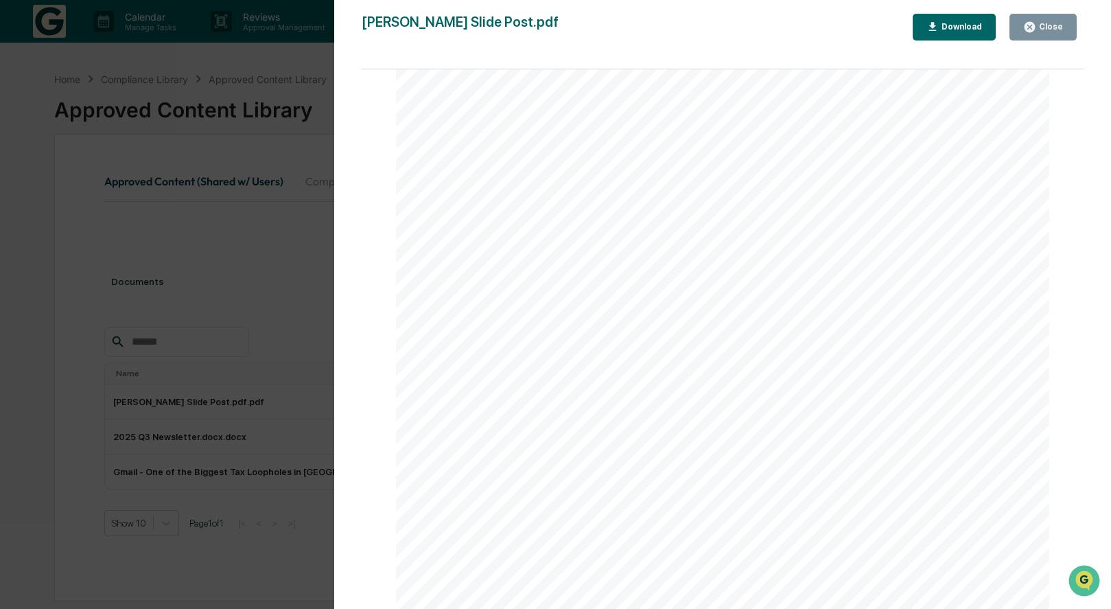
scroll to position [261, 0]
click at [255, 132] on div "Version History [DATE] 01:46 PM [PERSON_NAME] [PERSON_NAME] Slide Post.pdf Clos…" at bounding box center [555, 304] width 1111 height 609
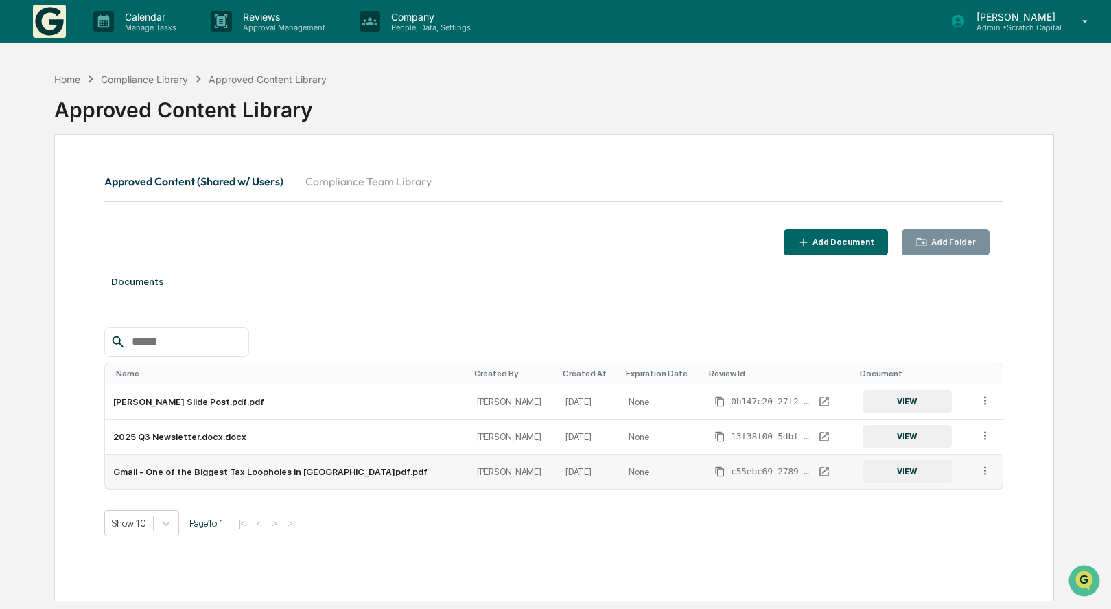
click at [978, 475] on icon at bounding box center [984, 470] width 13 height 13
click at [955, 550] on div "Documents Name Created By Created At Expiration Date Review Id Document [PERSON…" at bounding box center [553, 416] width 898 height 308
click at [818, 403] on icon "View Review" at bounding box center [824, 401] width 12 height 12
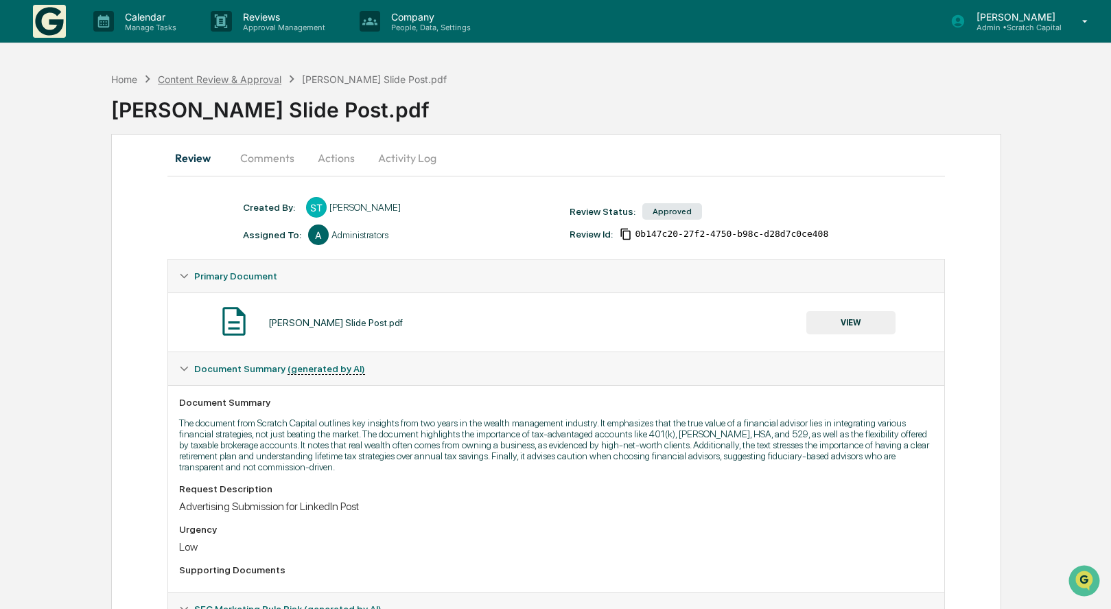
click at [226, 73] on div "Content Review & Approval" at bounding box center [220, 79] width 124 height 12
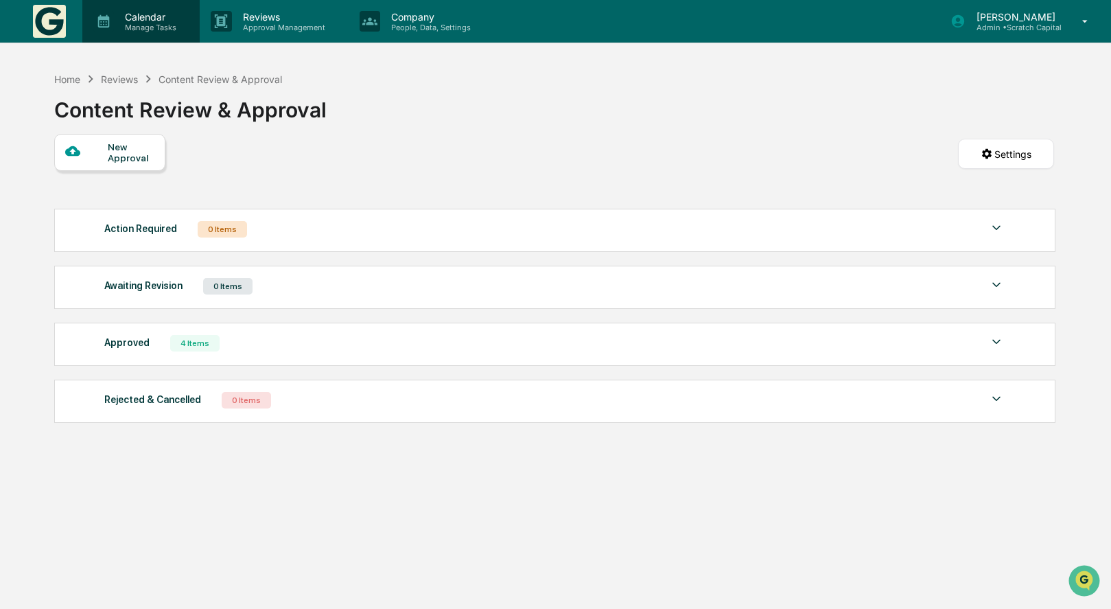
click at [147, 26] on p "Manage Tasks" at bounding box center [148, 28] width 69 height 10
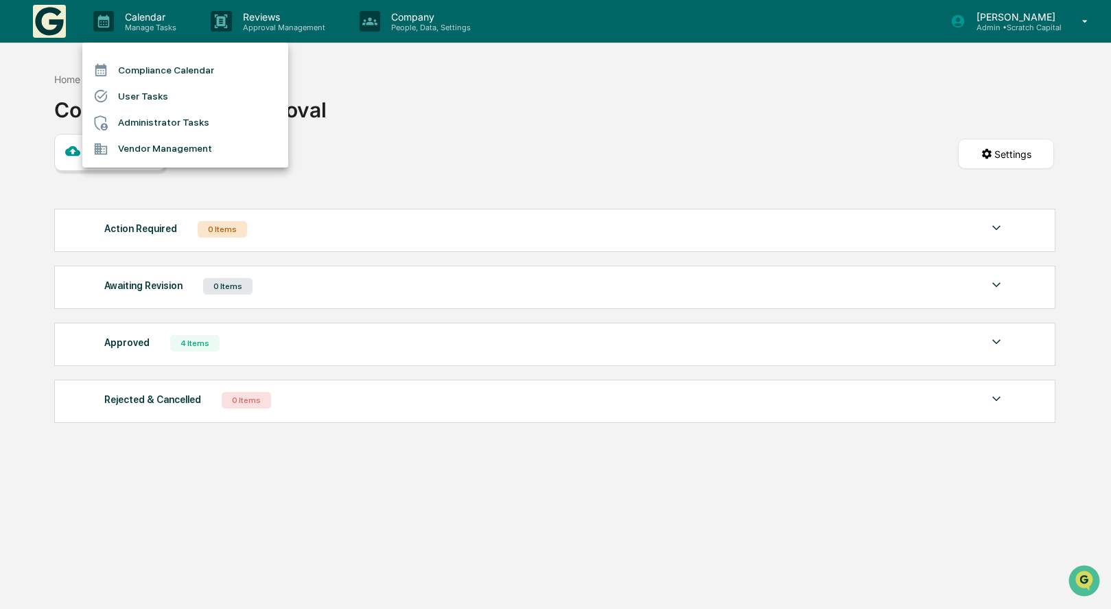
click at [371, 167] on div at bounding box center [555, 304] width 1111 height 609
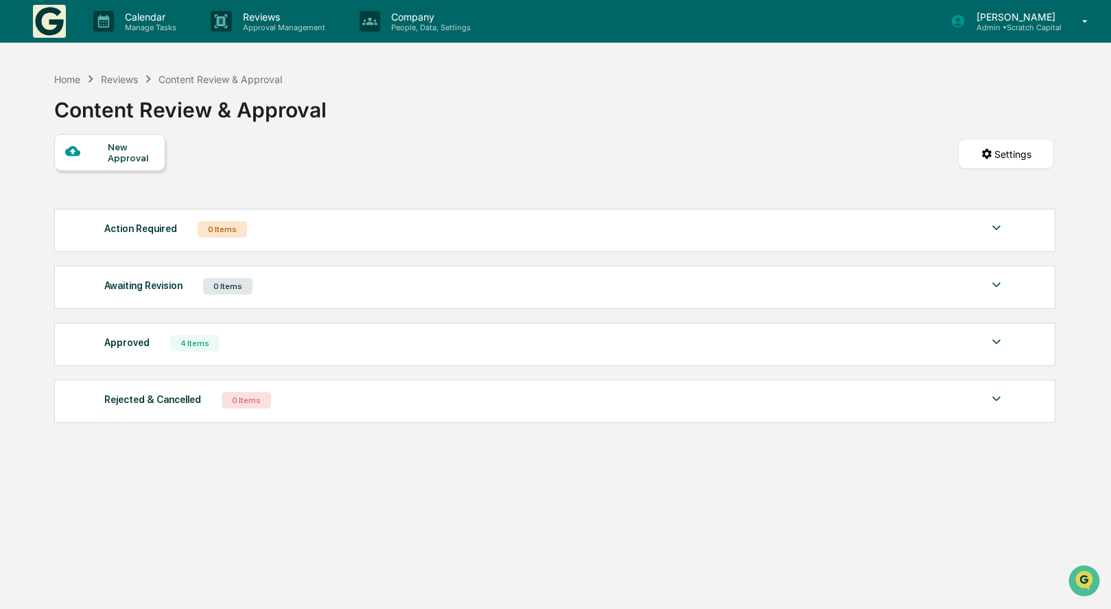
click at [124, 80] on div "Reviews" at bounding box center [119, 79] width 37 height 12
click at [65, 79] on div "Home" at bounding box center [67, 79] width 26 height 12
